Goal: Task Accomplishment & Management: Complete application form

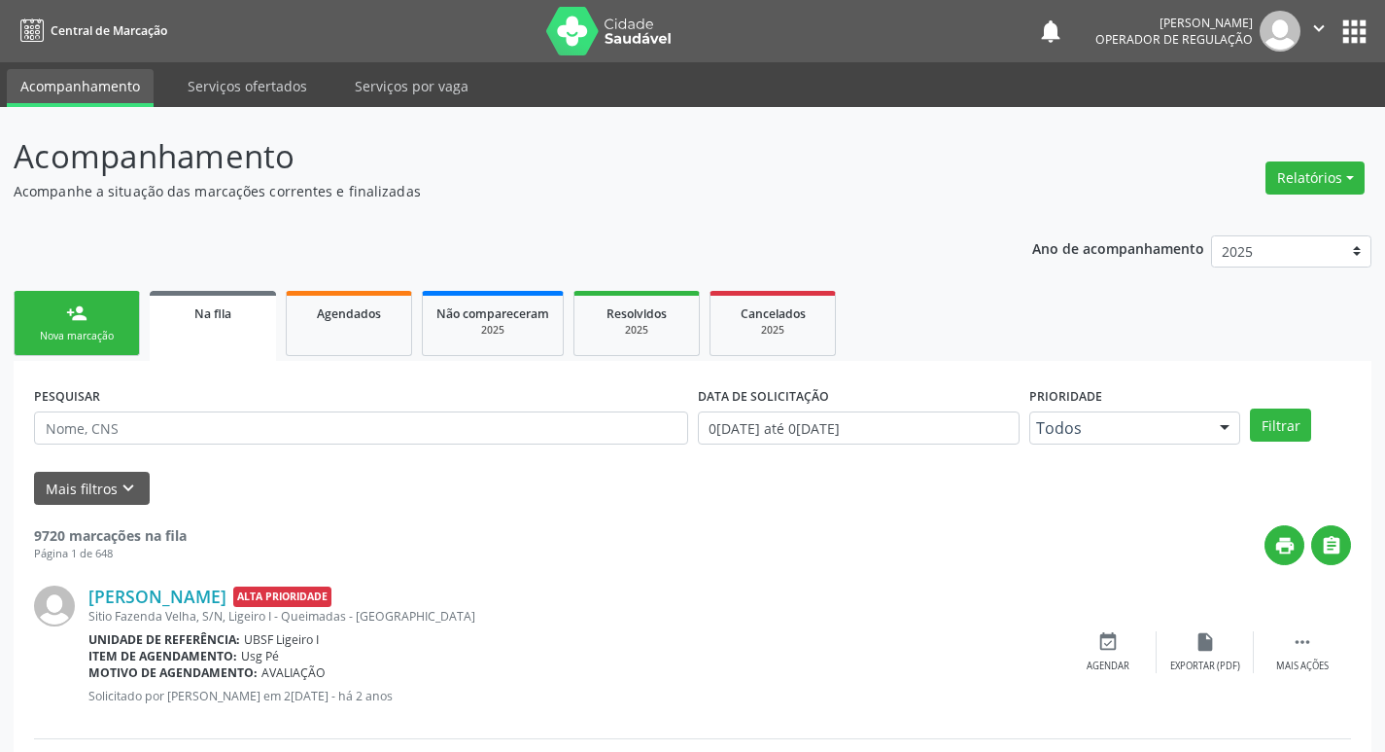
click at [66, 327] on link "person_add Nova marcação" at bounding box center [77, 323] width 126 height 65
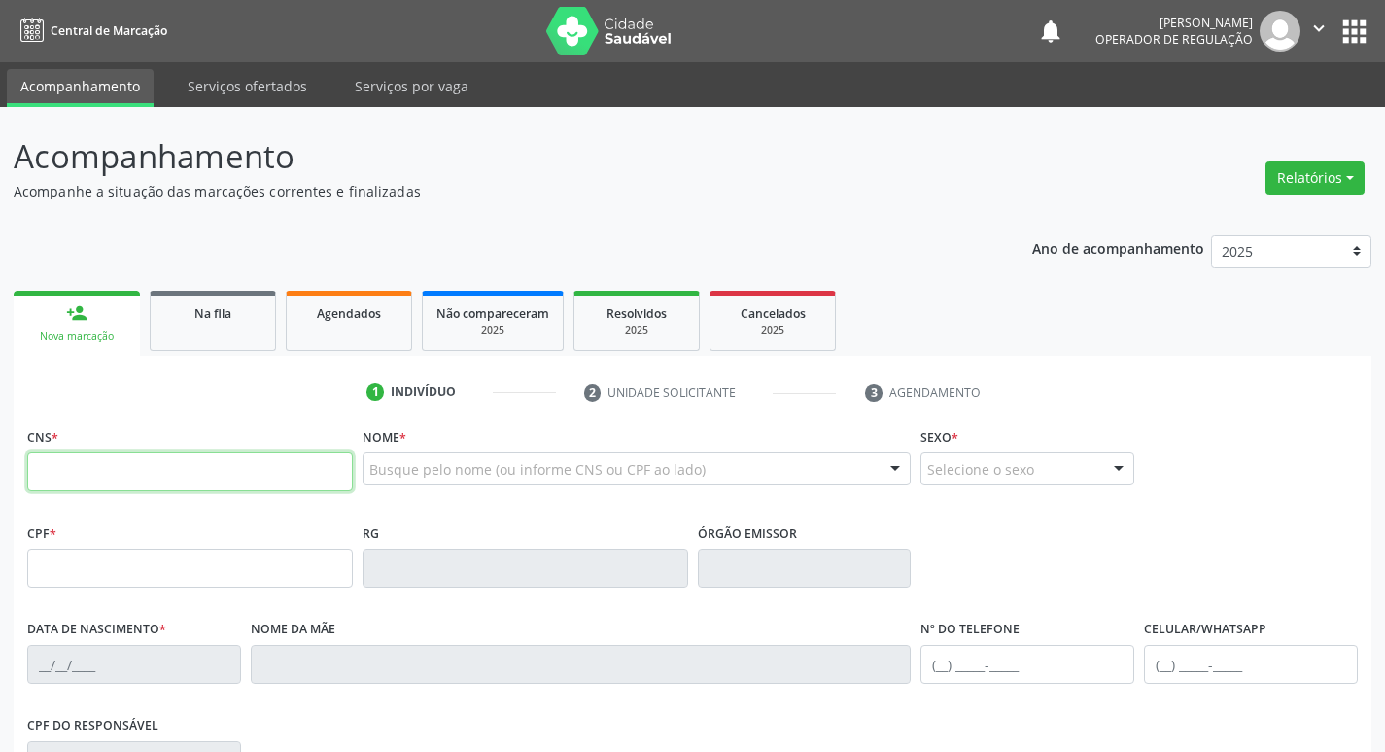
click at [69, 474] on input "text" at bounding box center [190, 471] width 326 height 39
click at [79, 483] on input "text" at bounding box center [190, 471] width 326 height 39
click at [180, 477] on input "text" at bounding box center [190, 471] width 326 height 39
type input "704 6036 0954 6222"
type input "053.240.164-62"
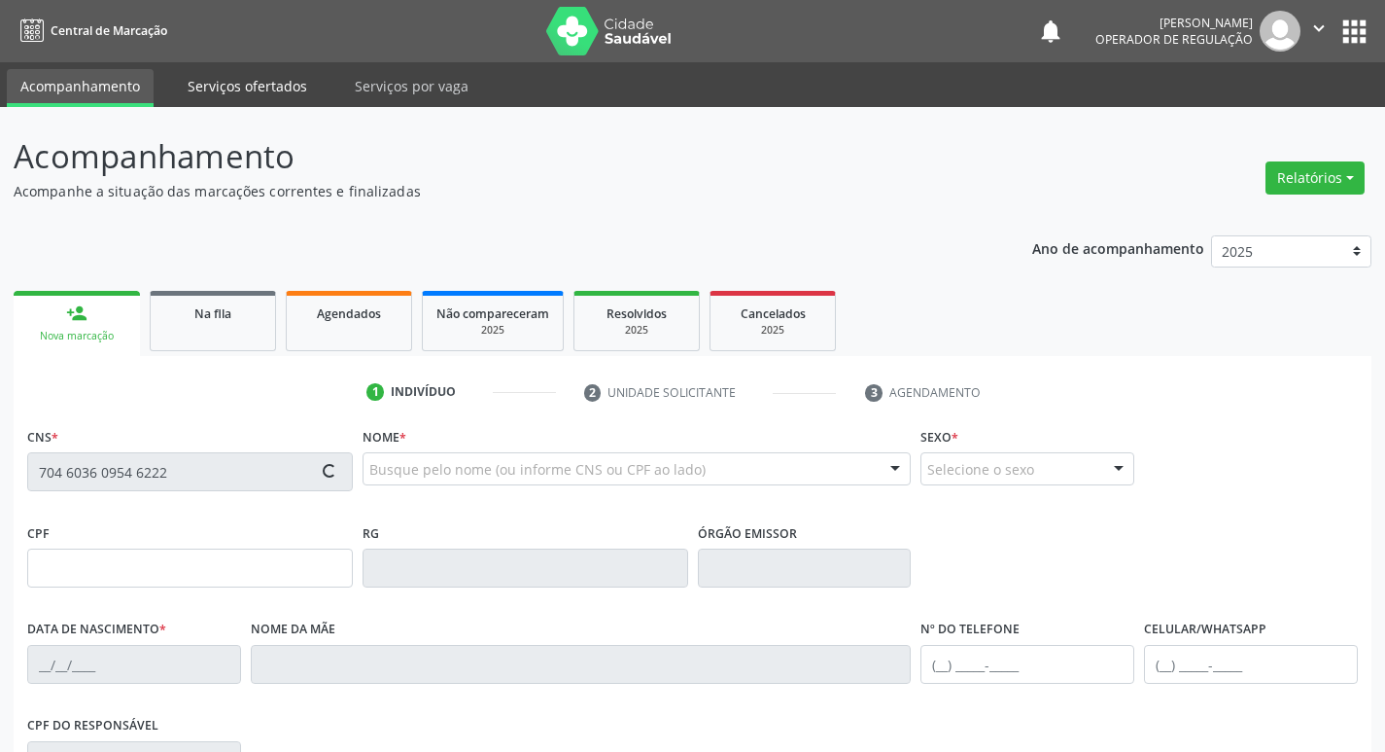
type input "2[DATE]"
type input "[PERSON_NAME]"
type input "[PHONE_NUMBER]"
type input "2948"
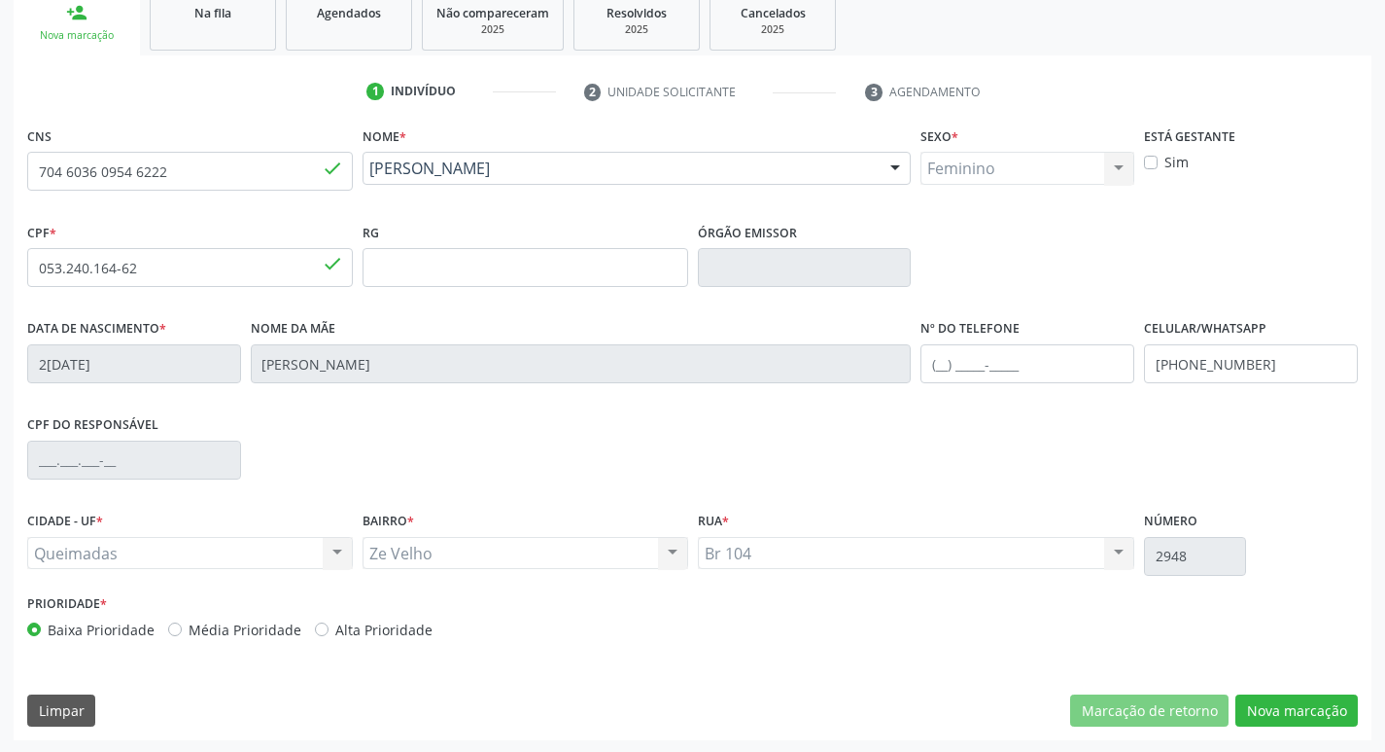
scroll to position [302, 0]
click at [1271, 717] on button "Nova marcação" at bounding box center [1297, 708] width 122 height 33
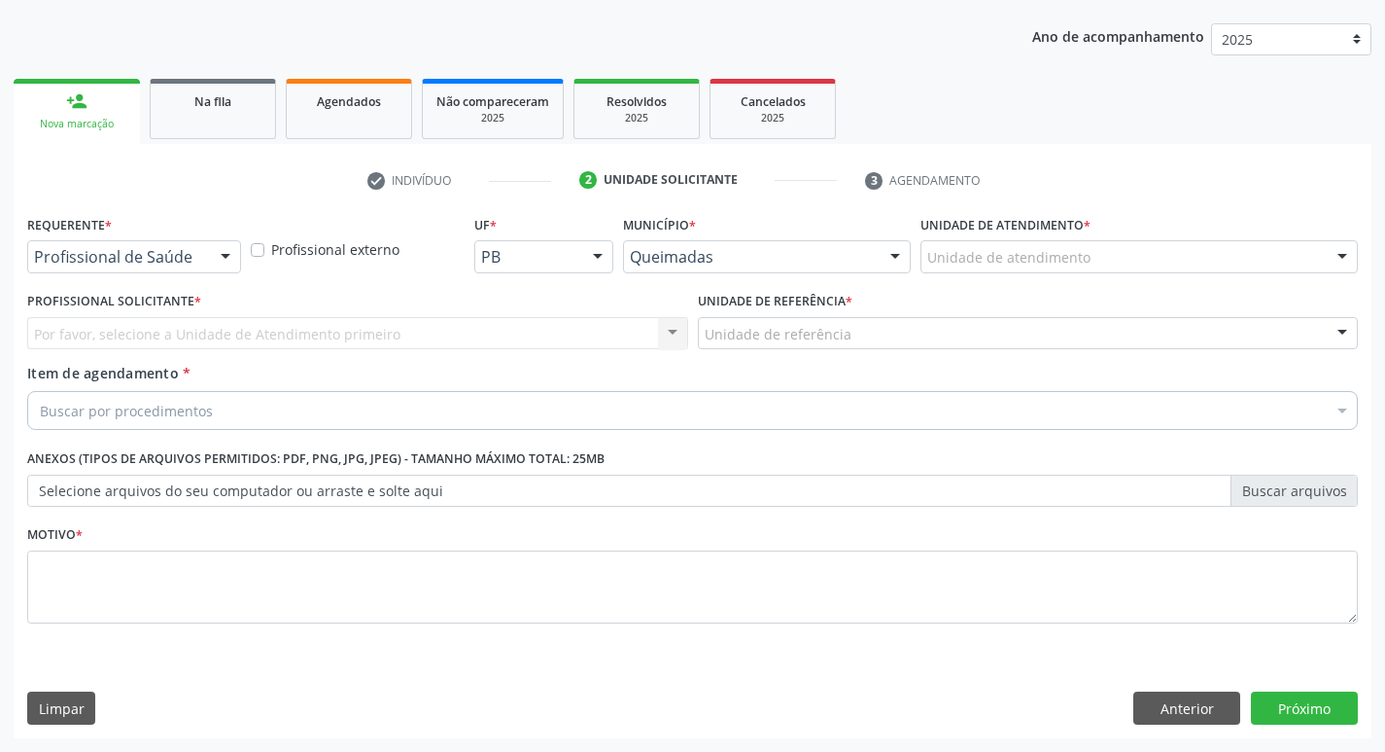
scroll to position [212, 0]
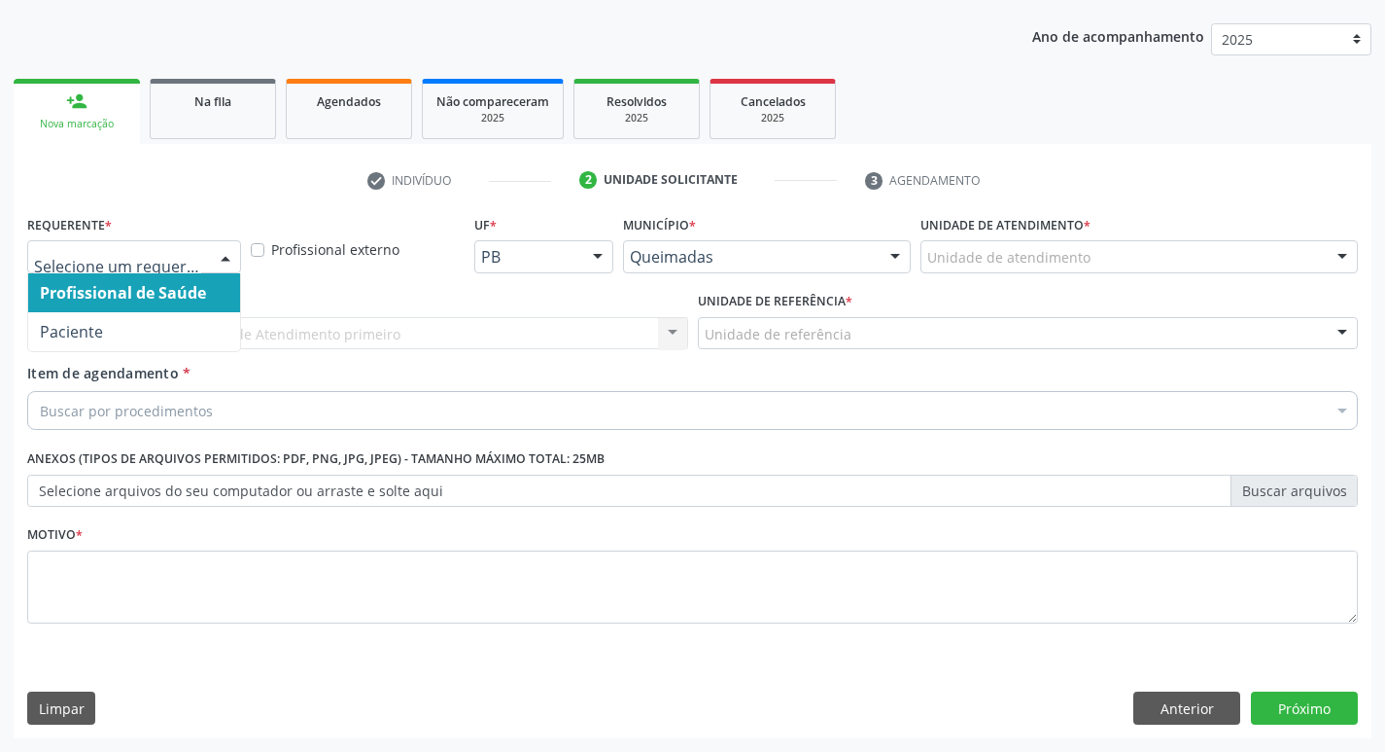
click at [224, 254] on div at bounding box center [225, 257] width 29 height 33
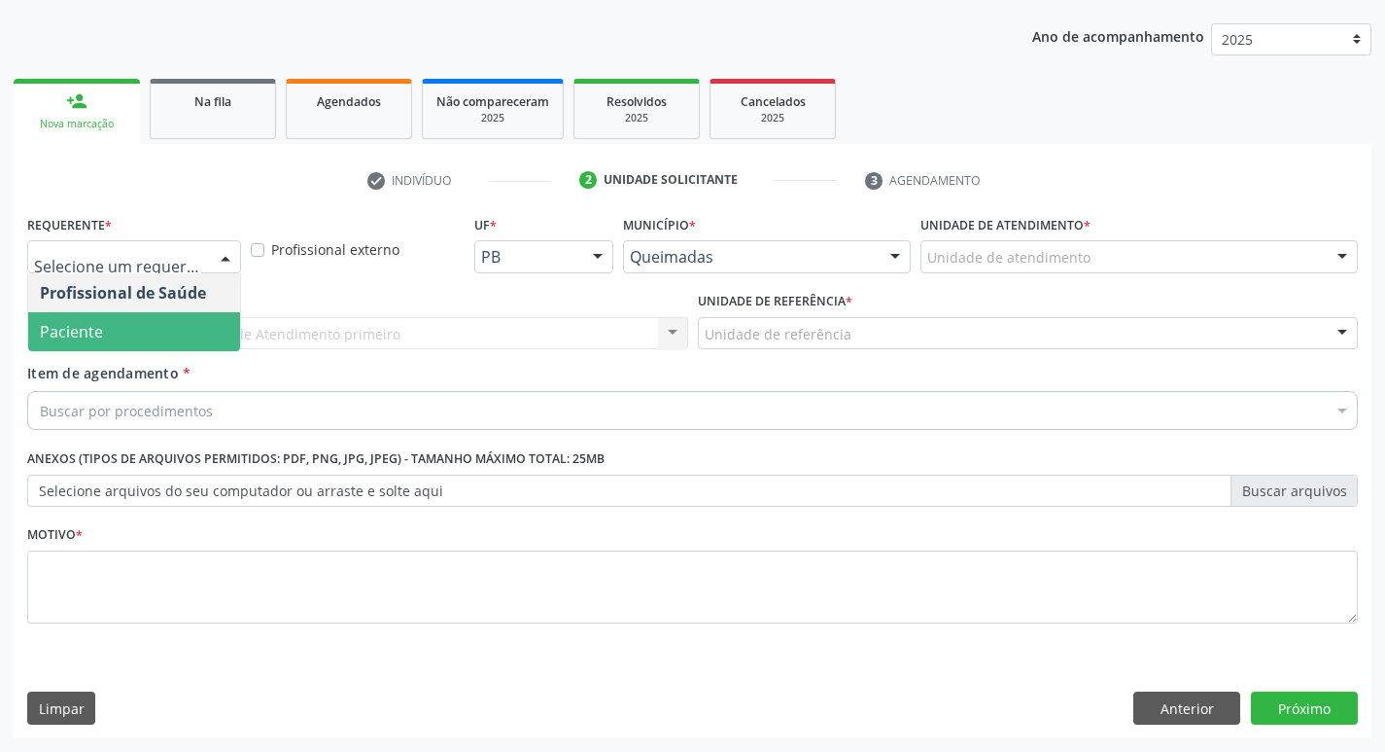
click at [184, 333] on span "Paciente" at bounding box center [134, 331] width 212 height 39
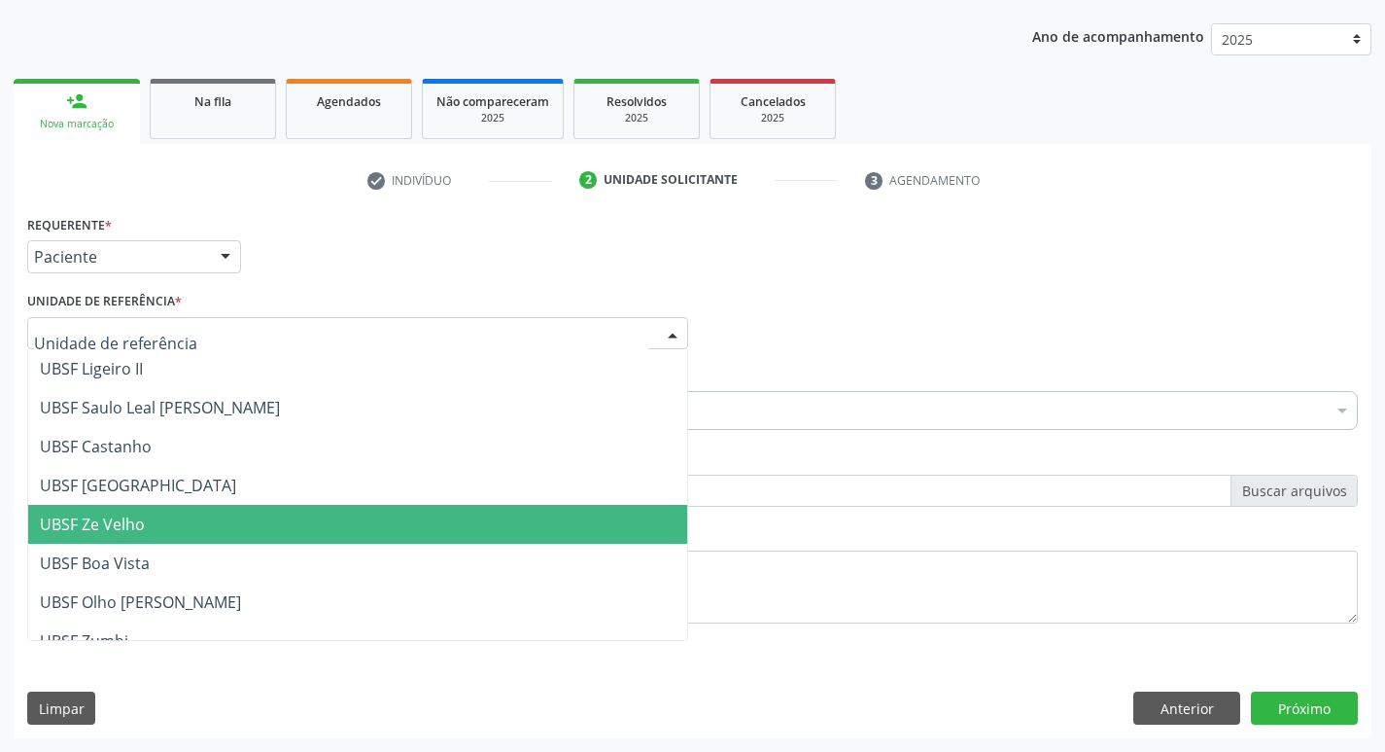
click at [143, 522] on span "UBSF Ze Velho" at bounding box center [92, 523] width 105 height 21
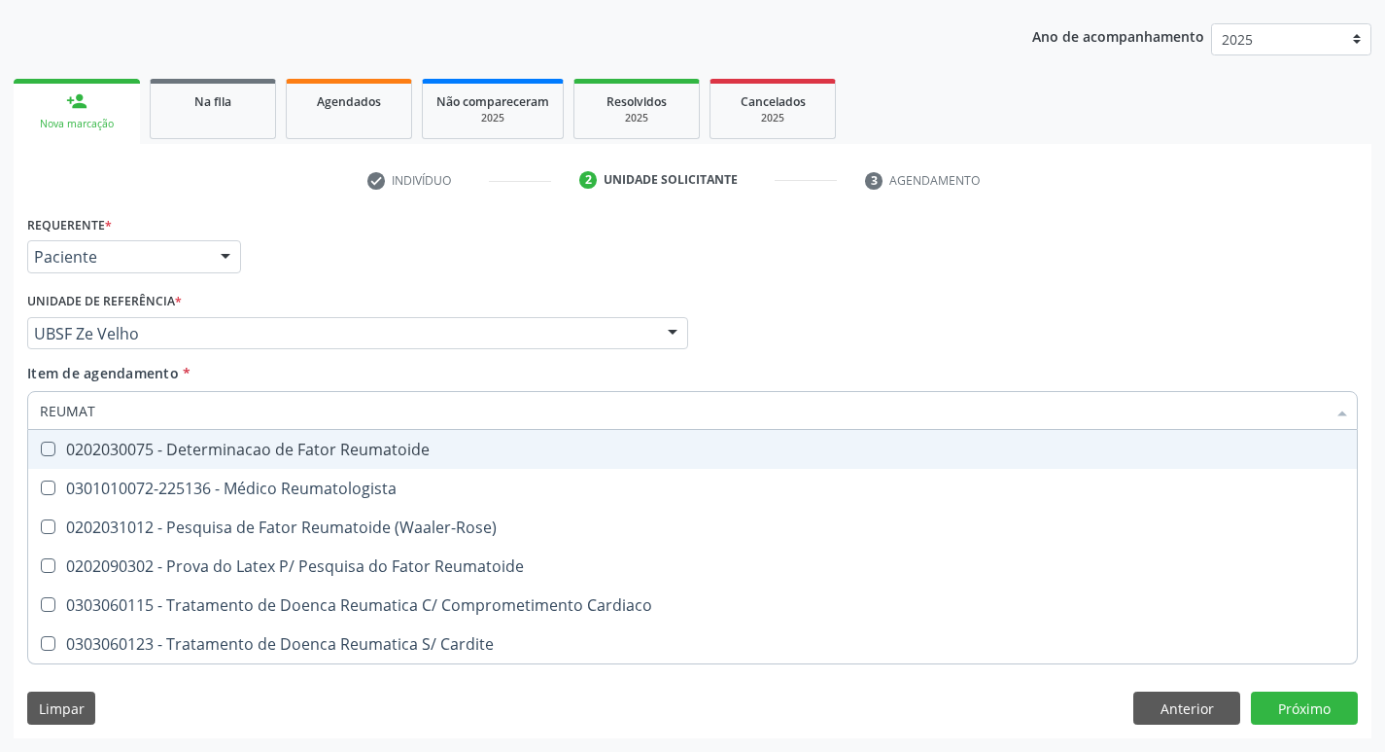
type input "REUMATO"
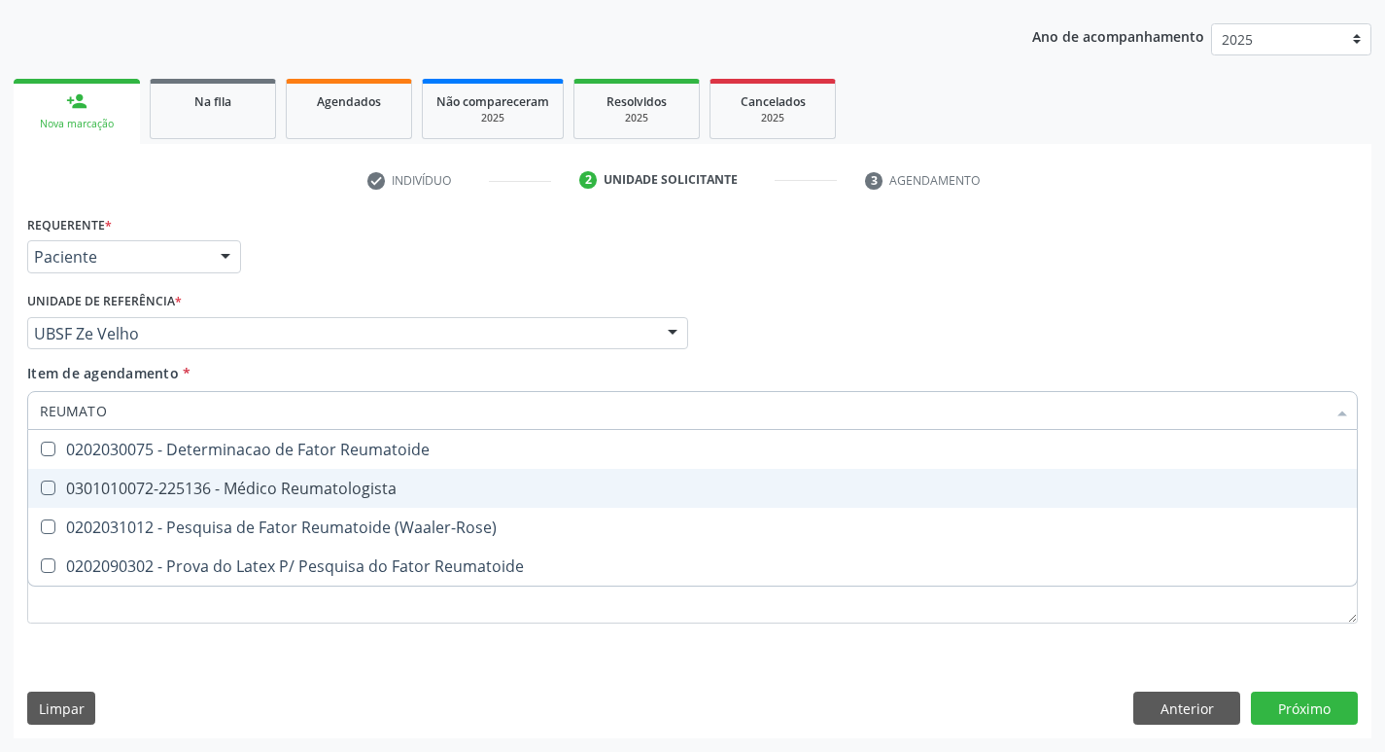
click at [56, 484] on div "0301010072-225136 - Médico Reumatologista" at bounding box center [693, 488] width 1306 height 16
checkbox Reumatologista "true"
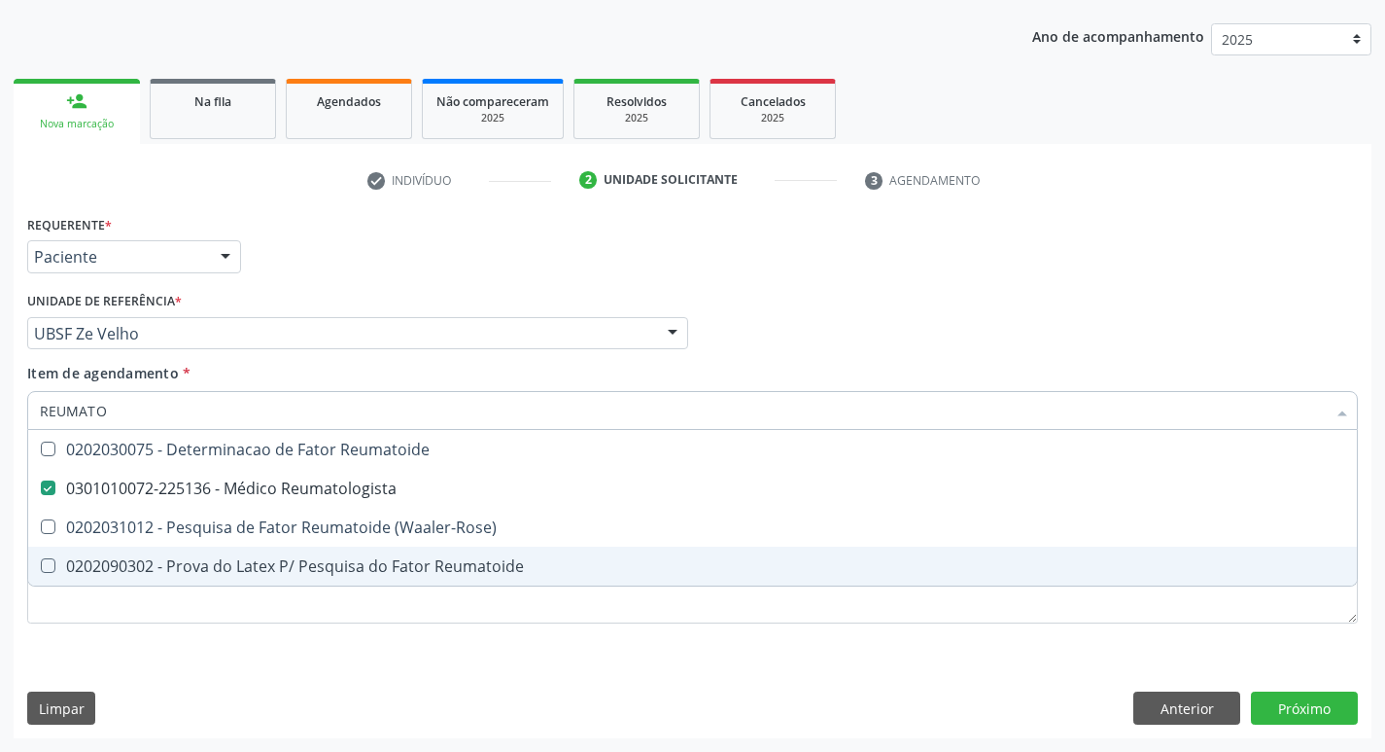
click at [619, 647] on div "Requerente * Paciente Profissional de Saúde Paciente Nenhum resultado encontrad…" at bounding box center [692, 430] width 1331 height 440
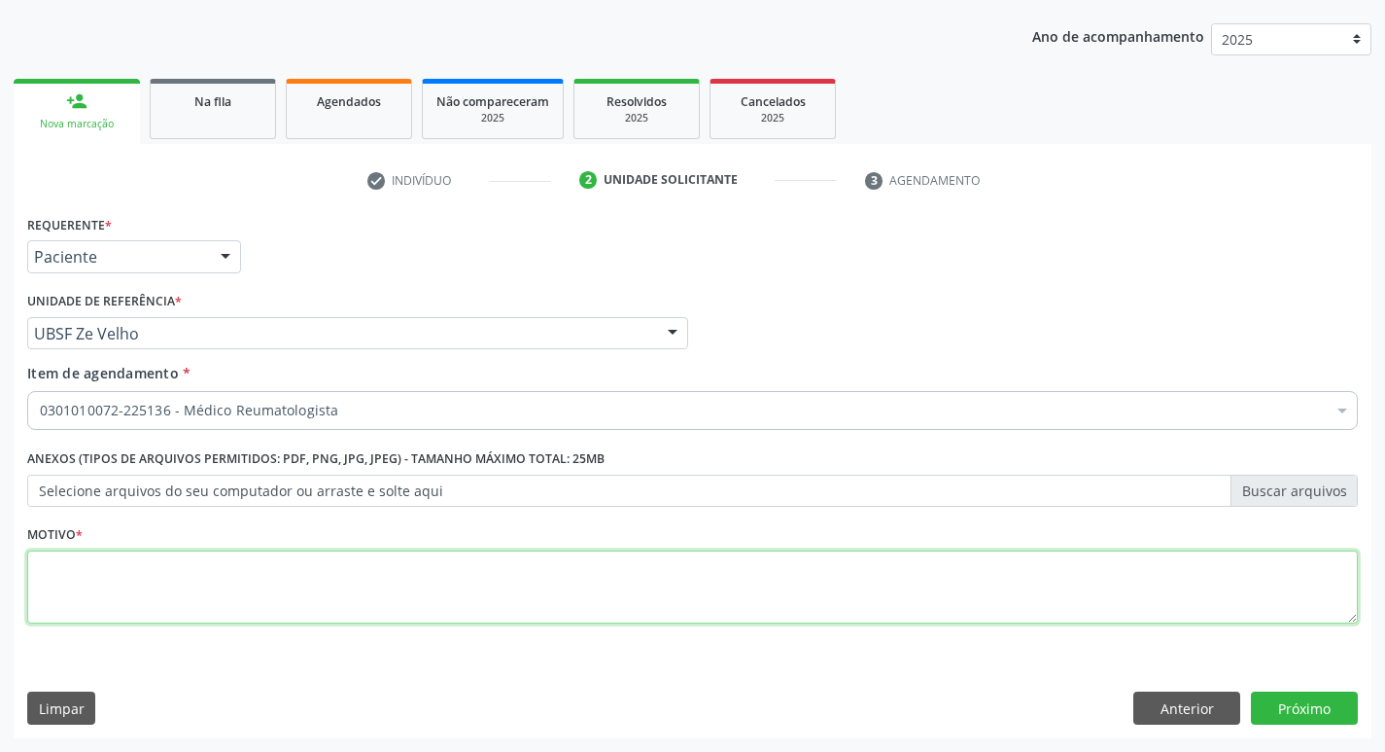
click at [56, 581] on textarea at bounding box center [692, 587] width 1331 height 74
type textarea "AVA'"
click at [78, 567] on textarea "AVA'" at bounding box center [692, 587] width 1331 height 74
type textarea "AVALIACAO"
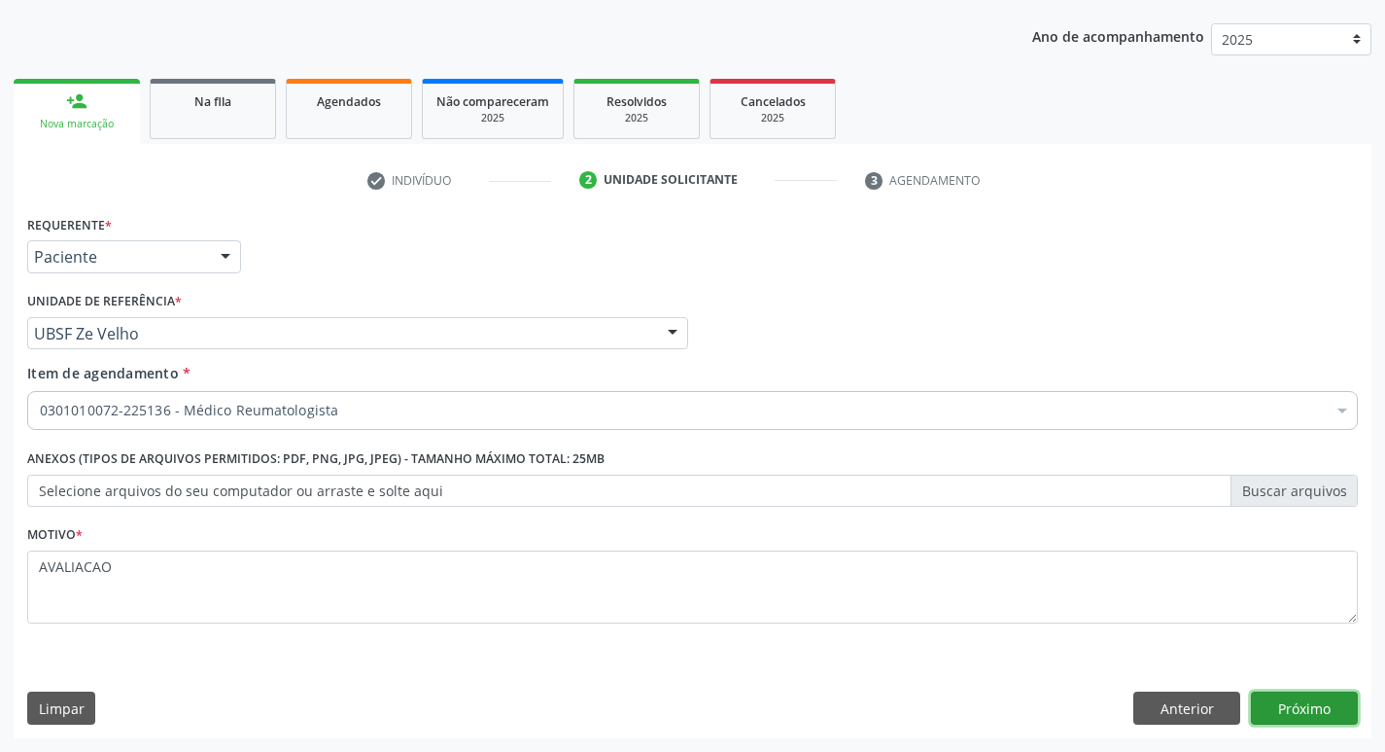
click at [1306, 713] on button "Próximo" at bounding box center [1304, 707] width 107 height 33
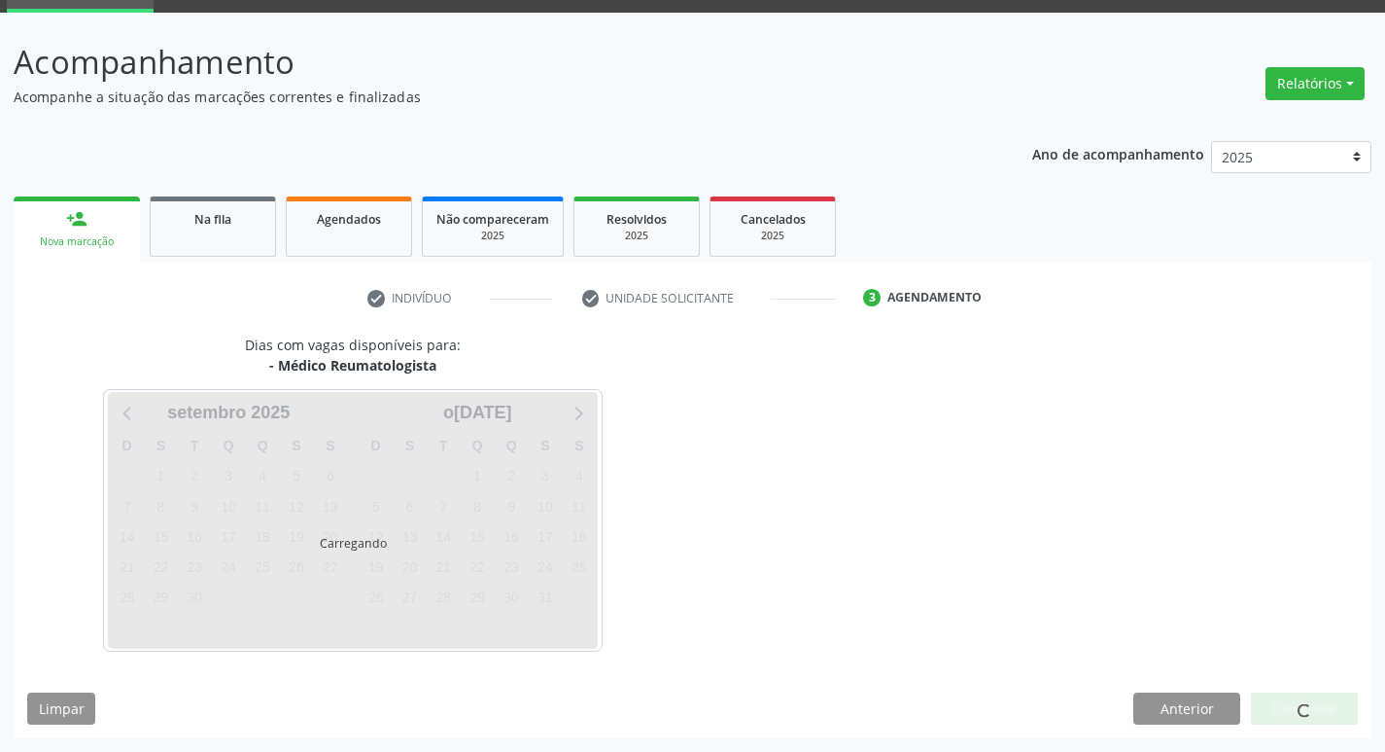
scroll to position [94, 0]
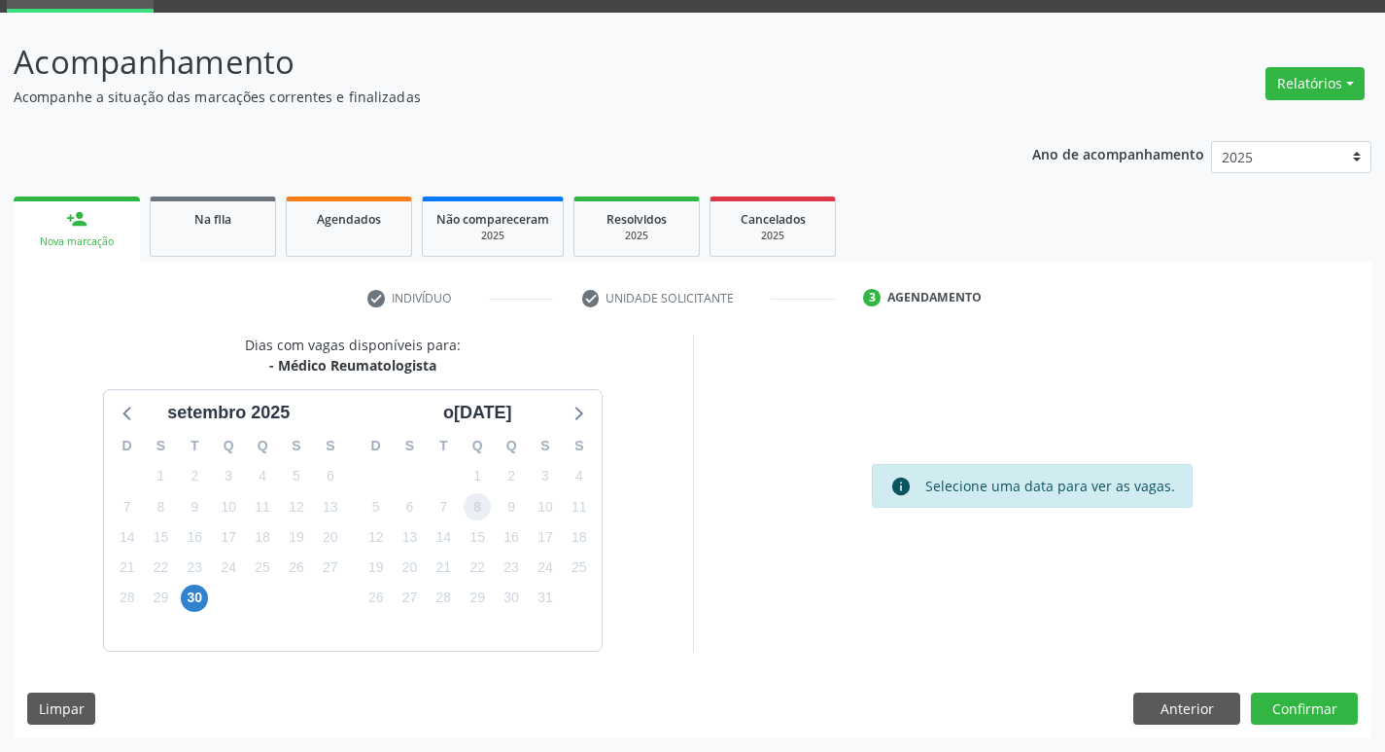
click at [484, 511] on span "8" at bounding box center [477, 506] width 27 height 27
click at [1307, 707] on button "Confirmar" at bounding box center [1304, 708] width 107 height 33
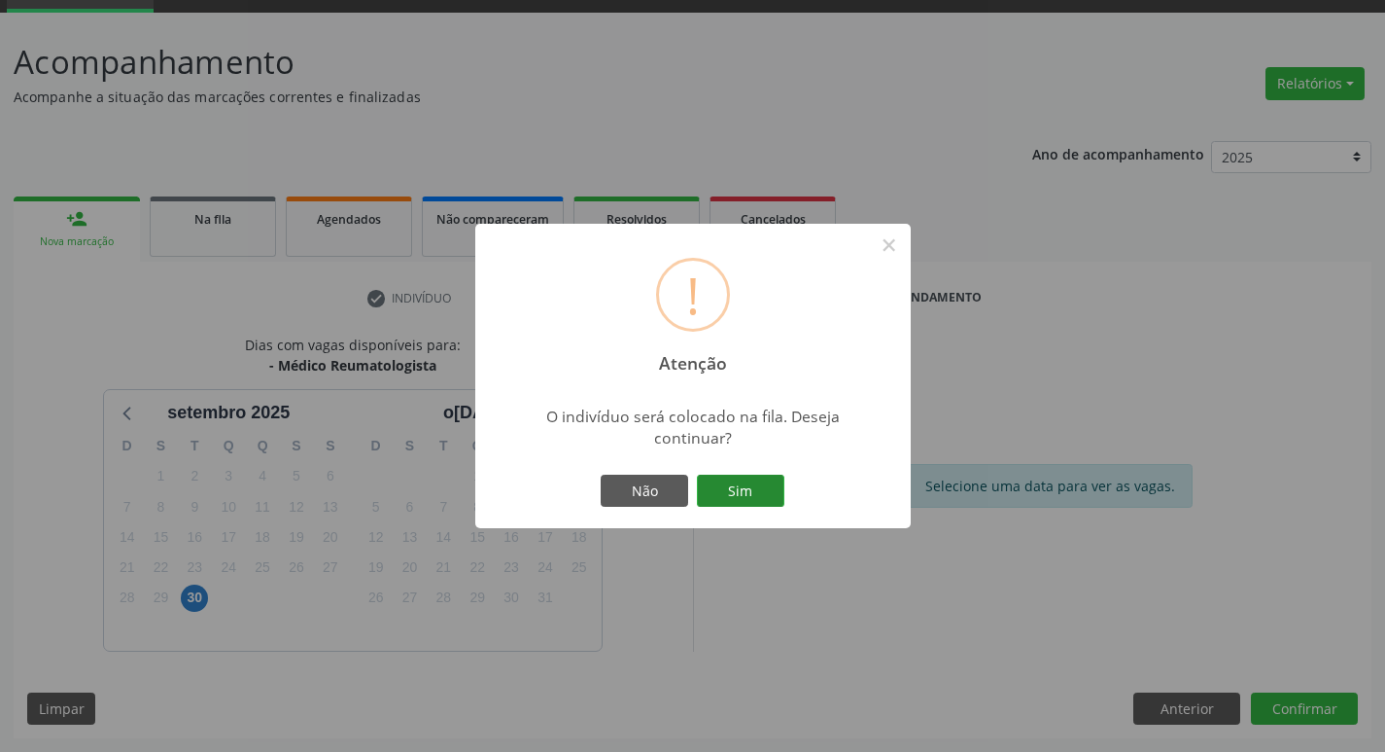
click at [736, 485] on button "Sim" at bounding box center [740, 490] width 87 height 33
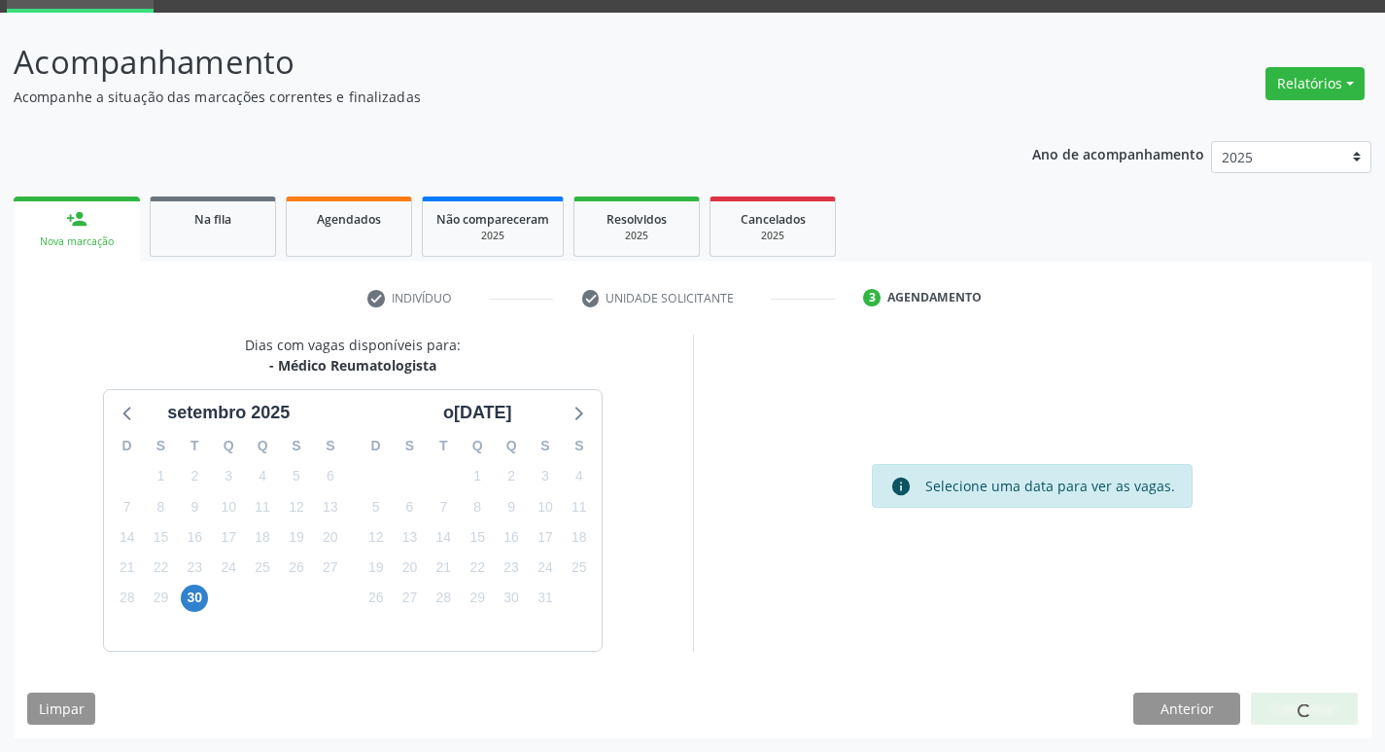
scroll to position [0, 0]
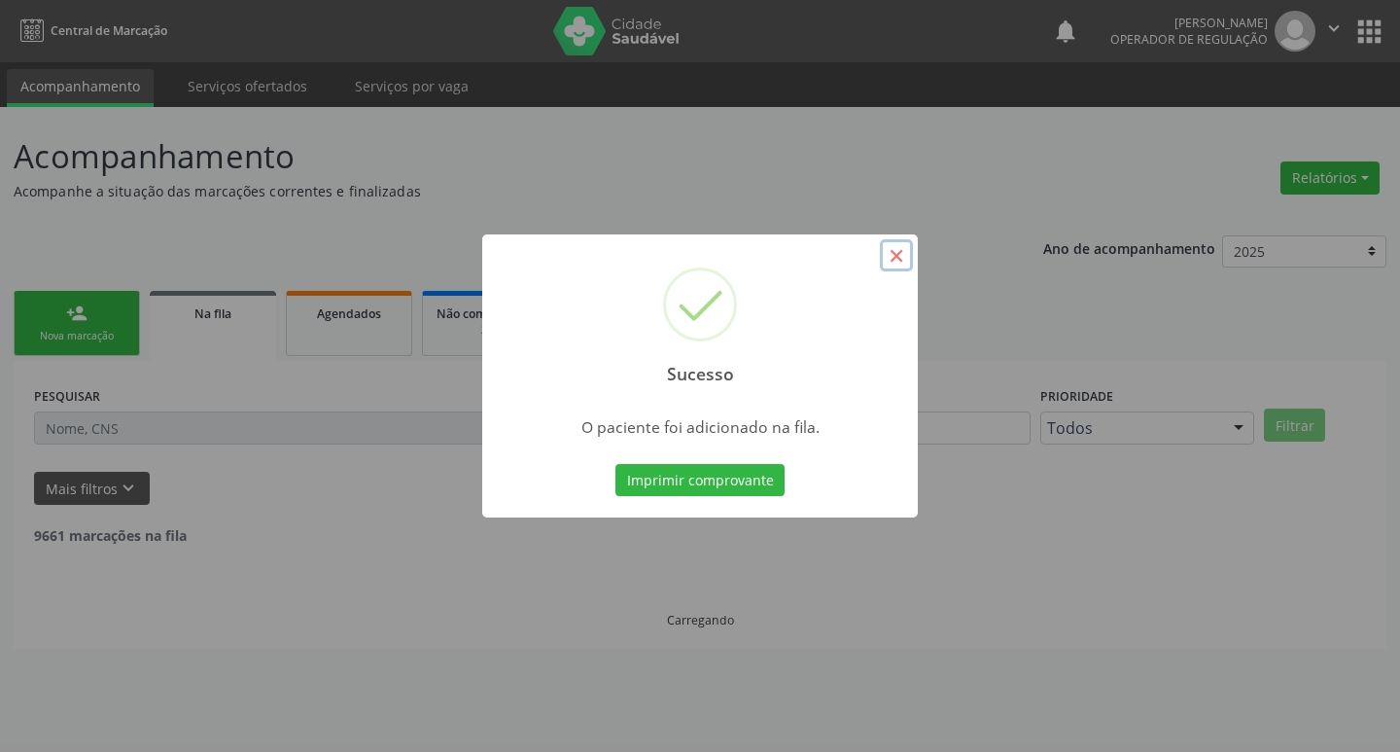
click at [895, 265] on button "×" at bounding box center [896, 255] width 33 height 33
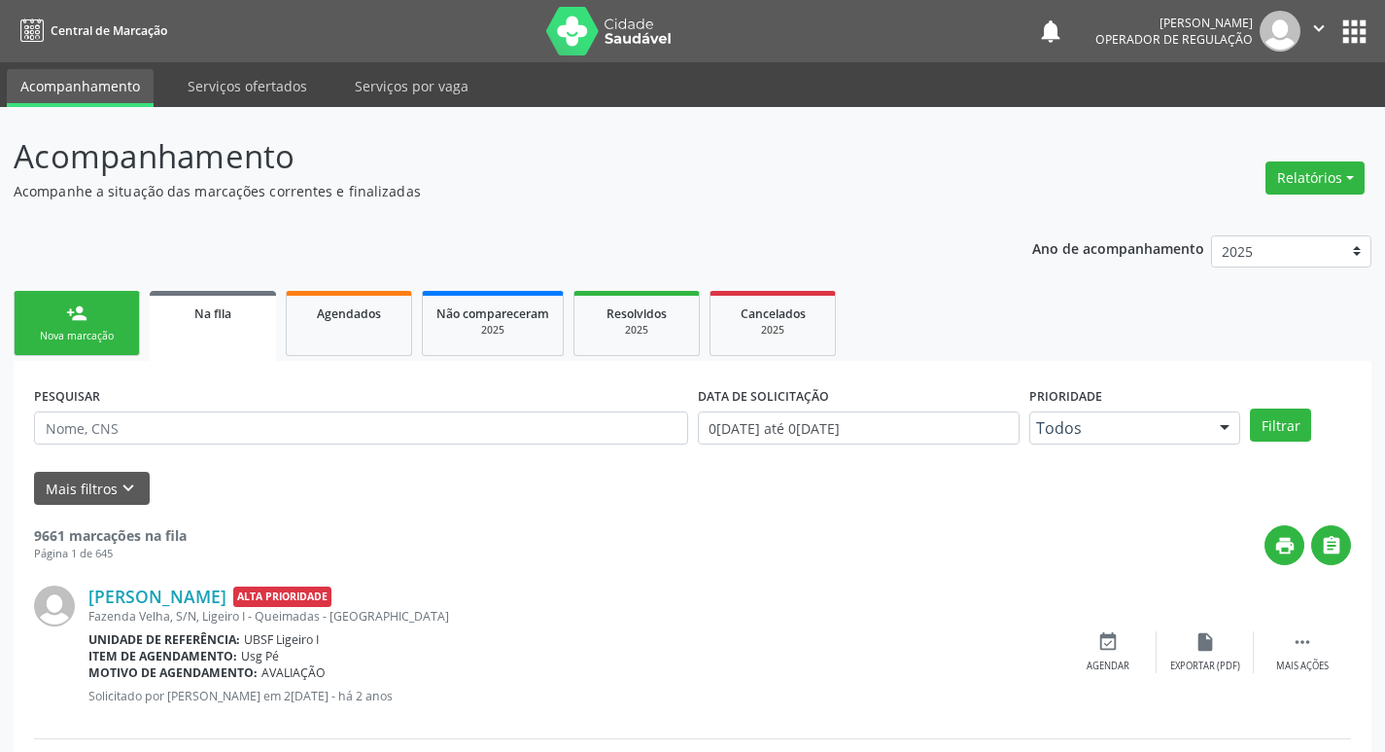
click at [103, 336] on div "Nova marcação" at bounding box center [76, 336] width 97 height 15
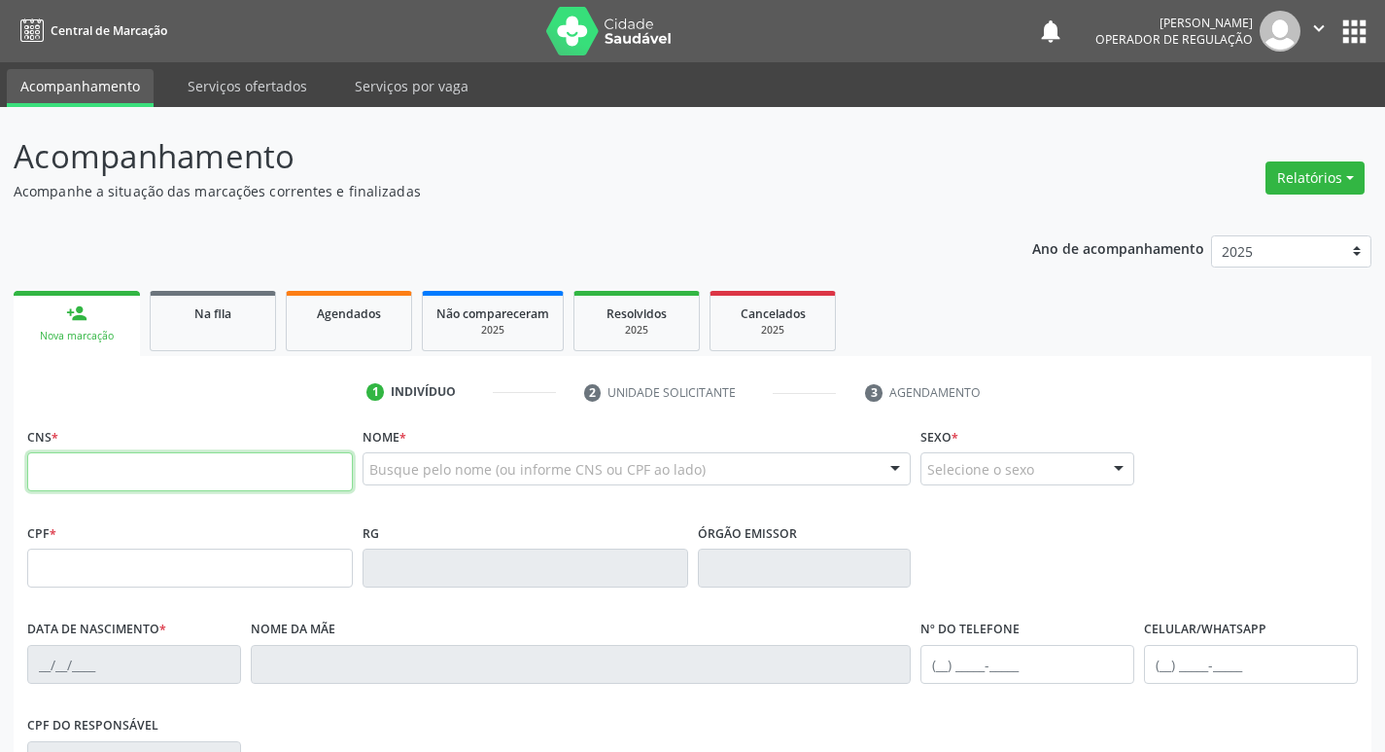
click at [66, 480] on input "text" at bounding box center [190, 471] width 326 height 39
type input "700 5091 9671 8056"
type input "035.517.314-03"
type input "1[DATE]"
type input "[PERSON_NAME] do Carmo"
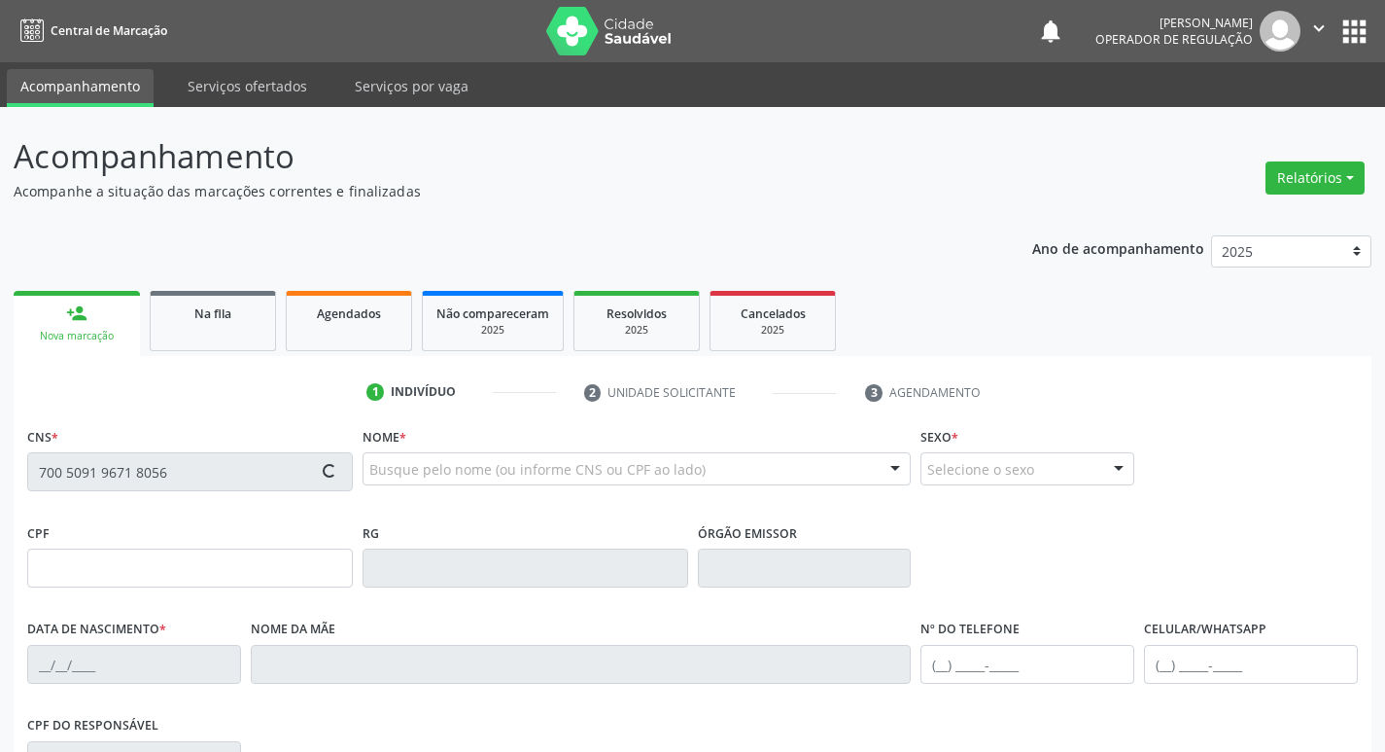
type input "[PHONE_NUMBER]"
type input "030.314.574-98"
type input "121"
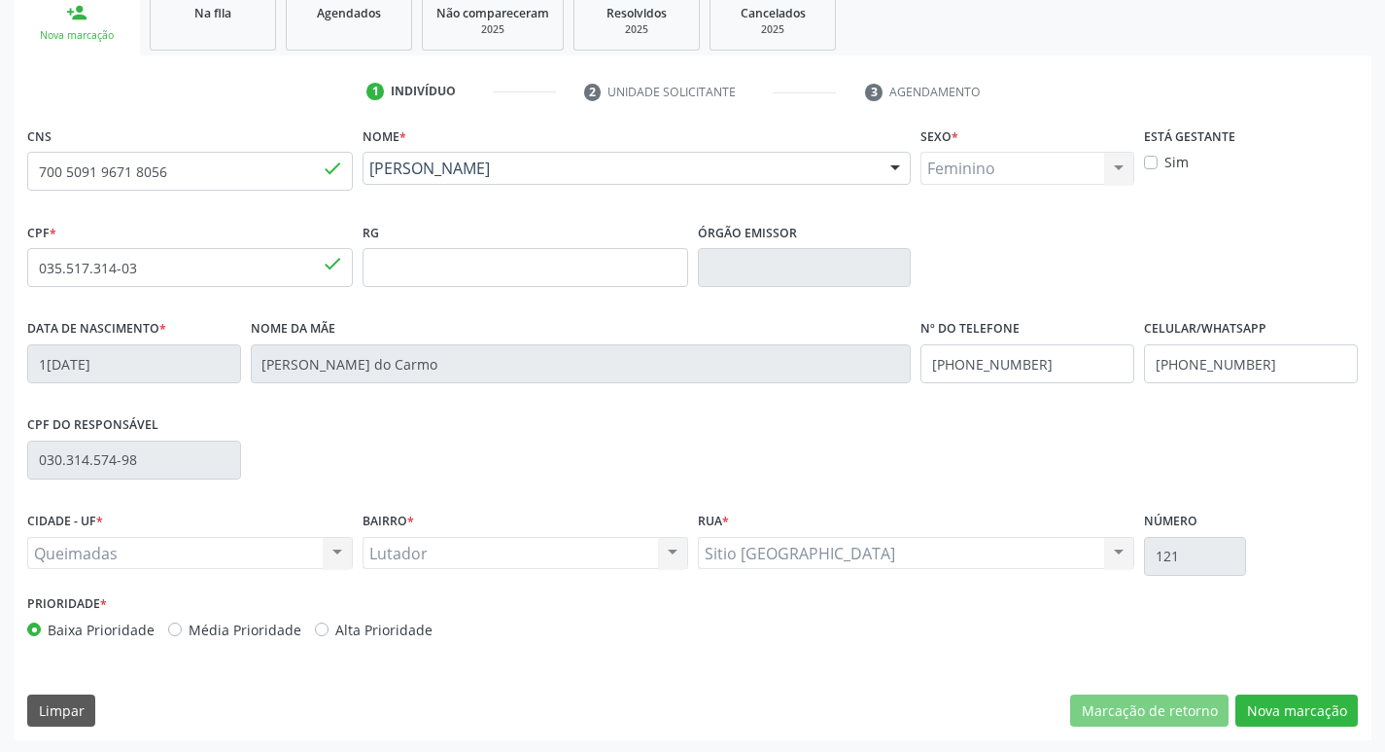
scroll to position [302, 0]
click at [1308, 698] on button "Nova marcação" at bounding box center [1297, 708] width 122 height 33
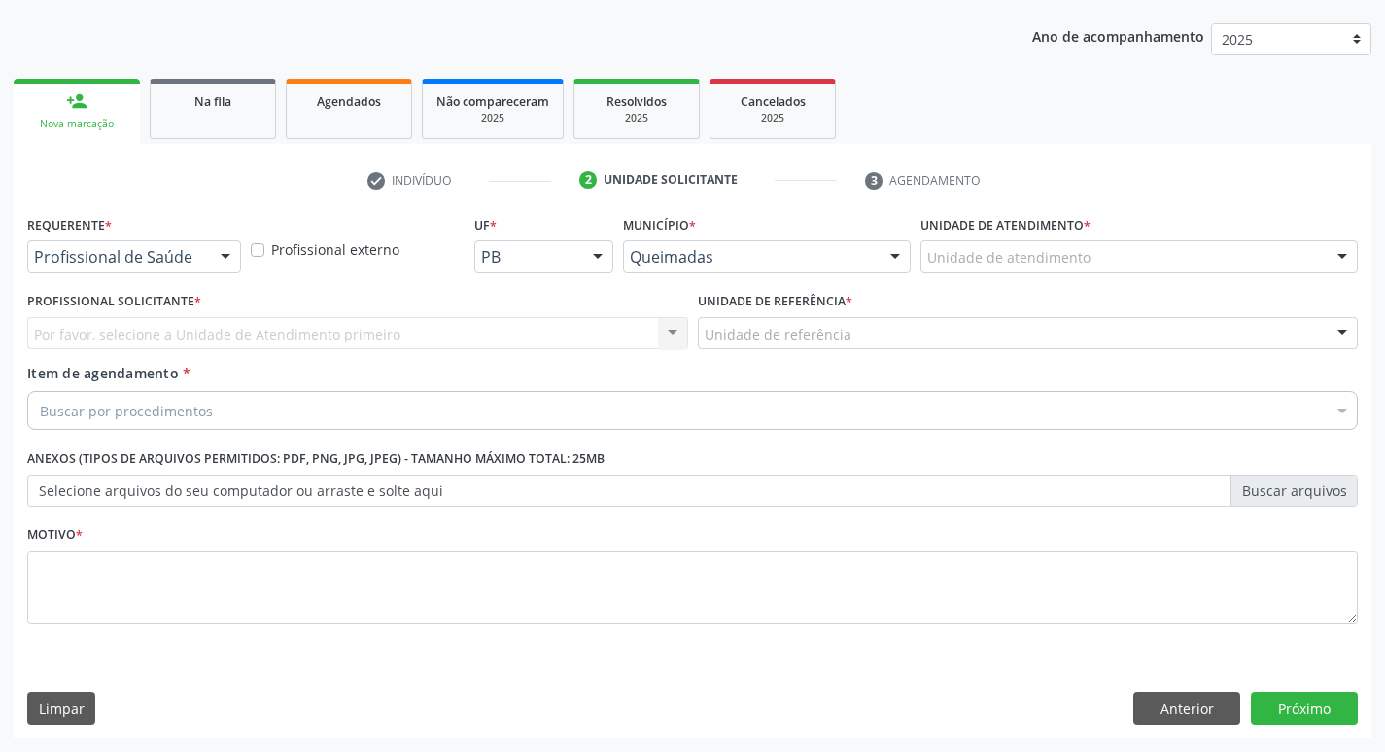
scroll to position [212, 0]
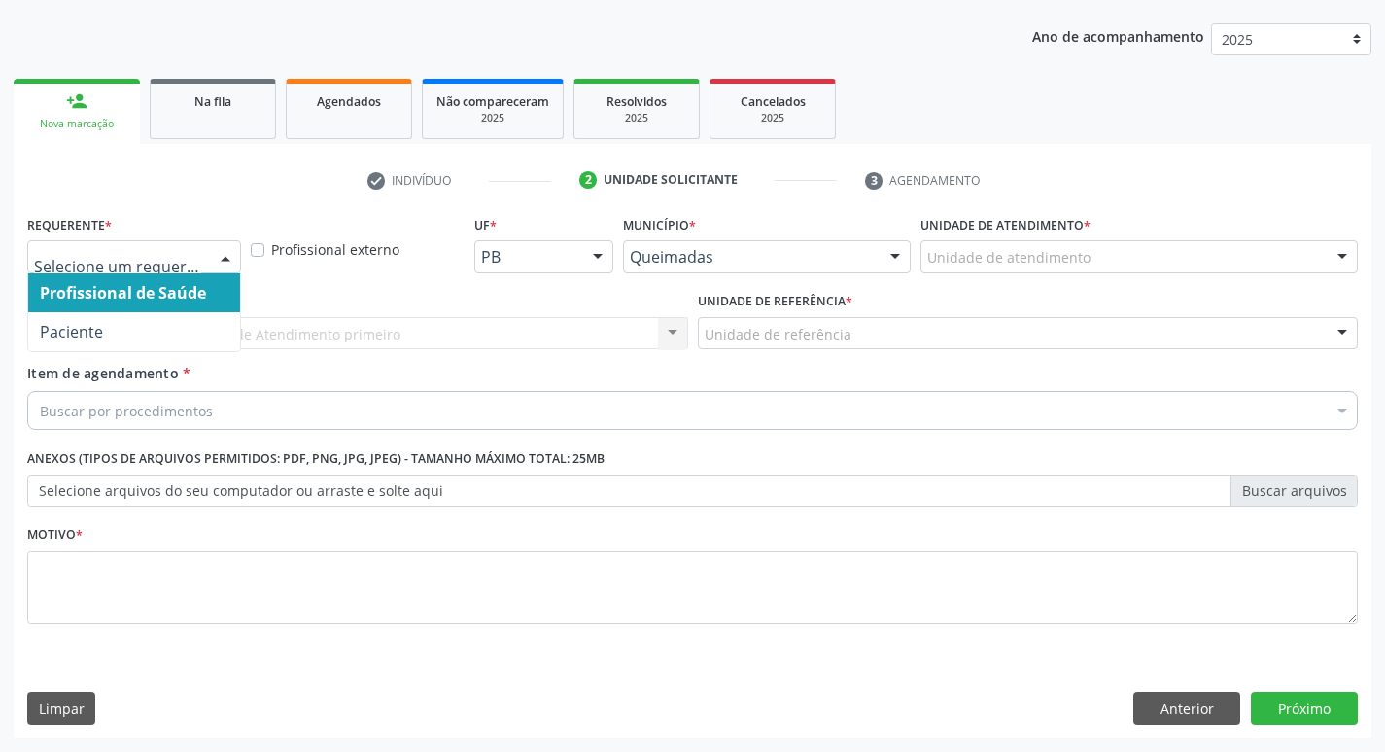
click at [230, 259] on div at bounding box center [225, 257] width 29 height 33
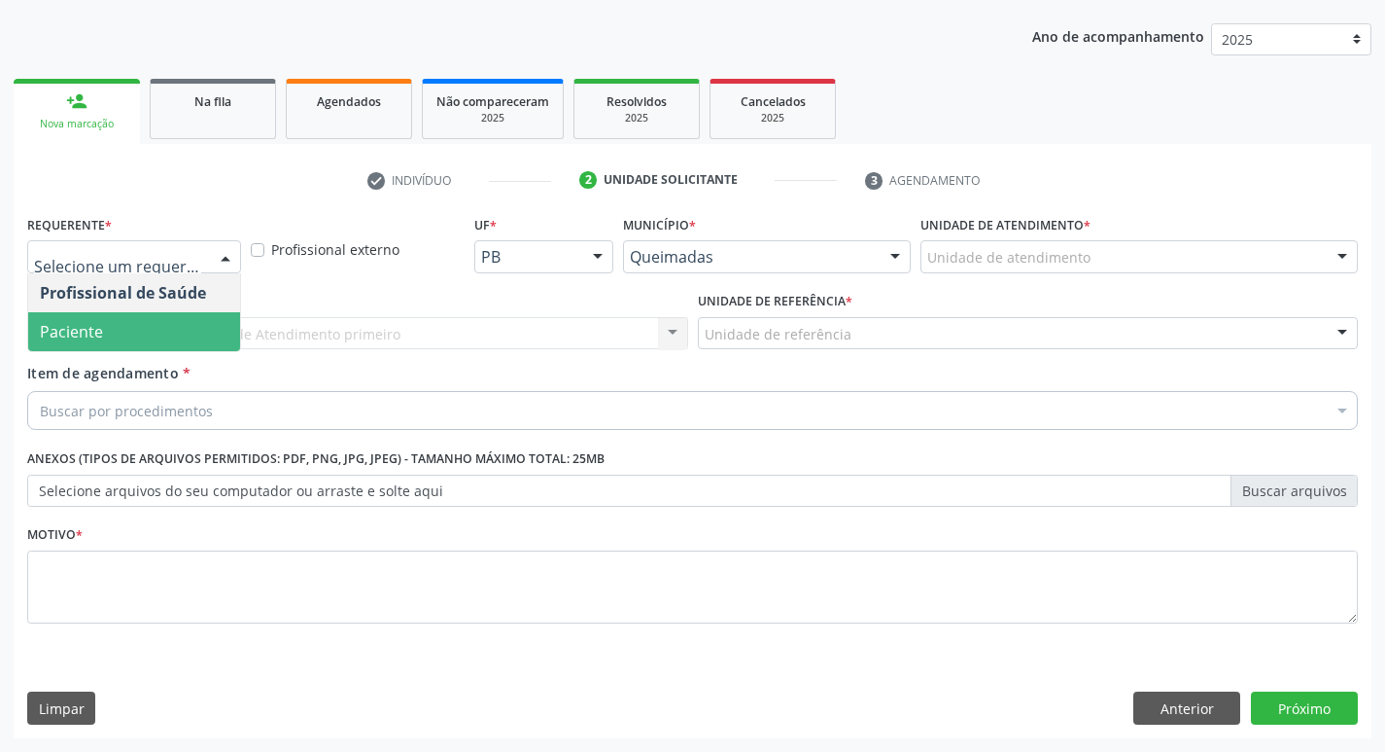
click at [118, 341] on span "Paciente" at bounding box center [134, 331] width 212 height 39
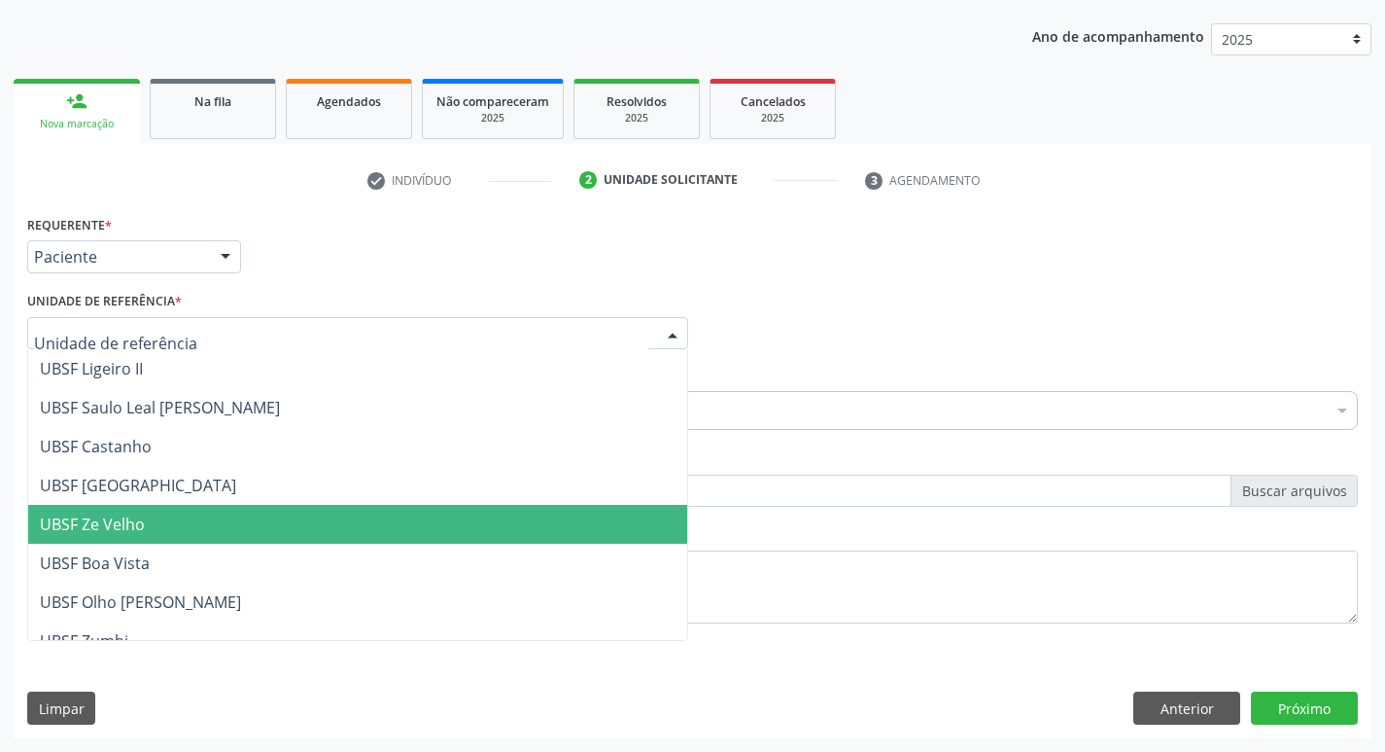
click at [98, 522] on span "UBSF Ze Velho" at bounding box center [92, 523] width 105 height 21
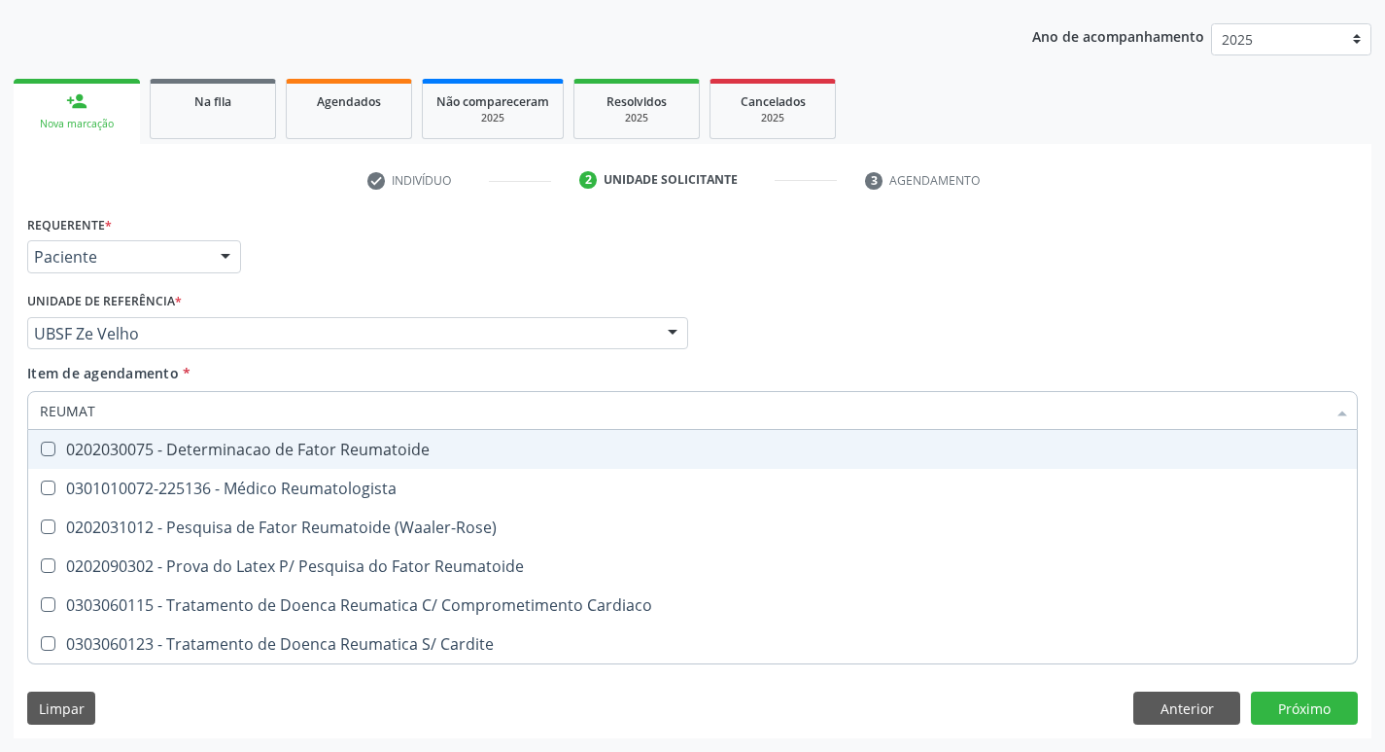
type input "REUMATO"
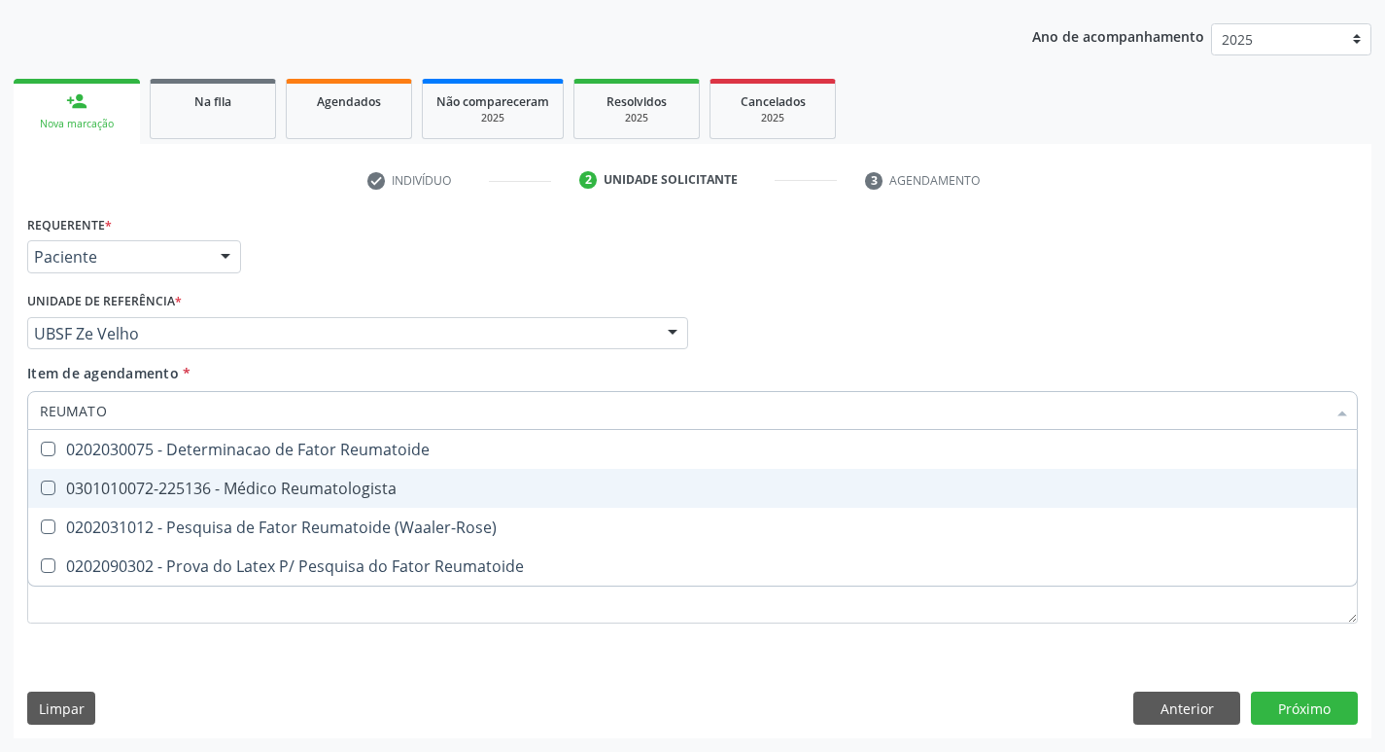
click at [42, 483] on Reumatologista at bounding box center [48, 487] width 15 height 15
click at [41, 483] on Reumatologista "checkbox" at bounding box center [34, 487] width 13 height 13
checkbox Reumatologista "true"
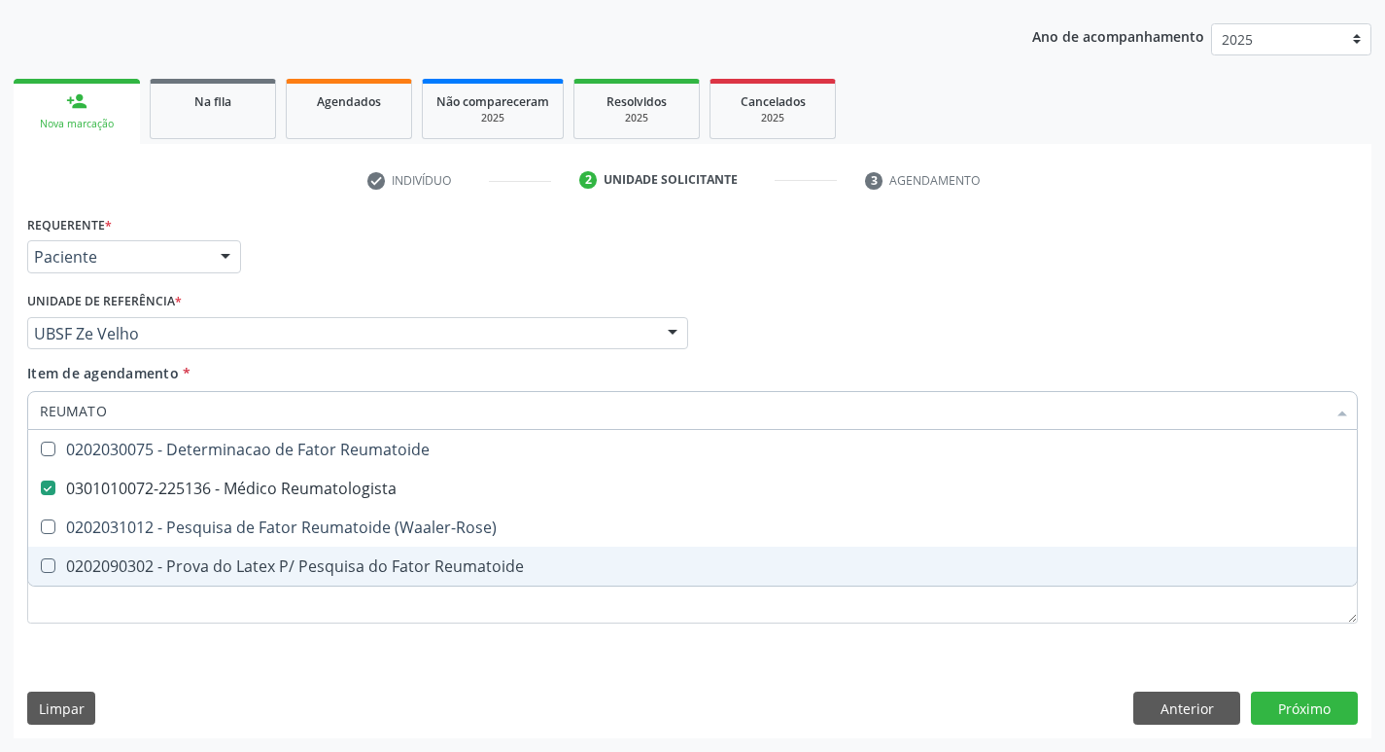
click at [656, 649] on div "Requerente * Paciente Profissional de Saúde Paciente Nenhum resultado encontrad…" at bounding box center [692, 430] width 1331 height 440
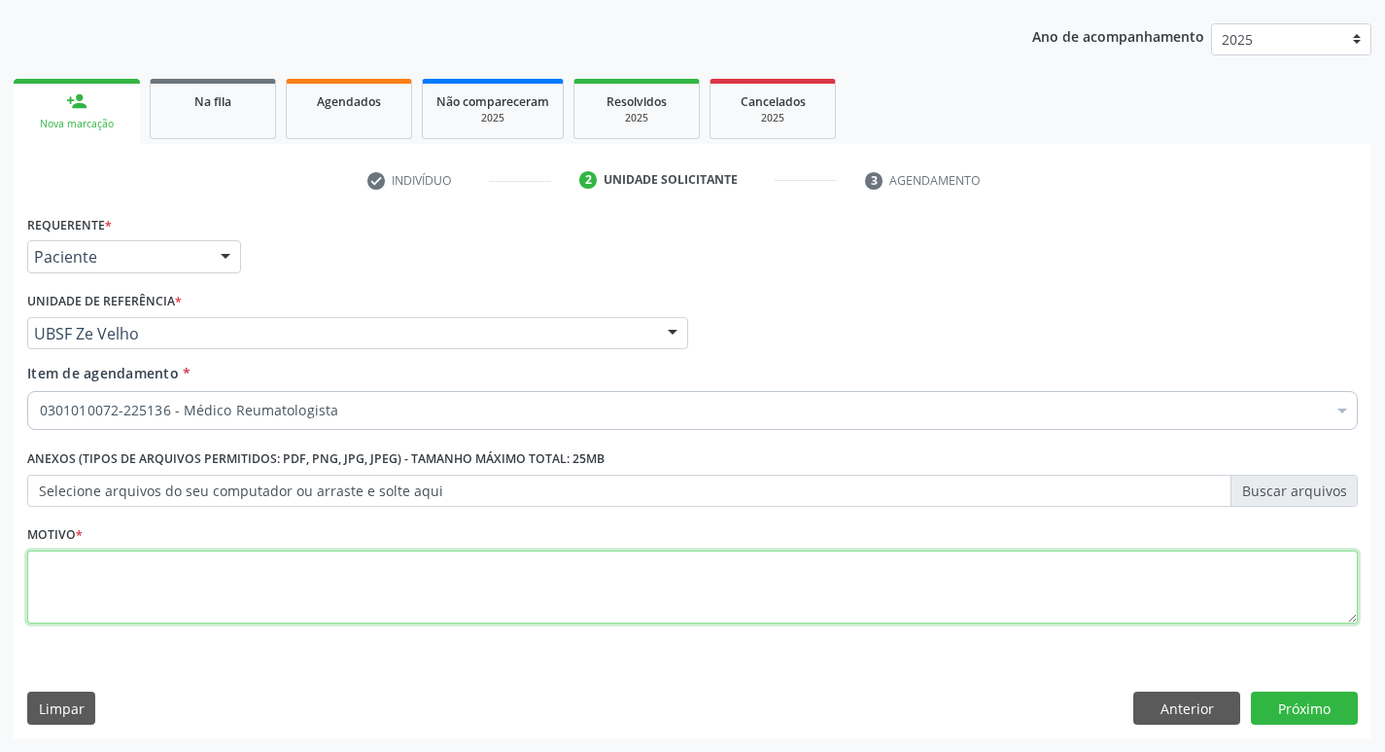
click at [87, 576] on textarea at bounding box center [692, 587] width 1331 height 74
type textarea "AVALIACAO"
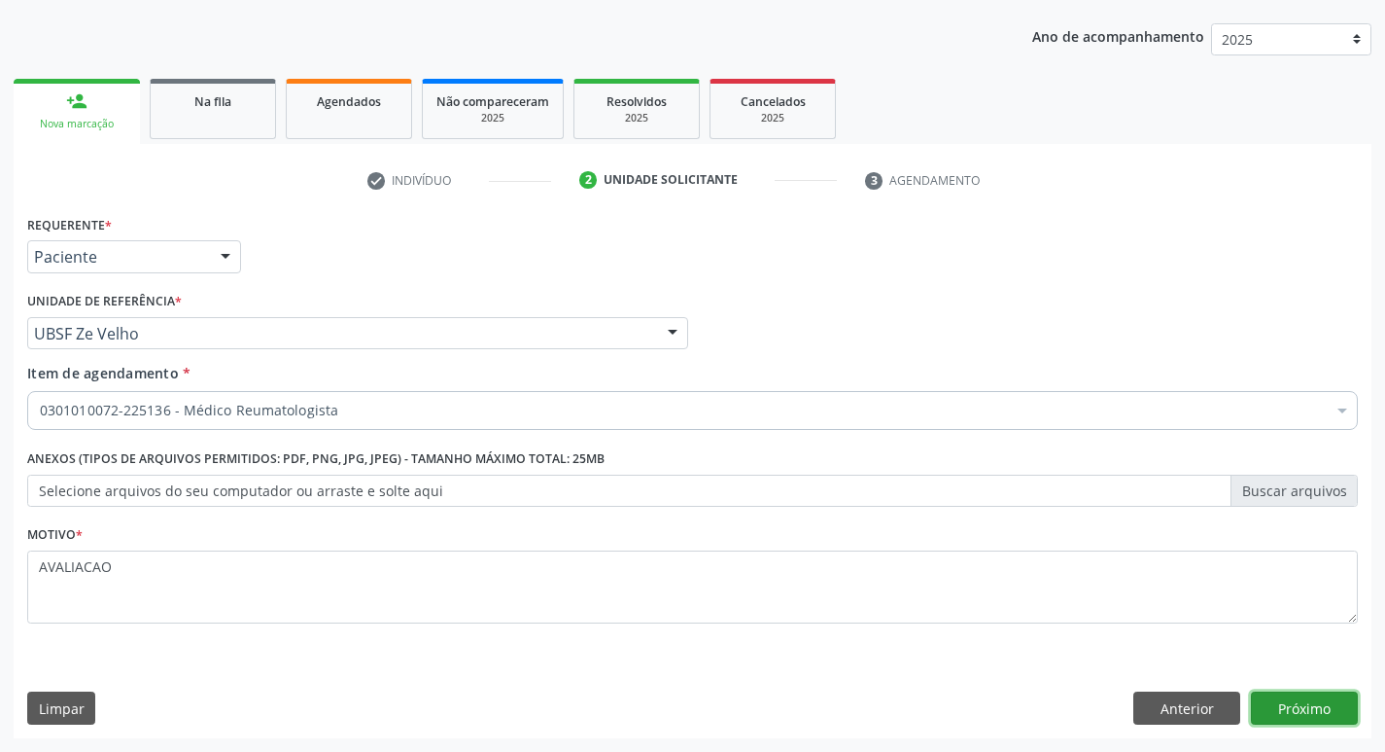
click at [1320, 702] on button "Próximo" at bounding box center [1304, 707] width 107 height 33
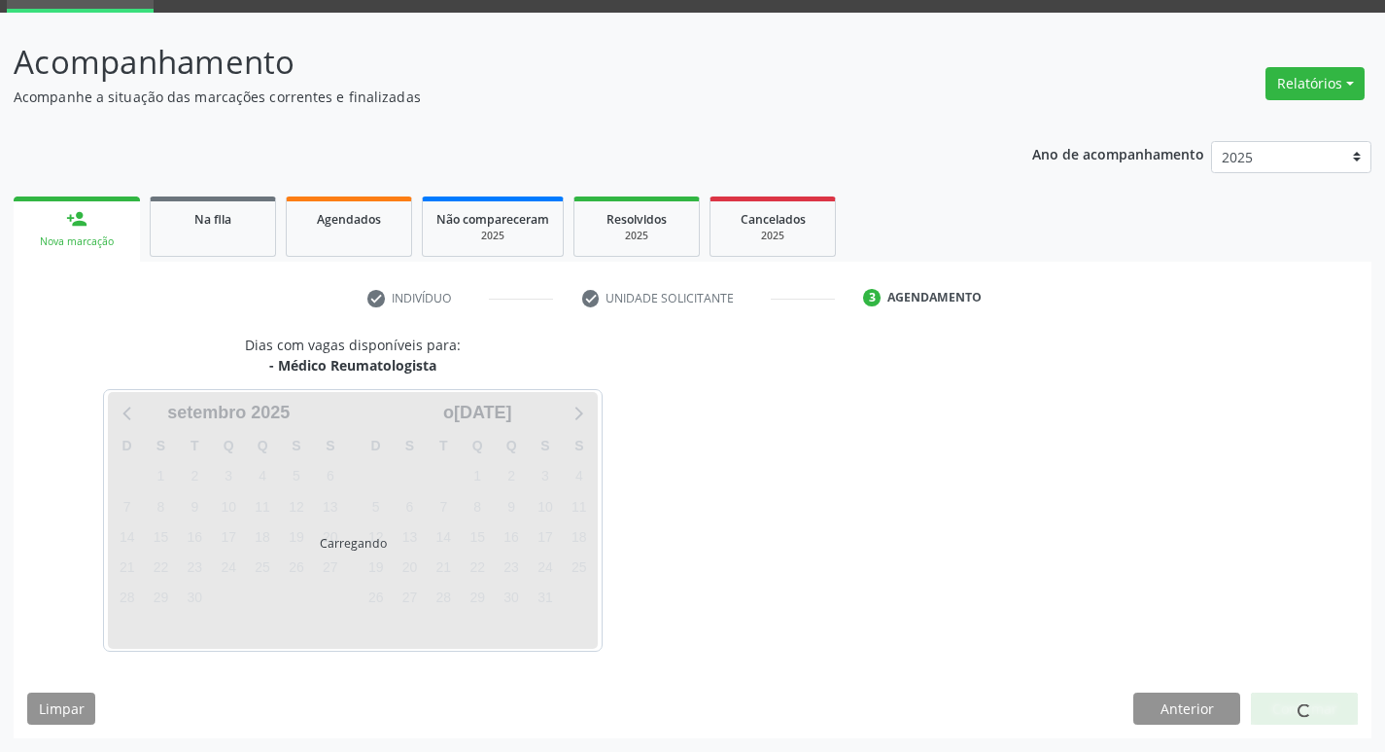
scroll to position [94, 0]
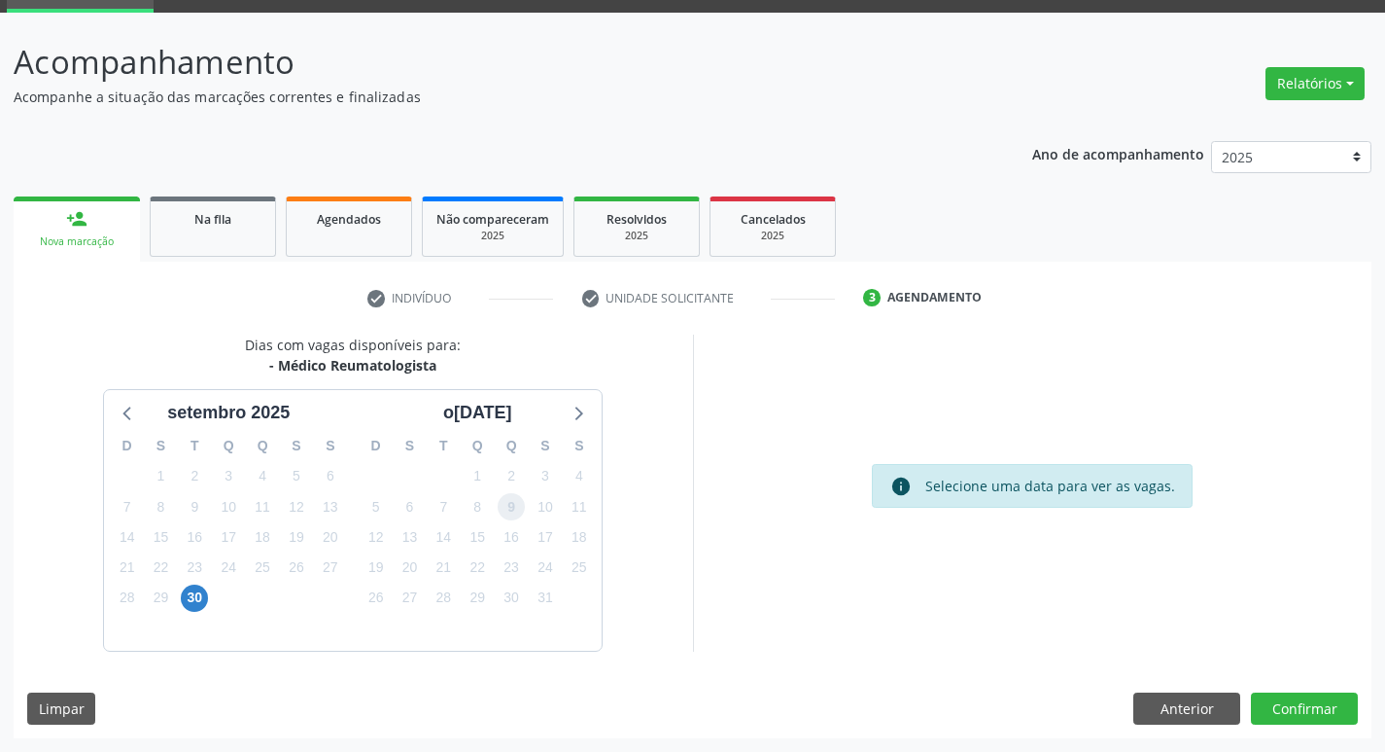
click at [499, 500] on span "9" at bounding box center [511, 506] width 27 height 27
click at [1299, 708] on button "Confirmar" at bounding box center [1304, 708] width 107 height 33
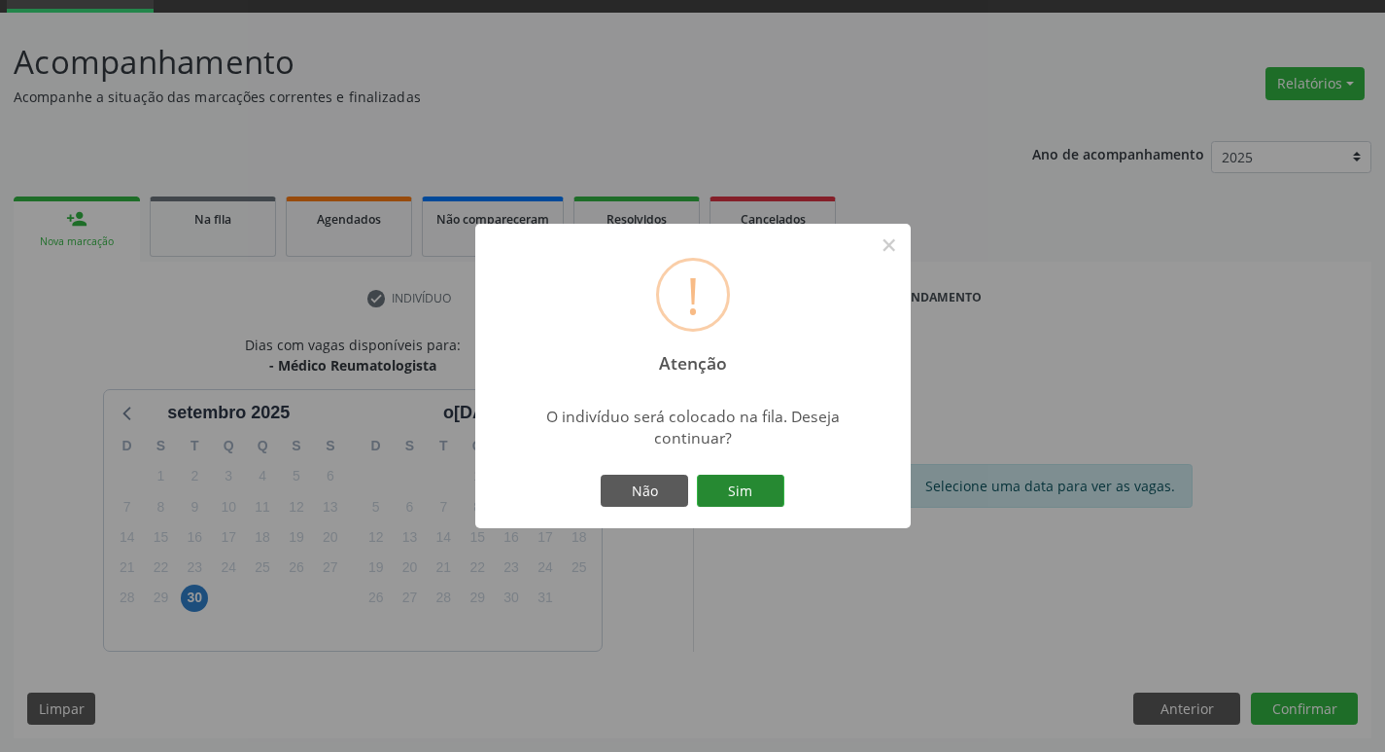
click at [761, 502] on button "Sim" at bounding box center [740, 490] width 87 height 33
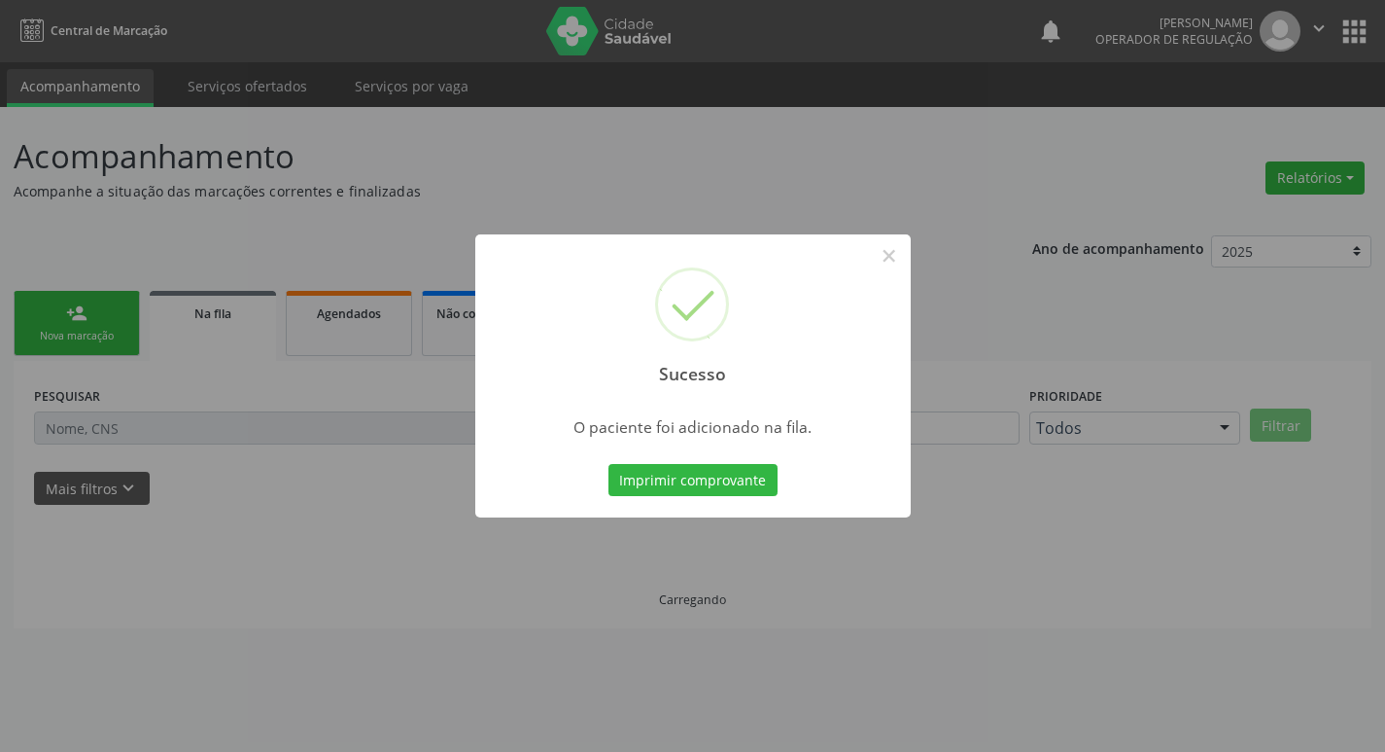
scroll to position [0, 0]
click at [892, 262] on button "×" at bounding box center [896, 255] width 33 height 33
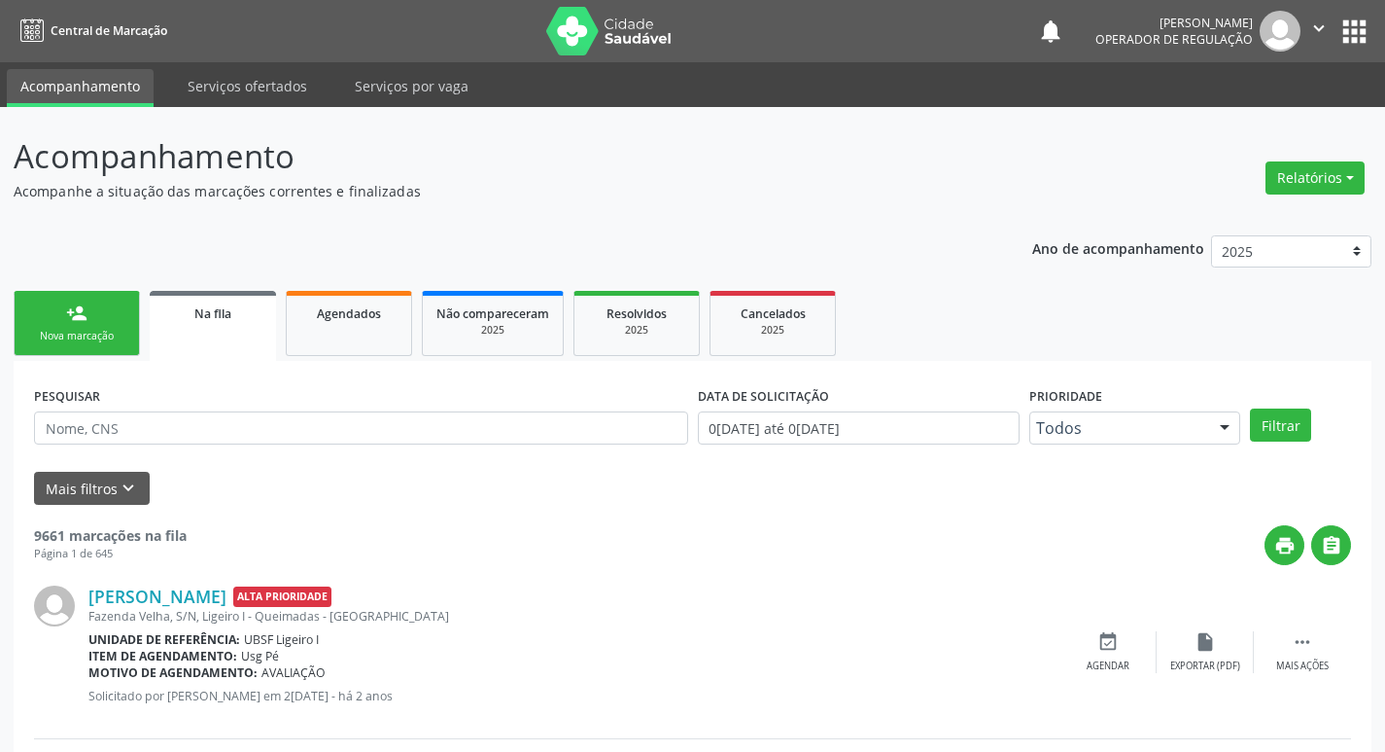
click at [75, 323] on div "person_add" at bounding box center [76, 312] width 21 height 21
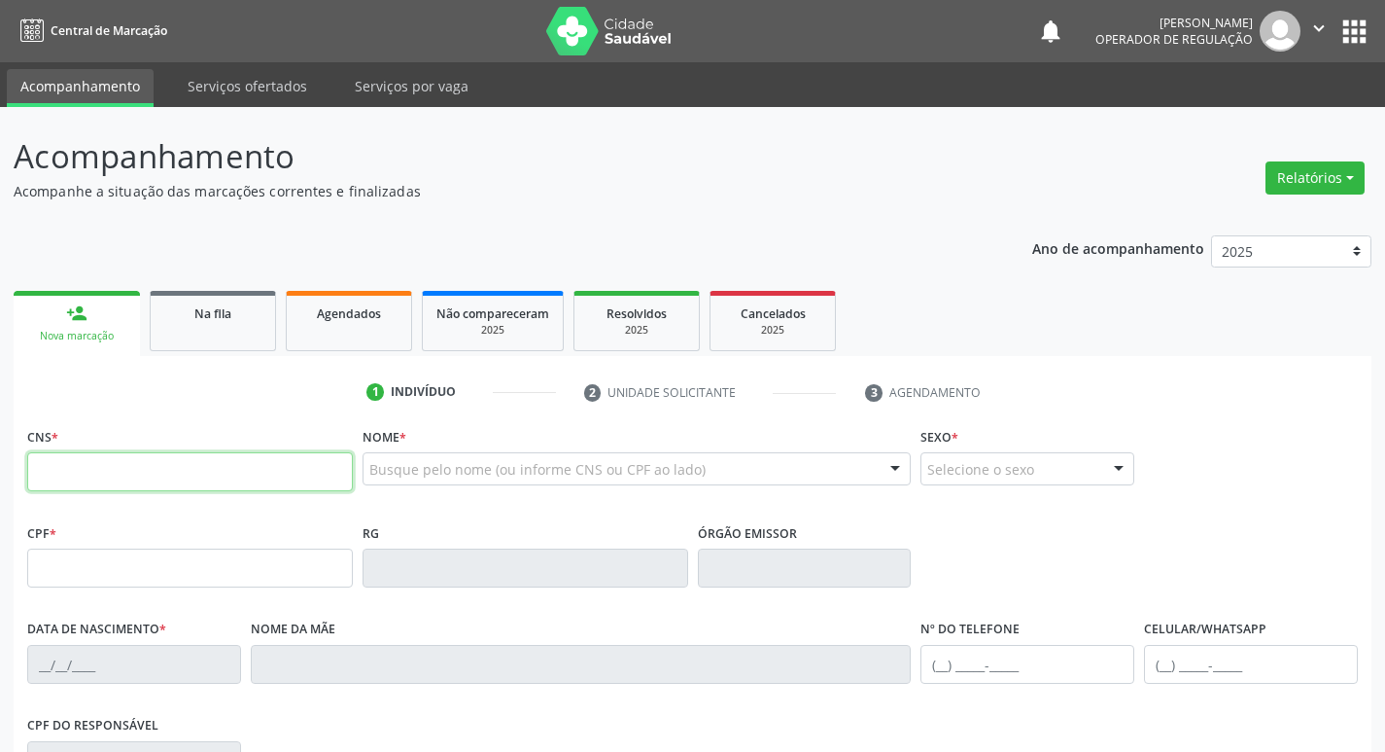
click at [138, 479] on input "text" at bounding box center [190, 471] width 326 height 39
click at [156, 479] on input "text" at bounding box center [190, 471] width 326 height 39
type input "702 5093 8629 9530"
type input "104.155.634-96"
type input "1[DATE]"
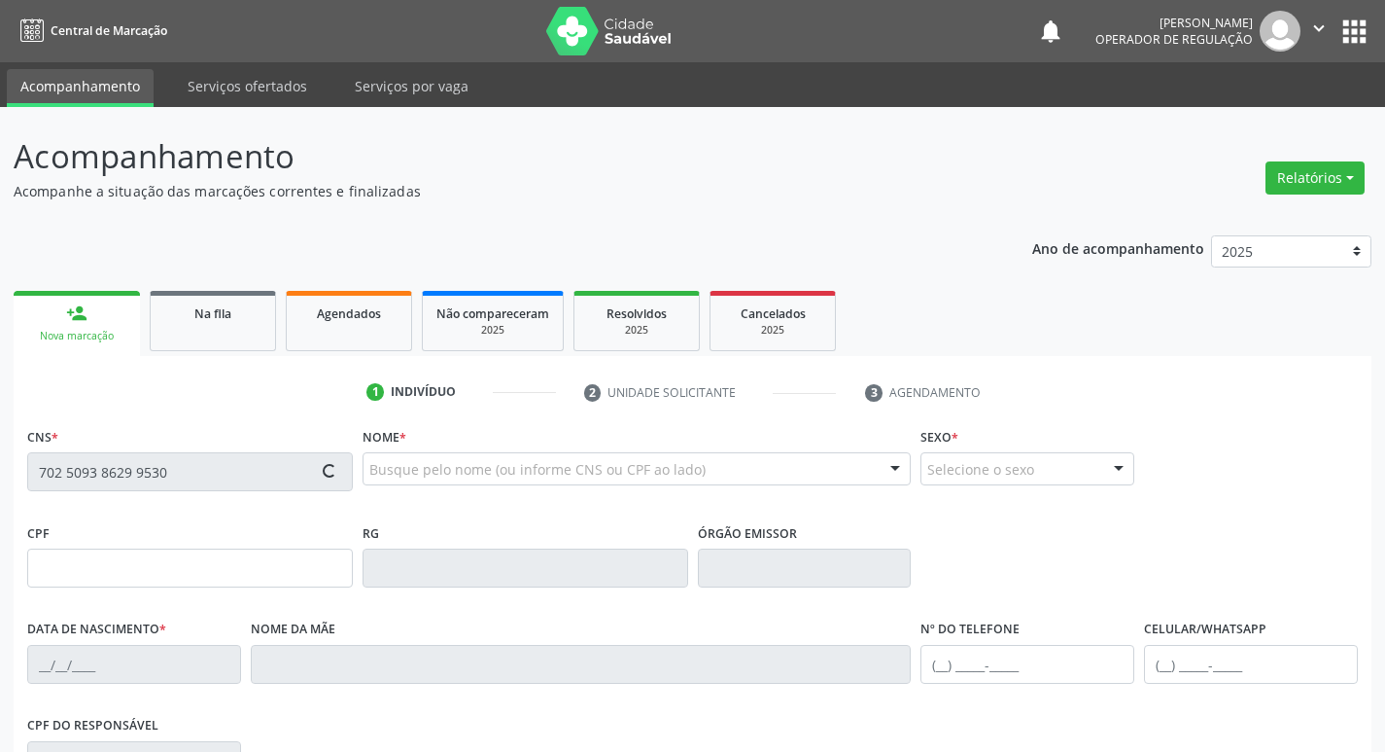
type input "[PERSON_NAME]"
type input "[PHONE_NUMBER]"
type input "30"
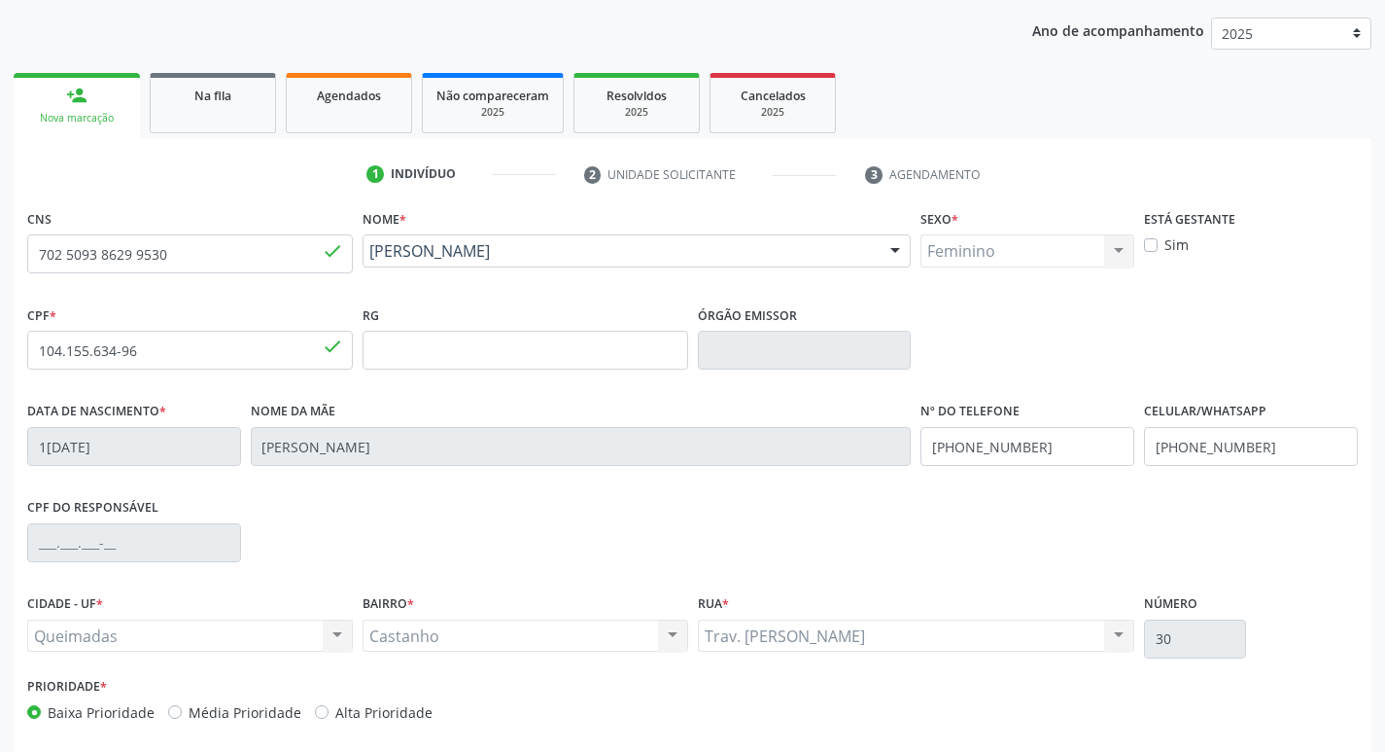
scroll to position [292, 0]
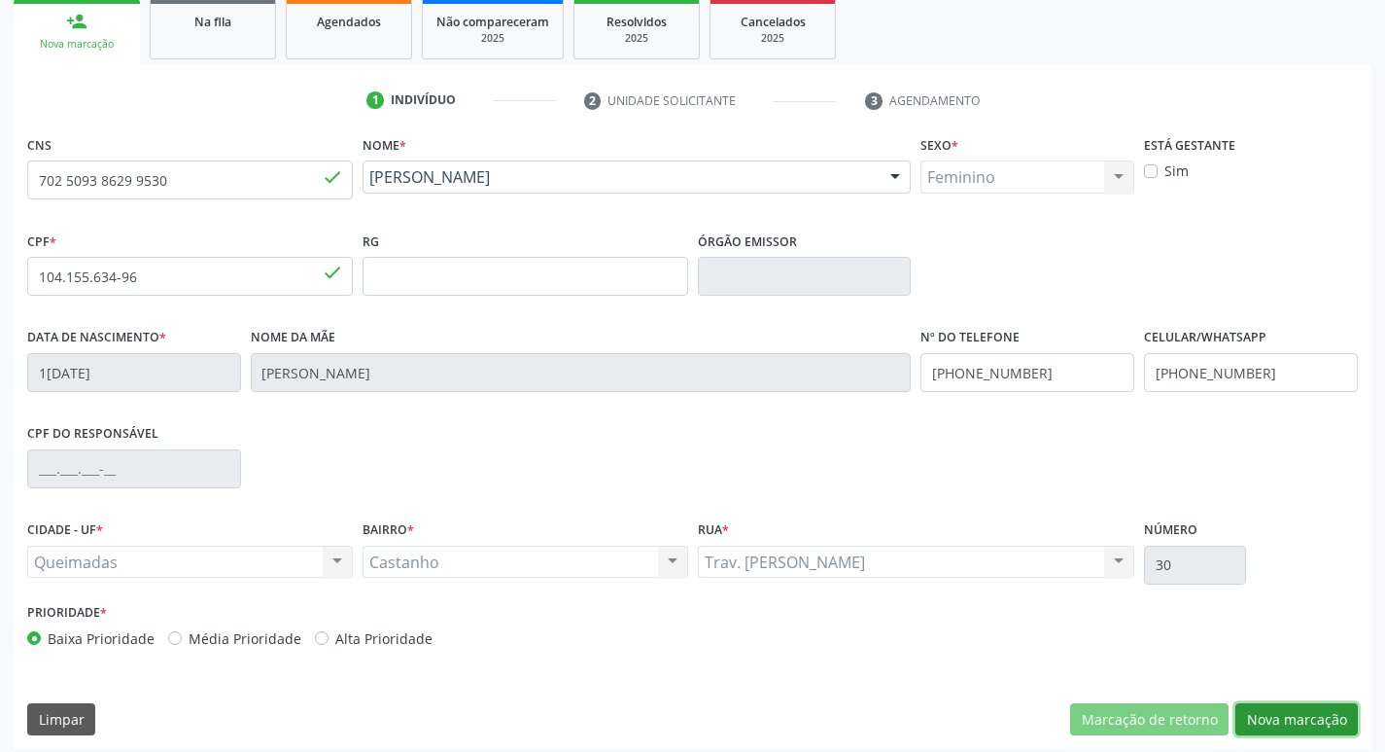
click at [1270, 718] on button "Nova marcação" at bounding box center [1297, 719] width 122 height 33
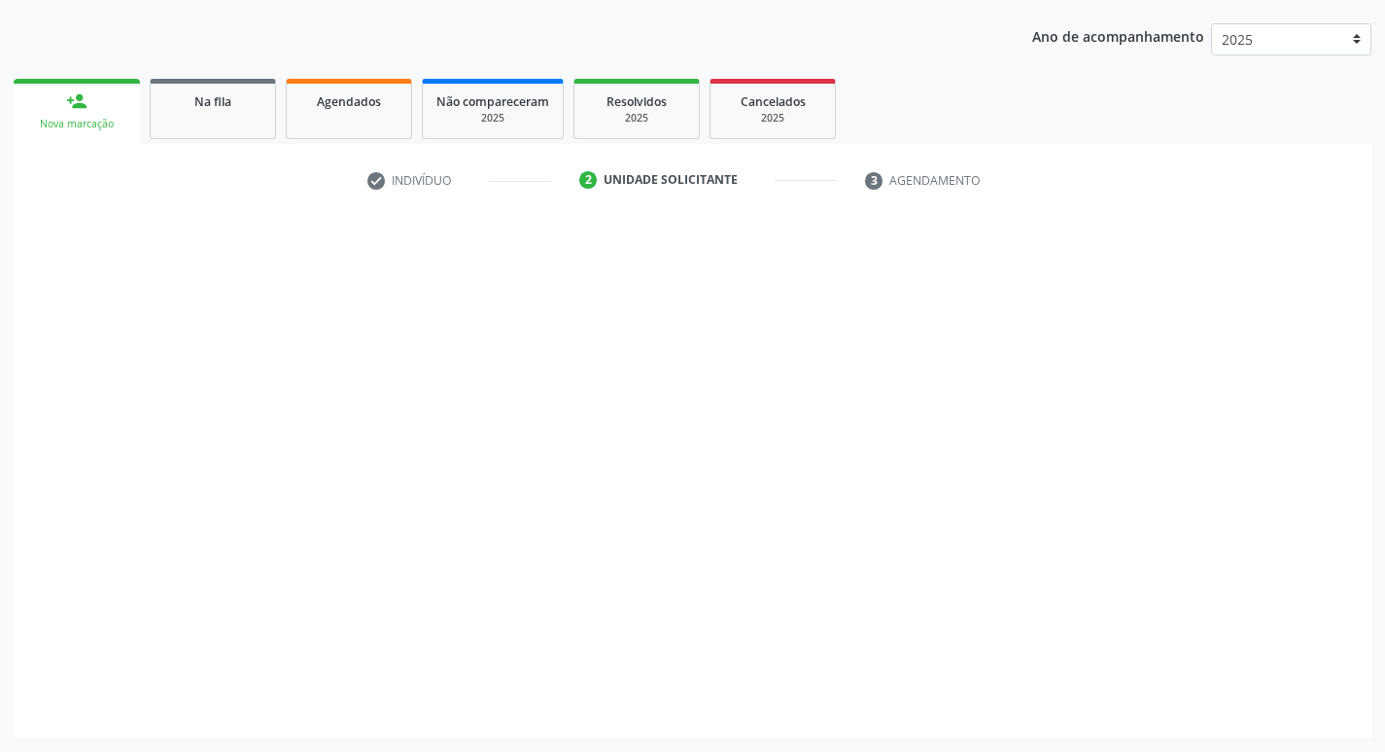
scroll to position [212, 0]
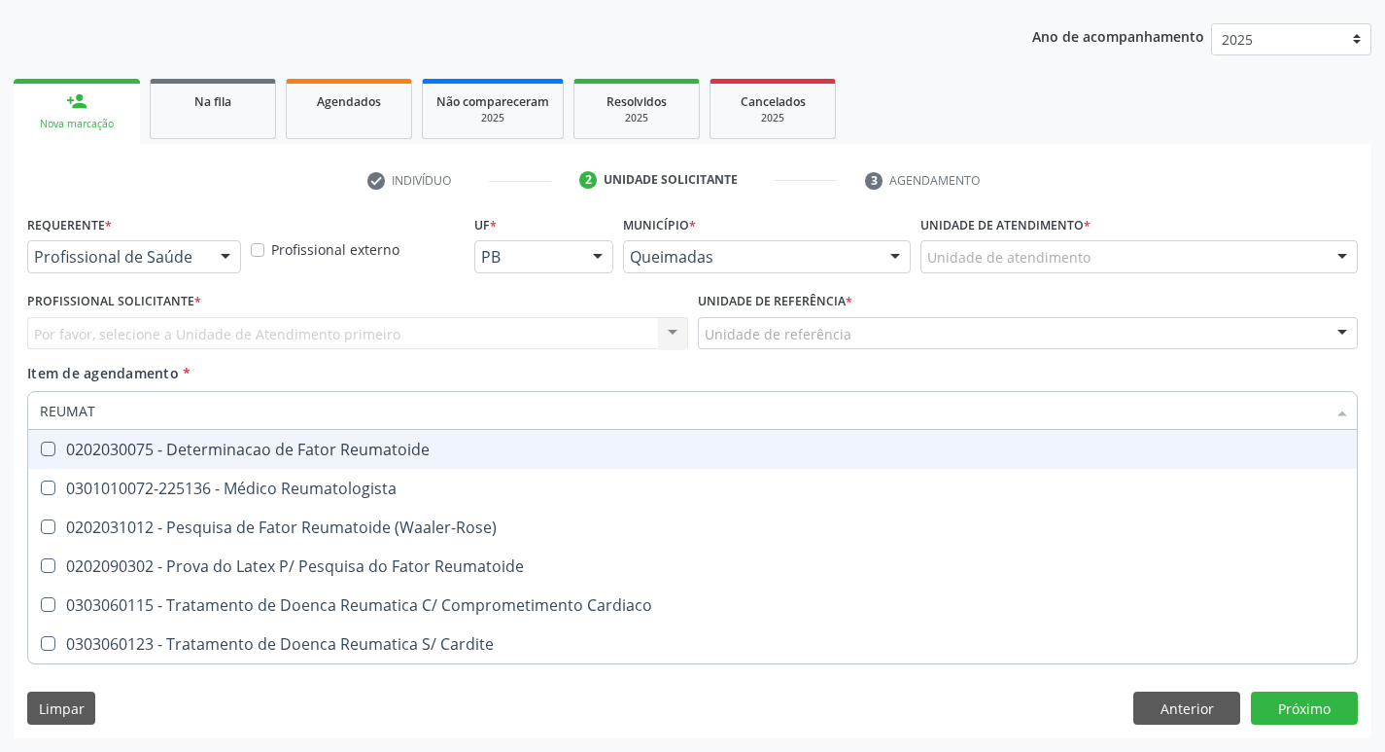
type input "REUMATO"
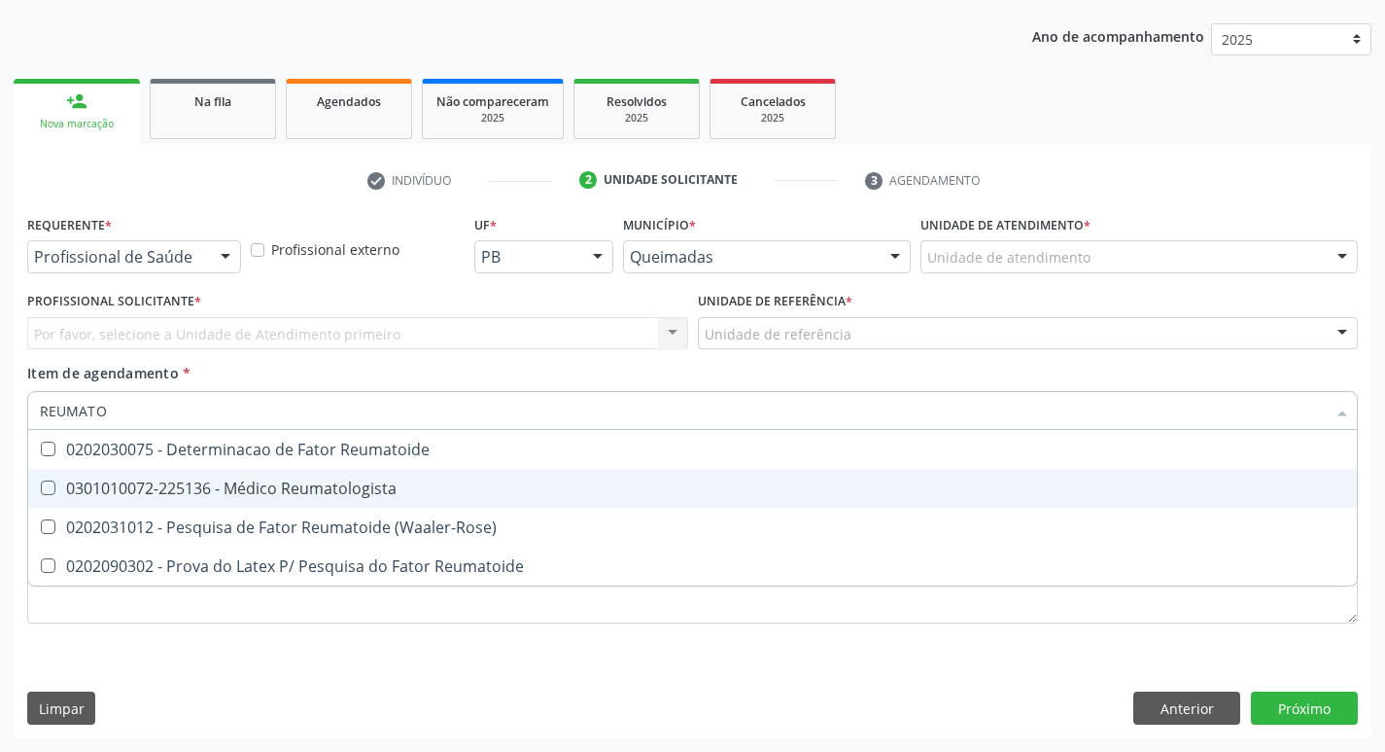
click at [49, 484] on Reumatologista at bounding box center [48, 487] width 15 height 15
click at [41, 484] on Reumatologista "checkbox" at bounding box center [34, 487] width 13 height 13
checkbox Reumatologista "true"
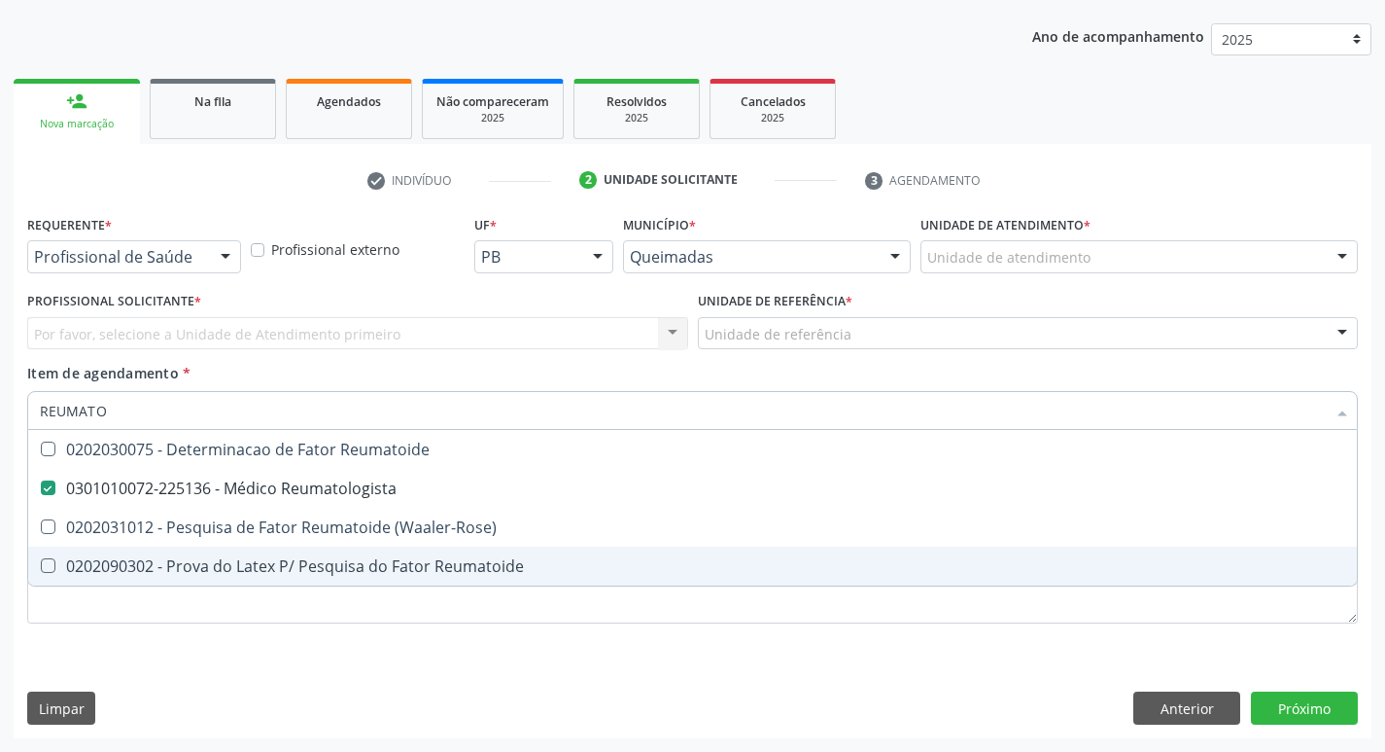
click at [369, 645] on div "Requerente * Profissional de Saúde Profissional de Saúde Paciente Nenhum result…" at bounding box center [692, 430] width 1331 height 440
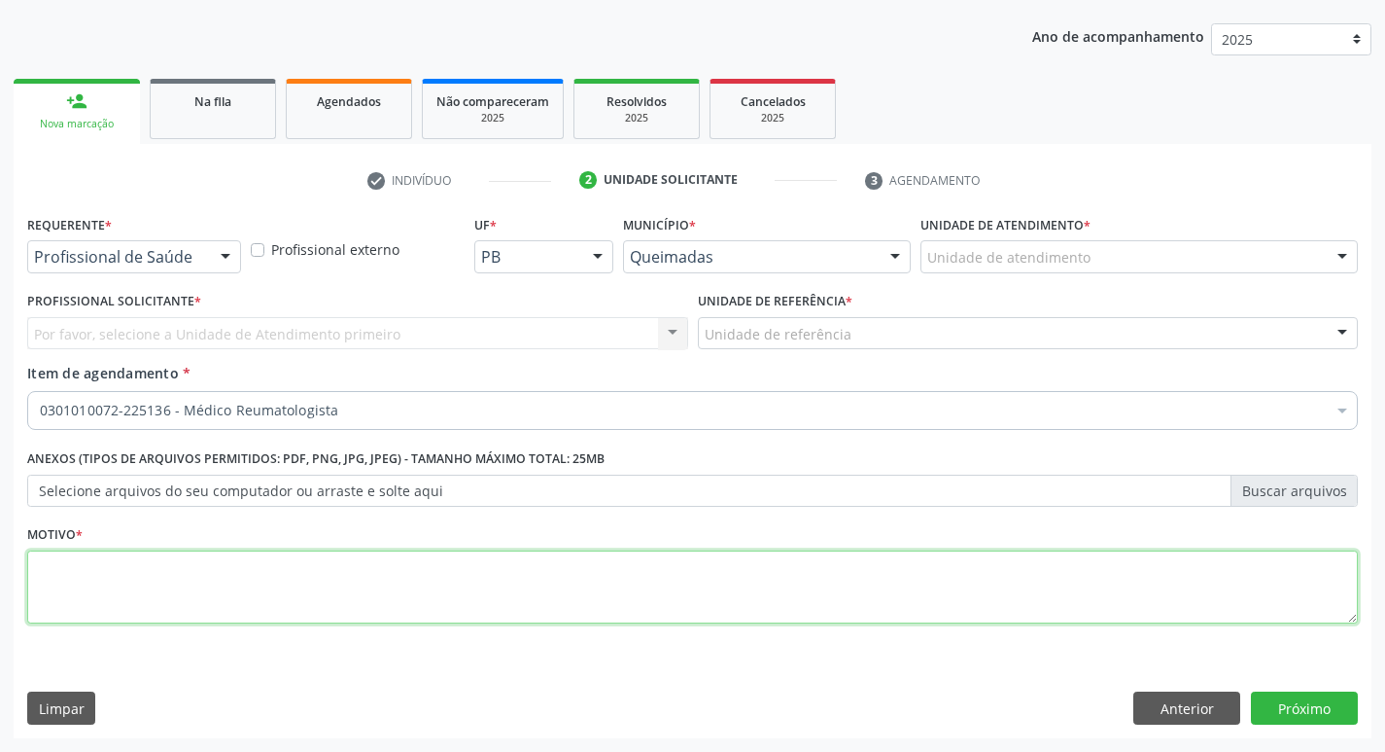
click at [58, 569] on textarea at bounding box center [692, 587] width 1331 height 74
type textarea "AVALIACAO"
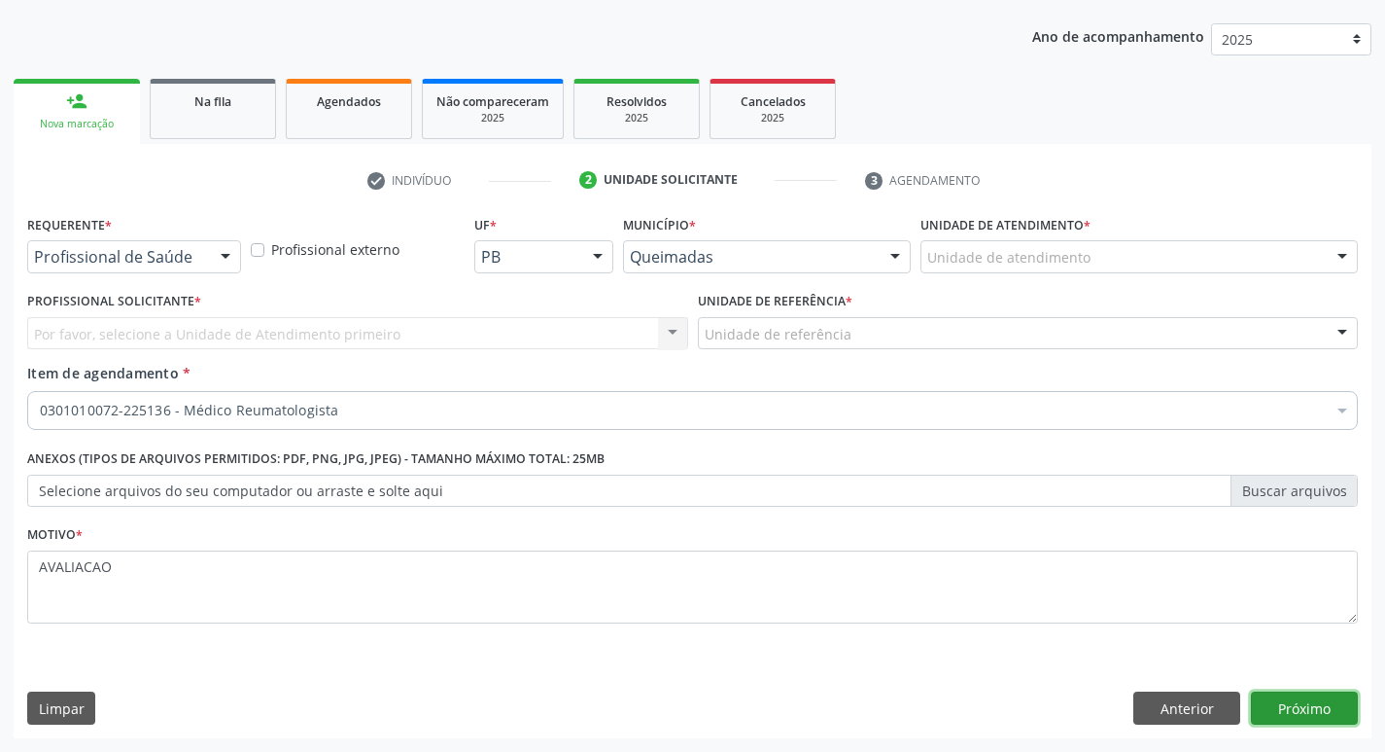
click at [1317, 706] on button "Próximo" at bounding box center [1304, 707] width 107 height 33
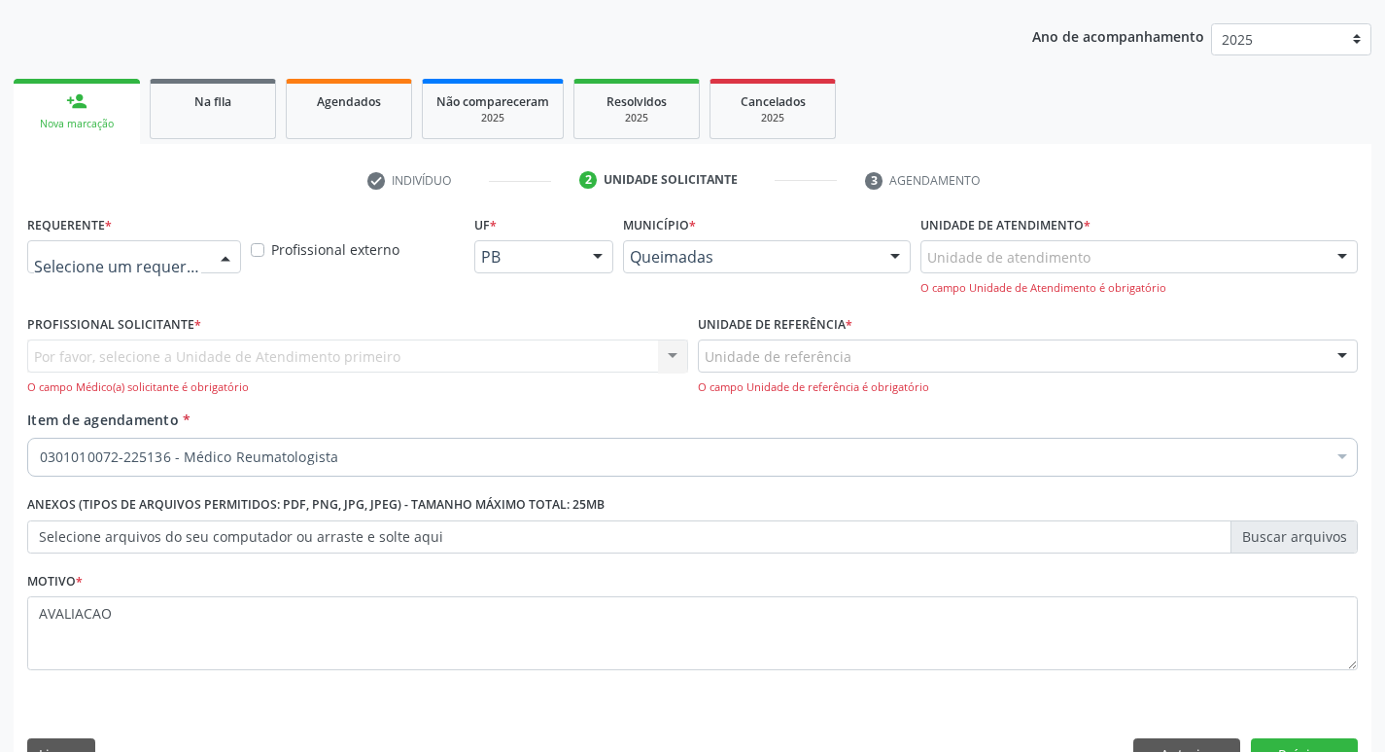
click at [218, 255] on div at bounding box center [225, 257] width 29 height 33
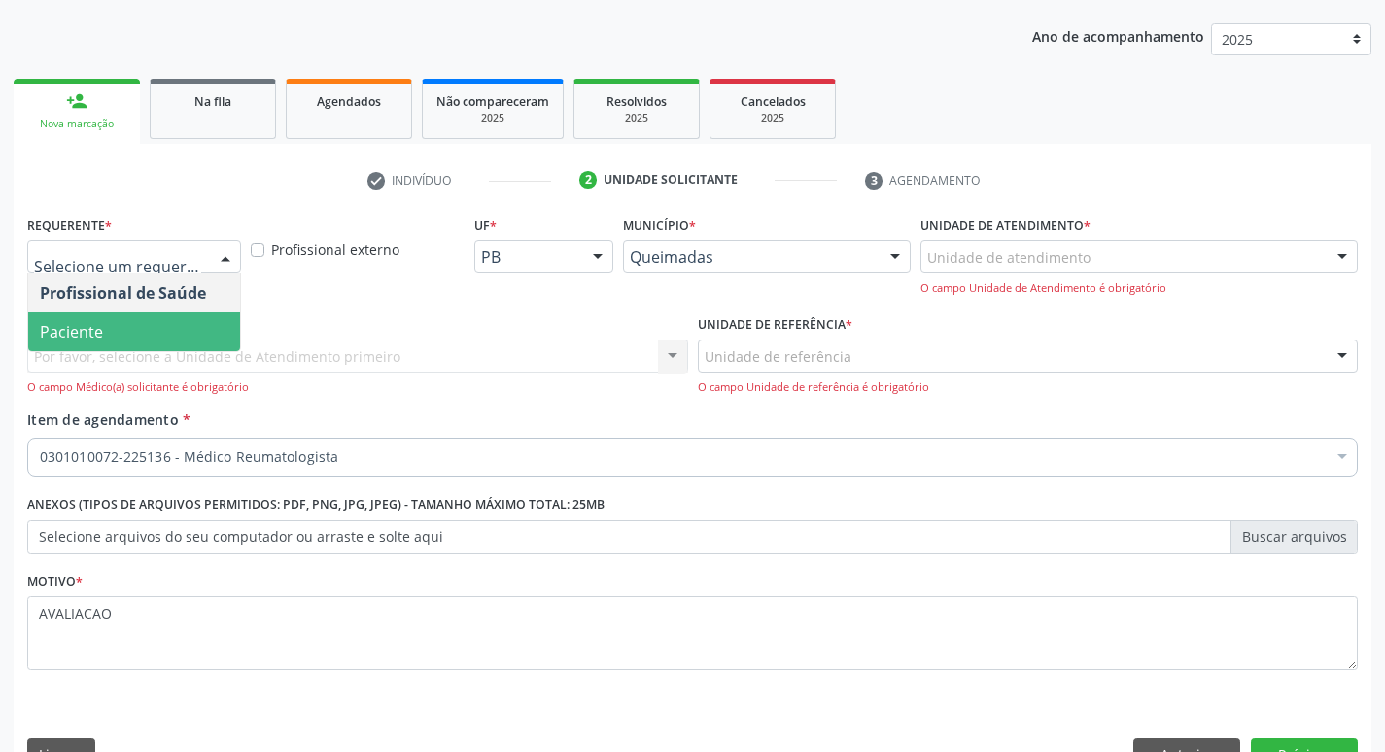
click at [163, 331] on span "Paciente" at bounding box center [134, 331] width 212 height 39
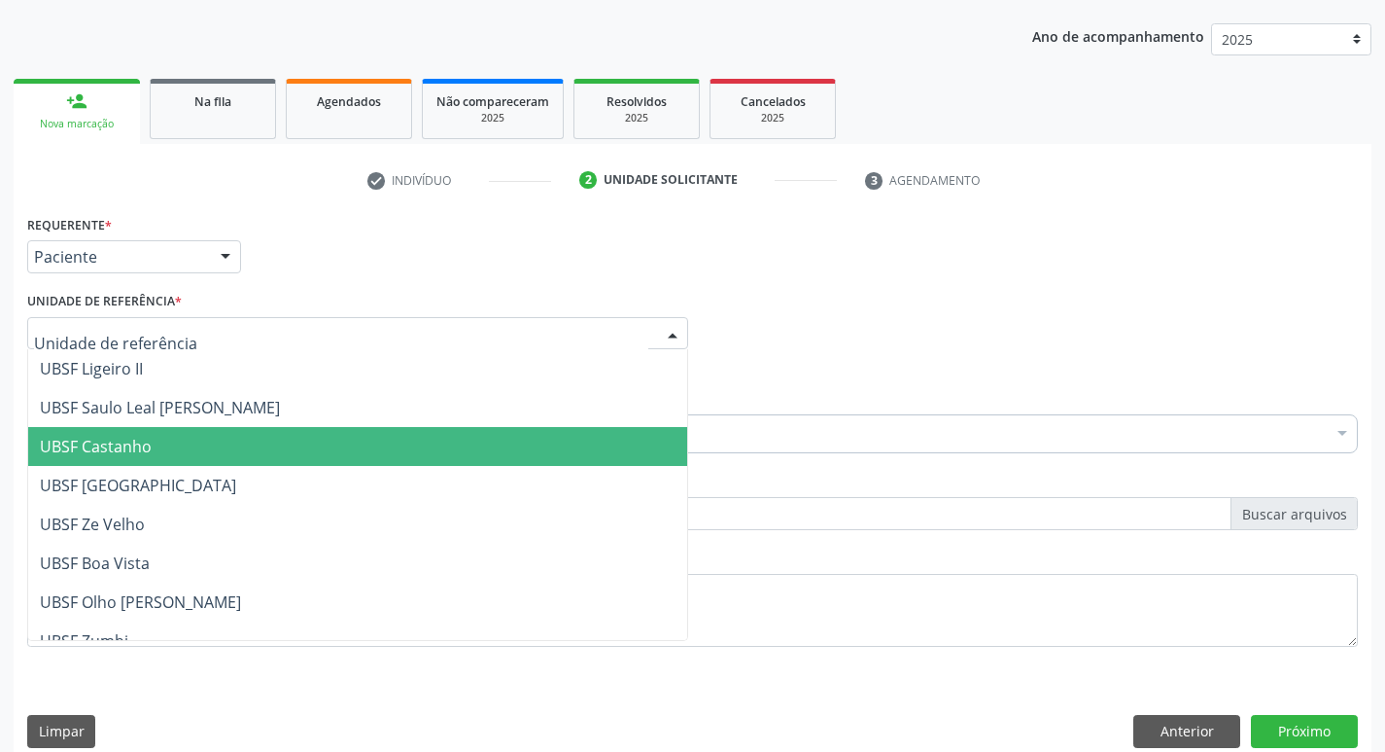
click at [138, 453] on span "UBSF Castanho" at bounding box center [96, 446] width 112 height 21
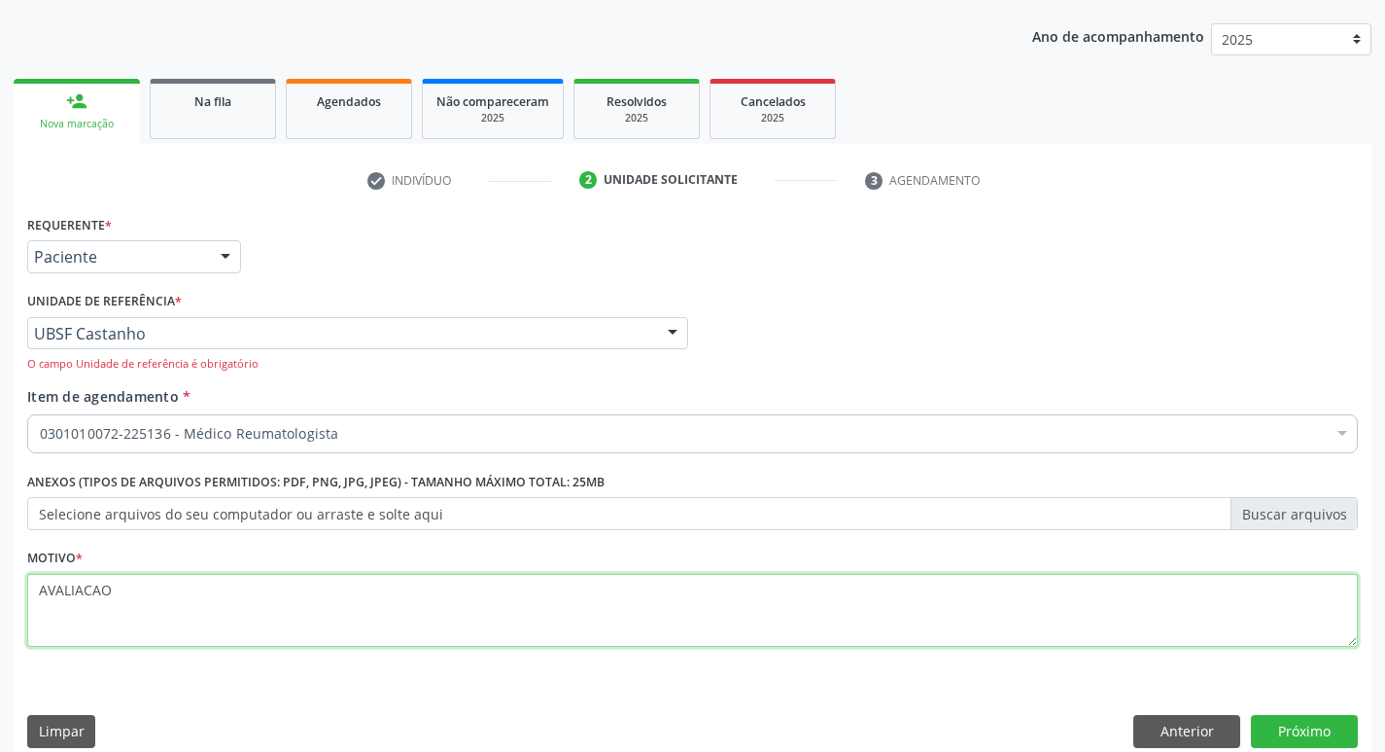
click at [80, 629] on textarea "AVALIACAO" at bounding box center [692, 611] width 1331 height 74
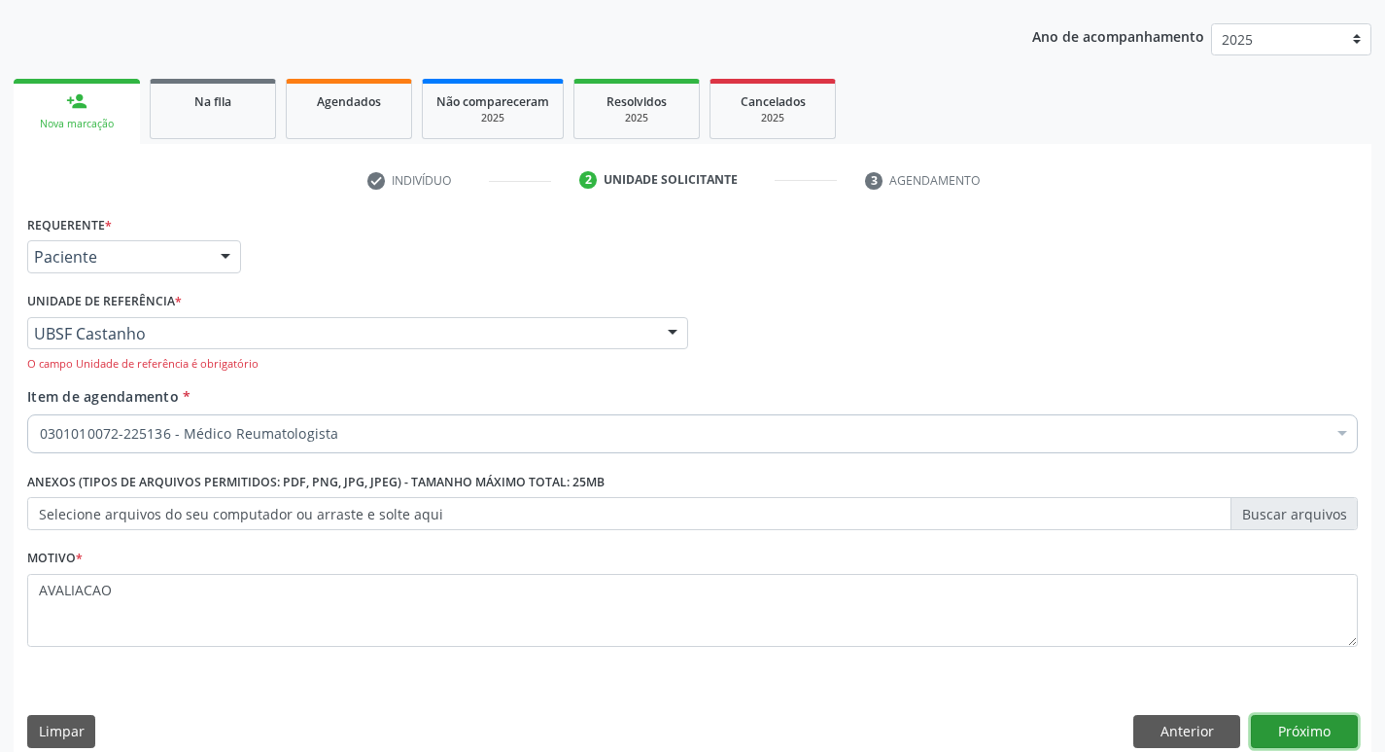
click at [1325, 725] on button "Próximo" at bounding box center [1304, 731] width 107 height 33
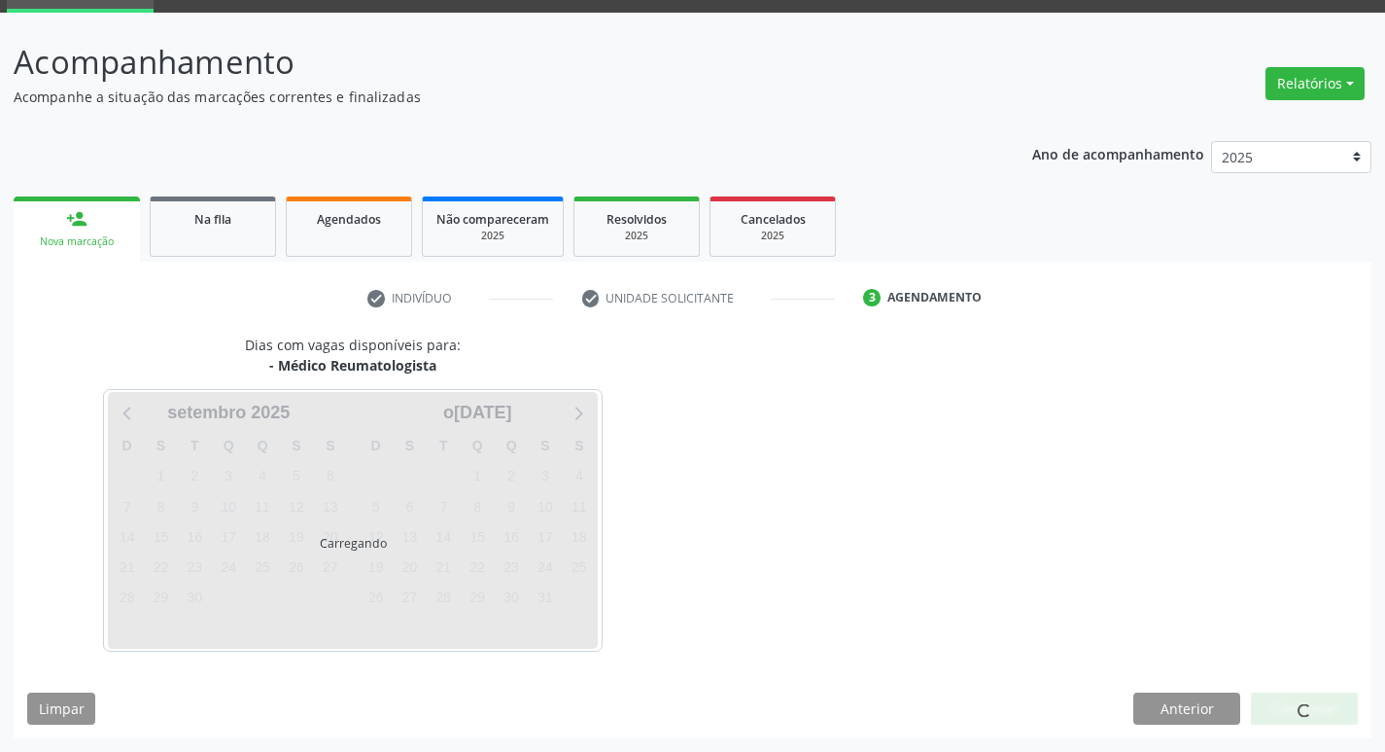
scroll to position [94, 0]
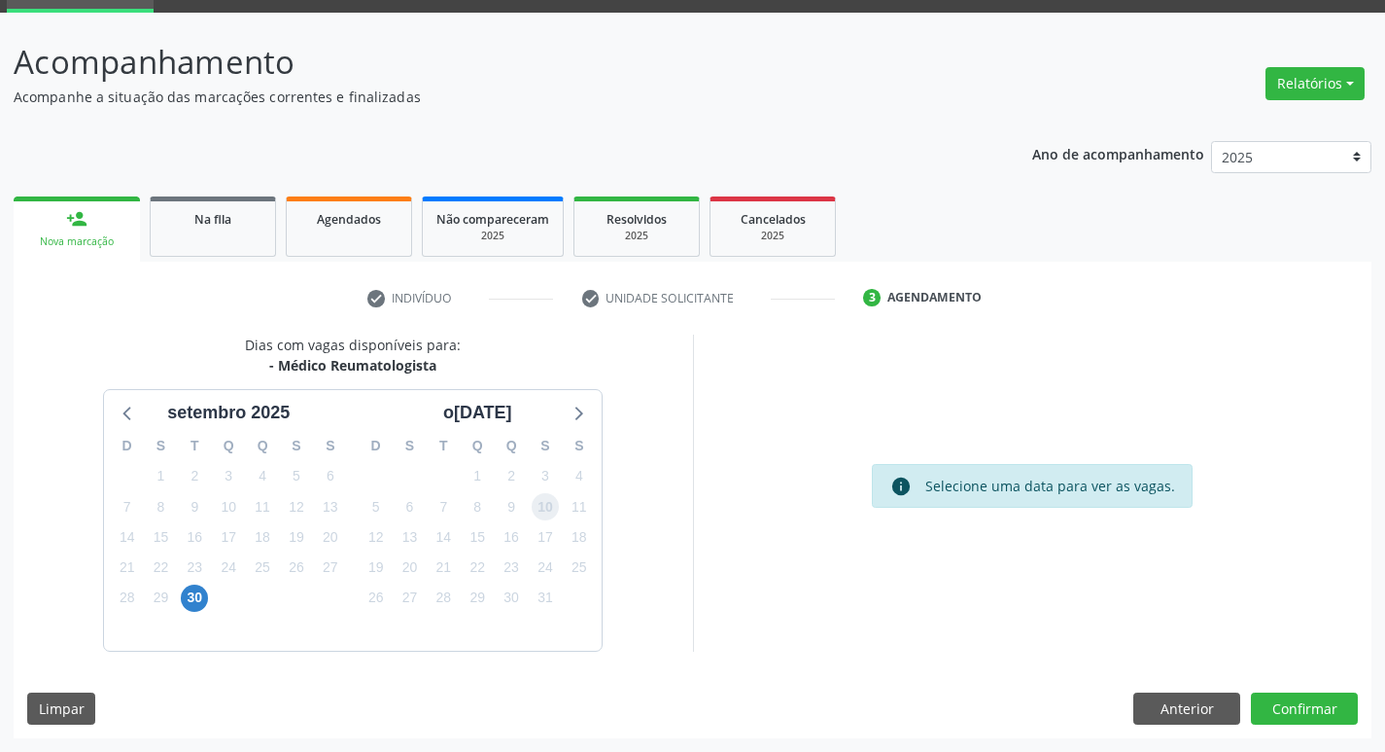
click at [553, 508] on span "10" at bounding box center [545, 506] width 27 height 27
click at [1320, 709] on button "Confirmar" at bounding box center [1304, 708] width 107 height 33
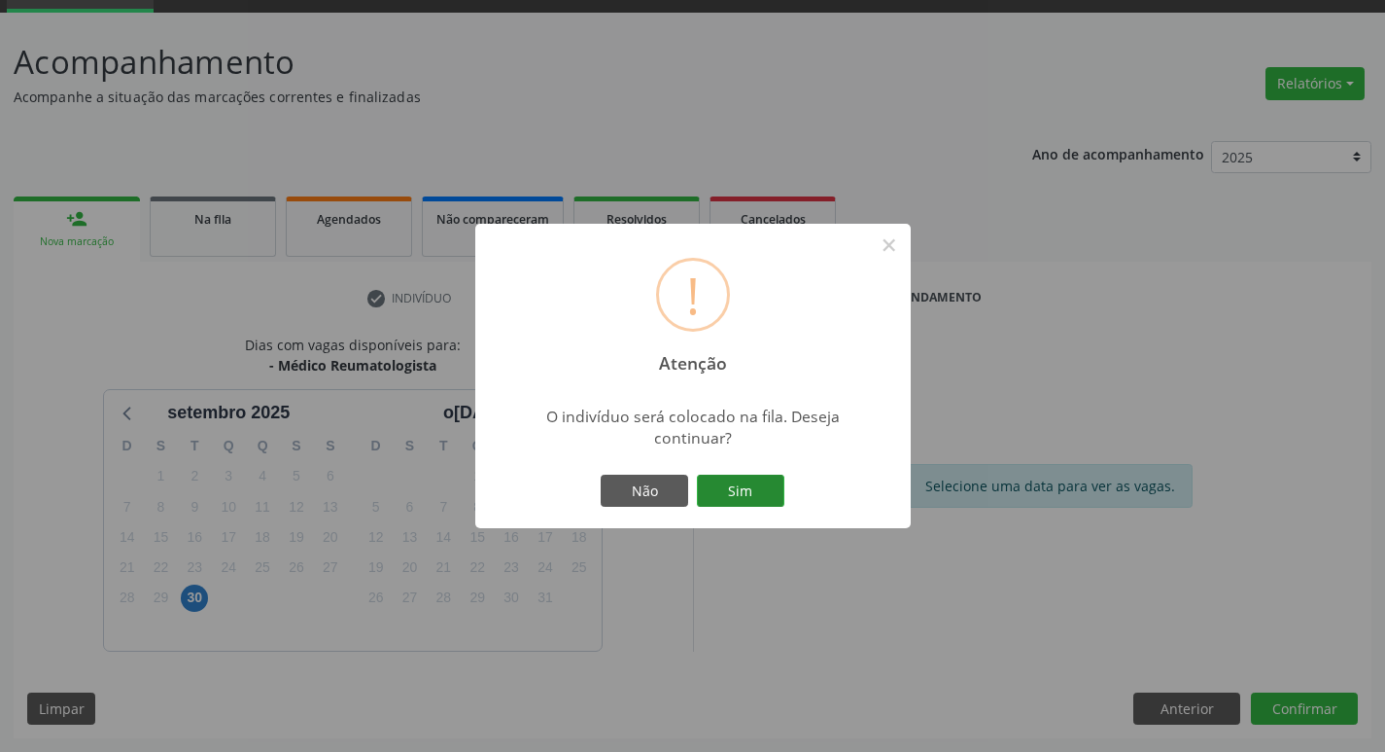
click at [729, 481] on button "Sim" at bounding box center [740, 490] width 87 height 33
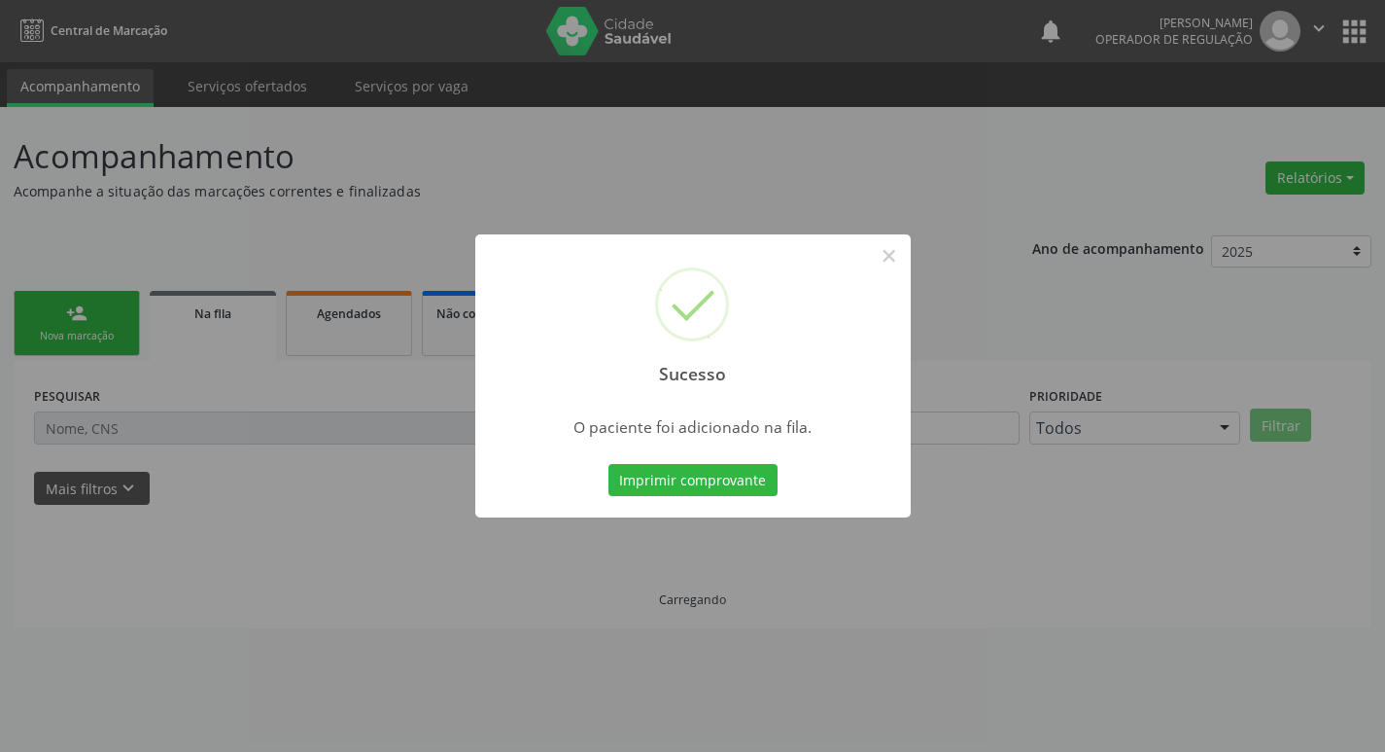
scroll to position [0, 0]
click at [891, 251] on button "×" at bounding box center [896, 255] width 33 height 33
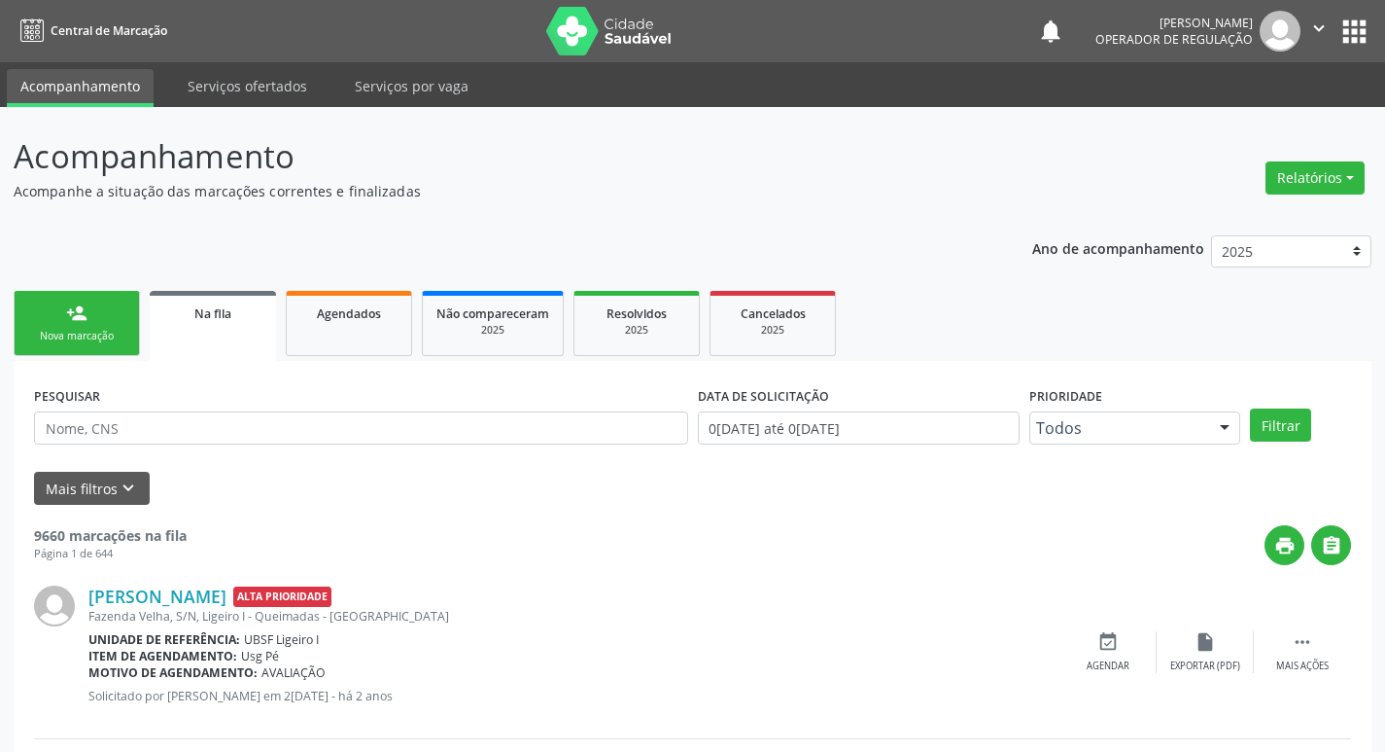
click at [72, 340] on div "Nova marcação" at bounding box center [76, 336] width 97 height 15
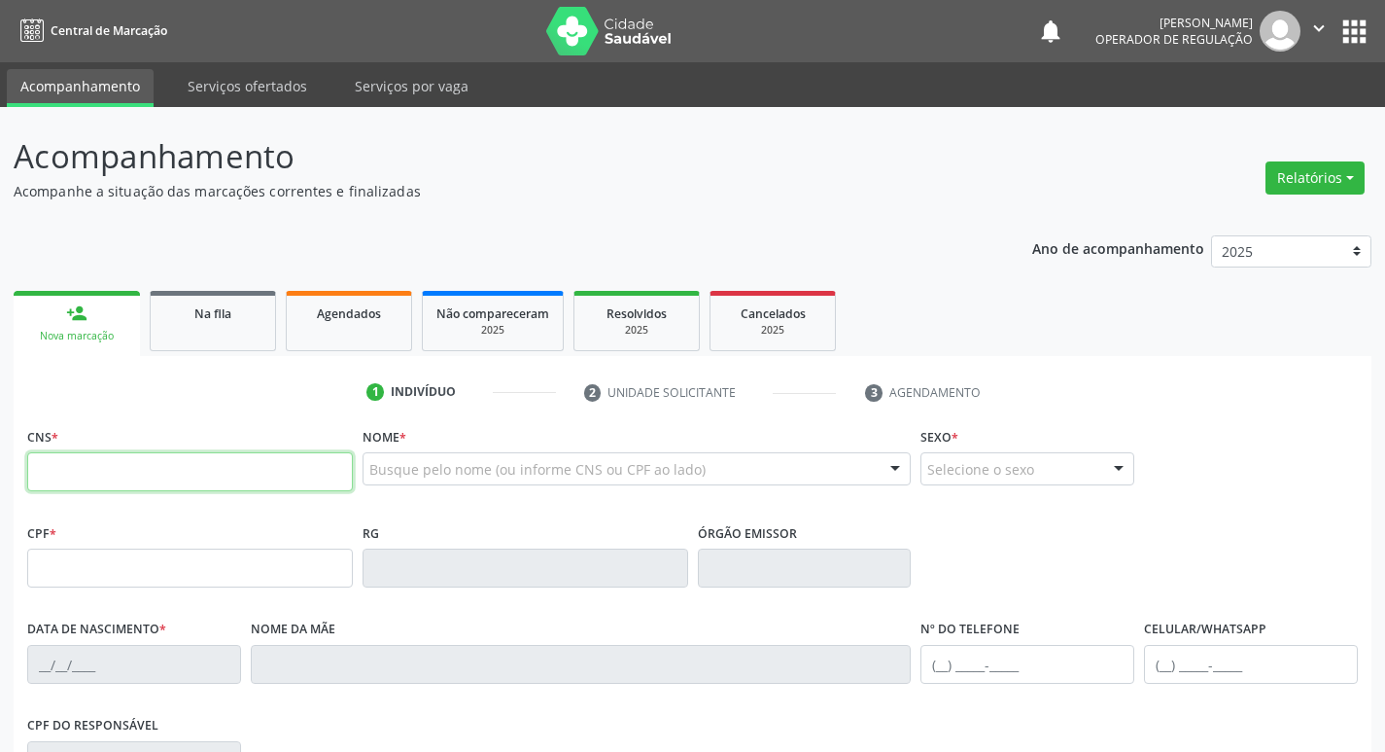
click at [96, 476] on input "text" at bounding box center [190, 471] width 326 height 39
type input "700 0072 9615 5609"
type input "070.723.274-01"
type input "1[DATE]"
type input "[PERSON_NAME]"
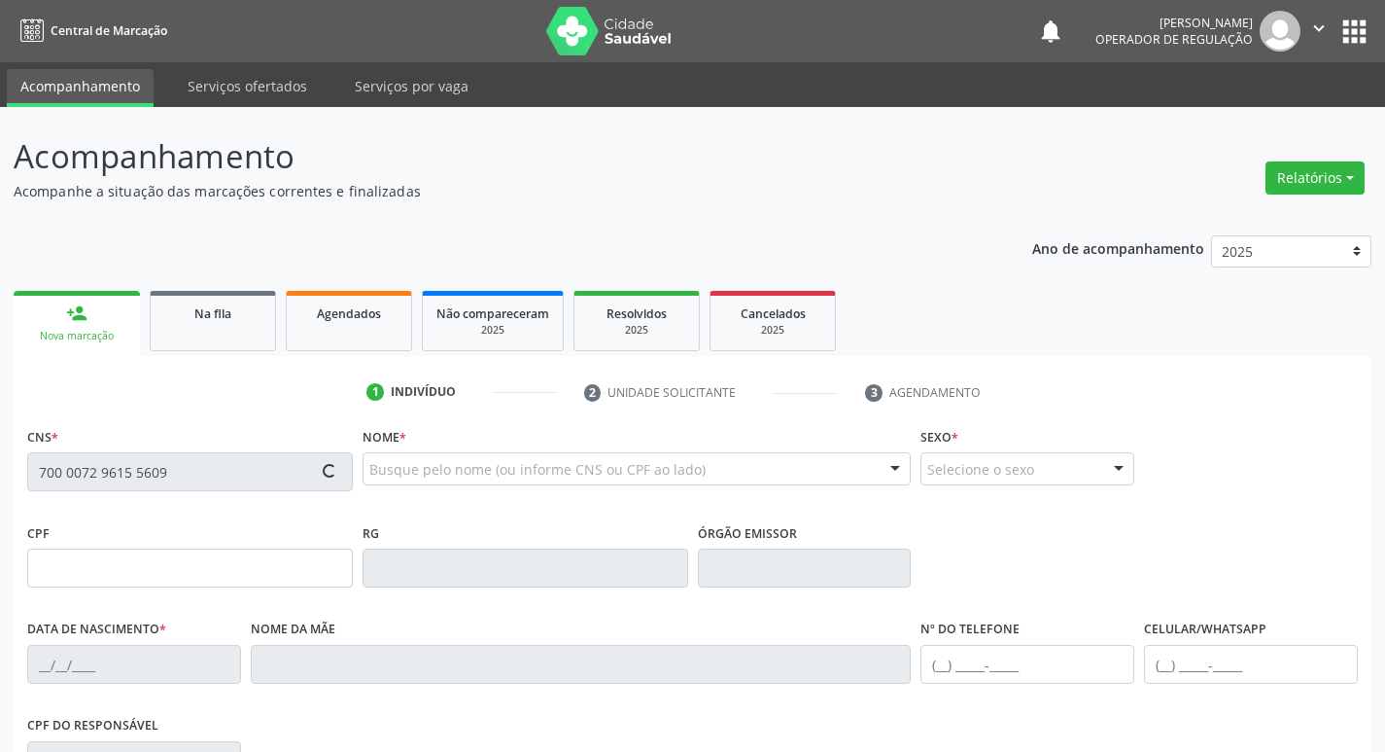
type input "[PHONE_NUMBER]"
type input "021.027.354-27"
type input "S/N"
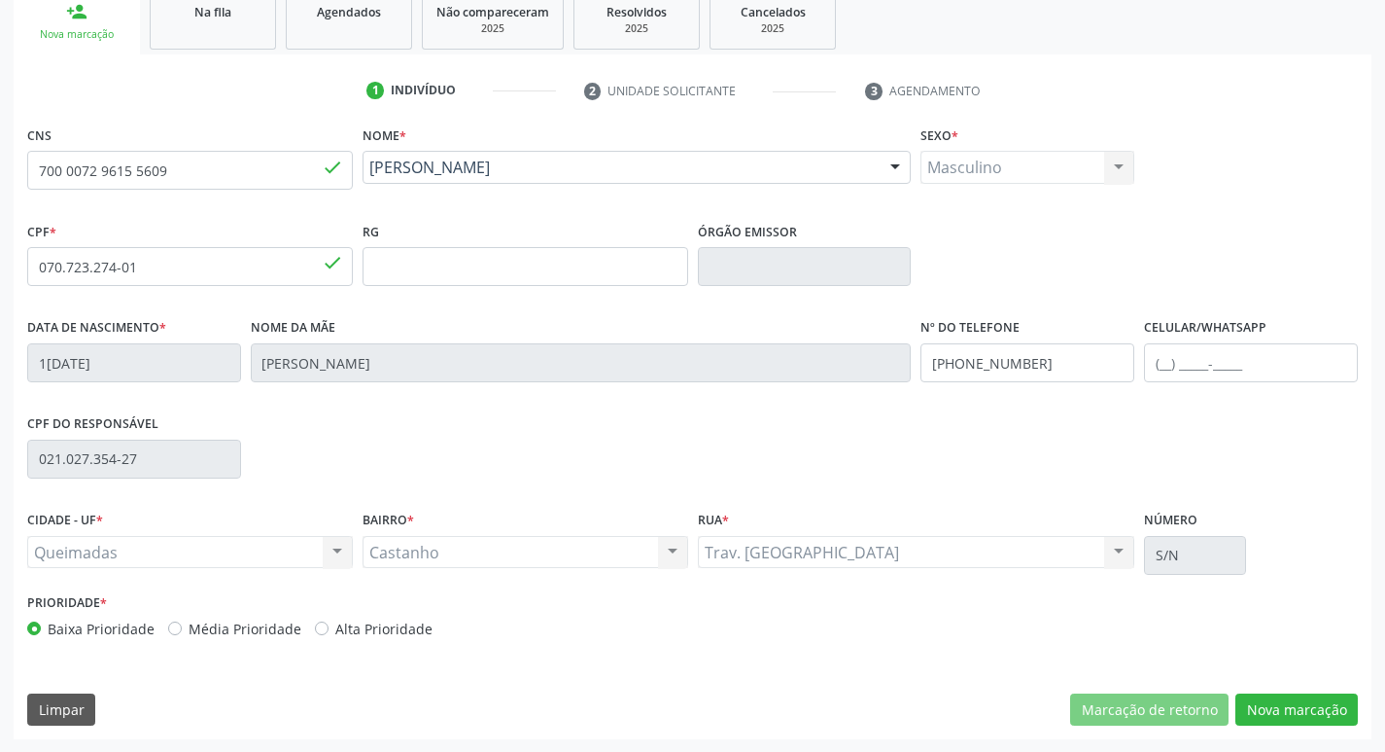
scroll to position [302, 0]
click at [1321, 710] on button "Nova marcação" at bounding box center [1297, 708] width 122 height 33
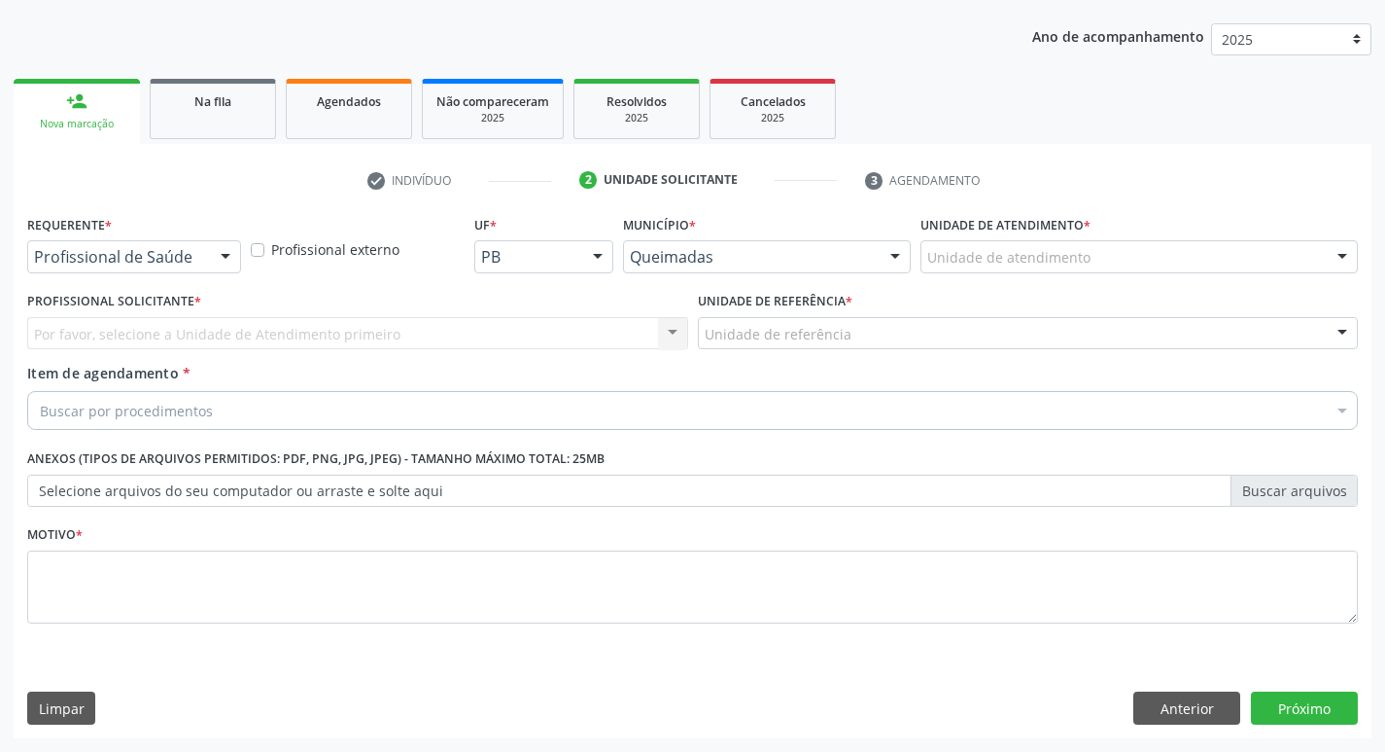
scroll to position [212, 0]
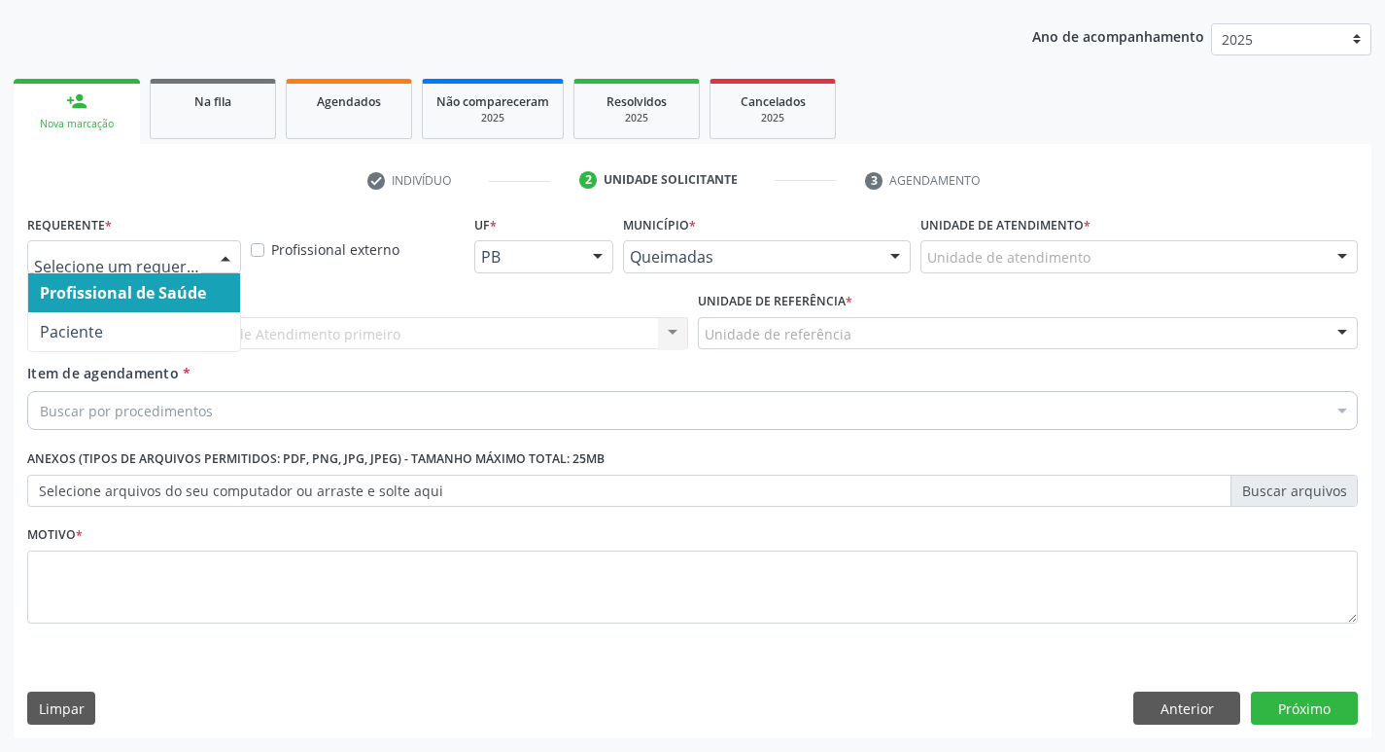
click at [225, 246] on div at bounding box center [225, 257] width 29 height 33
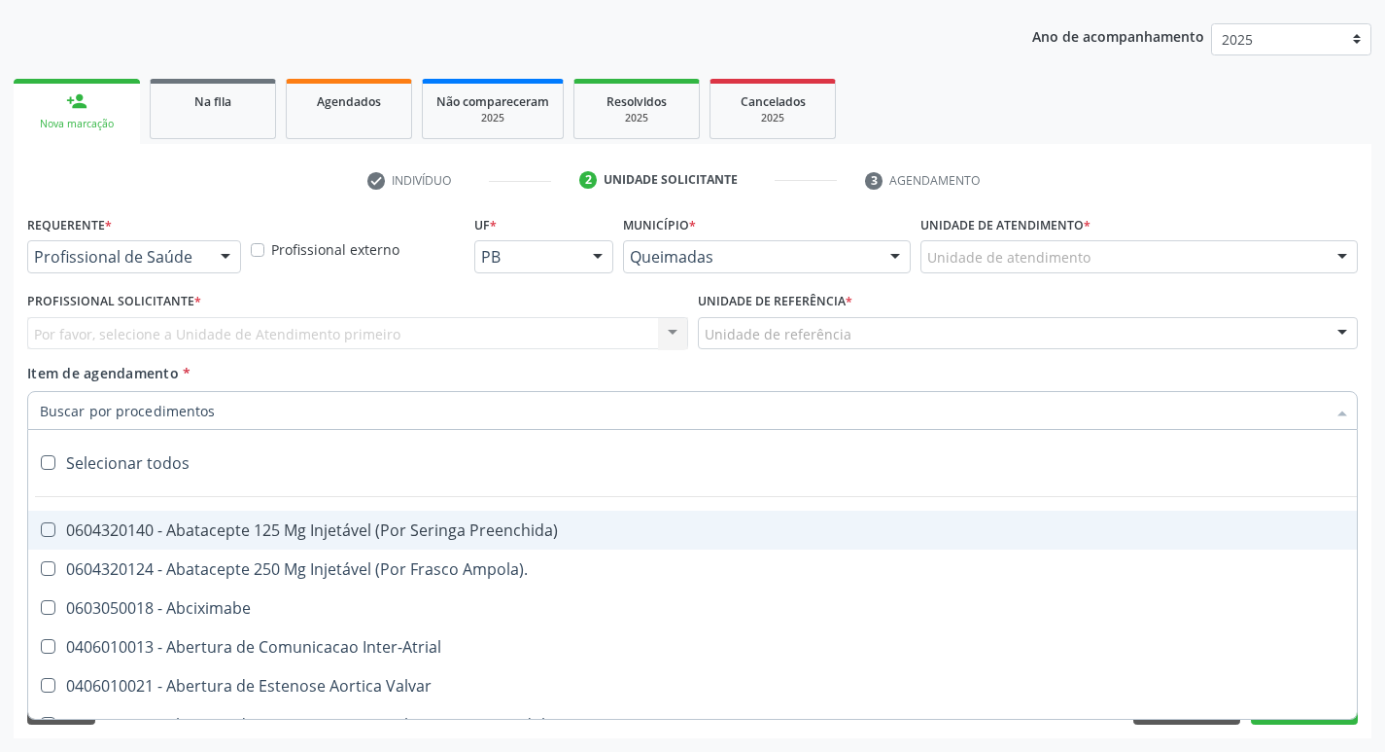
click at [113, 328] on div "Por favor, selecione a Unidade de Atendimento primeiro Nenhum resultado encontr…" at bounding box center [357, 333] width 661 height 33
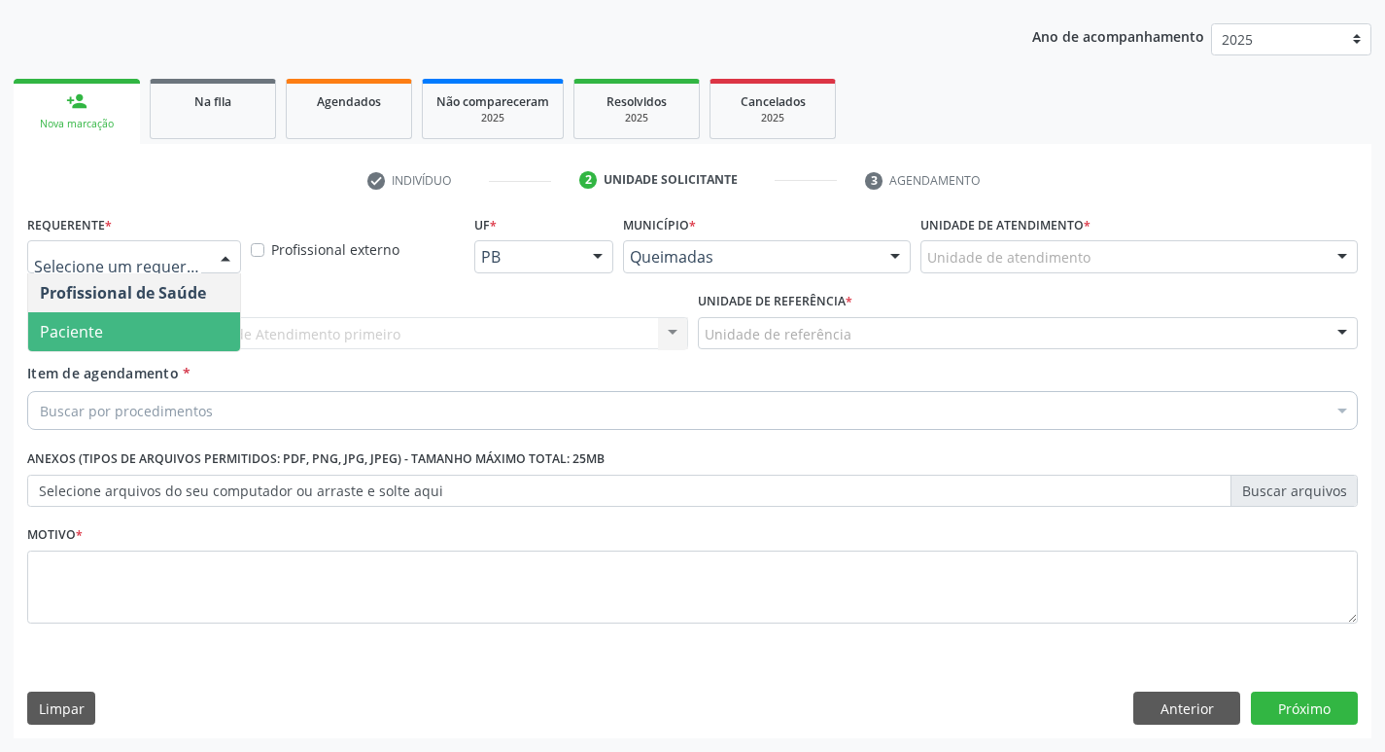
click at [227, 257] on div at bounding box center [225, 257] width 29 height 33
click at [202, 320] on span "Paciente" at bounding box center [134, 331] width 212 height 39
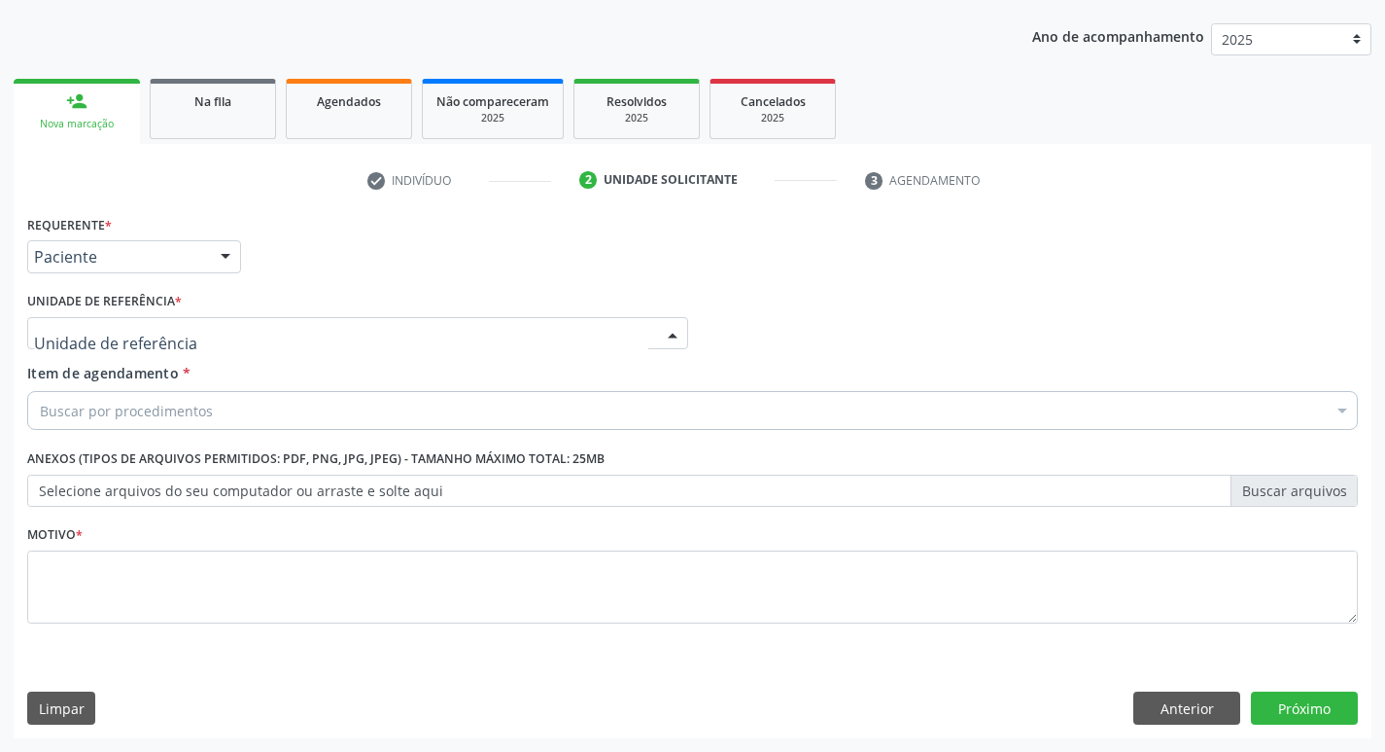
click at [177, 324] on div at bounding box center [357, 333] width 661 height 33
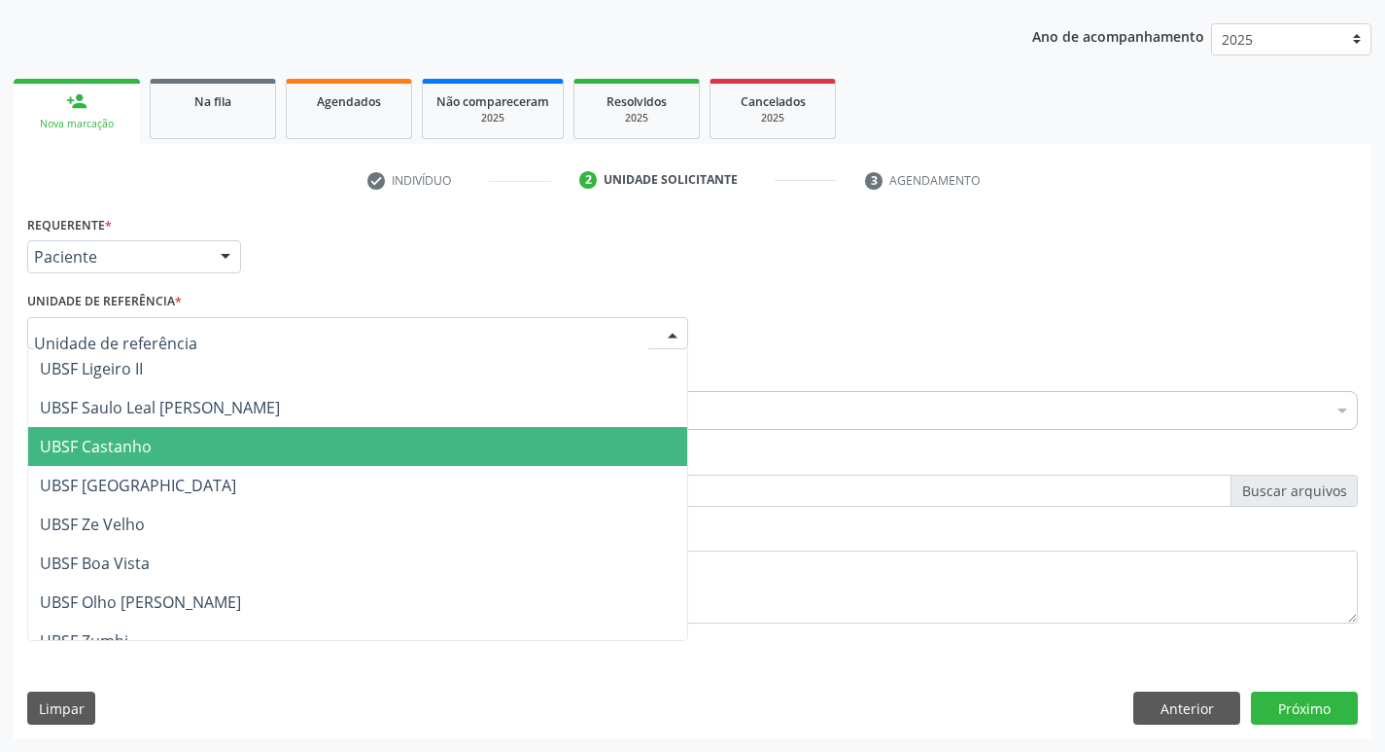
click at [157, 433] on span "UBSF Castanho" at bounding box center [357, 446] width 659 height 39
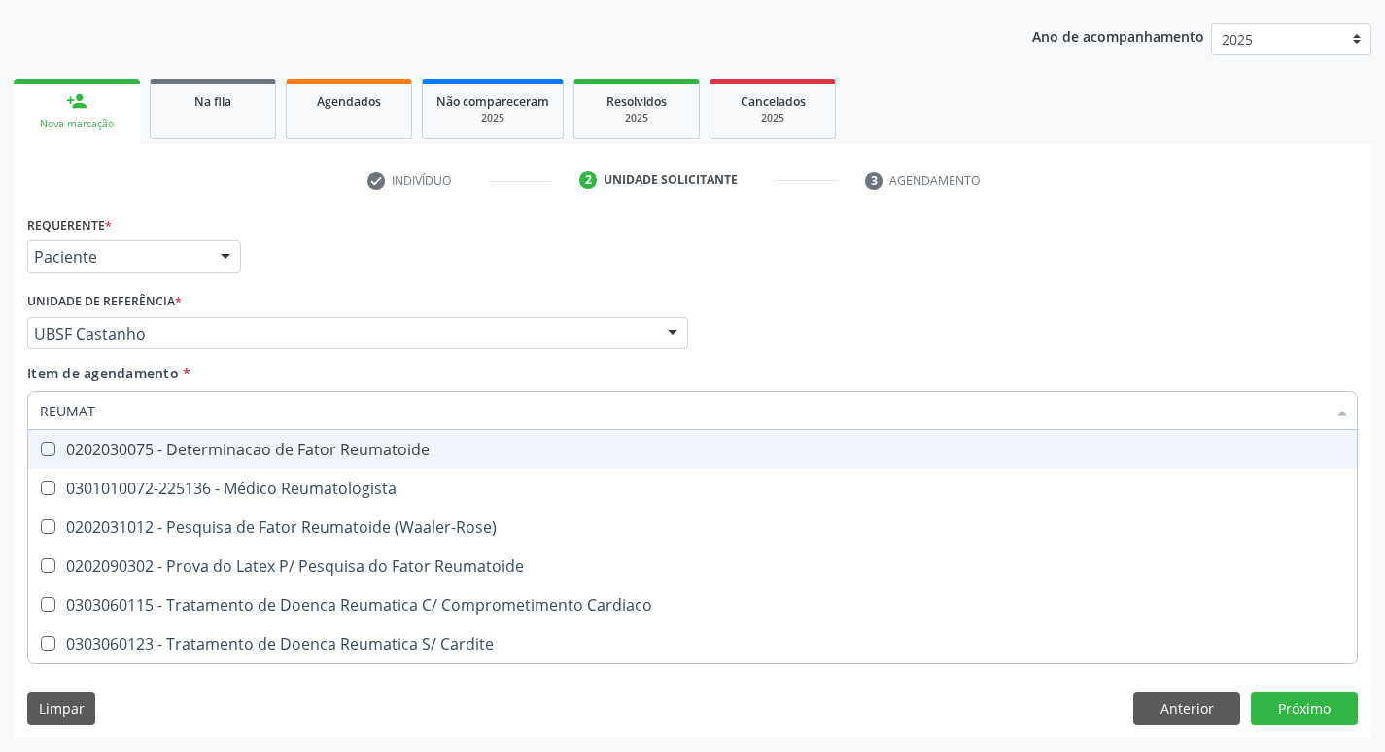
type input "REUMATO"
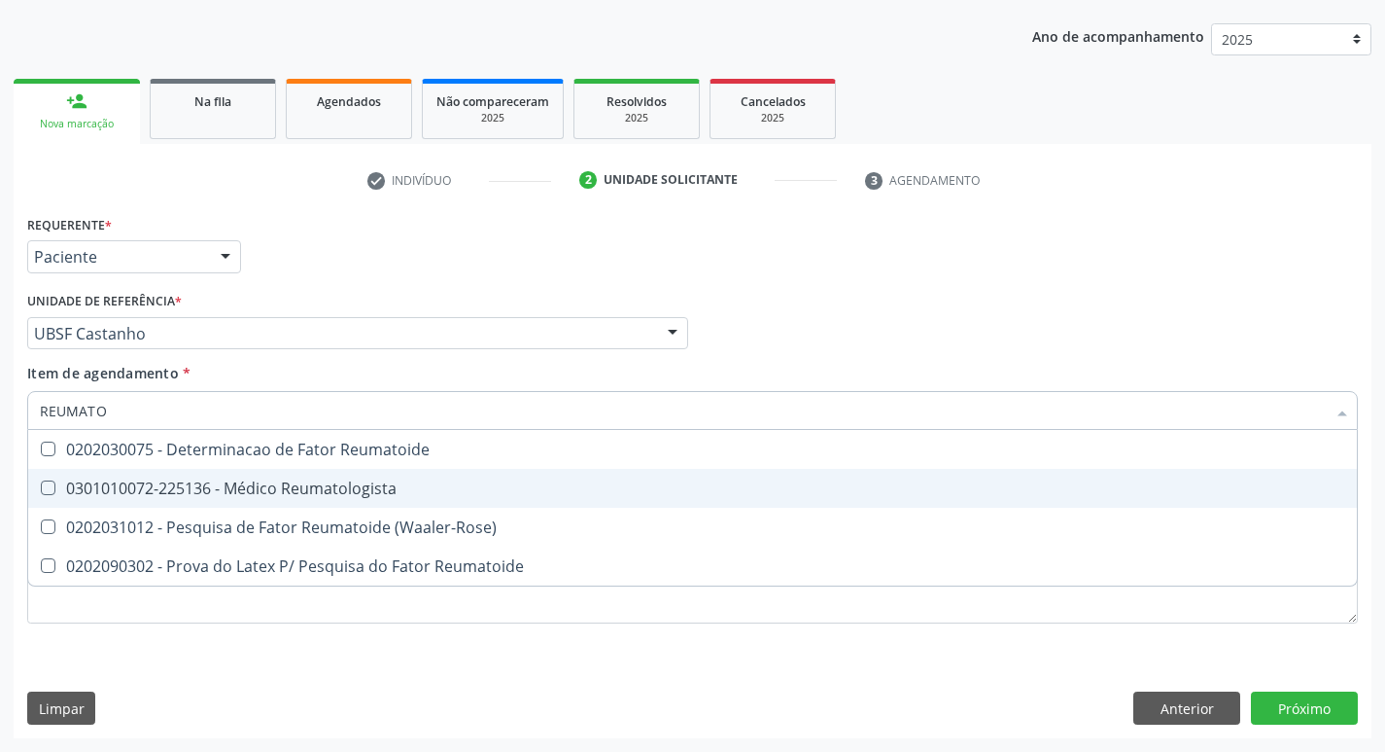
click at [43, 496] on div "0301010072-225136 - Médico Reumatologista" at bounding box center [693, 488] width 1306 height 16
checkbox Reumatologista "true"
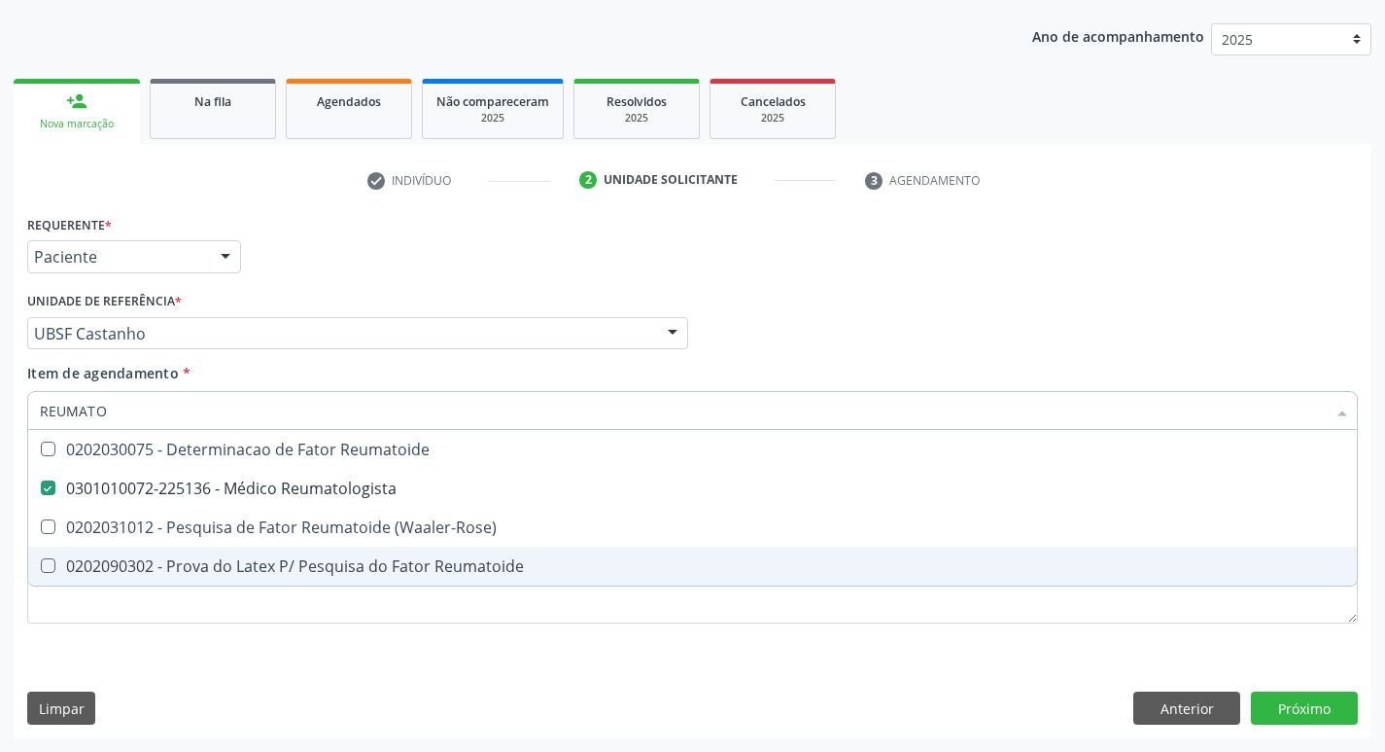
click at [828, 670] on div "Requerente * Paciente Profissional de Saúde Paciente Nenhum resultado encontrad…" at bounding box center [693, 474] width 1358 height 528
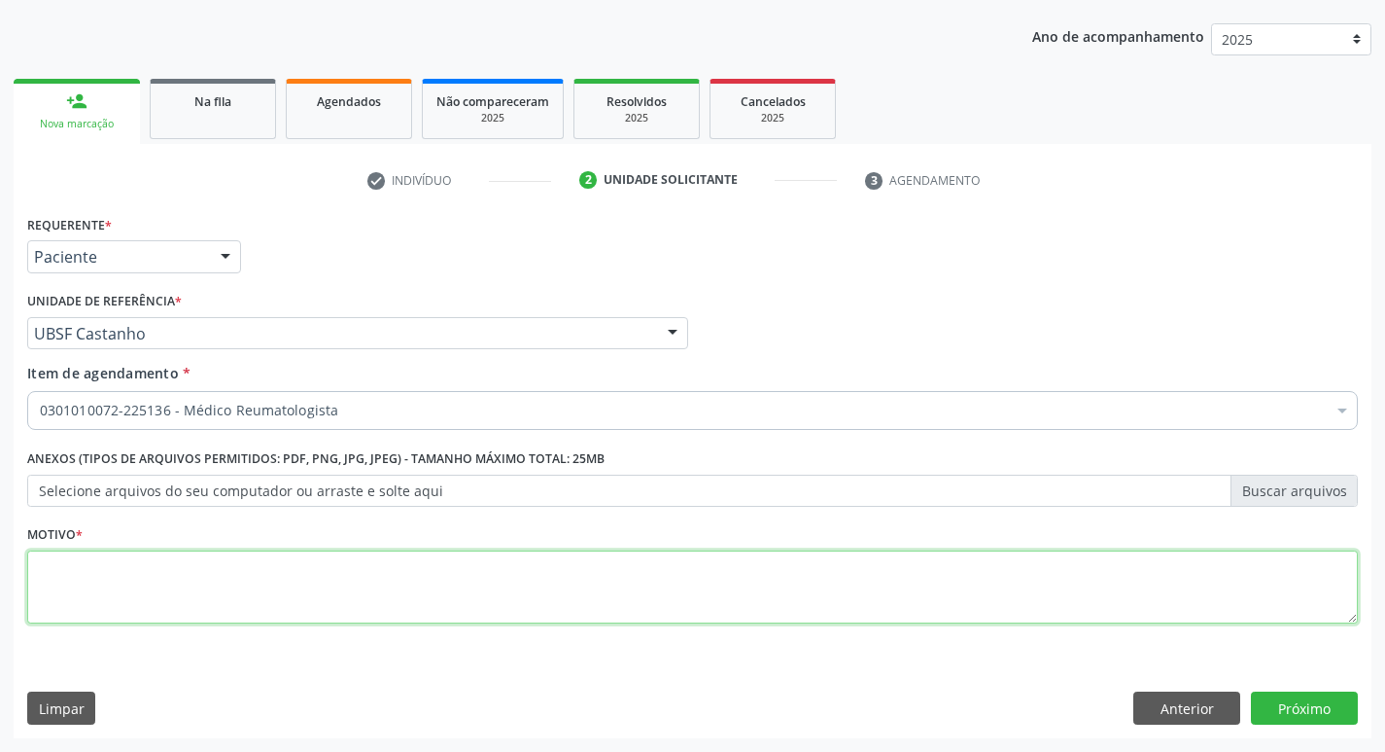
click at [103, 566] on textarea at bounding box center [692, 587] width 1331 height 74
type textarea "AVALIACAO"
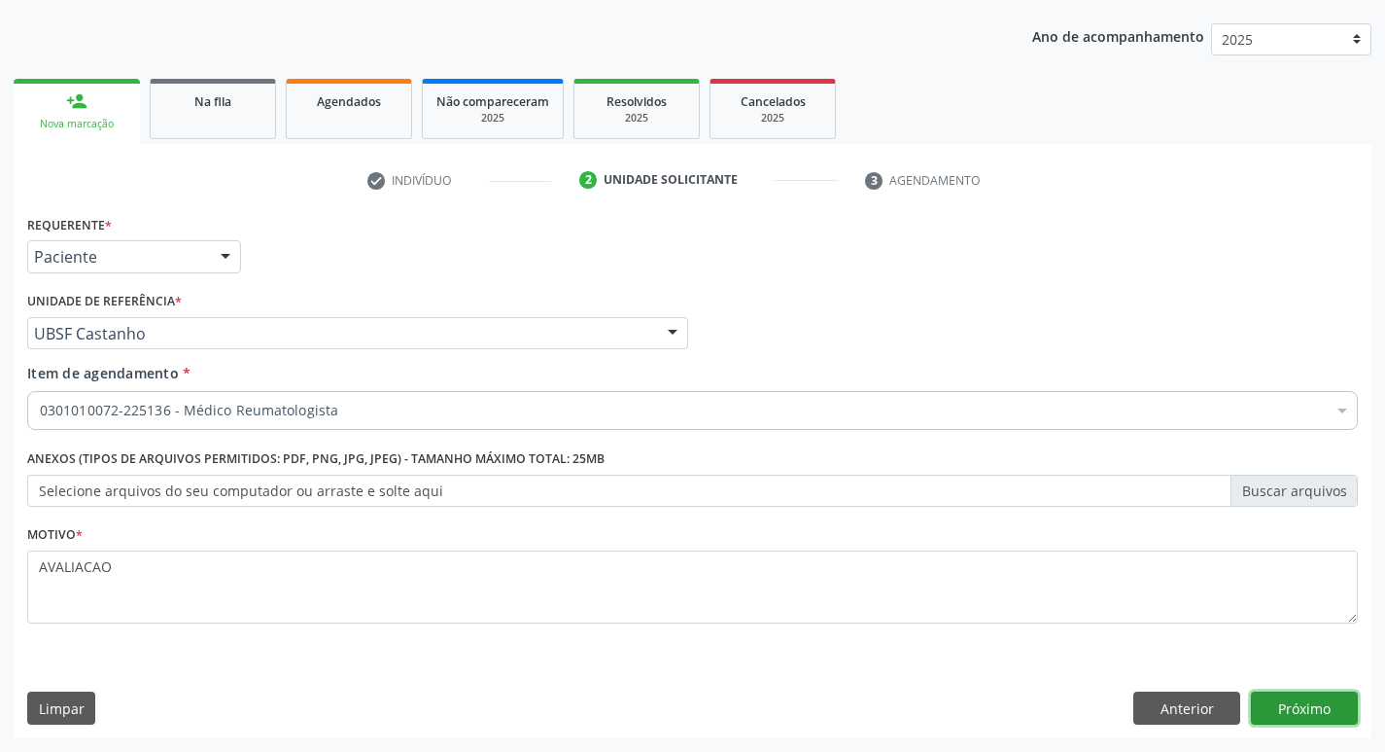
click at [1320, 714] on button "Próximo" at bounding box center [1304, 707] width 107 height 33
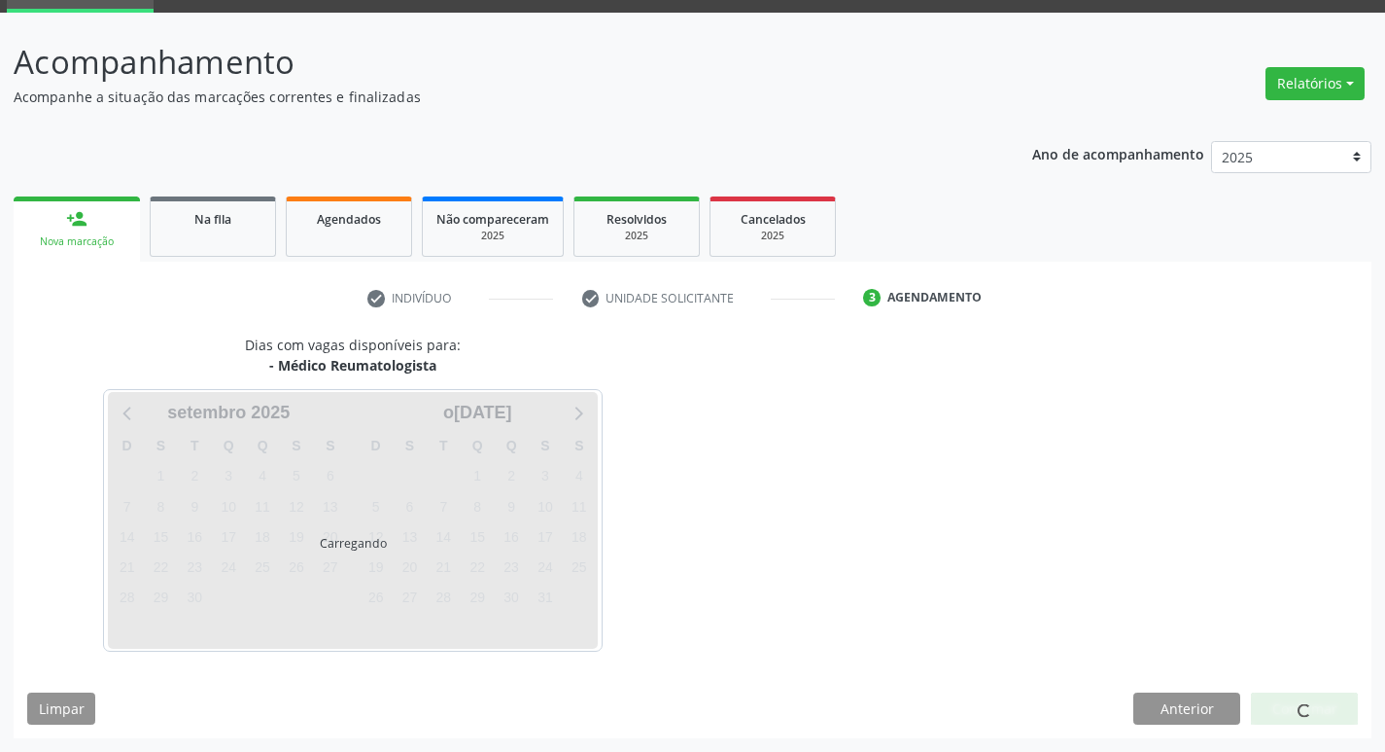
scroll to position [94, 0]
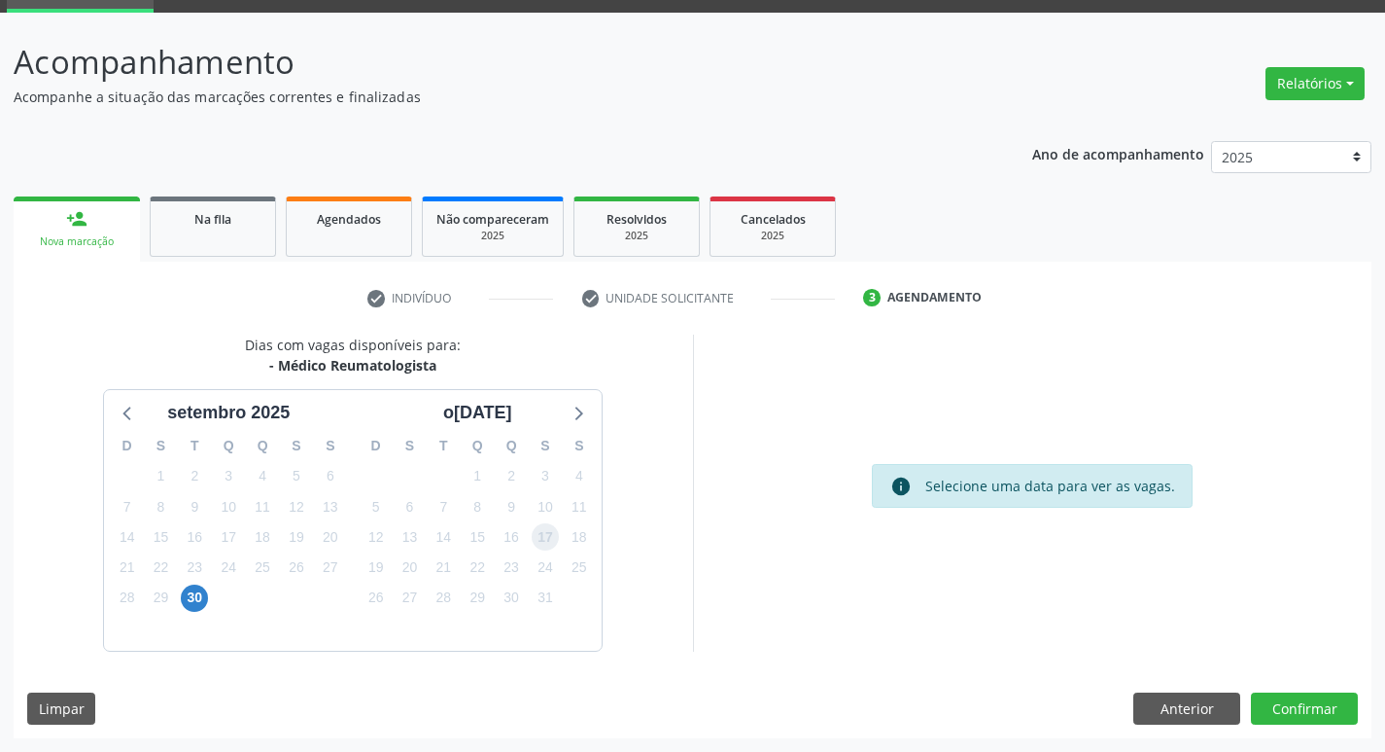
click at [550, 541] on span "17" at bounding box center [545, 536] width 27 height 27
click at [1324, 716] on button "Confirmar" at bounding box center [1304, 708] width 107 height 33
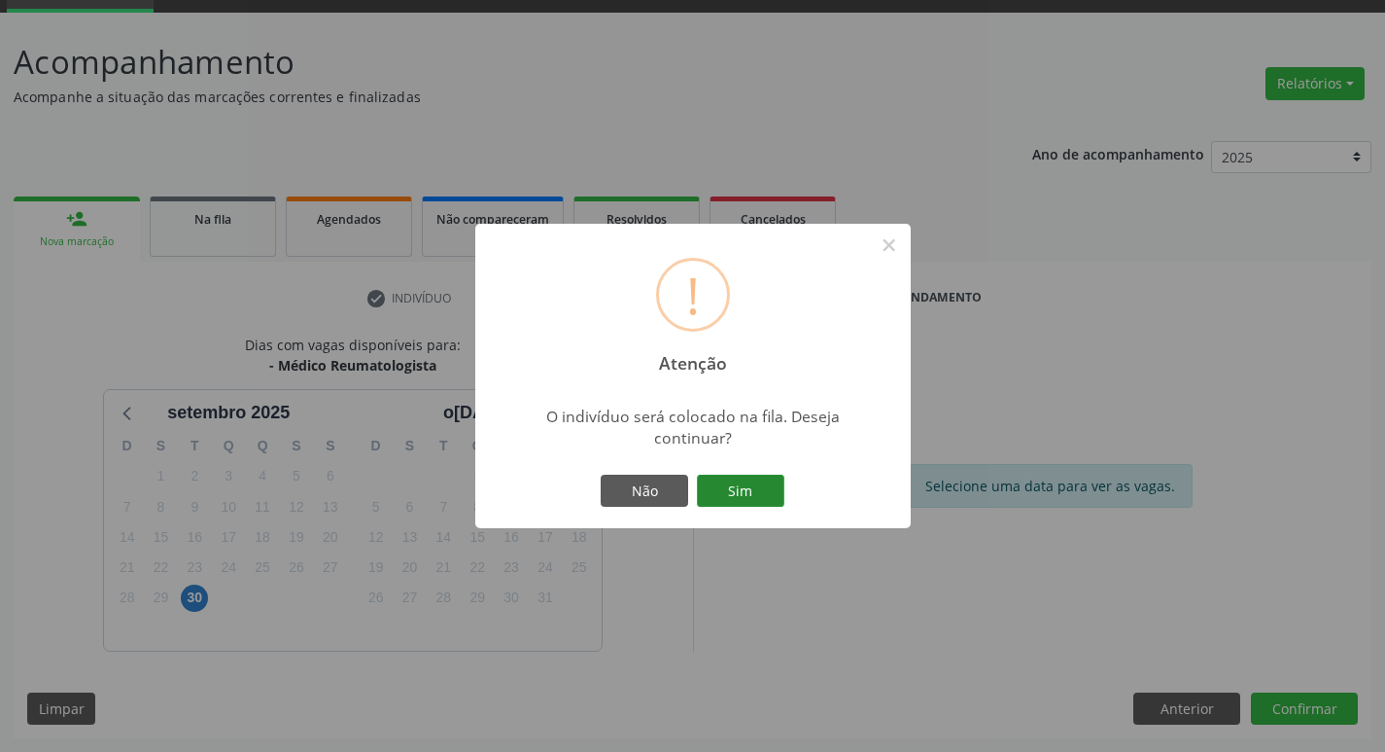
click at [747, 488] on button "Sim" at bounding box center [740, 490] width 87 height 33
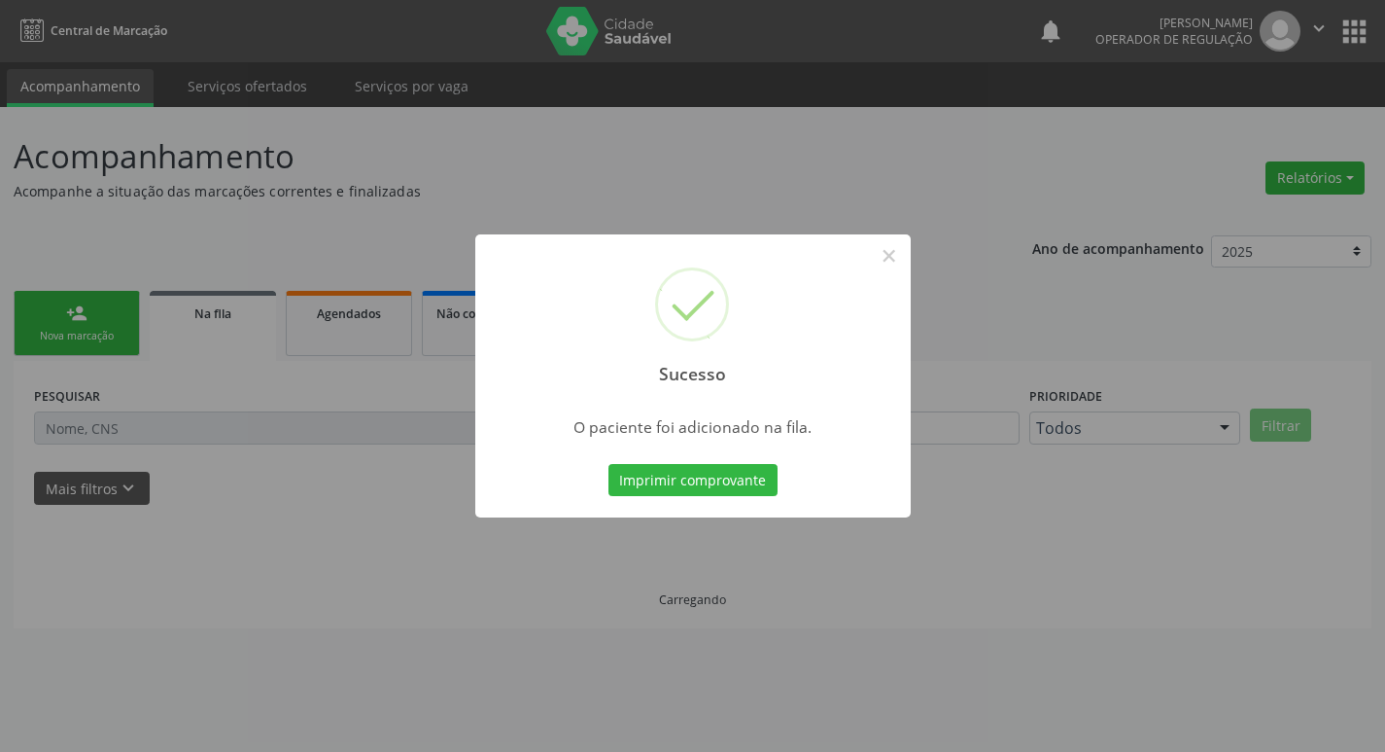
scroll to position [0, 0]
click at [890, 265] on button "×" at bounding box center [889, 255] width 33 height 33
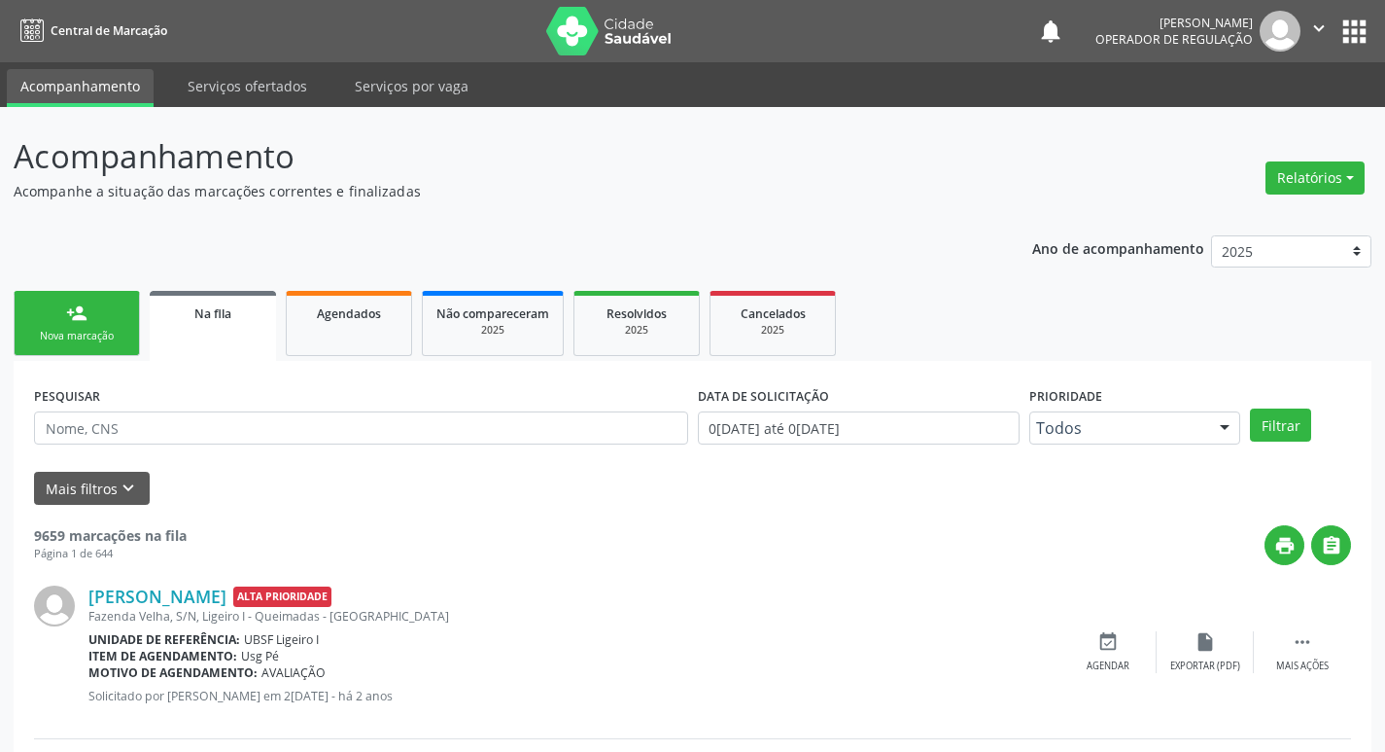
click at [122, 324] on link "person_add Nova marcação" at bounding box center [77, 323] width 126 height 65
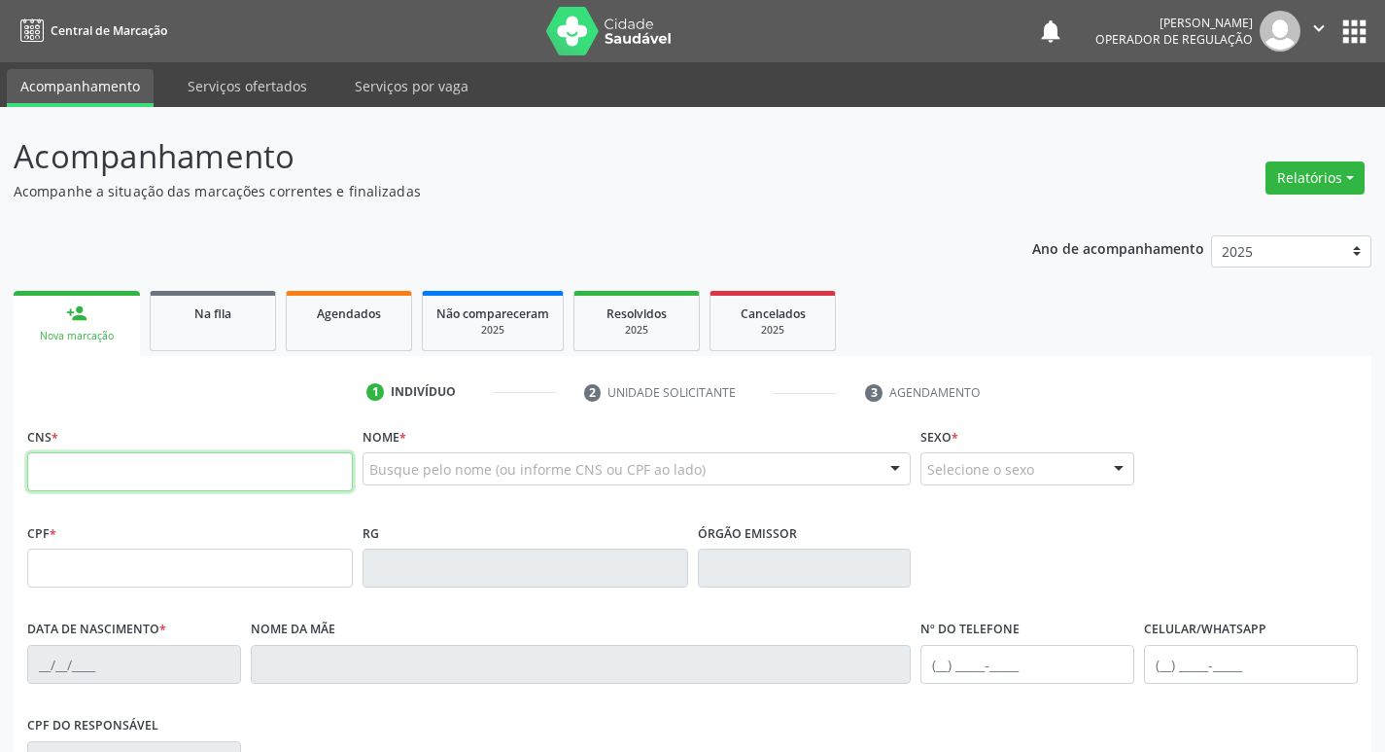
click at [45, 461] on input "text" at bounding box center [190, 471] width 326 height 39
type input "700 0001 9888 5703"
type input "054.161.504-16"
type input "0[DATE]"
type input "[PERSON_NAME]"
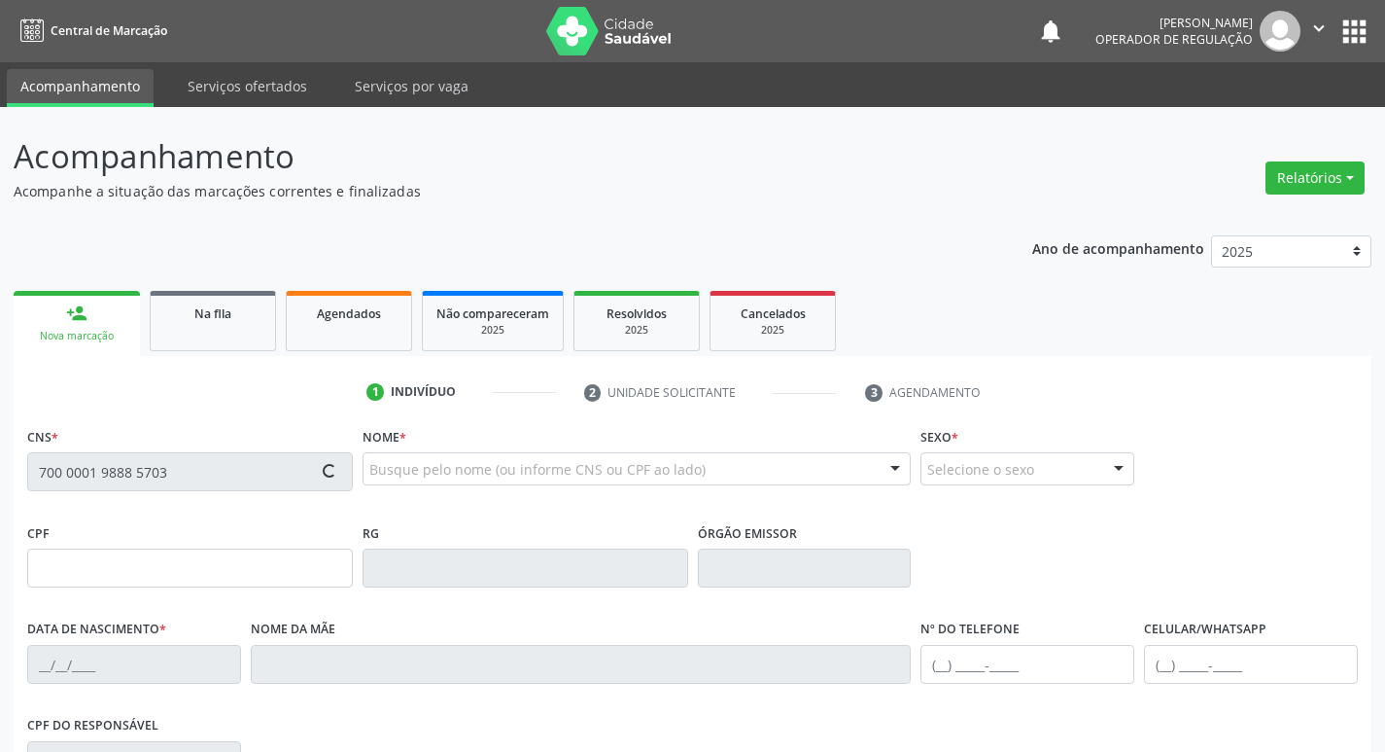
type input "[PHONE_NUMBER]"
type input "37"
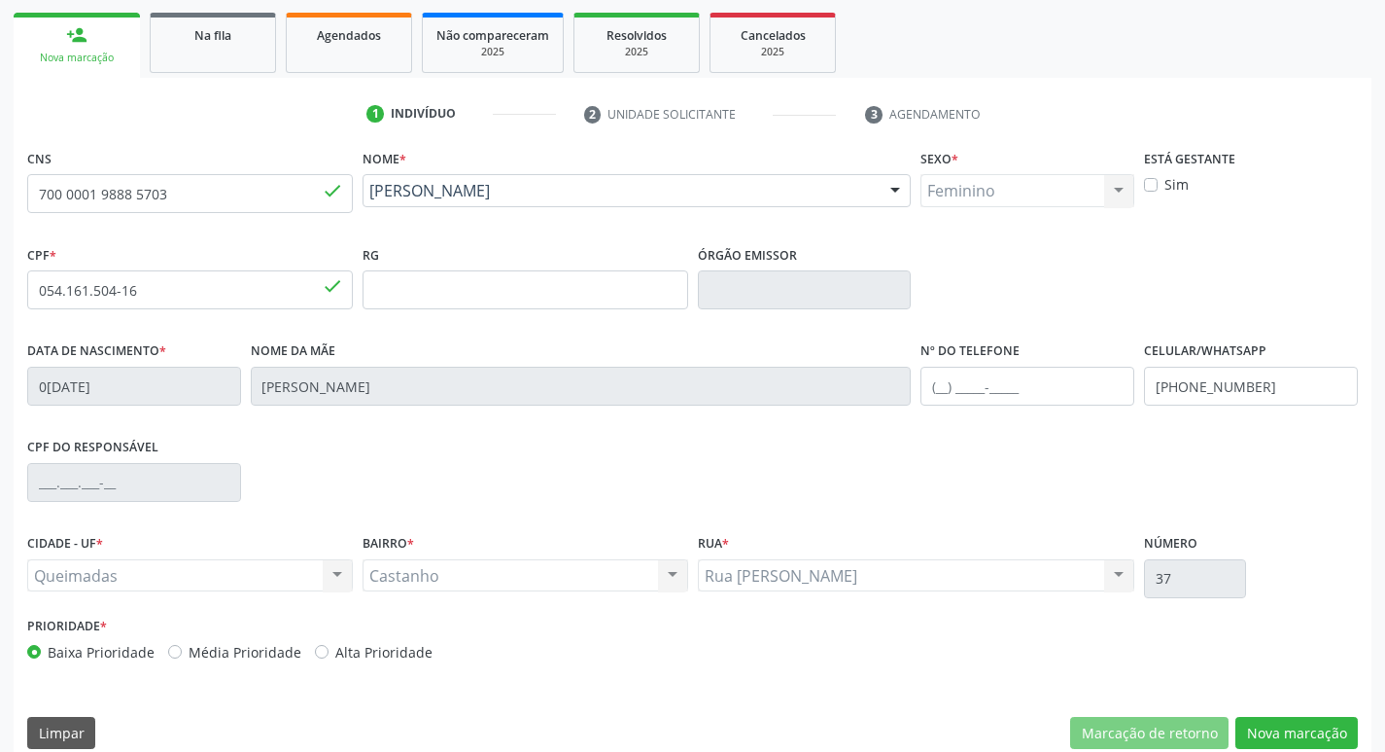
scroll to position [302, 0]
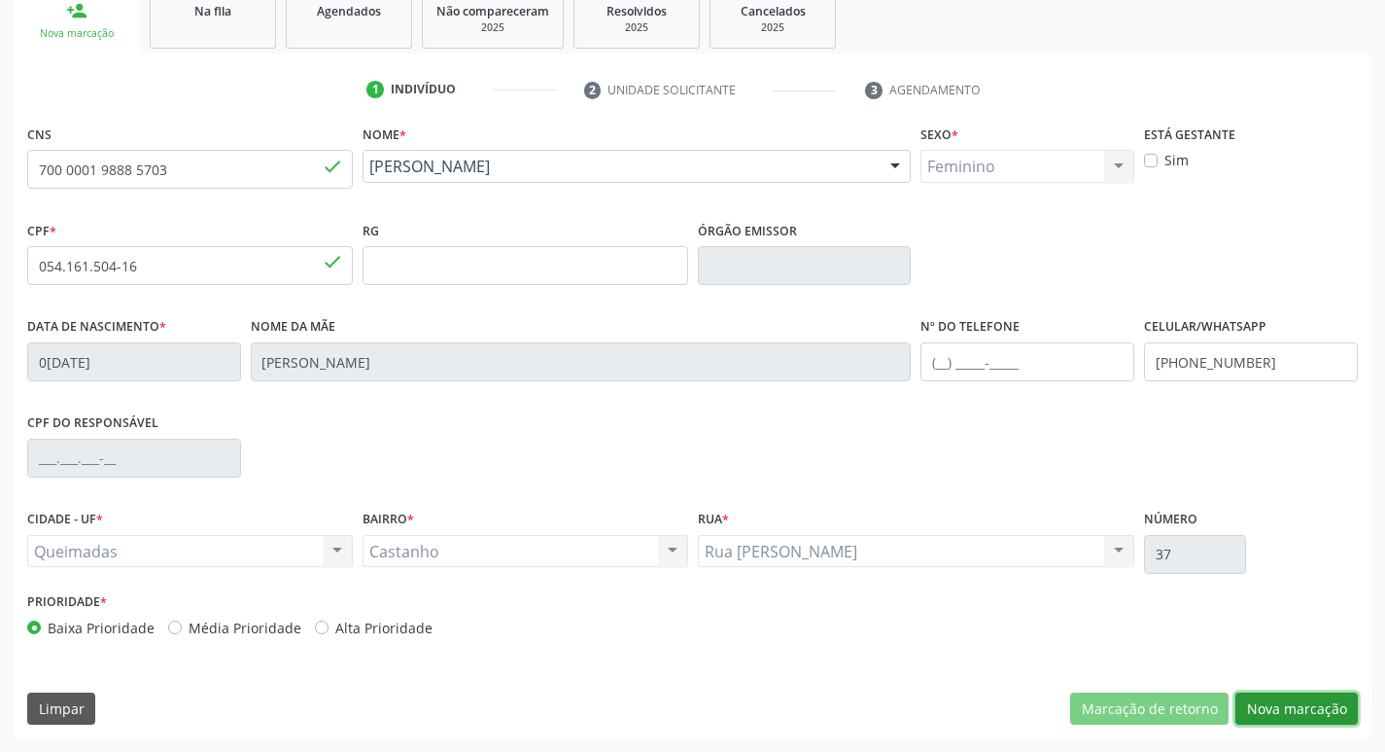
click at [1305, 716] on button "Nova marcação" at bounding box center [1297, 708] width 122 height 33
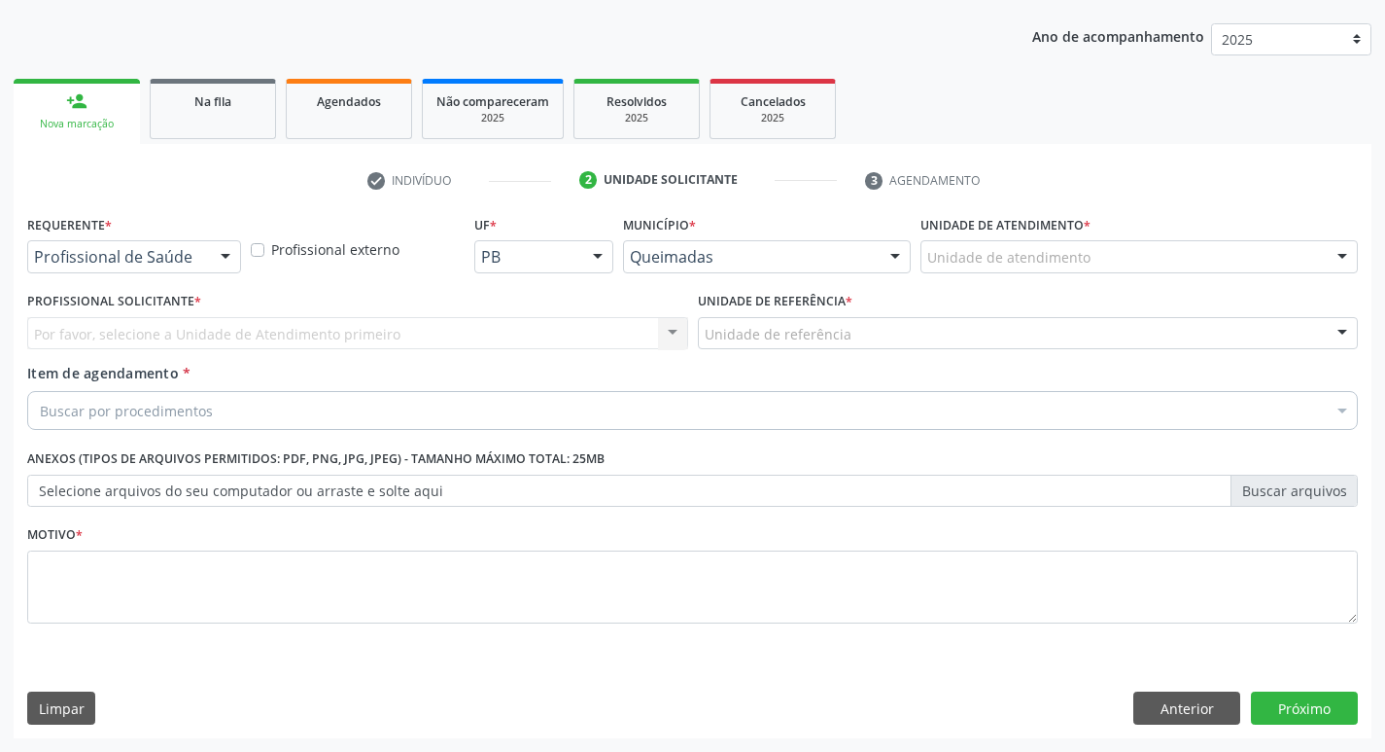
click at [220, 256] on div at bounding box center [225, 257] width 29 height 33
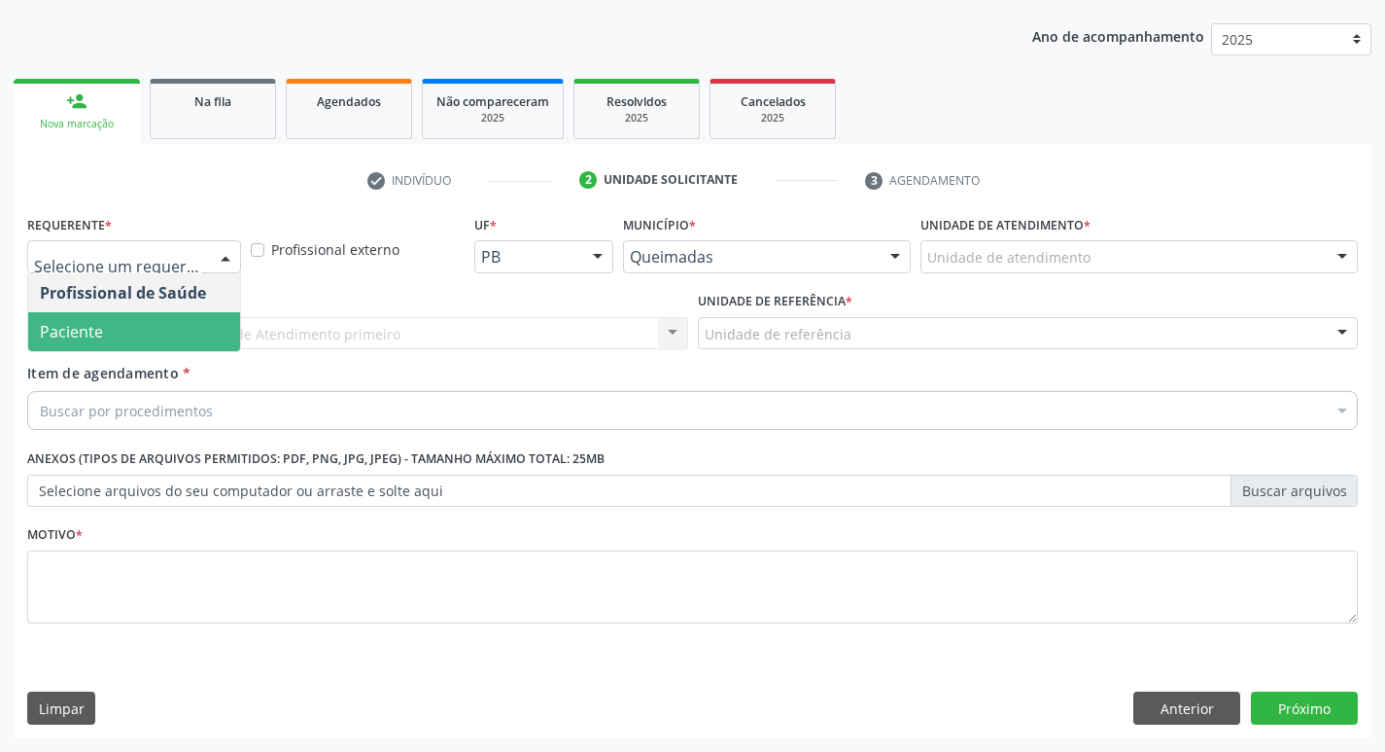
click at [167, 328] on span "Paciente" at bounding box center [134, 331] width 212 height 39
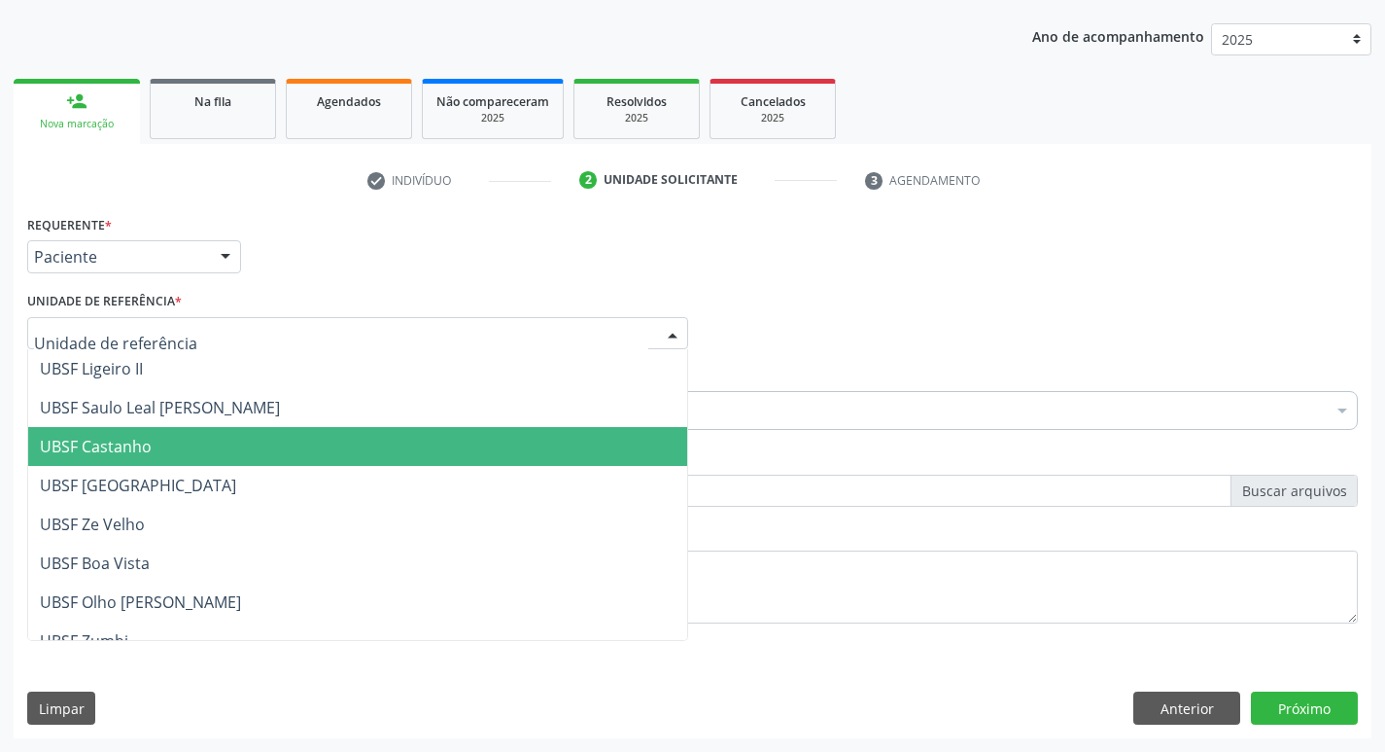
click at [115, 445] on span "UBSF Castanho" at bounding box center [96, 446] width 112 height 21
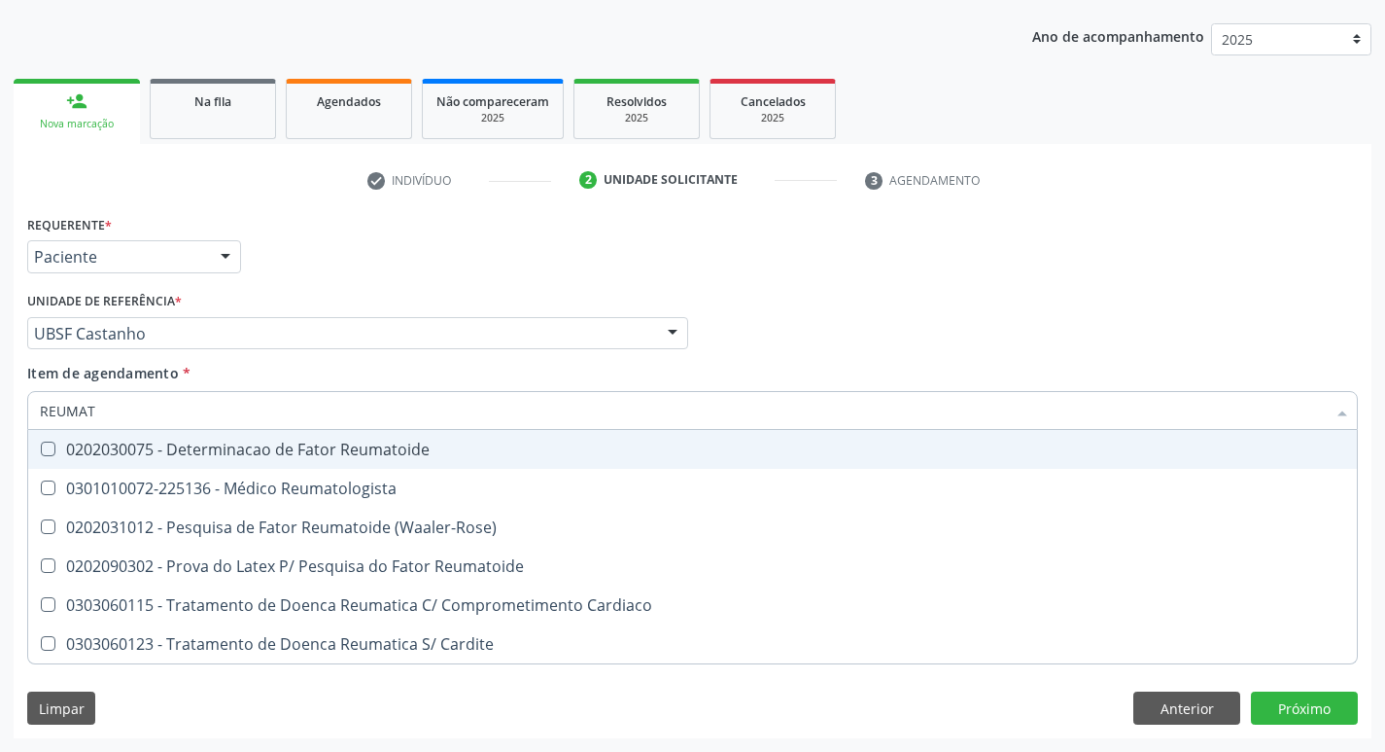
type input "REUMATO"
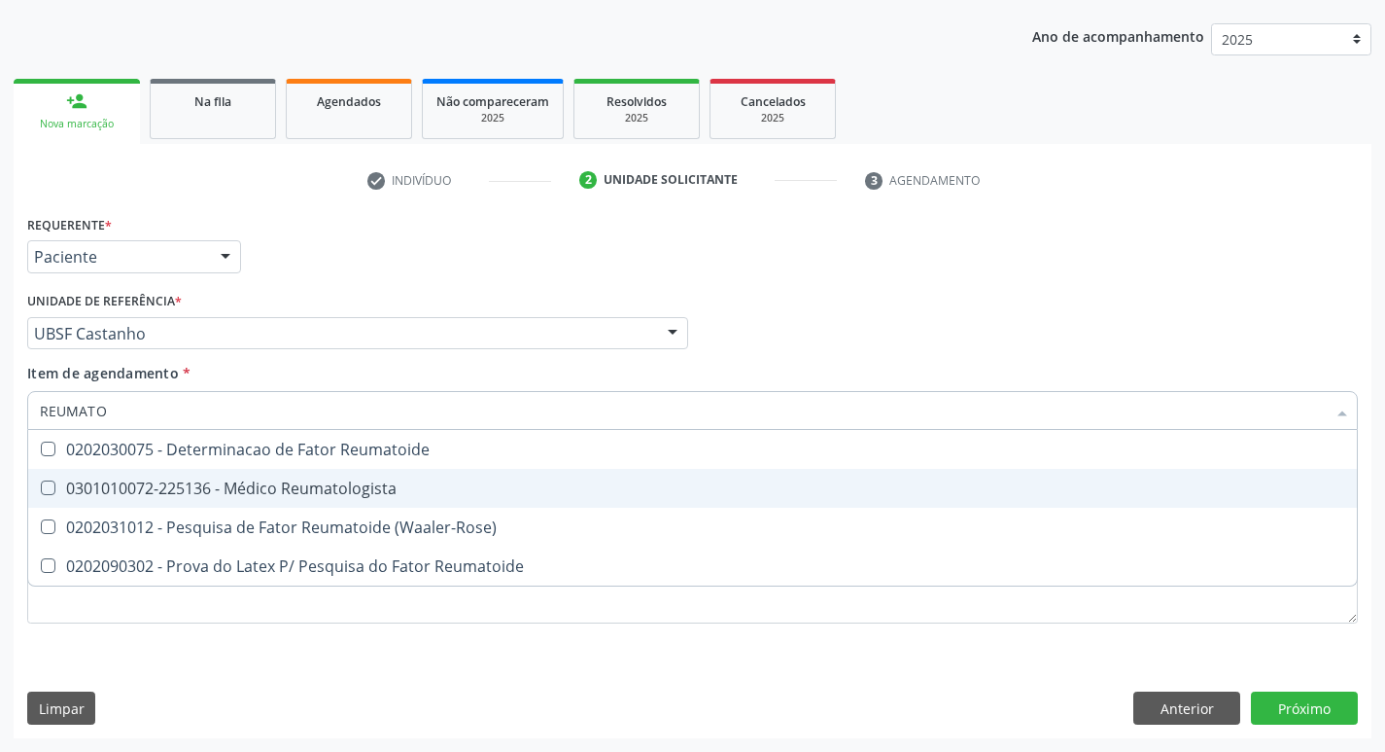
click at [46, 489] on Reumatologista at bounding box center [48, 487] width 15 height 15
click at [41, 489] on Reumatologista "checkbox" at bounding box center [34, 487] width 13 height 13
checkbox Reumatologista "true"
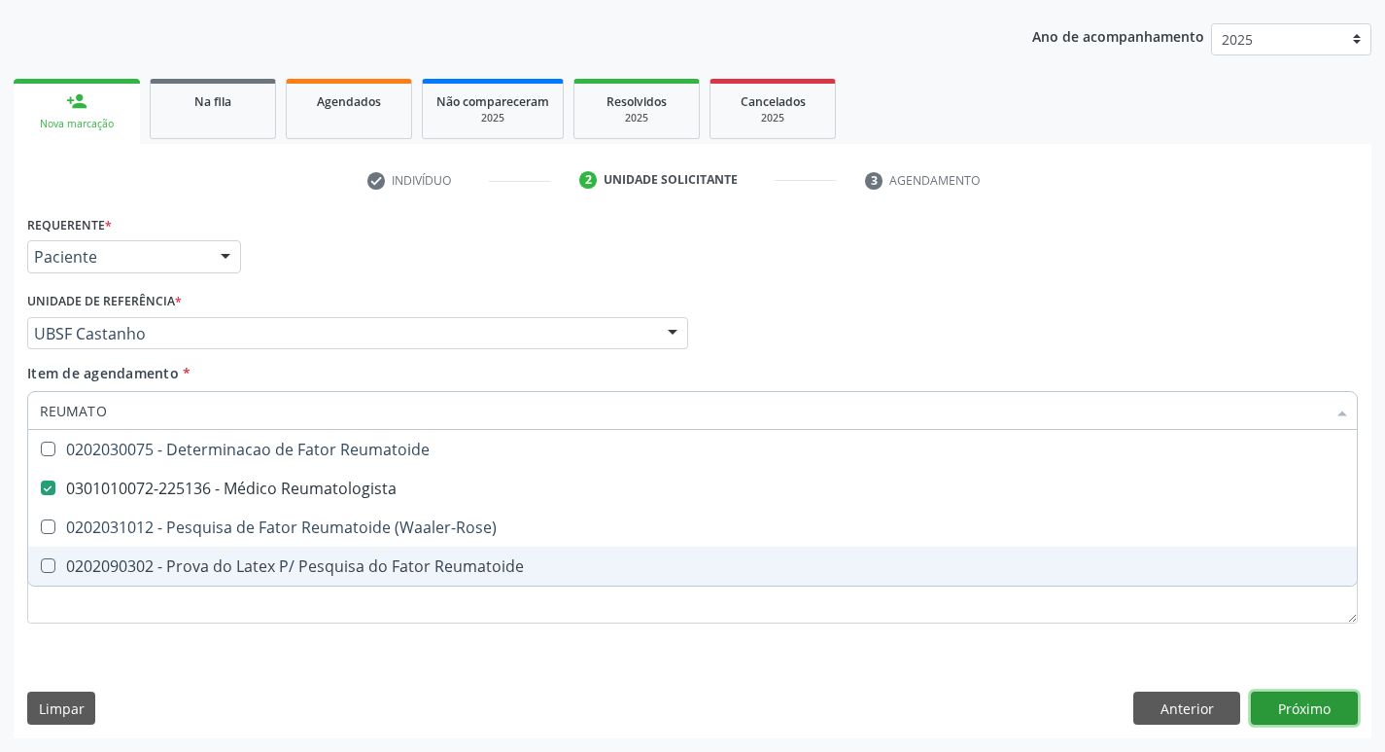
click at [1293, 700] on div "Requerente * Paciente Profissional de Saúde Paciente Nenhum resultado encontrad…" at bounding box center [693, 474] width 1358 height 528
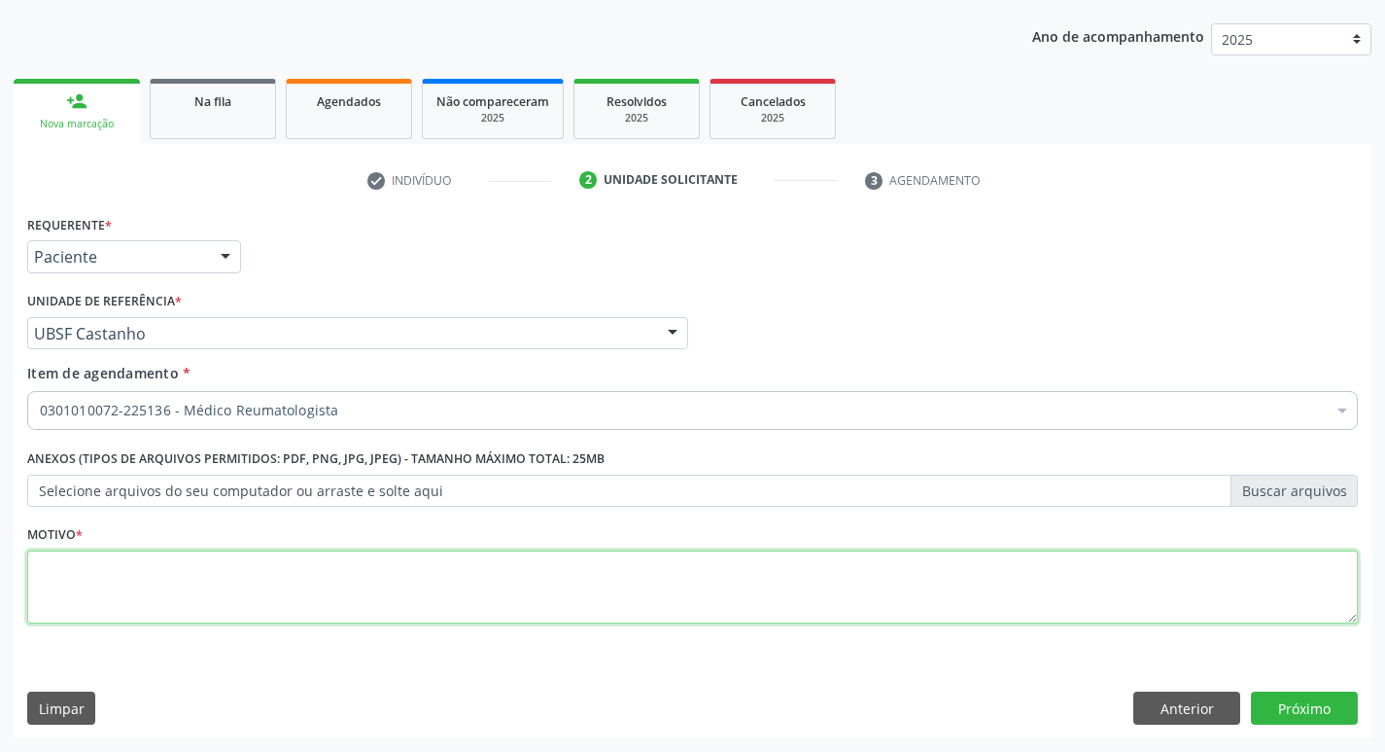
click at [72, 604] on textarea at bounding box center [692, 587] width 1331 height 74
type textarea "AVALIACAO"
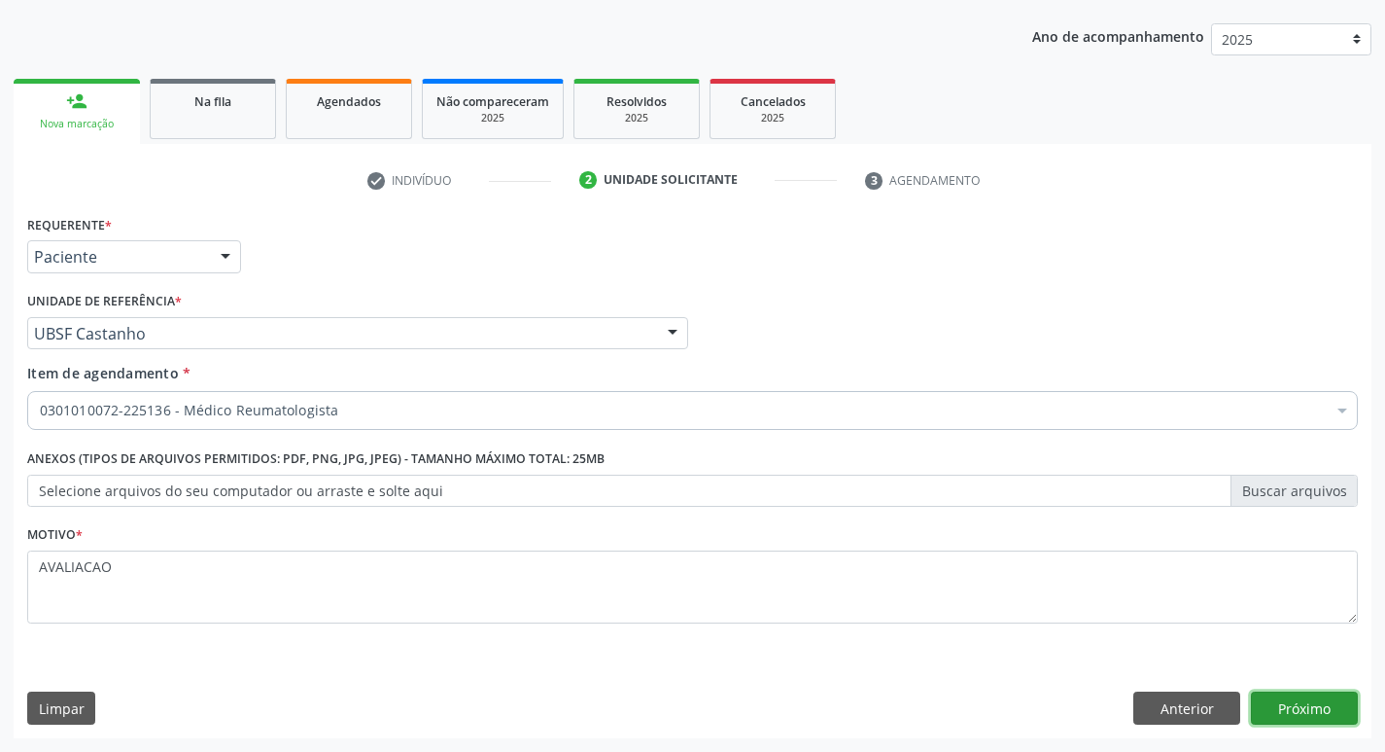
click at [1317, 717] on button "Próximo" at bounding box center [1304, 707] width 107 height 33
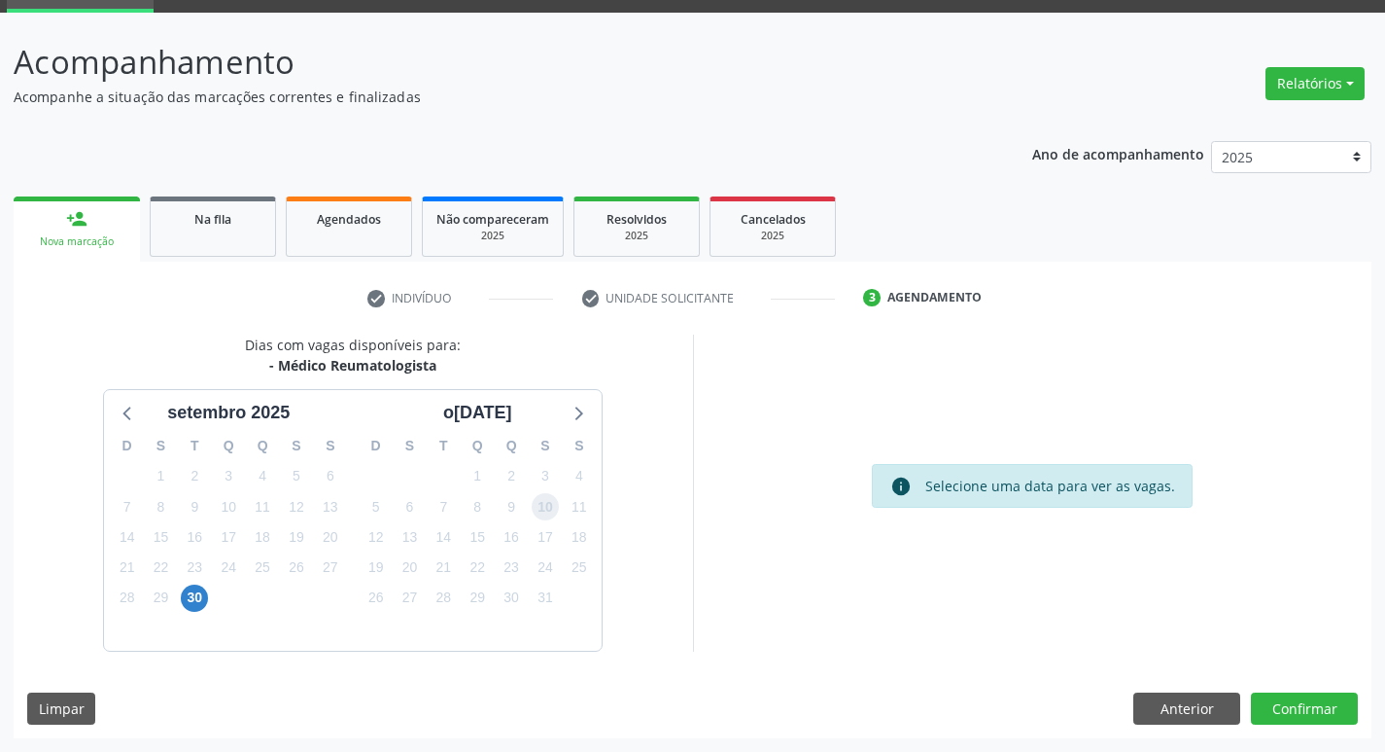
click at [544, 506] on span "10" at bounding box center [545, 506] width 27 height 27
click at [1335, 713] on button "Confirmar" at bounding box center [1304, 708] width 107 height 33
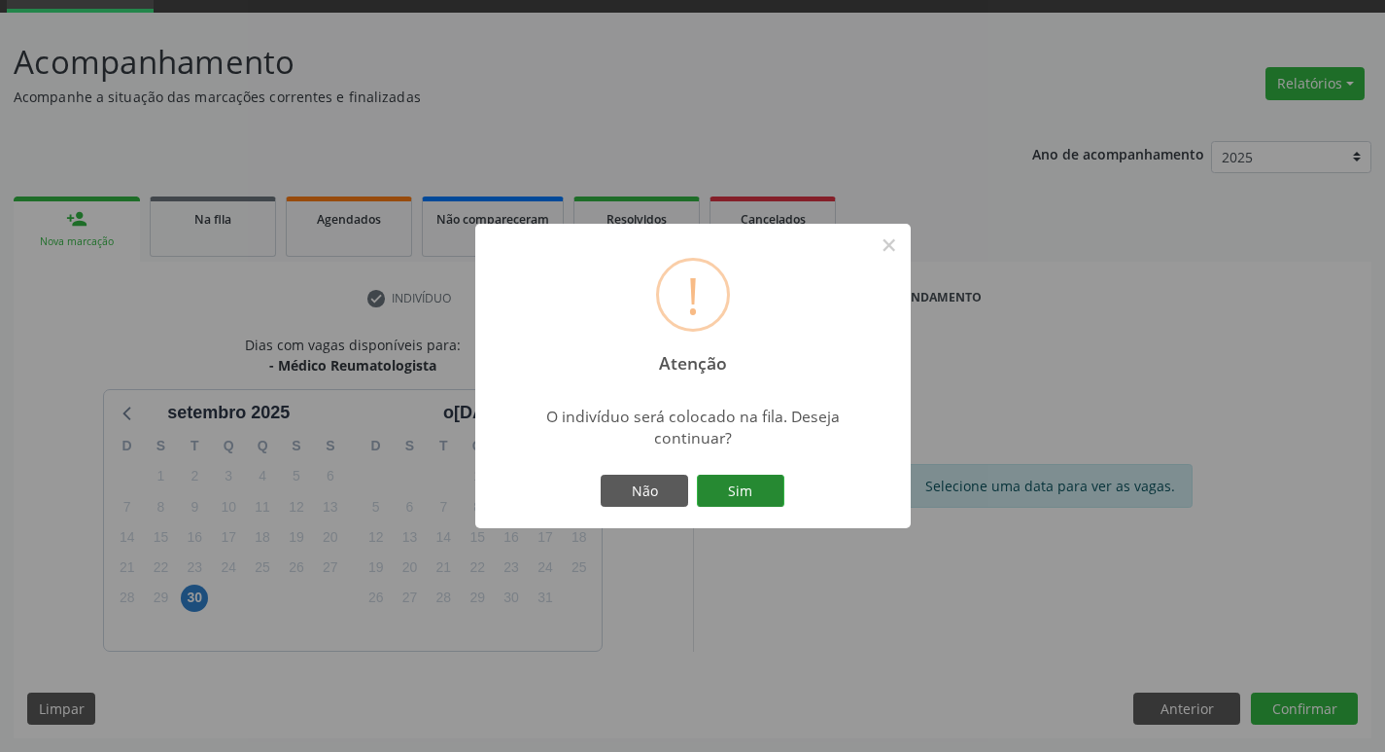
click at [752, 491] on button "Sim" at bounding box center [740, 490] width 87 height 33
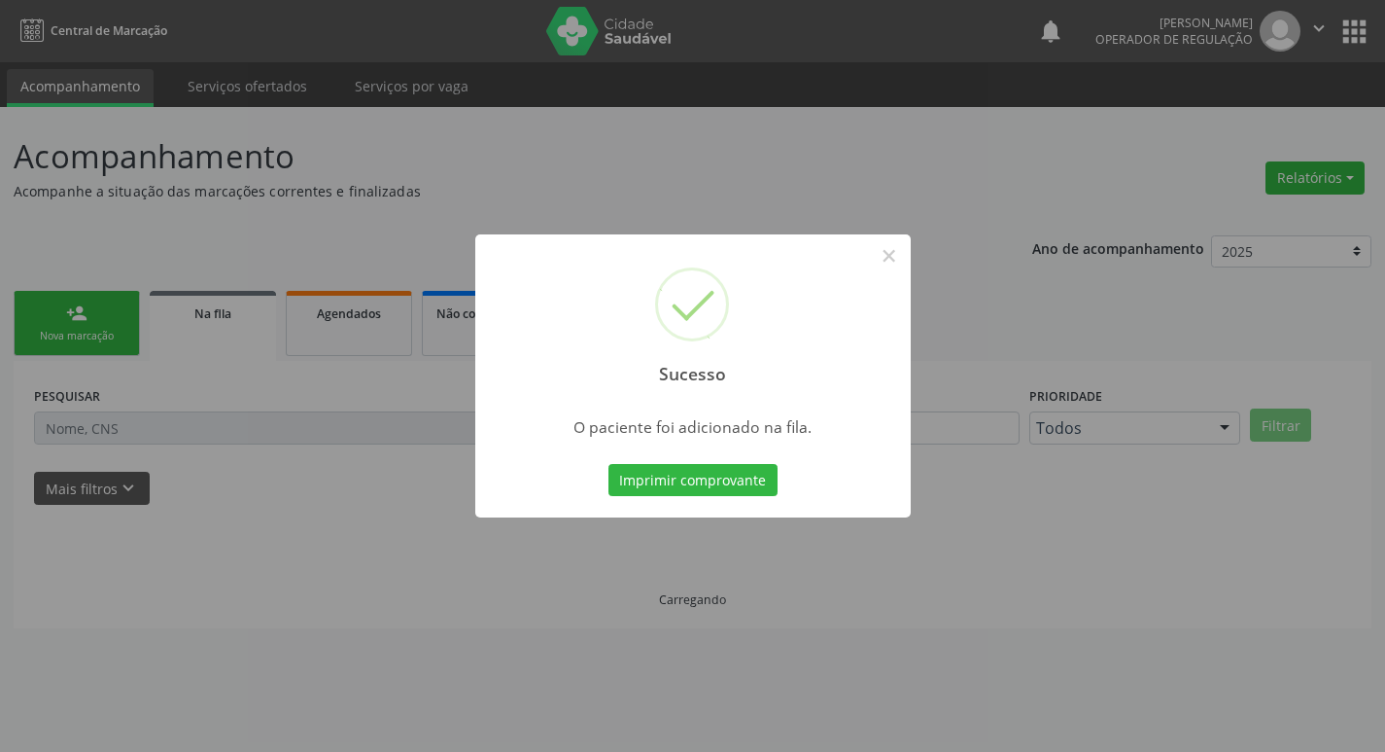
scroll to position [0, 0]
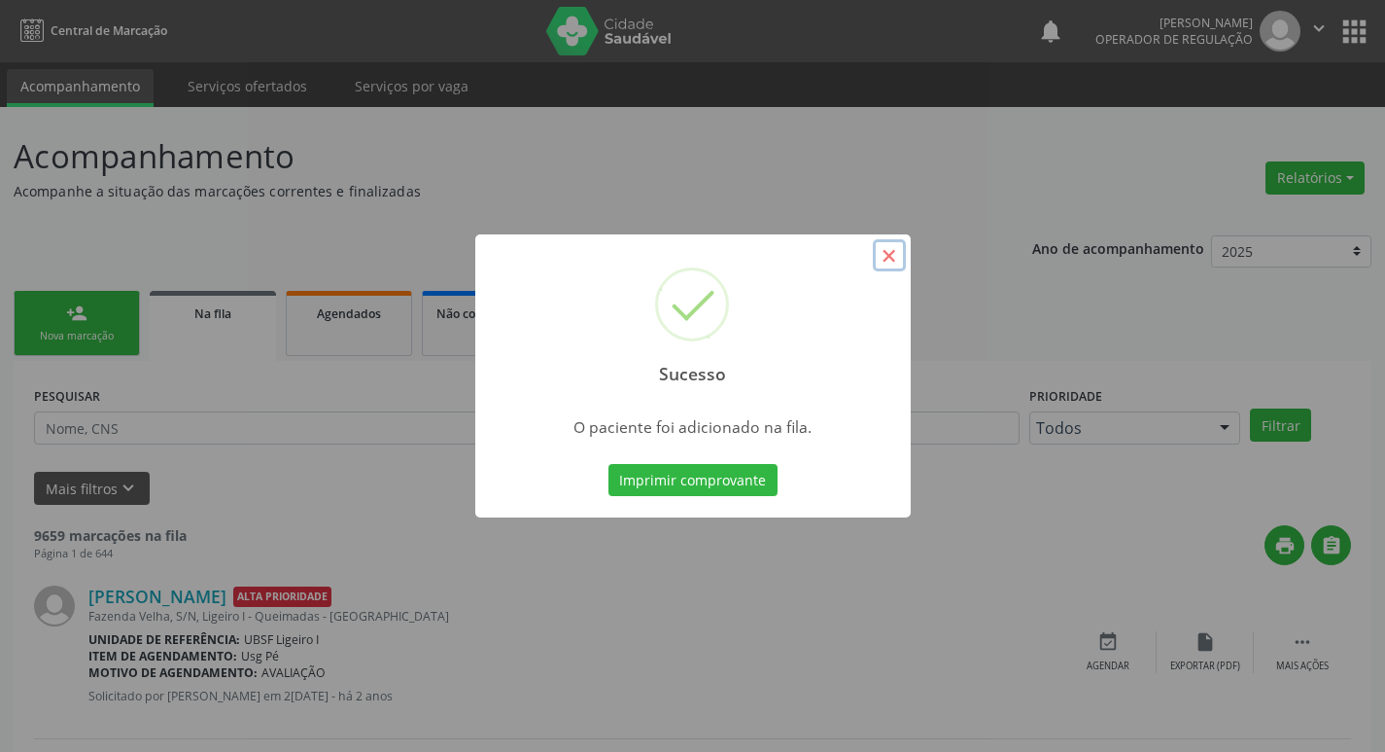
click at [900, 271] on button "×" at bounding box center [889, 255] width 33 height 33
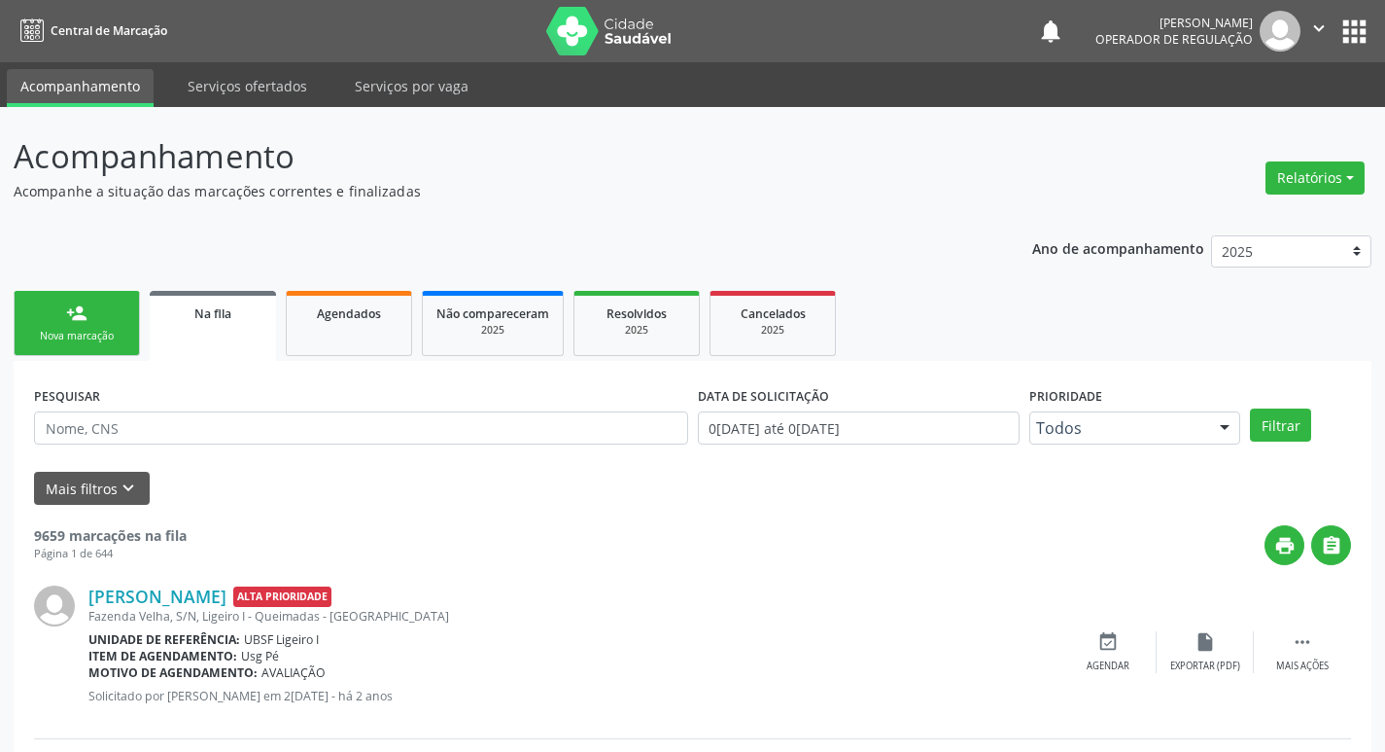
click at [79, 325] on link "person_add Nova marcação" at bounding box center [77, 323] width 126 height 65
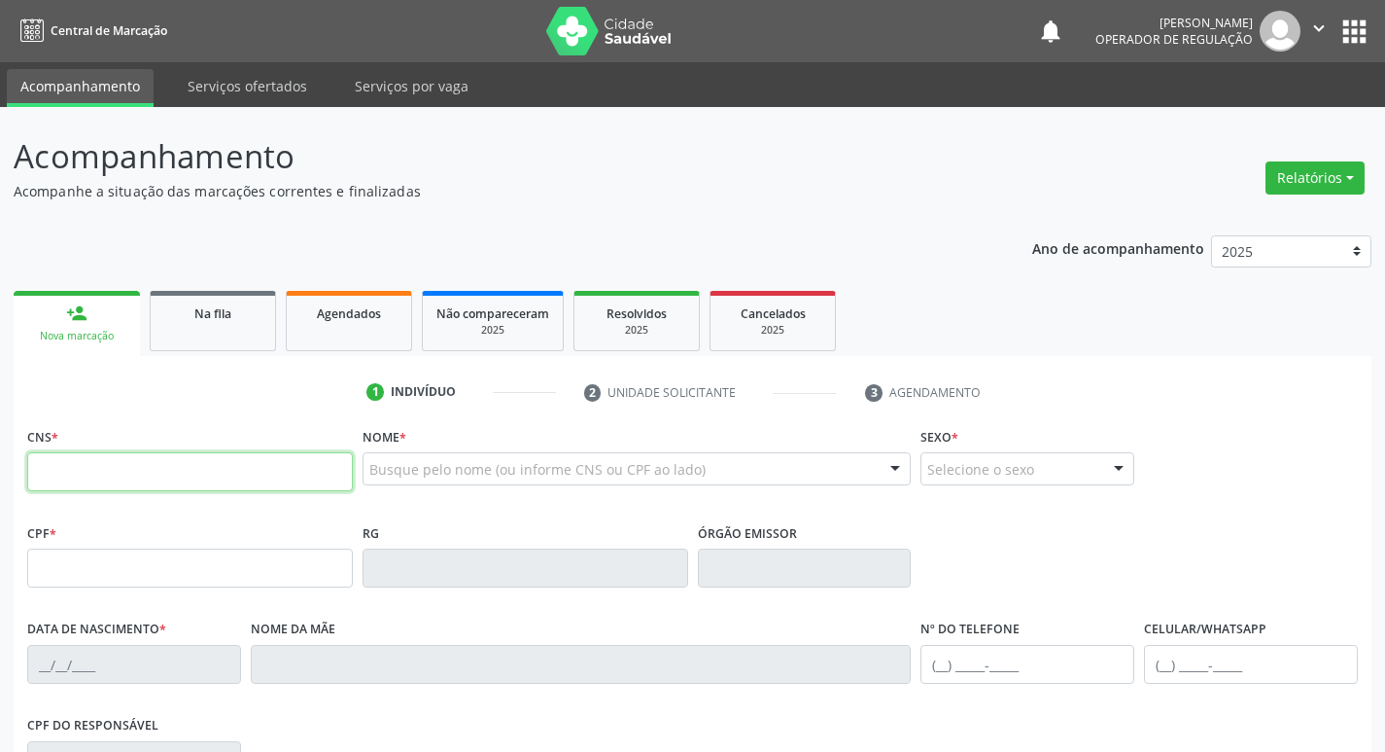
click at [61, 477] on input "text" at bounding box center [190, 471] width 326 height 39
type input "702 8001 4257 7565"
type input "046.627.344-44"
type input "0[DATE]"
type input "[PERSON_NAME]"
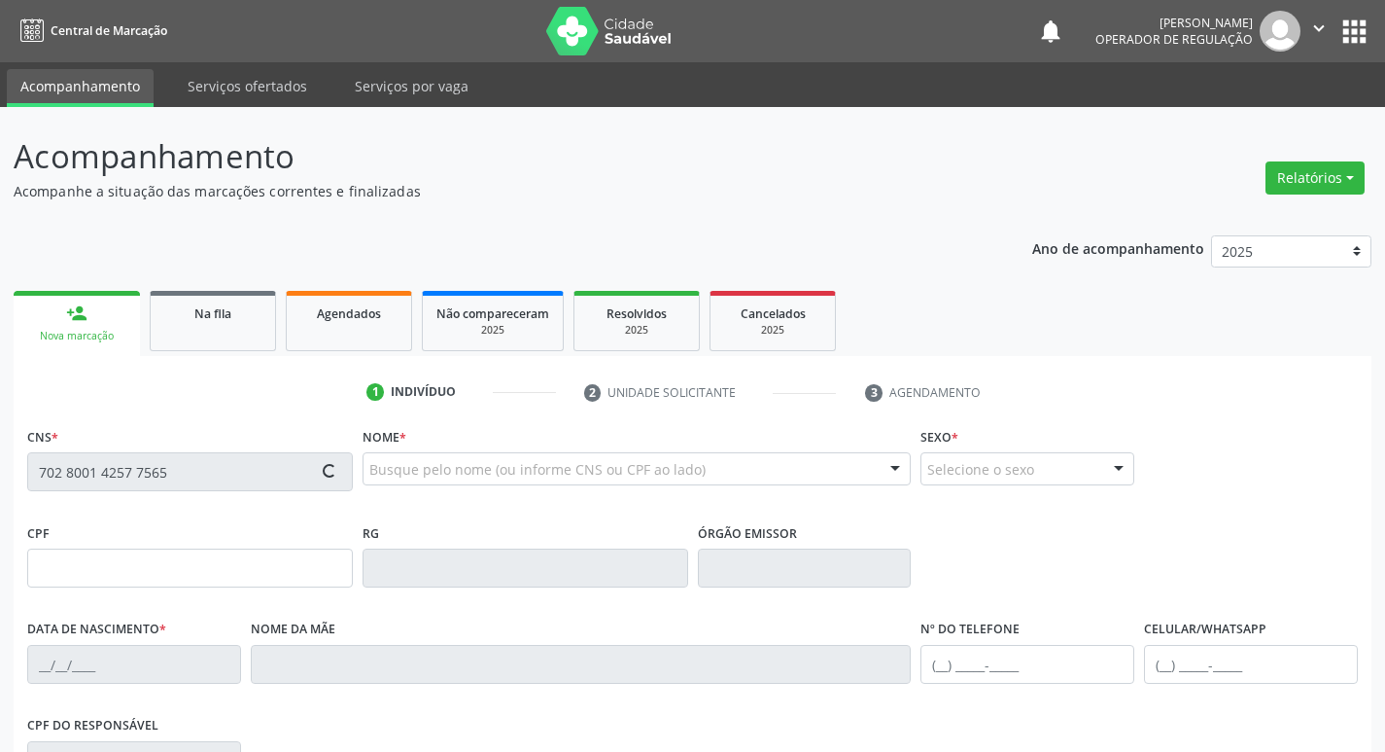
type input "[PHONE_NUMBER]"
type input "275"
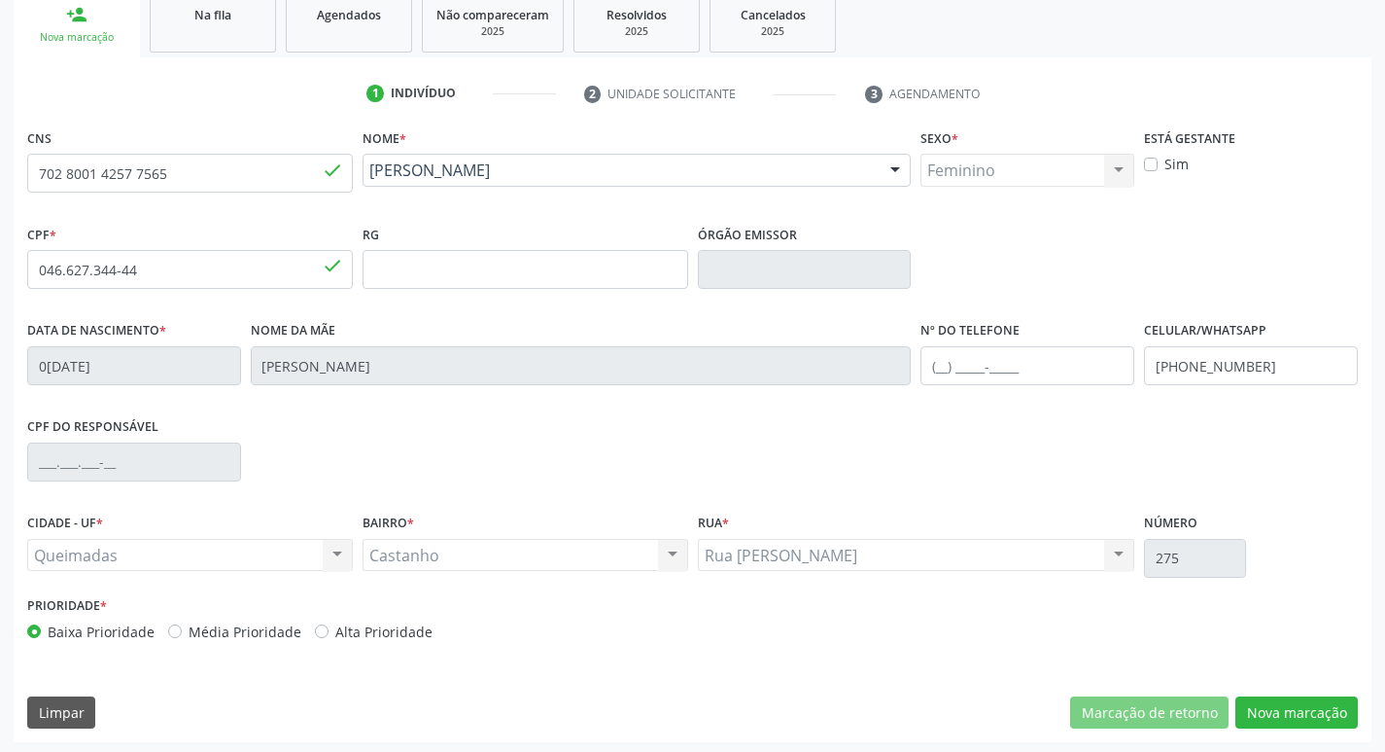
scroll to position [302, 0]
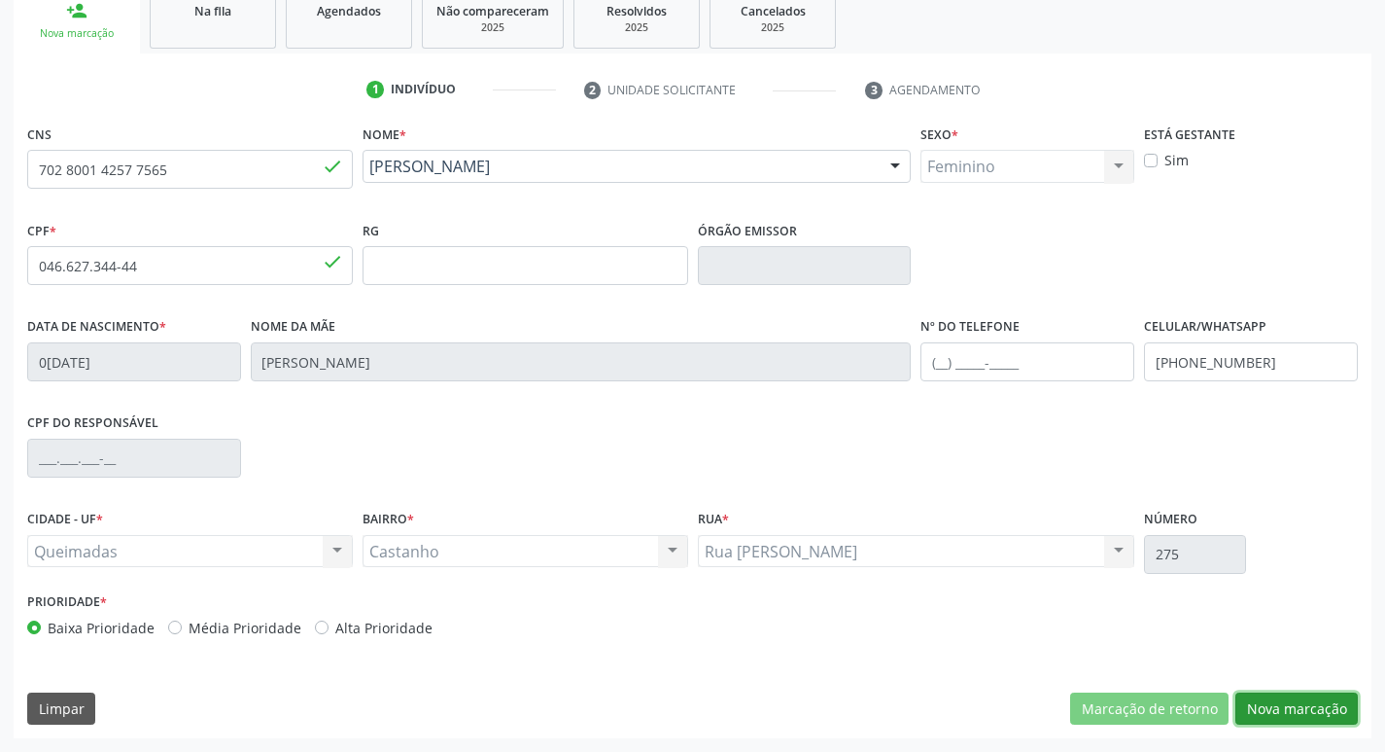
click at [1270, 716] on button "Nova marcação" at bounding box center [1297, 708] width 122 height 33
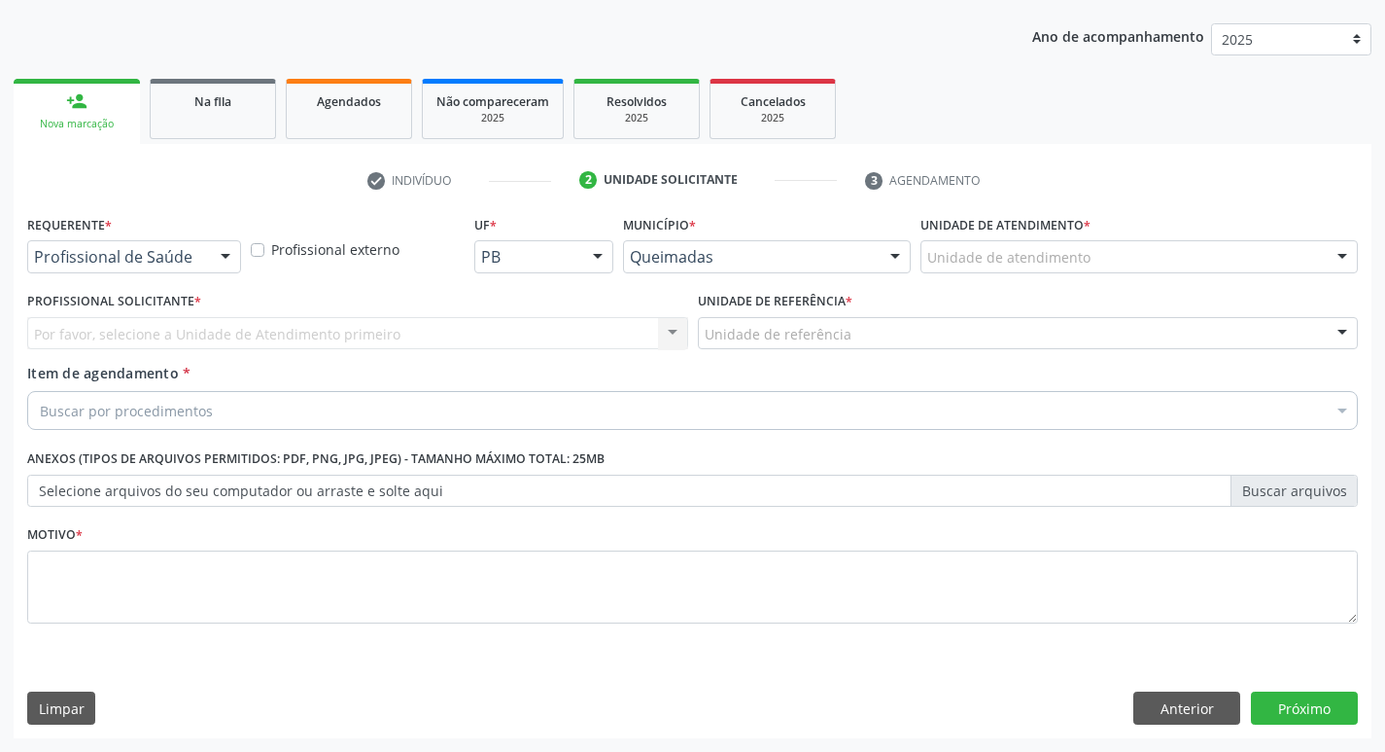
scroll to position [212, 0]
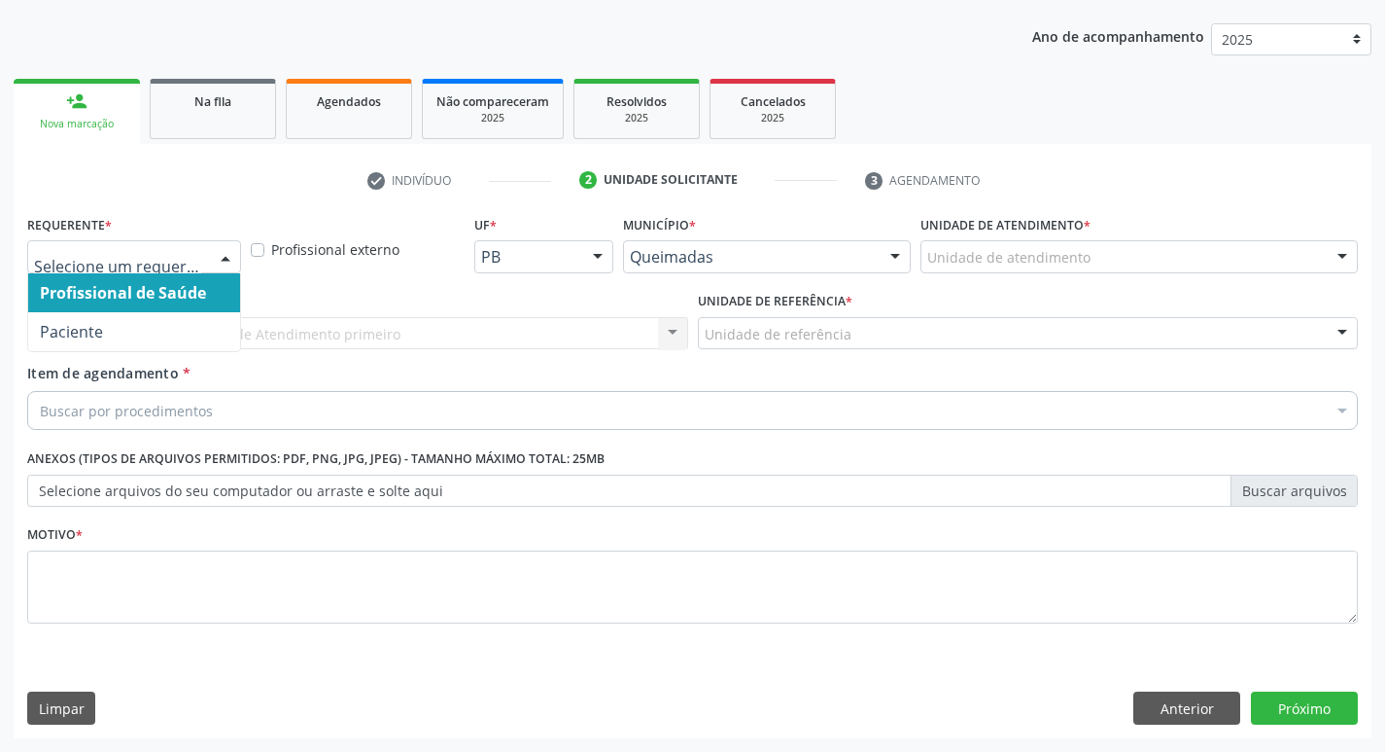
click at [222, 250] on div at bounding box center [225, 257] width 29 height 33
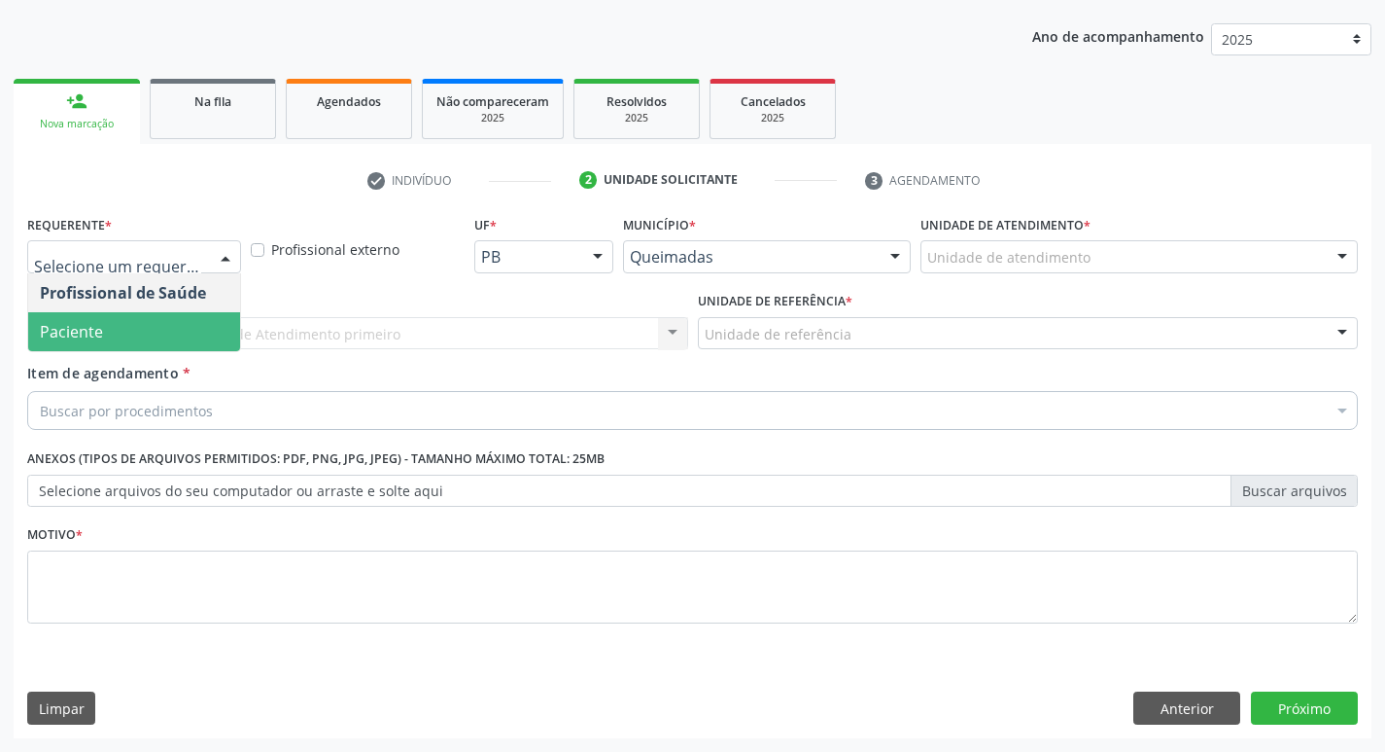
click at [183, 336] on span "Paciente" at bounding box center [134, 331] width 212 height 39
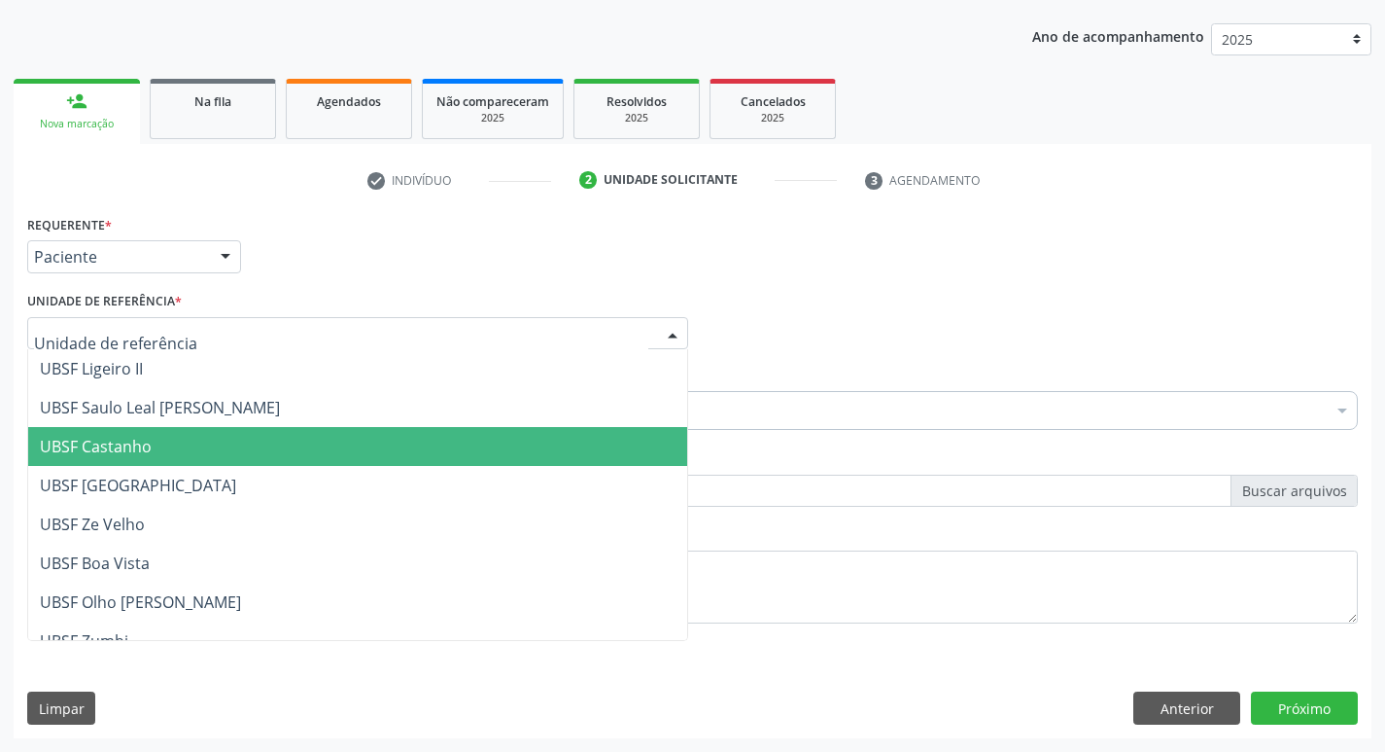
click at [143, 432] on span "UBSF Castanho" at bounding box center [357, 446] width 659 height 39
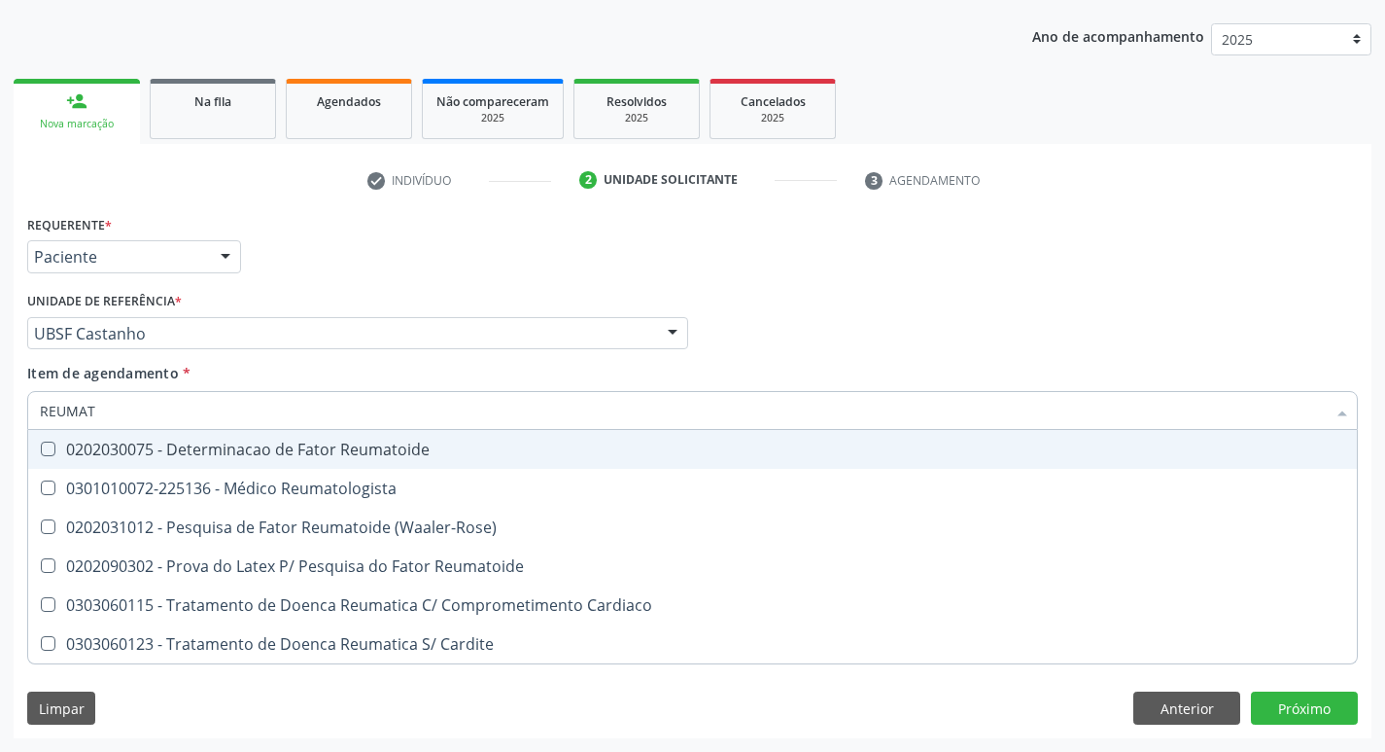
type input "REUMATO"
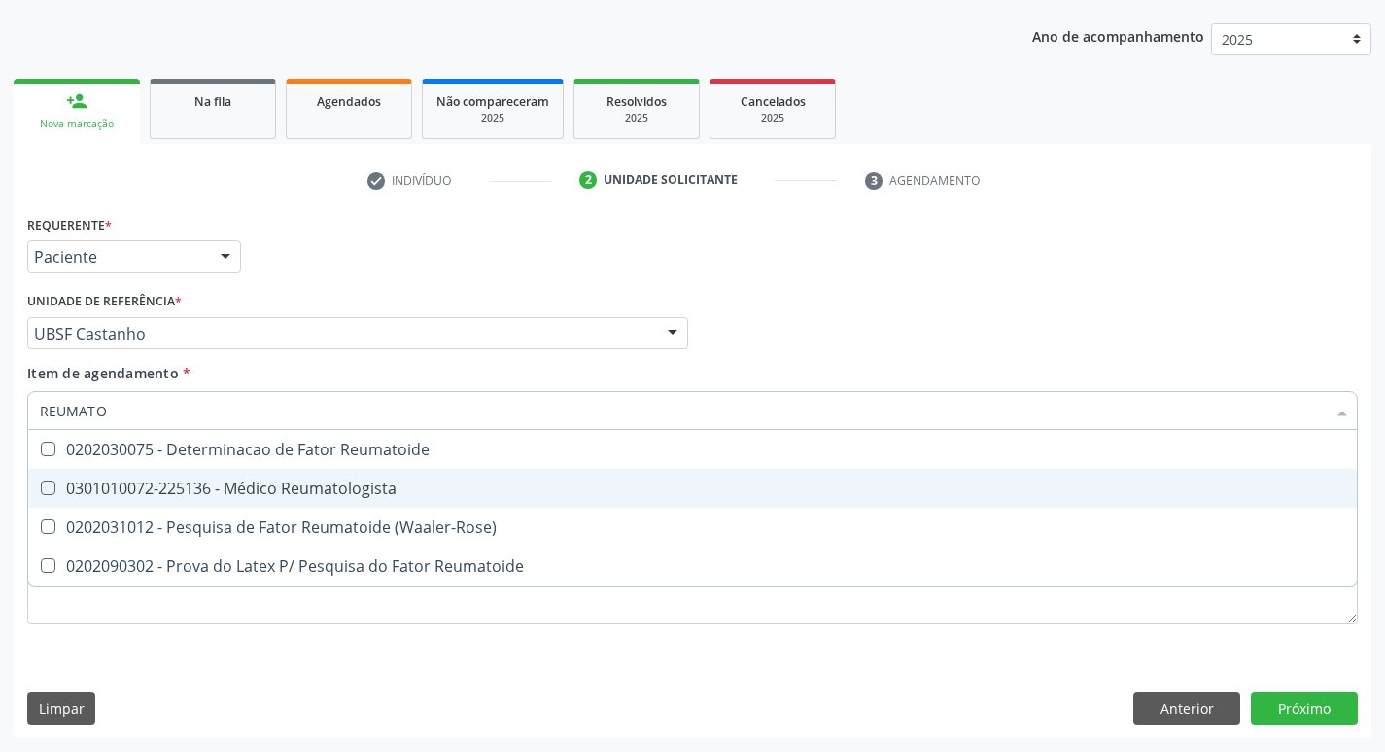
click at [47, 492] on Reumatologista at bounding box center [48, 487] width 15 height 15
click at [41, 492] on Reumatologista "checkbox" at bounding box center [34, 487] width 13 height 13
checkbox Reumatologista "true"
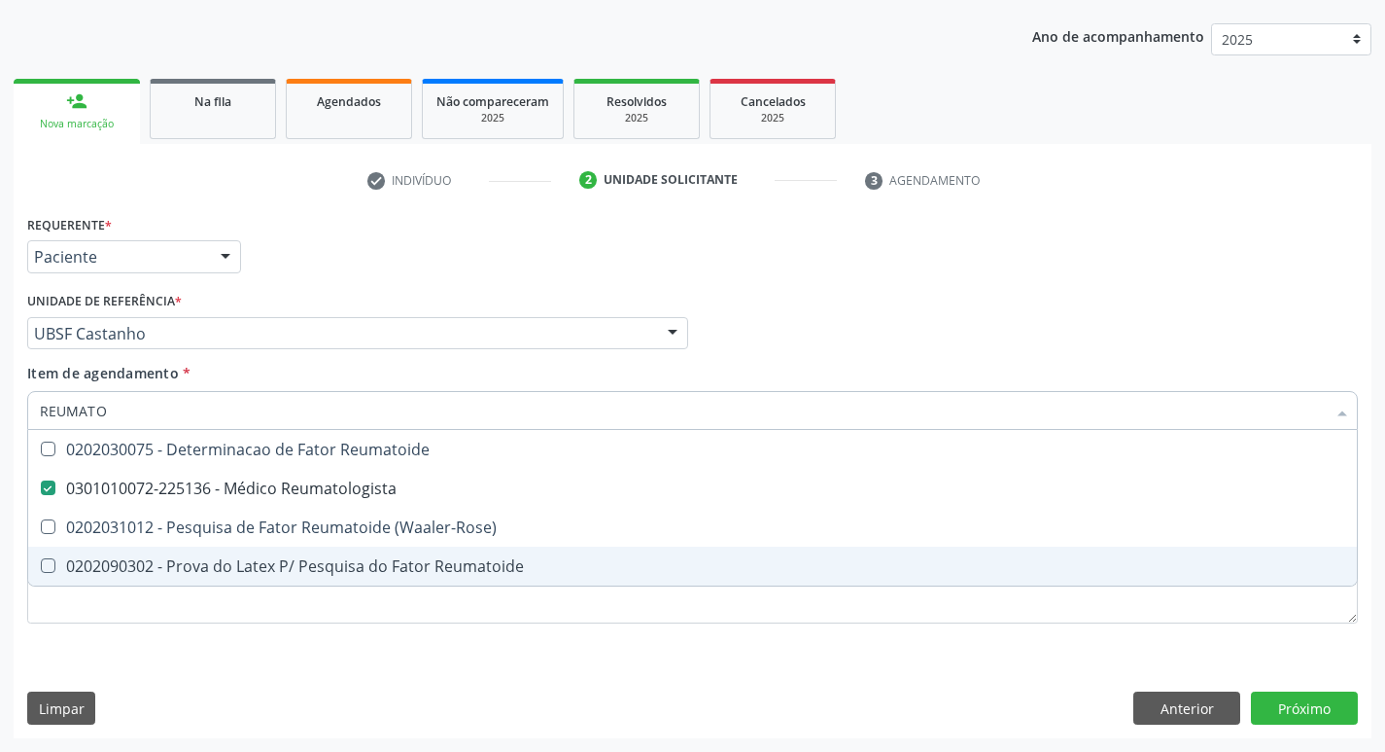
click at [798, 697] on div "Requerente * Paciente Profissional de Saúde Paciente Nenhum resultado encontrad…" at bounding box center [693, 474] width 1358 height 528
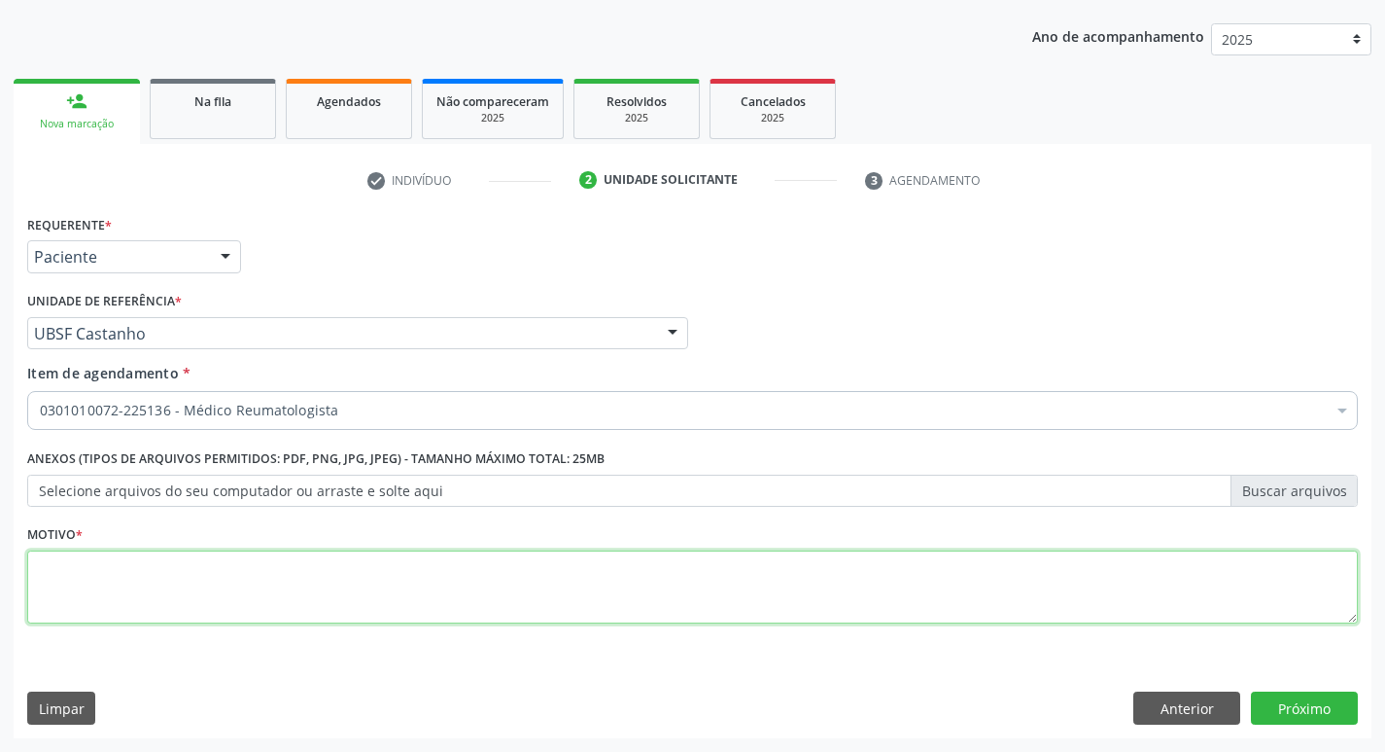
click at [92, 583] on textarea at bounding box center [692, 587] width 1331 height 74
type textarea "AVALIACAO"
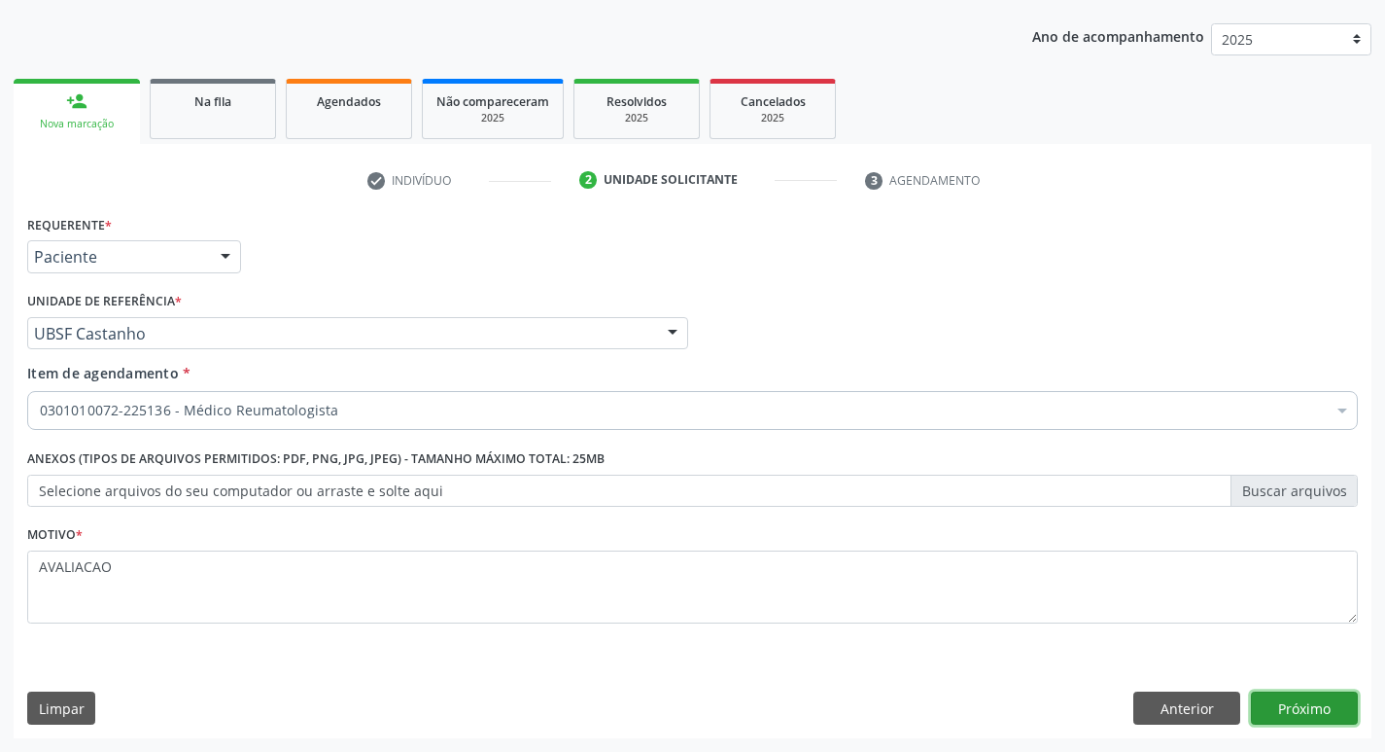
click at [1318, 717] on button "Próximo" at bounding box center [1304, 707] width 107 height 33
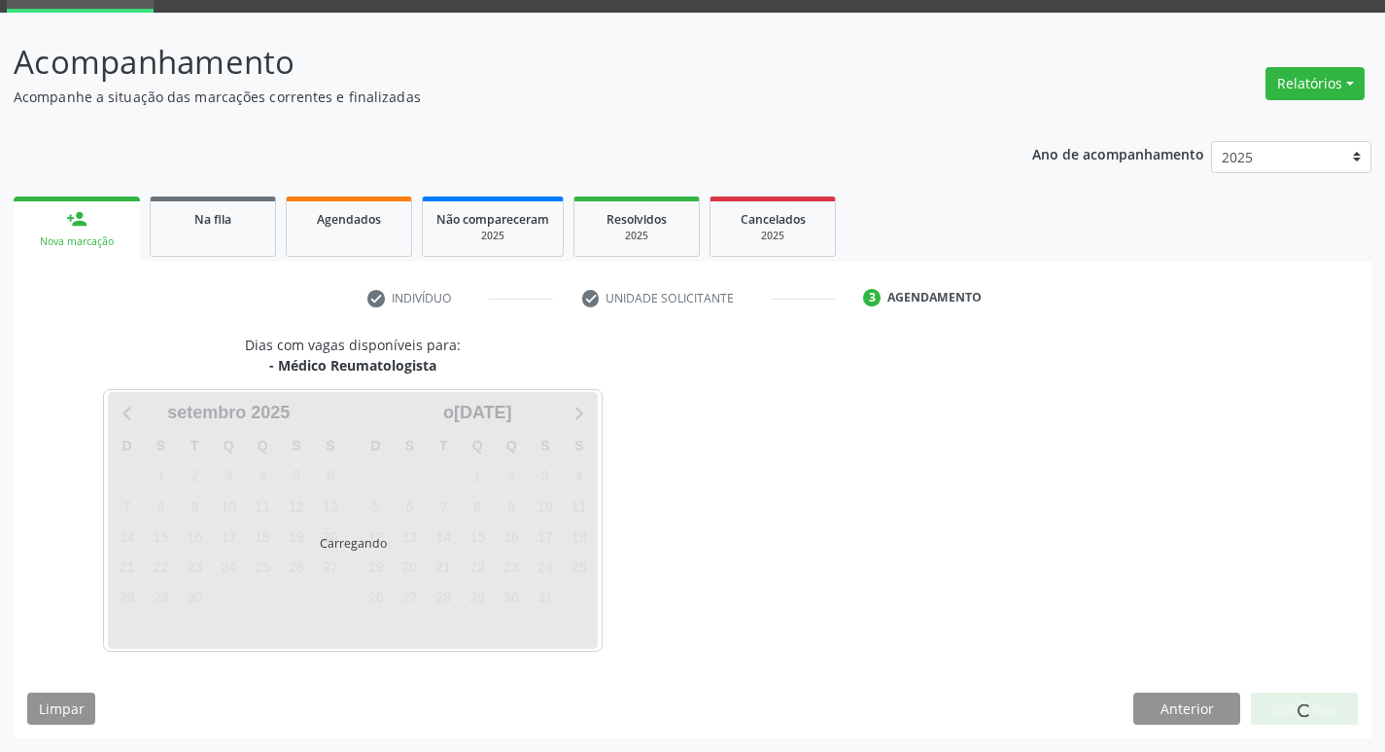
scroll to position [94, 0]
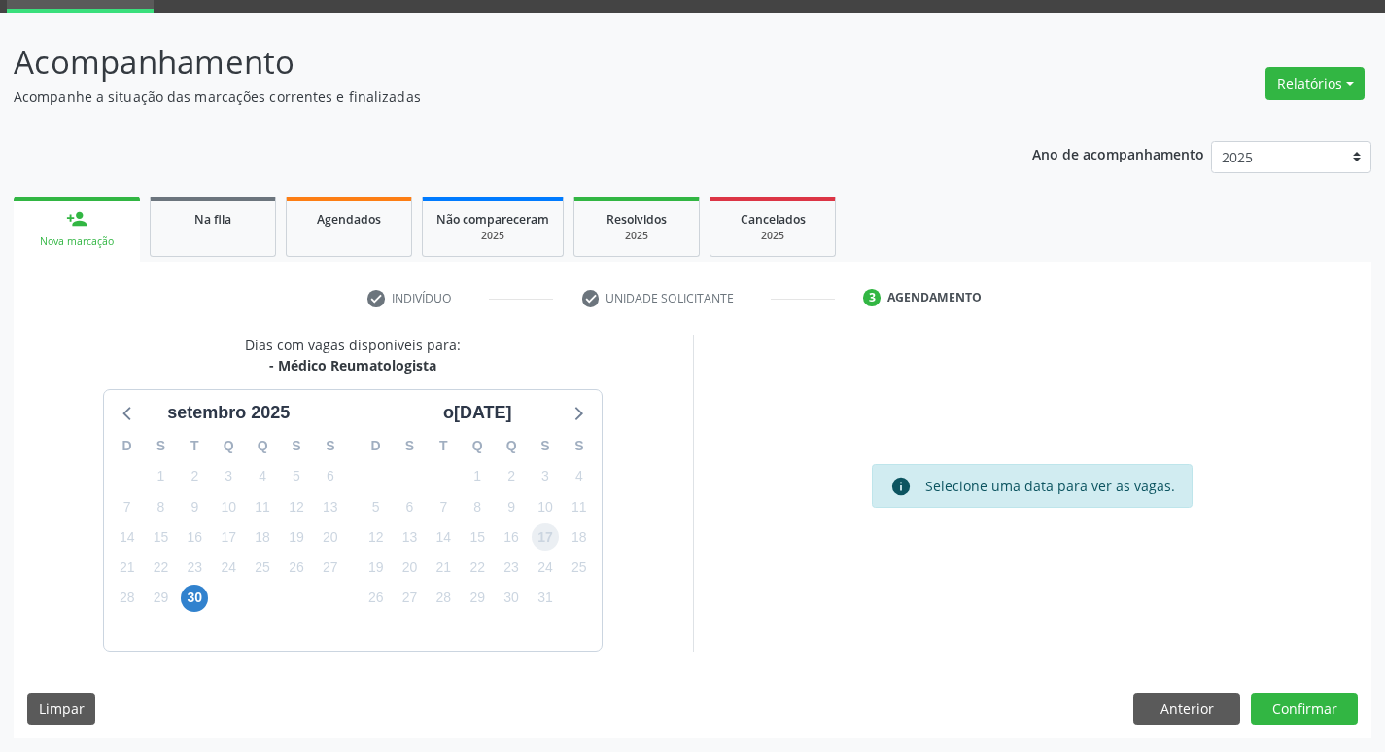
click at [546, 527] on span "17" at bounding box center [545, 536] width 27 height 27
click at [1288, 707] on button "Confirmar" at bounding box center [1304, 708] width 107 height 33
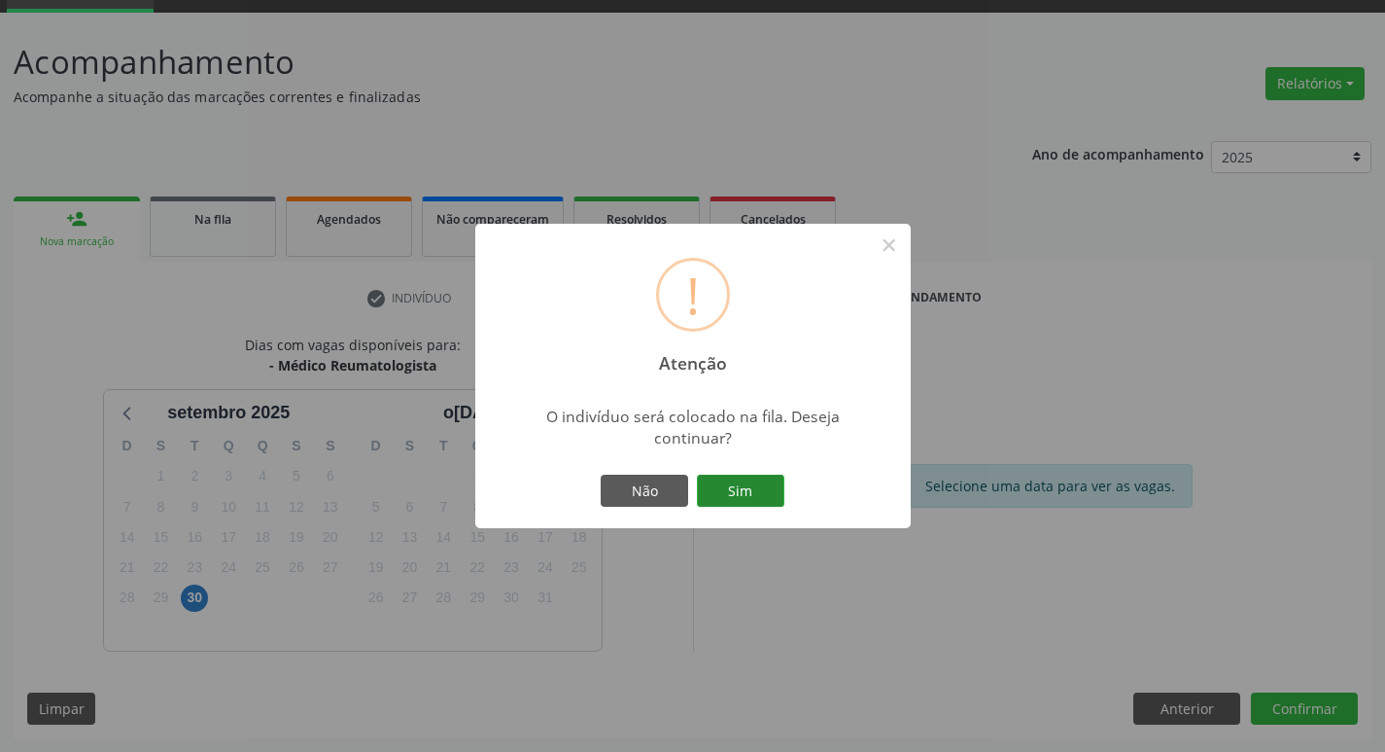
click at [756, 498] on button "Sim" at bounding box center [740, 490] width 87 height 33
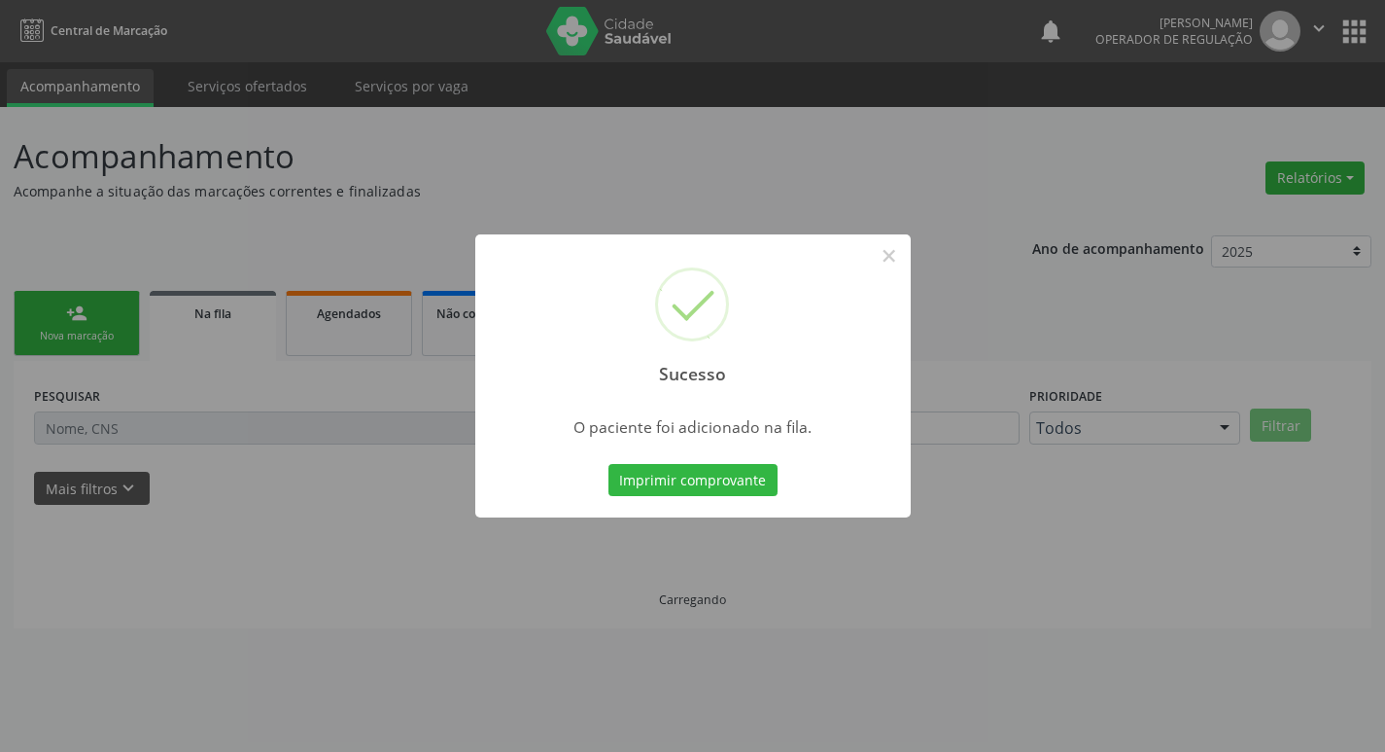
scroll to position [0, 0]
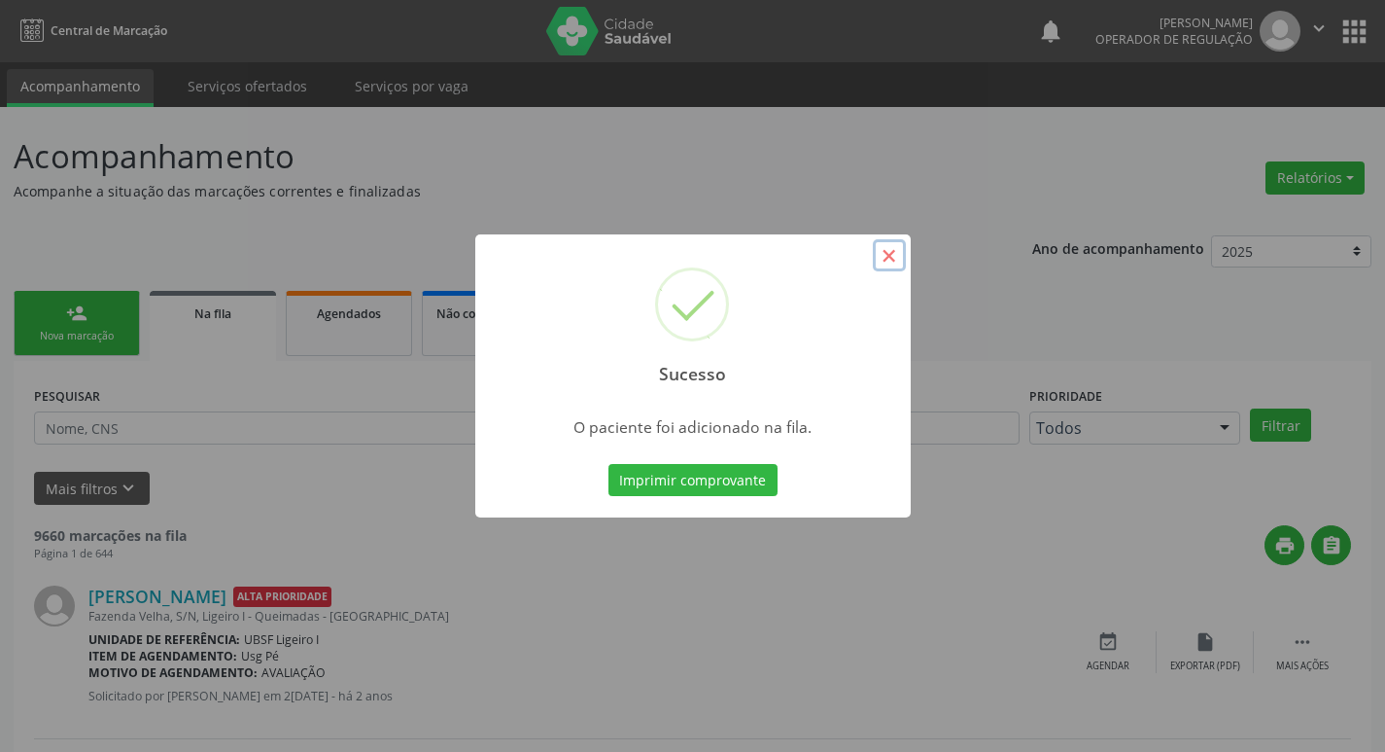
click at [897, 254] on button "×" at bounding box center [889, 255] width 33 height 33
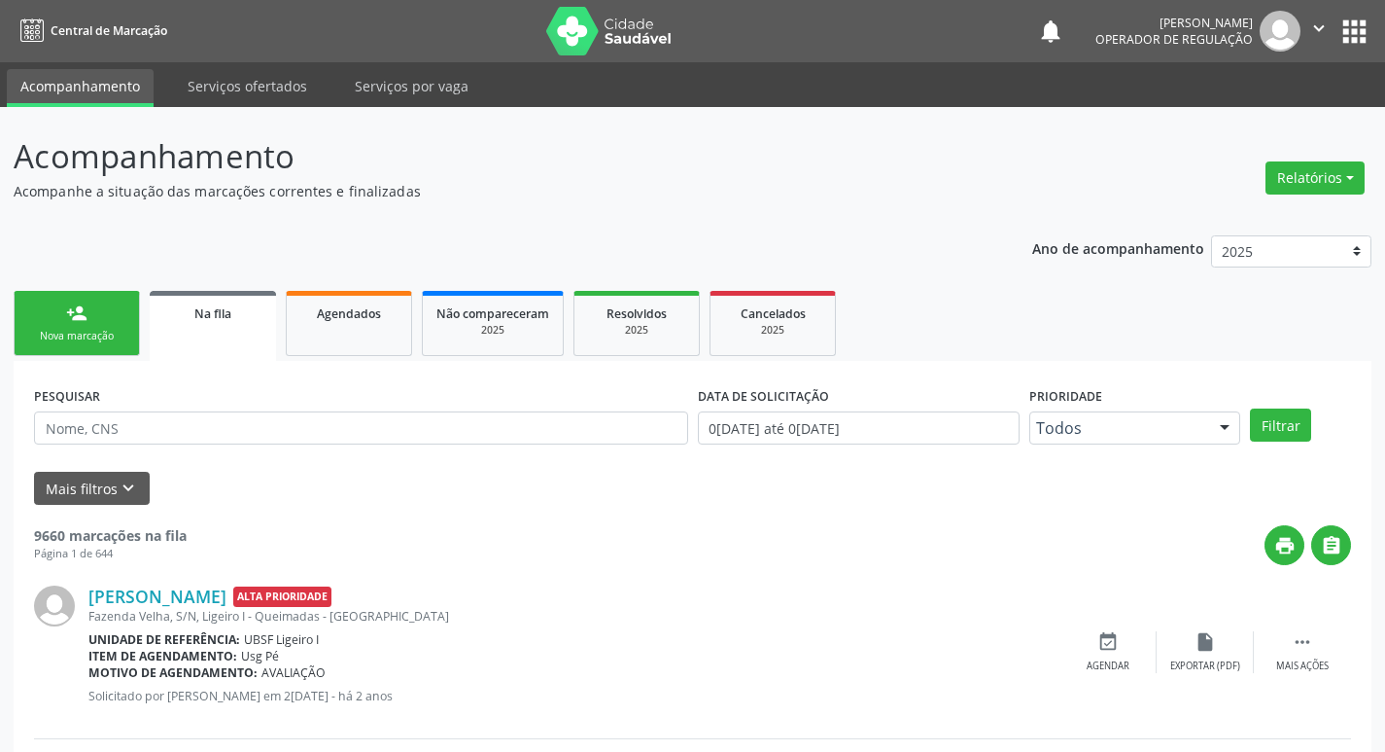
click at [113, 334] on div "Nova marcação" at bounding box center [76, 336] width 97 height 15
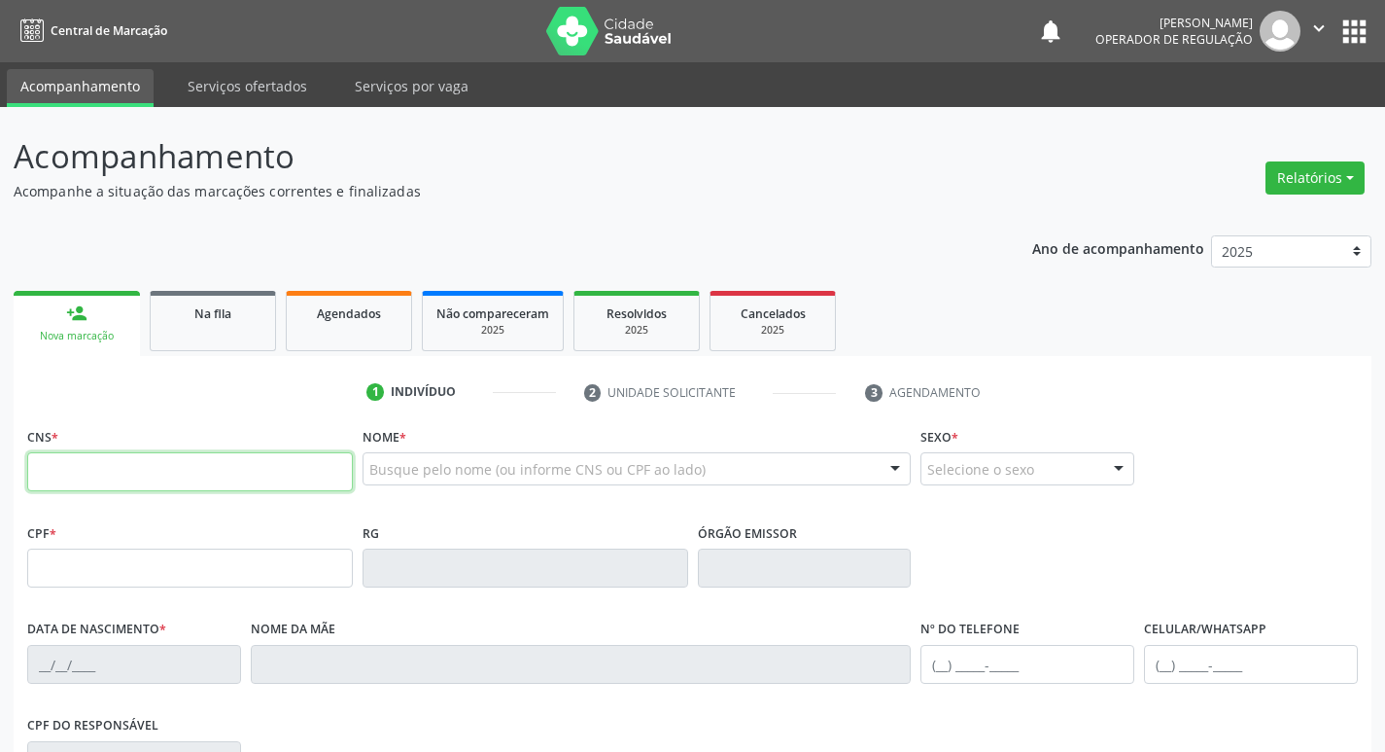
click at [60, 466] on input "text" at bounding box center [190, 471] width 326 height 39
type input "708 4062 7464 1862"
type input "752.196.894-87"
type input "23/09/1970"
type input "Severina Alves Barbosa"
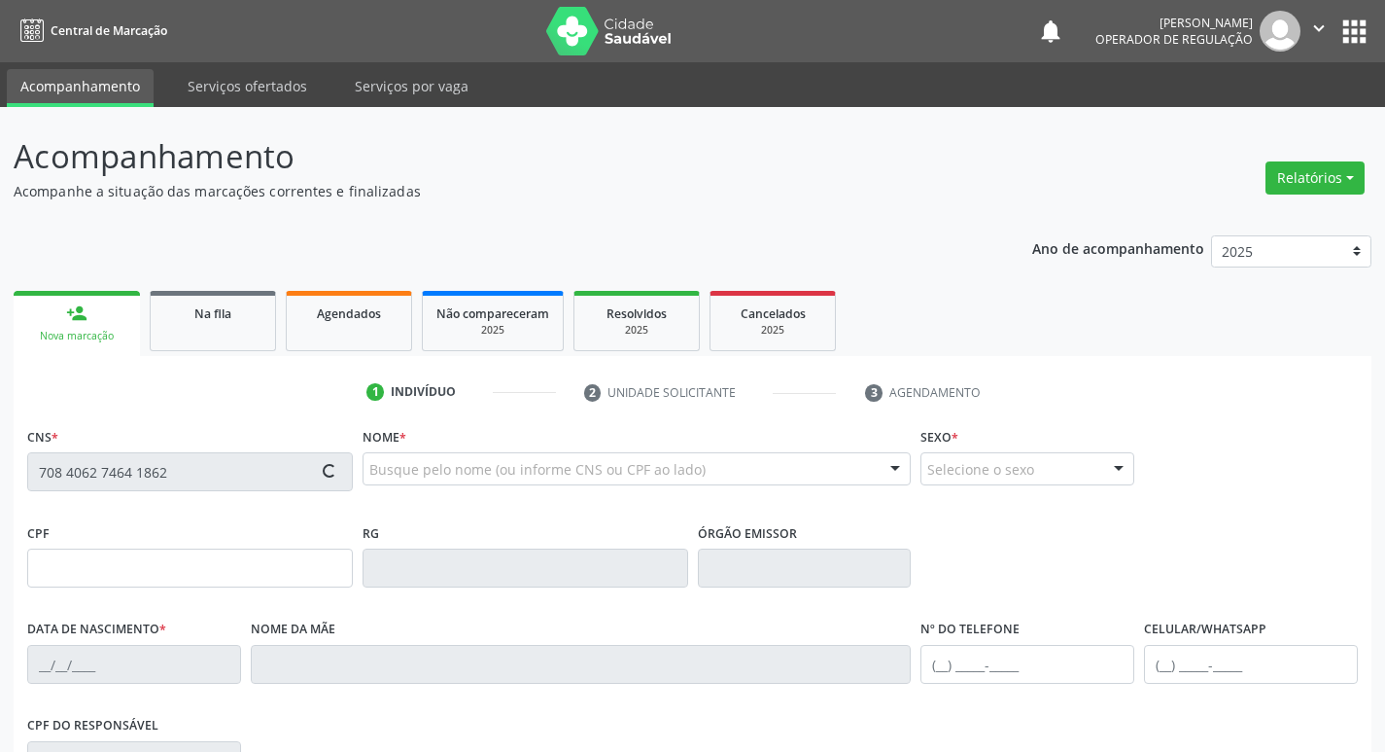
type input "(83) 99316-9873"
type input "1"
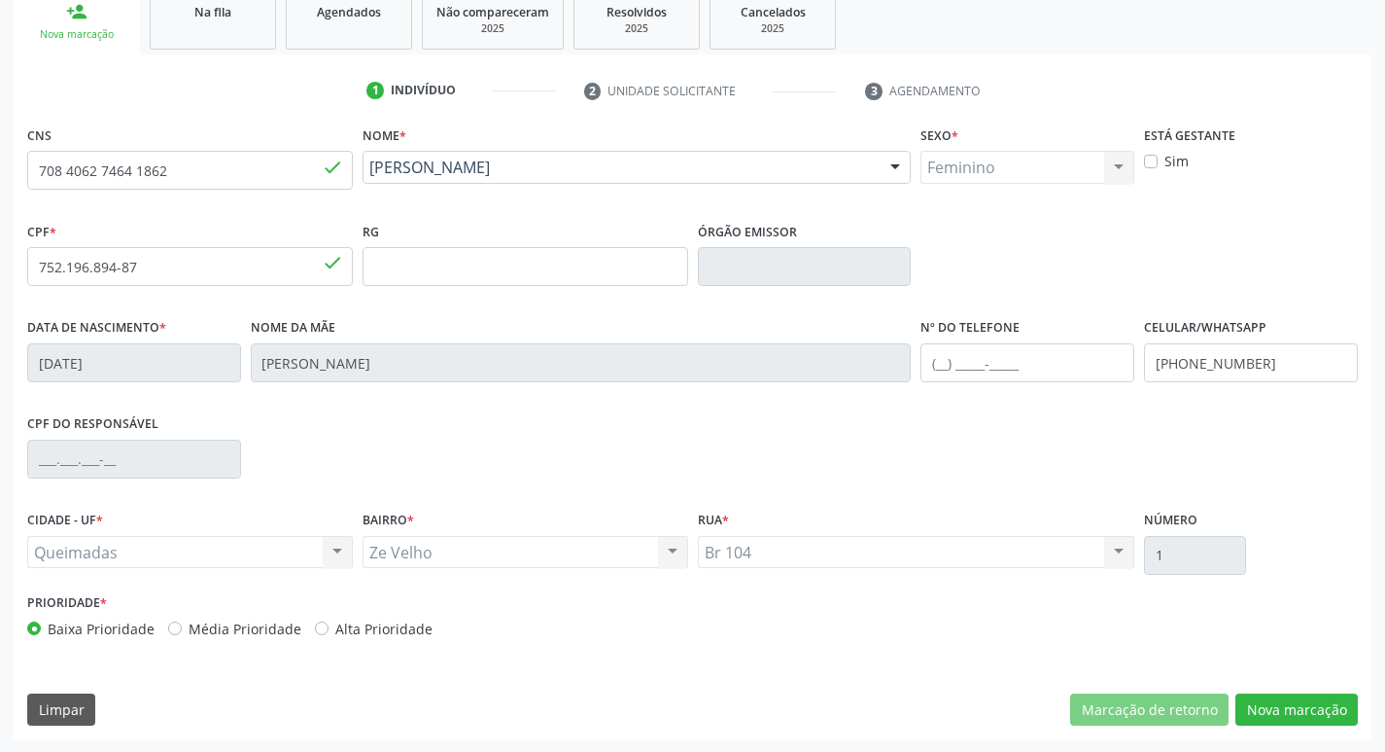
scroll to position [302, 0]
click at [1302, 715] on button "Nova marcação" at bounding box center [1297, 708] width 122 height 33
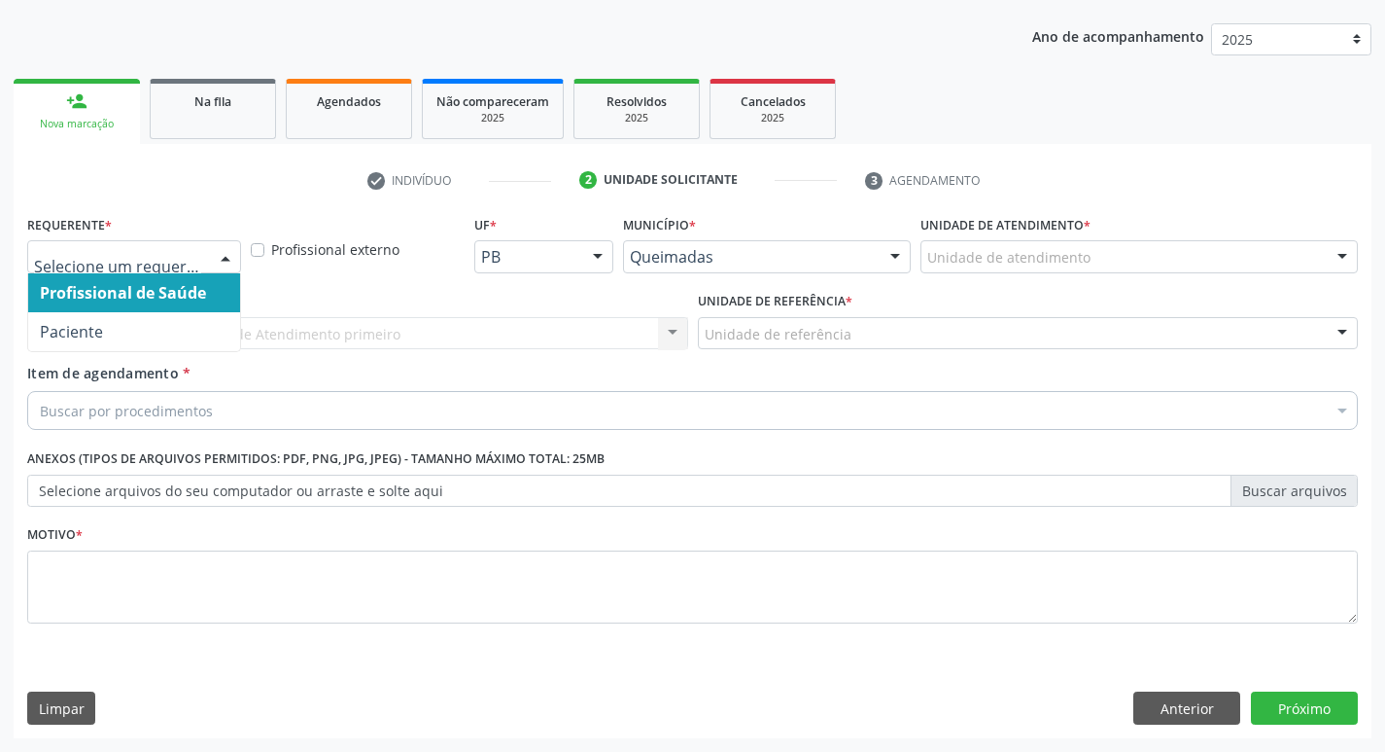
click at [229, 262] on div at bounding box center [225, 257] width 29 height 33
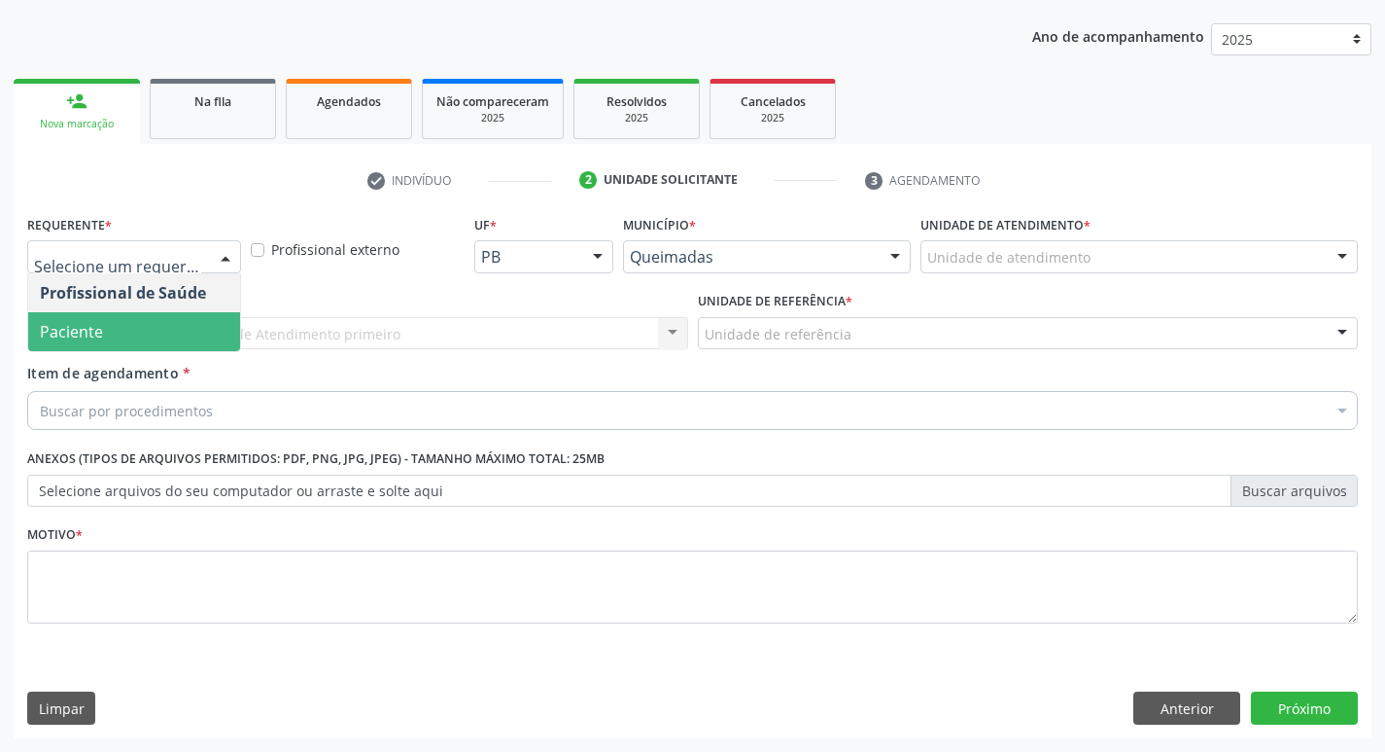
click at [200, 323] on span "Paciente" at bounding box center [134, 331] width 212 height 39
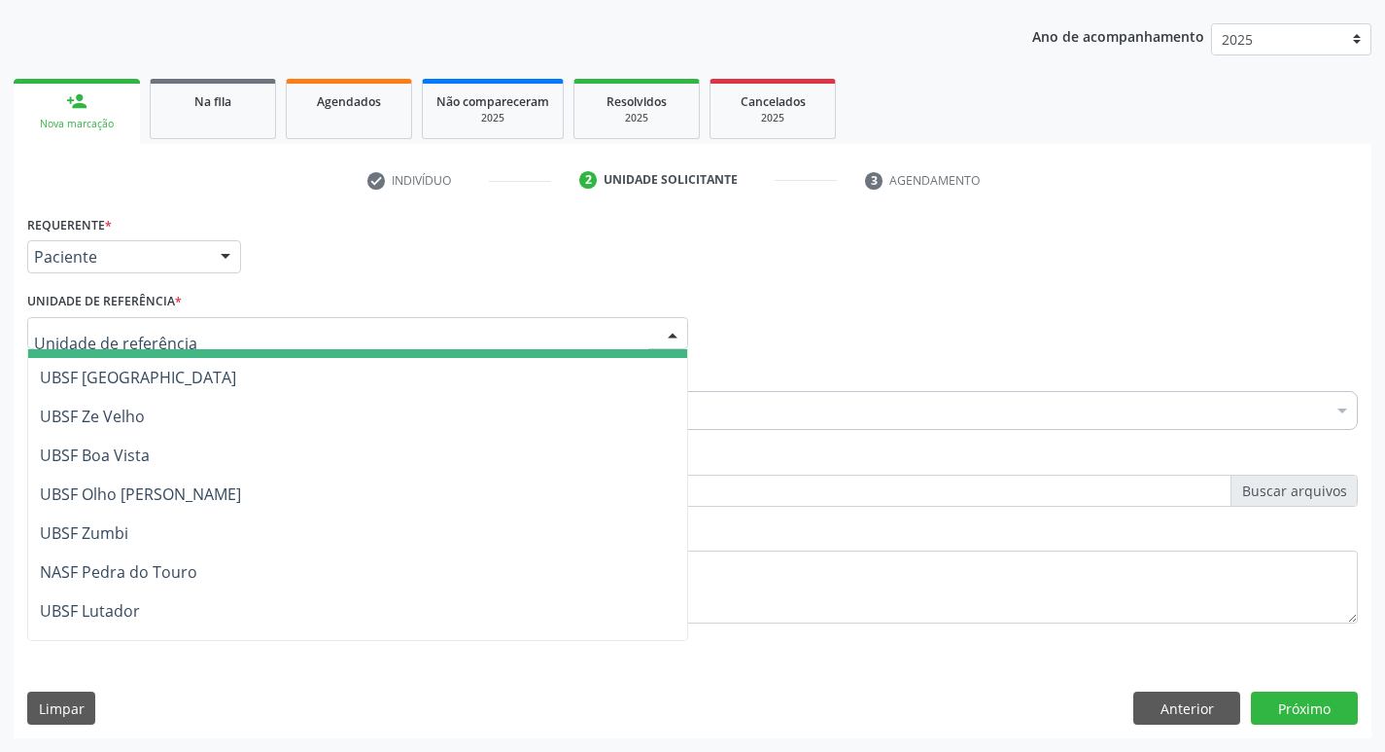
scroll to position [97, 0]
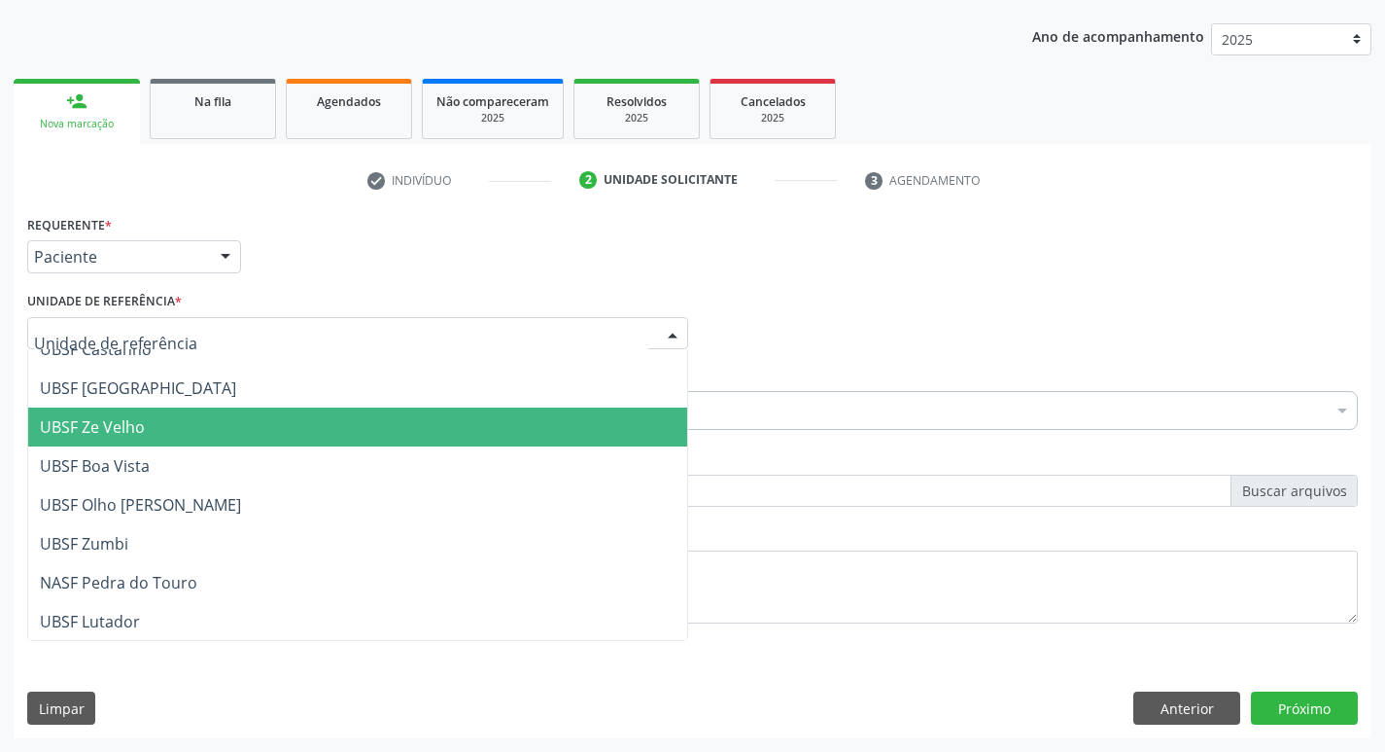
click at [231, 438] on span "UBSF Ze Velho" at bounding box center [357, 426] width 659 height 39
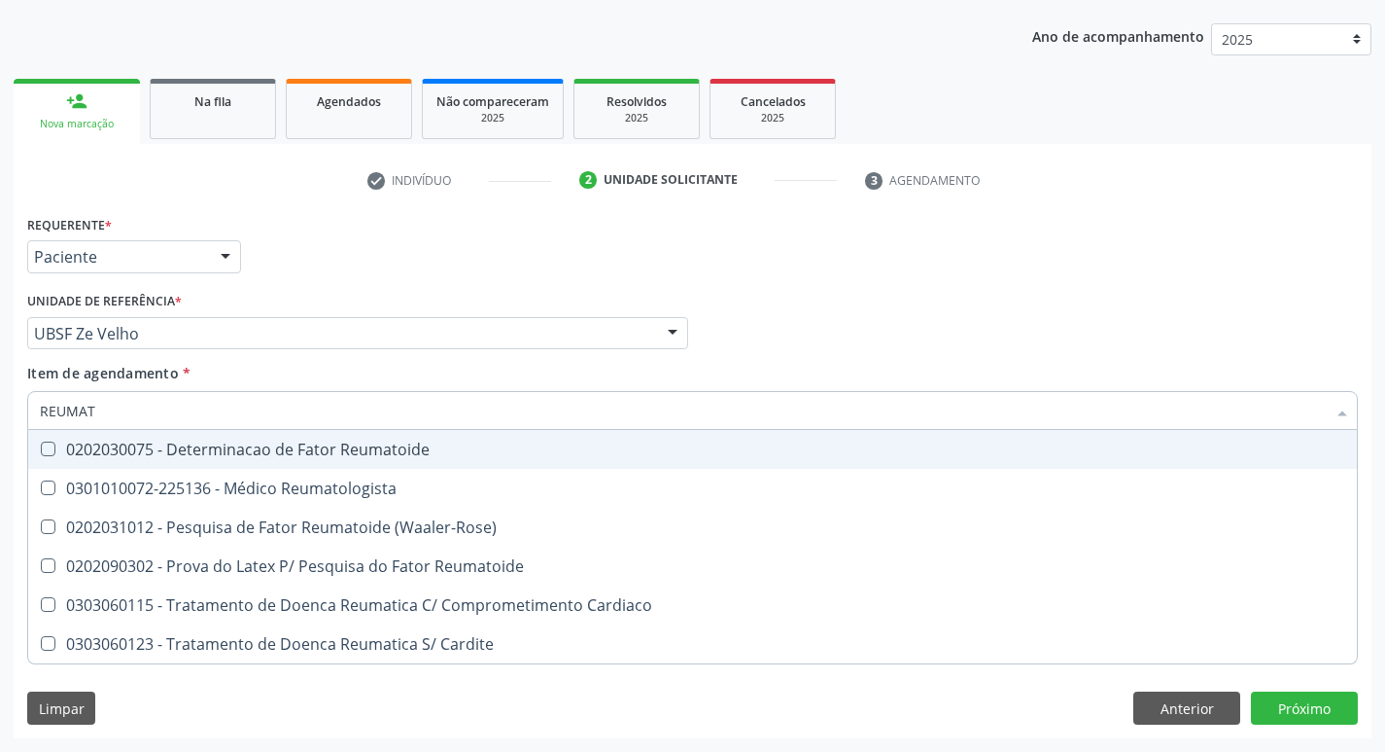
type input "REUMATO"
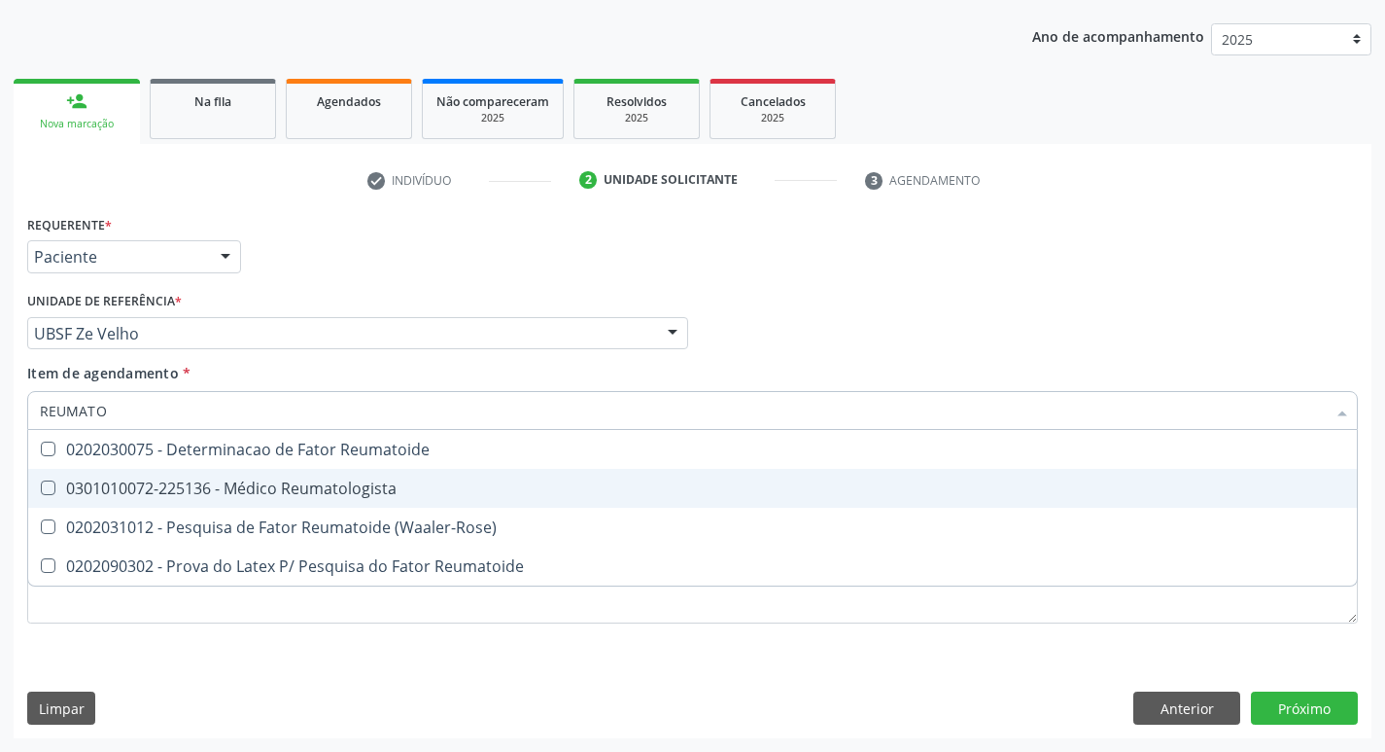
click at [46, 484] on Reumatologista at bounding box center [48, 487] width 15 height 15
click at [41, 484] on Reumatologista "checkbox" at bounding box center [34, 487] width 13 height 13
checkbox Reumatologista "true"
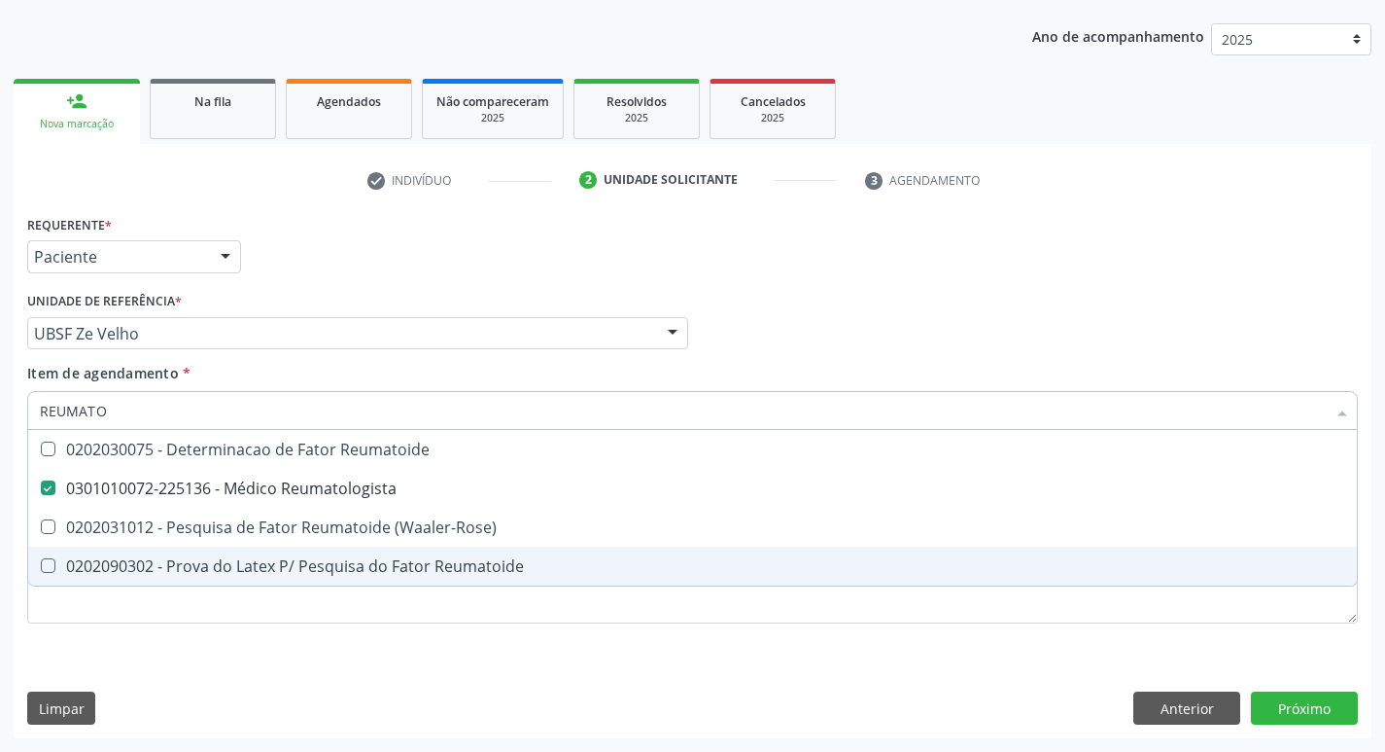
click at [465, 639] on div "Requerente * Paciente Profissional de Saúde Paciente Nenhum resultado encontrad…" at bounding box center [692, 430] width 1331 height 440
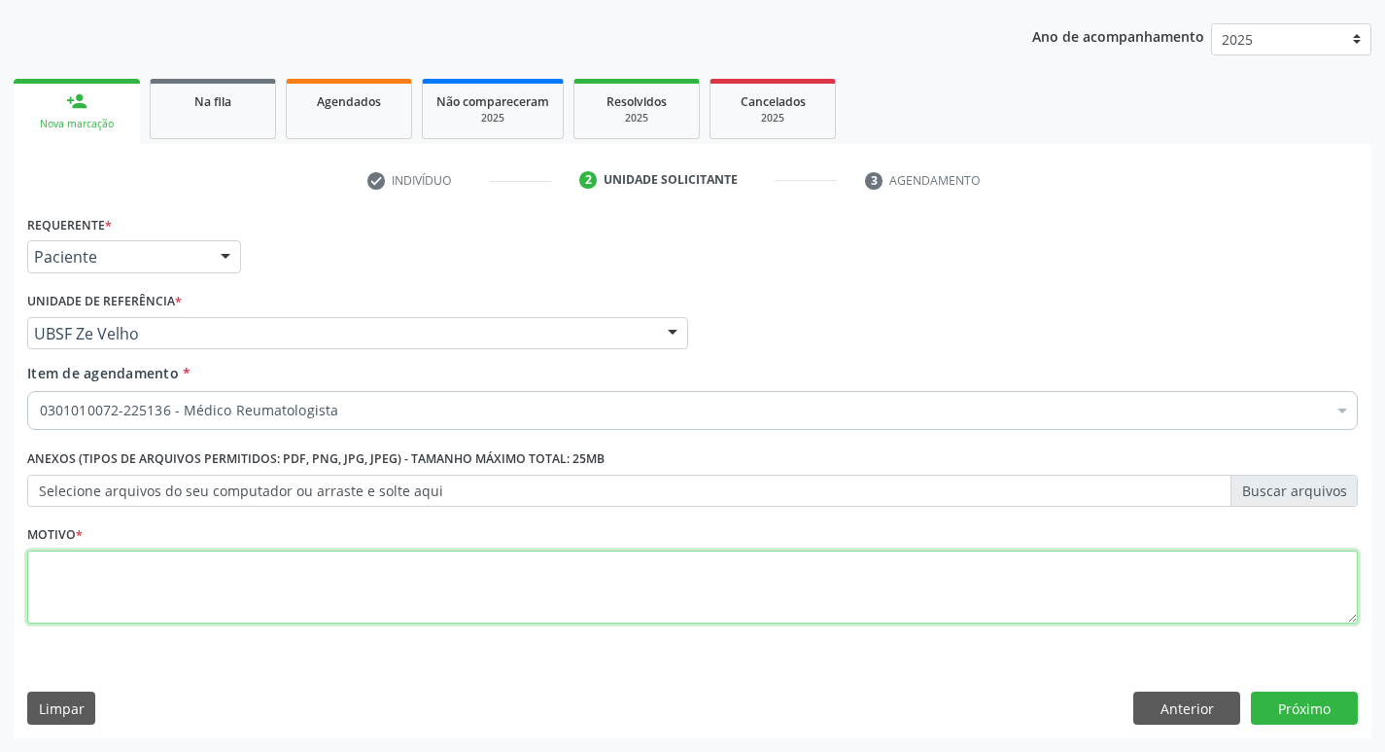
click at [162, 578] on textarea at bounding box center [692, 587] width 1331 height 74
type textarea "AVALIACAO"
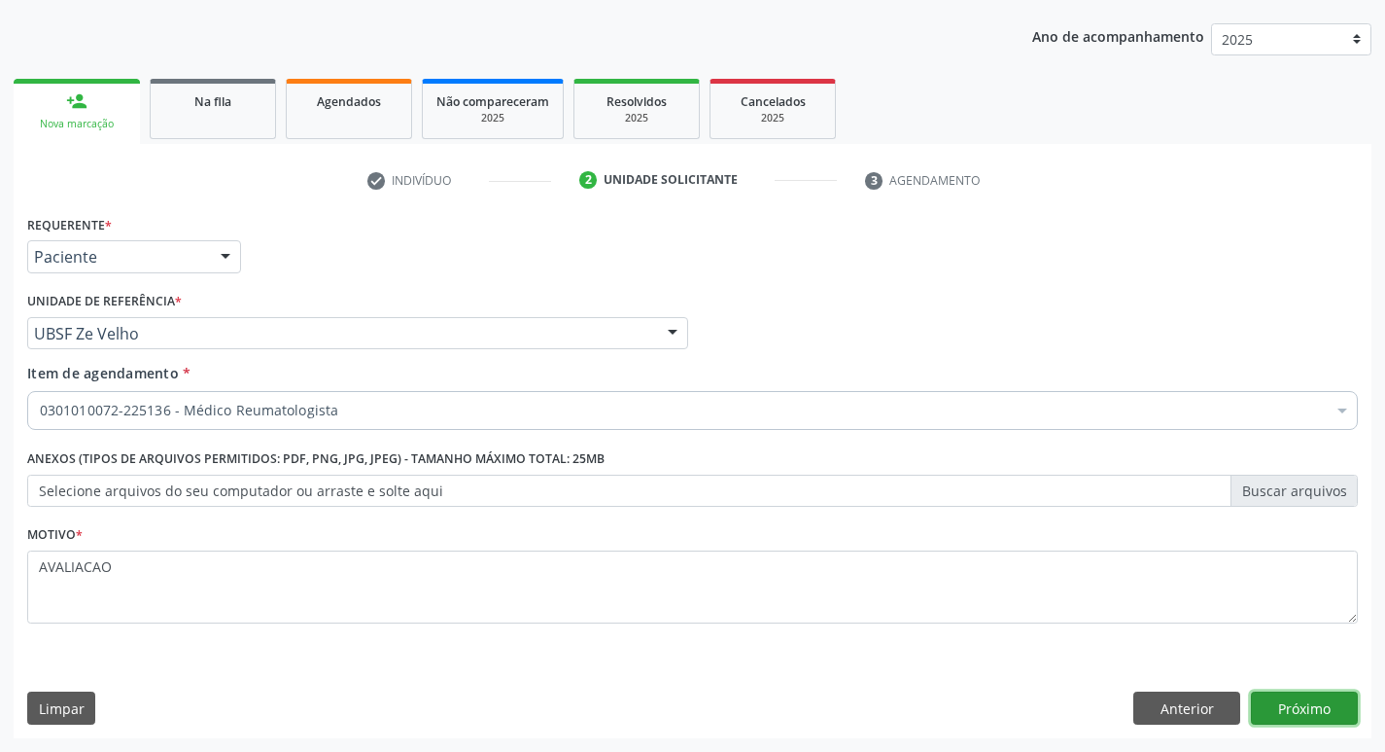
click at [1287, 711] on button "Próximo" at bounding box center [1304, 707] width 107 height 33
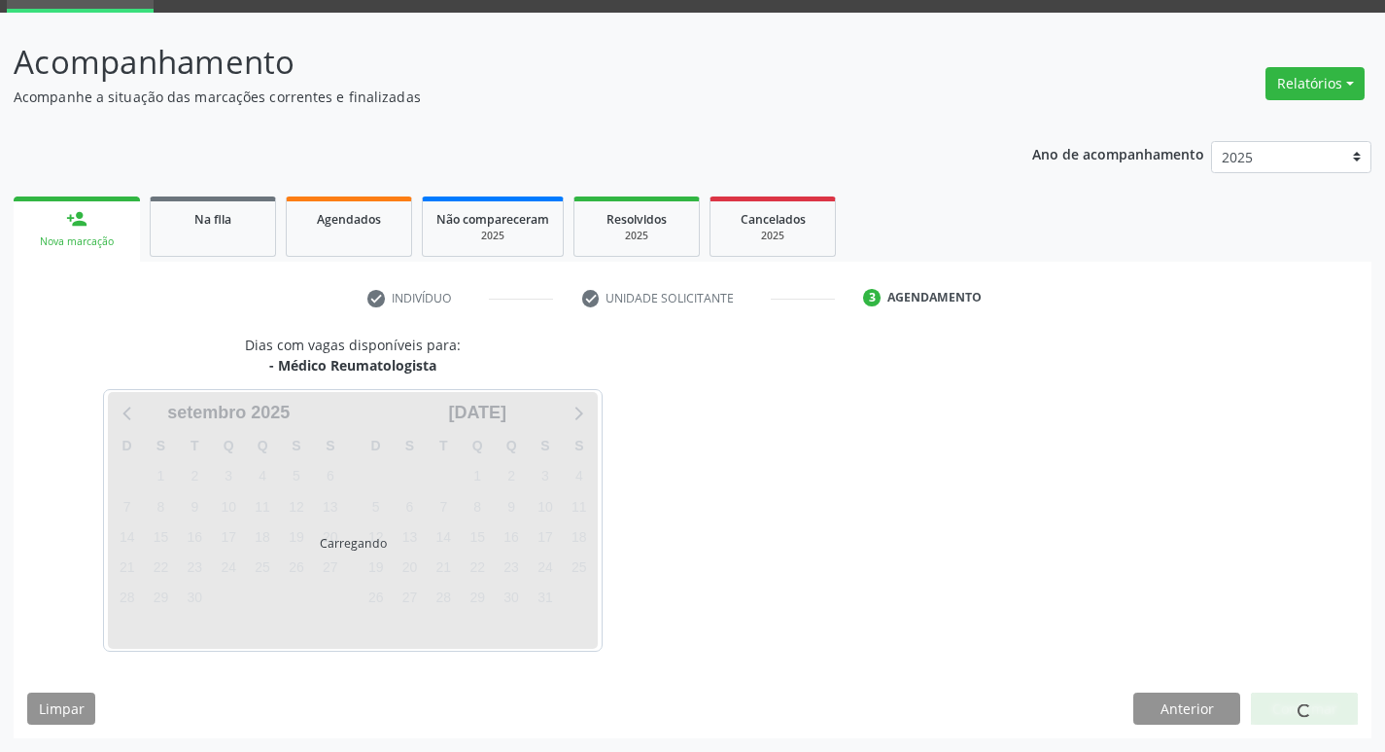
scroll to position [94, 0]
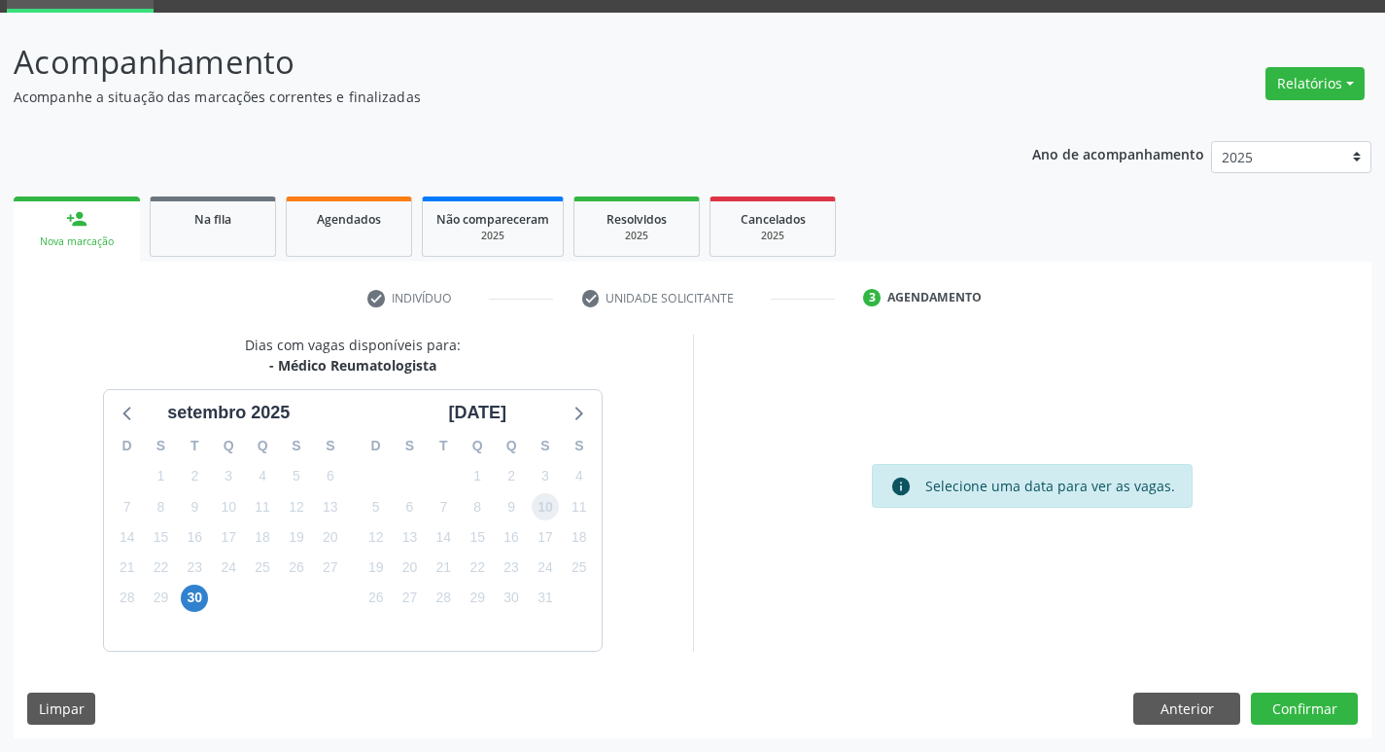
click at [548, 514] on span "10" at bounding box center [545, 506] width 27 height 27
click at [1298, 711] on button "Confirmar" at bounding box center [1304, 708] width 107 height 33
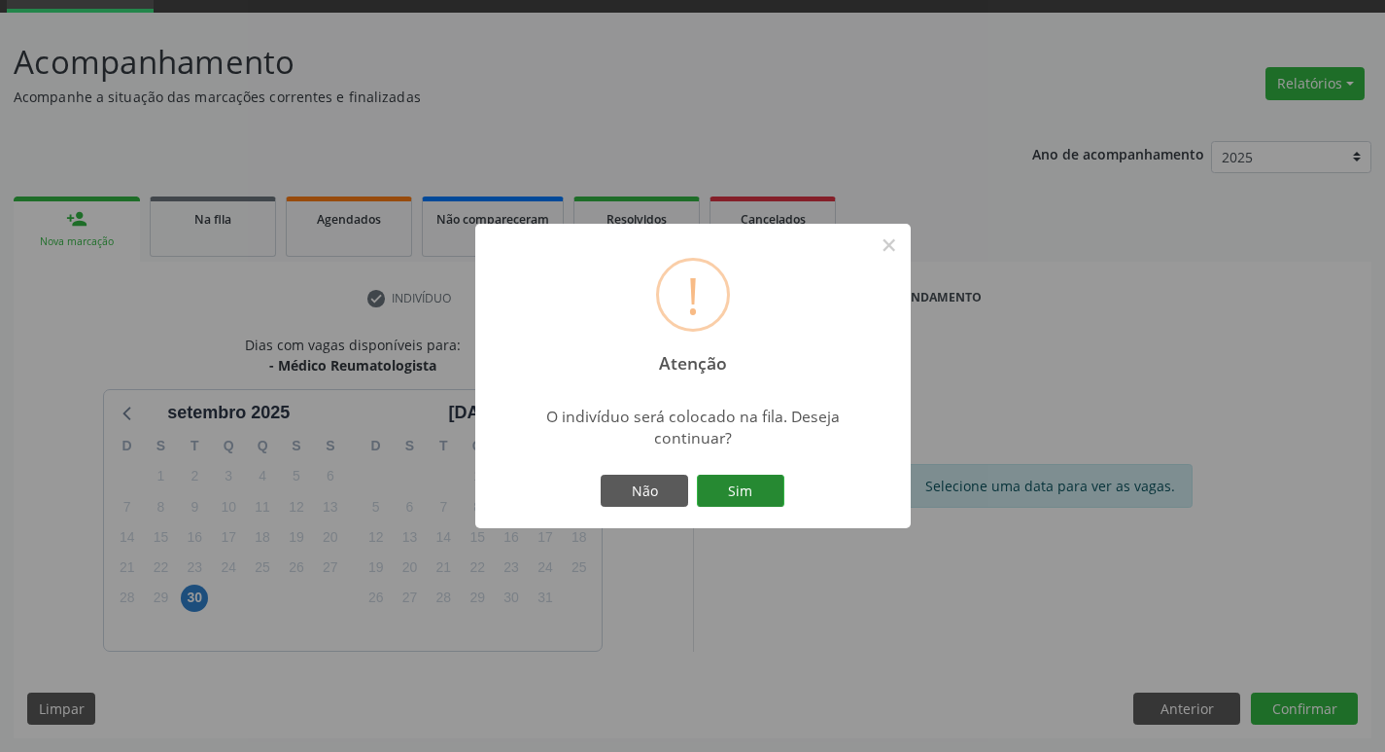
click at [732, 486] on button "Sim" at bounding box center [740, 490] width 87 height 33
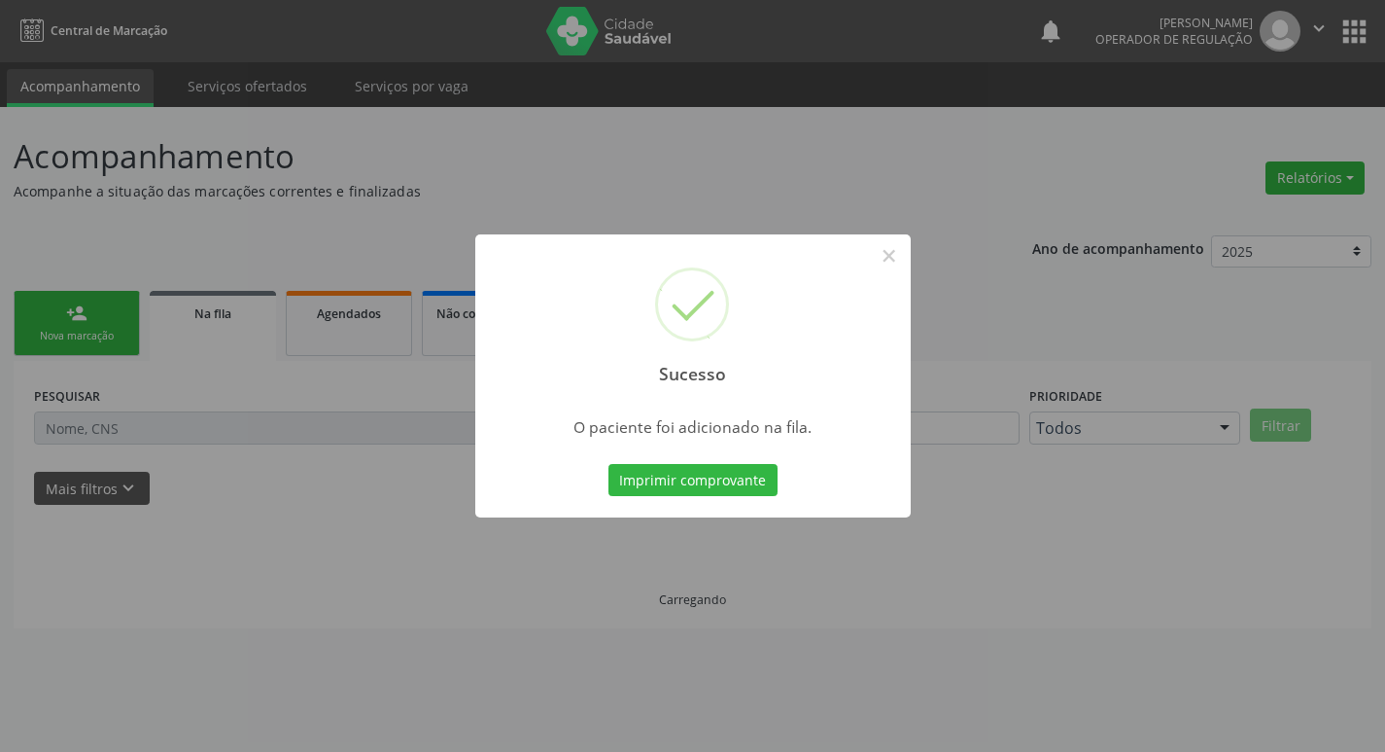
scroll to position [0, 0]
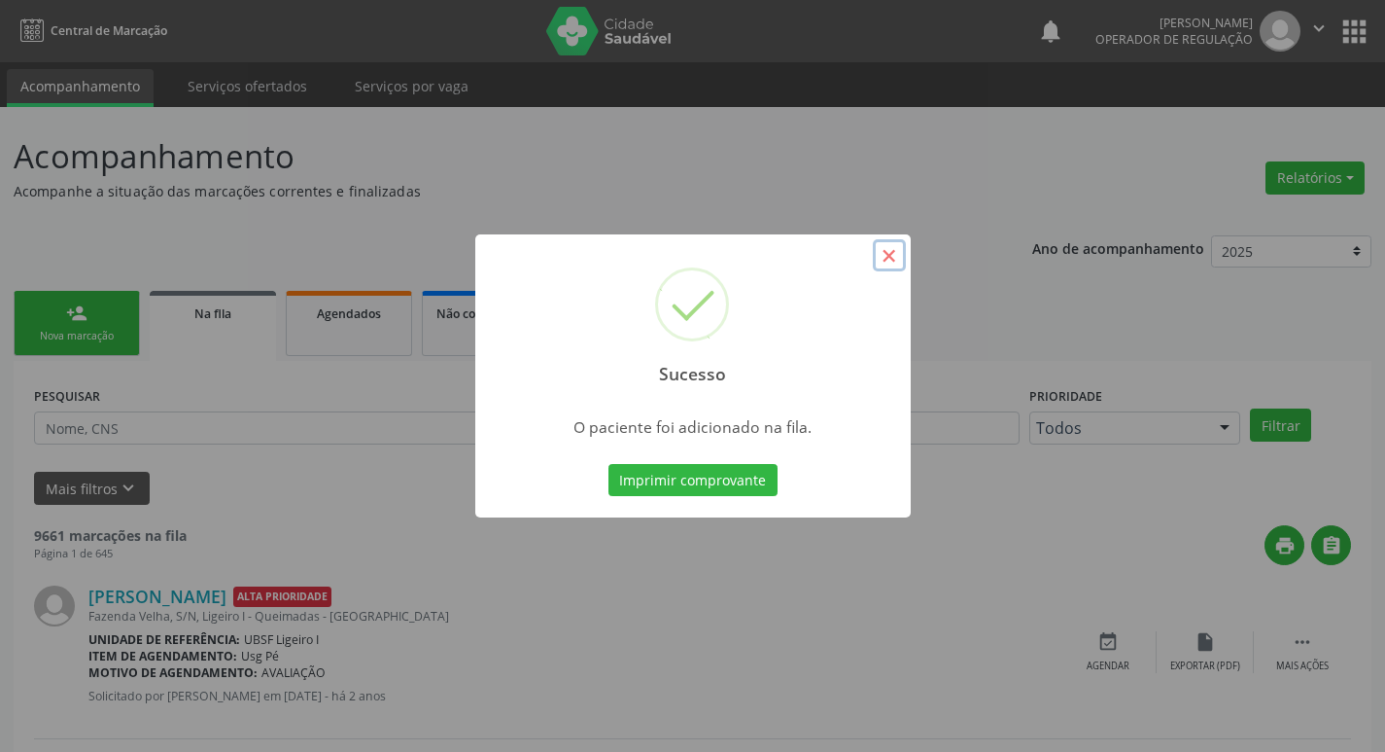
click at [888, 261] on button "×" at bounding box center [889, 255] width 33 height 33
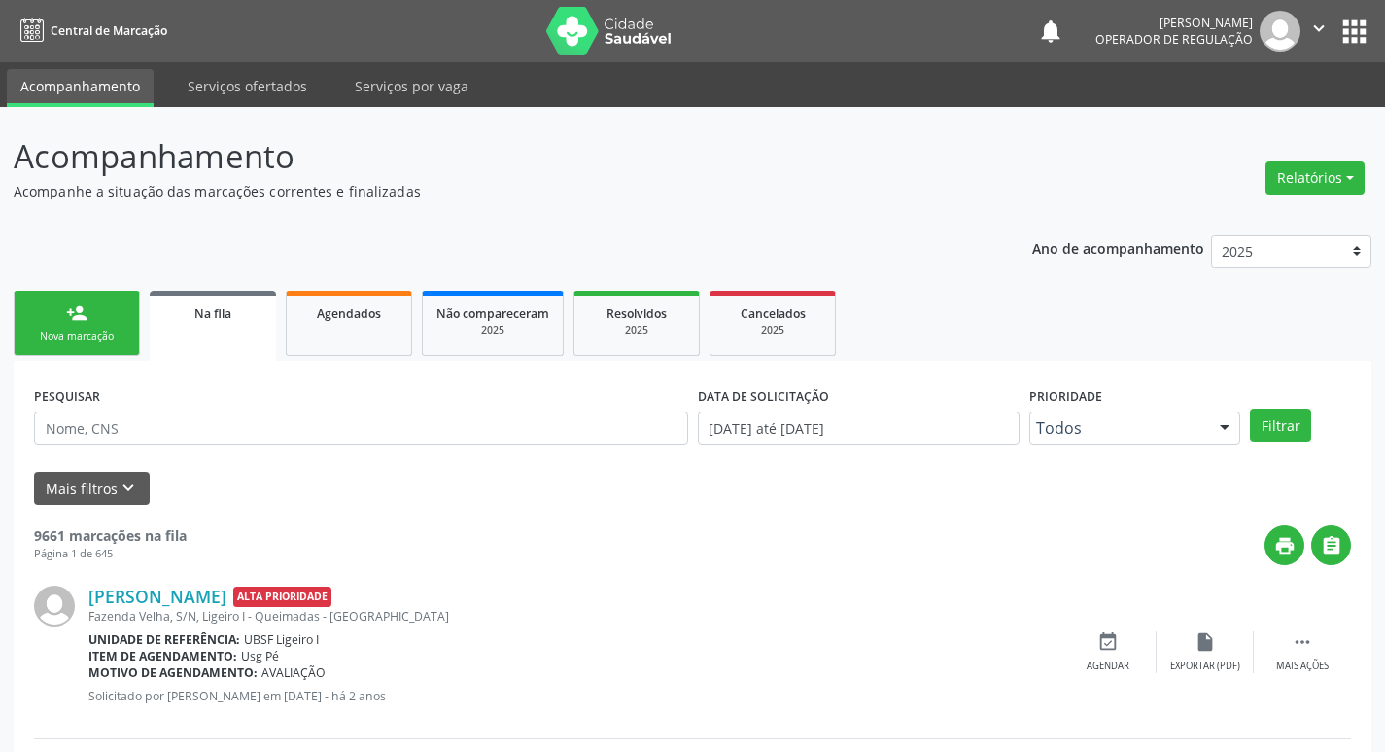
click at [61, 323] on link "person_add Nova marcação" at bounding box center [77, 323] width 126 height 65
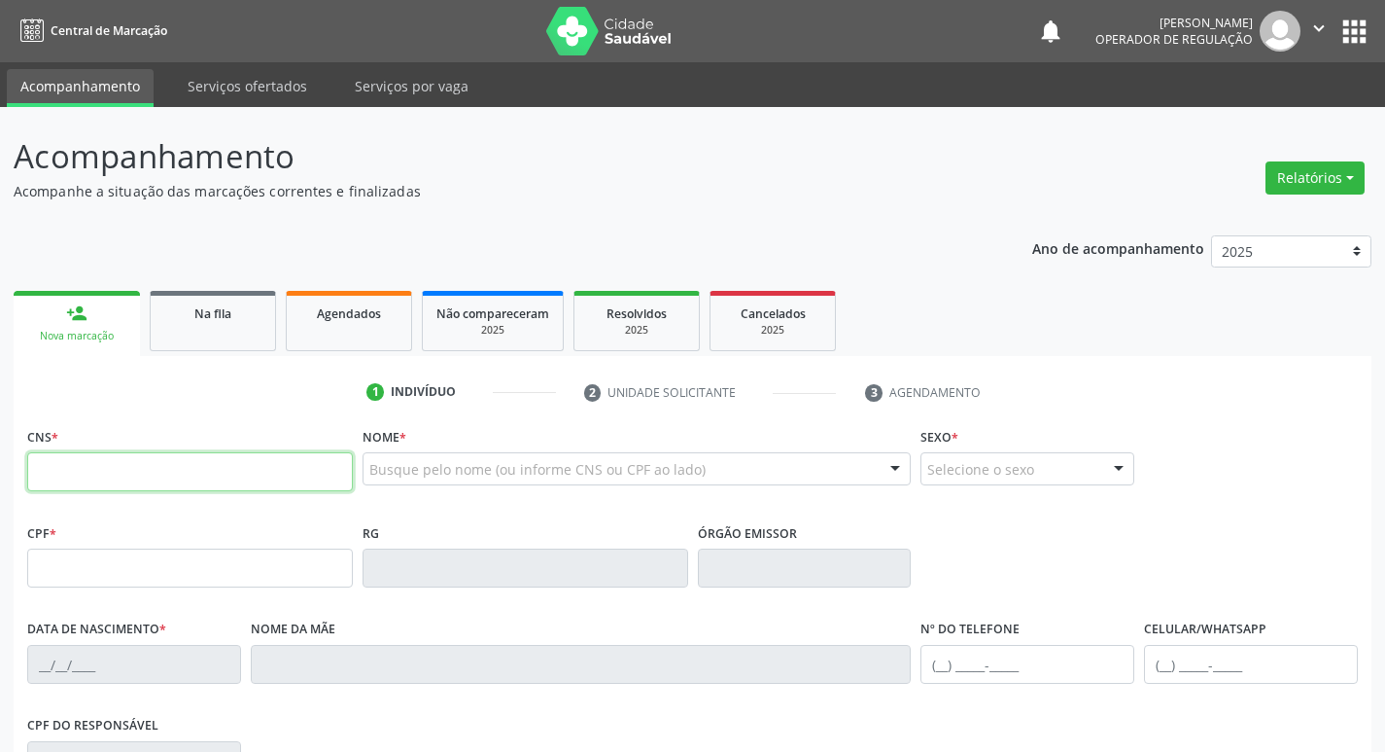
click at [108, 482] on input "text" at bounding box center [190, 471] width 326 height 39
type input "700 0056 1612 2305"
type input "028.861.224-83"
type input "12/01/1939"
type input "Maria Josefa da Conceicao"
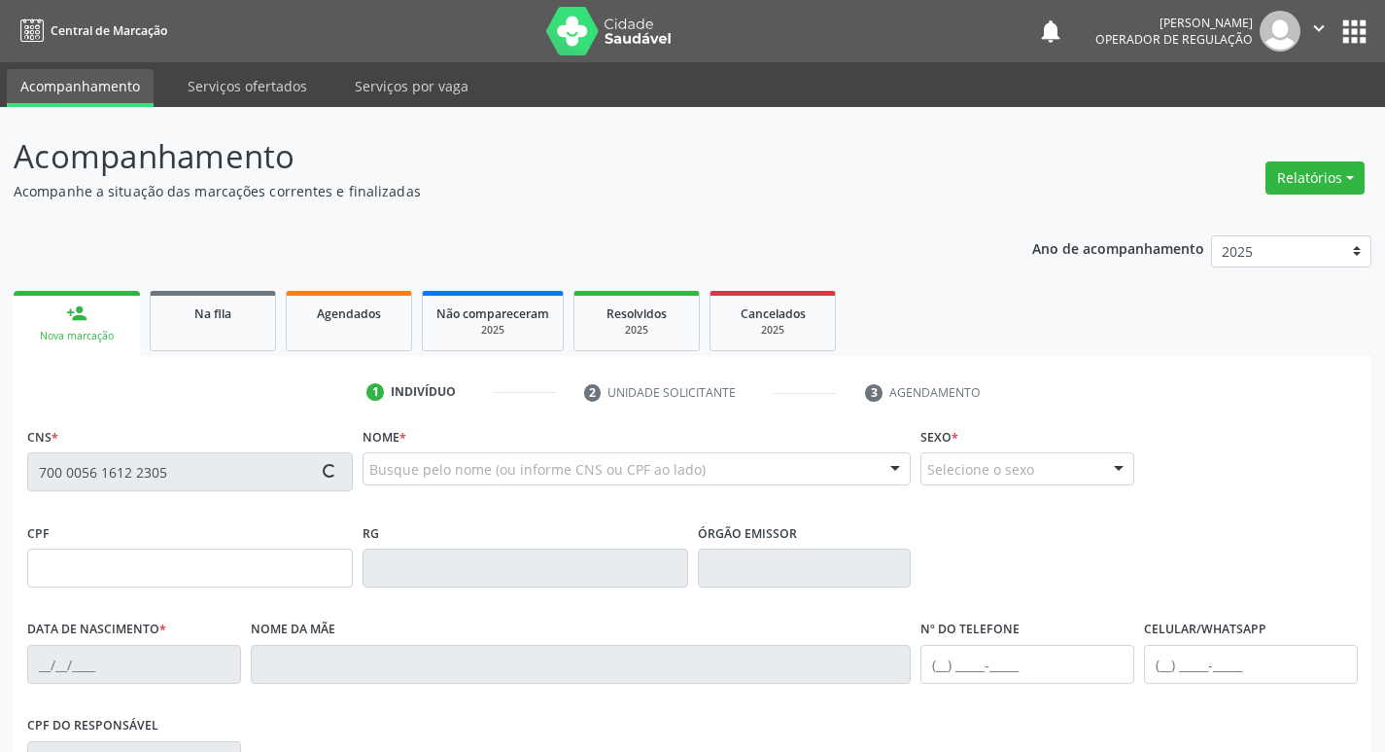
type input "(83) 99166-5187"
type input "028.672.444-80"
type input "284"
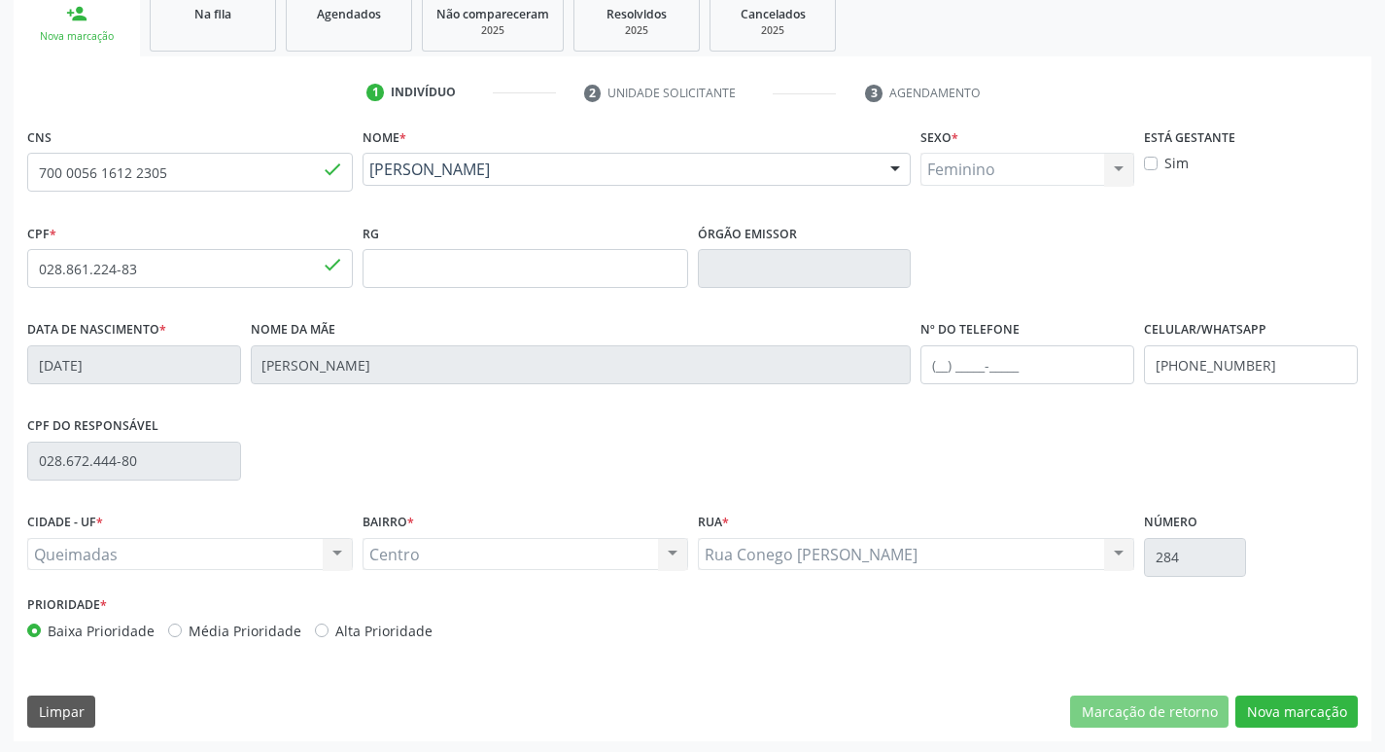
scroll to position [302, 0]
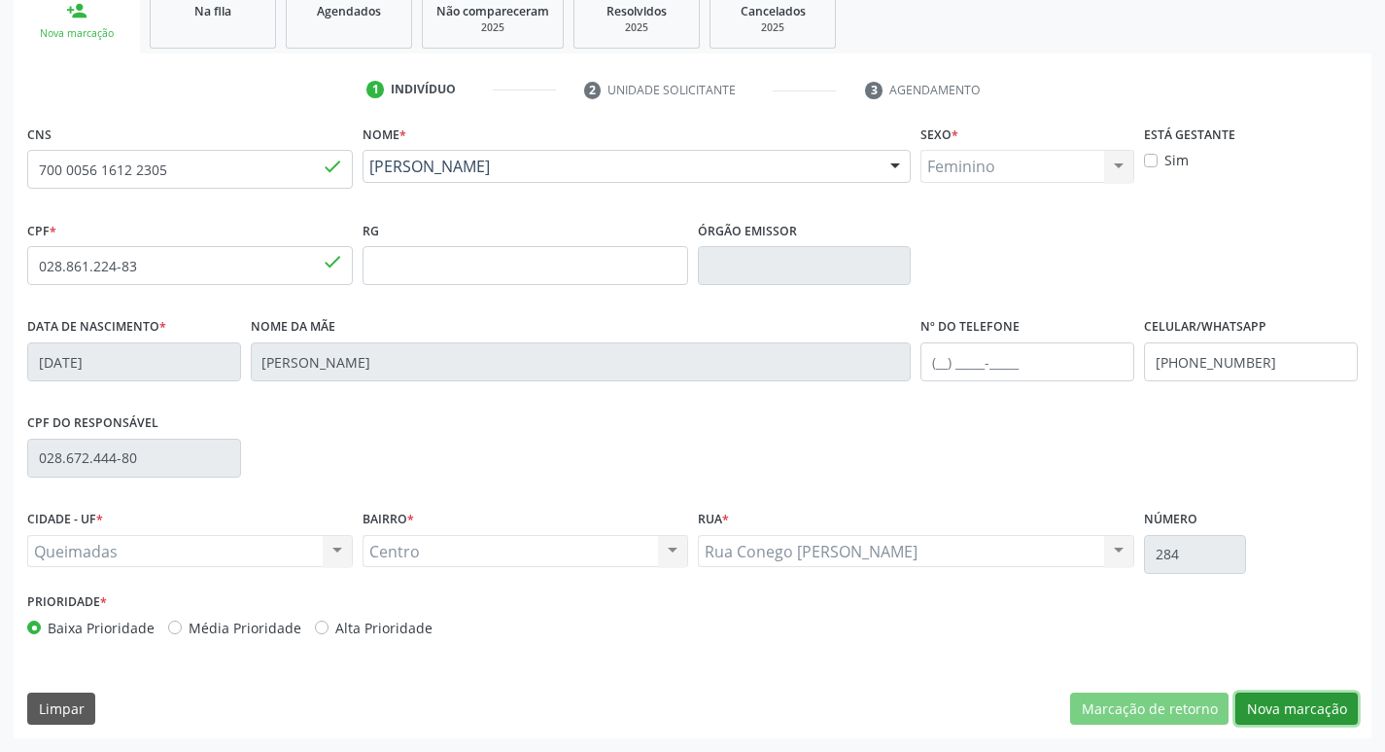
click at [1326, 705] on button "Nova marcação" at bounding box center [1297, 708] width 122 height 33
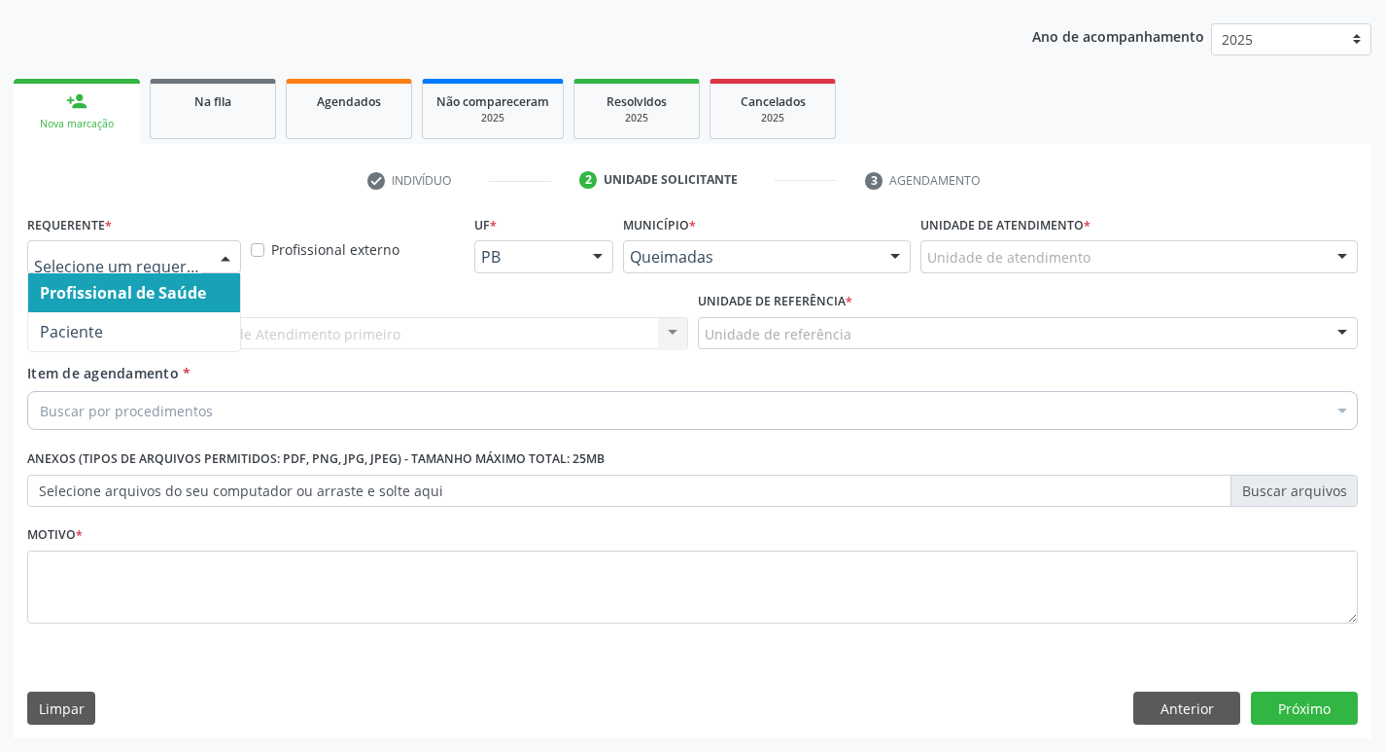
click at [232, 256] on div at bounding box center [225, 257] width 29 height 33
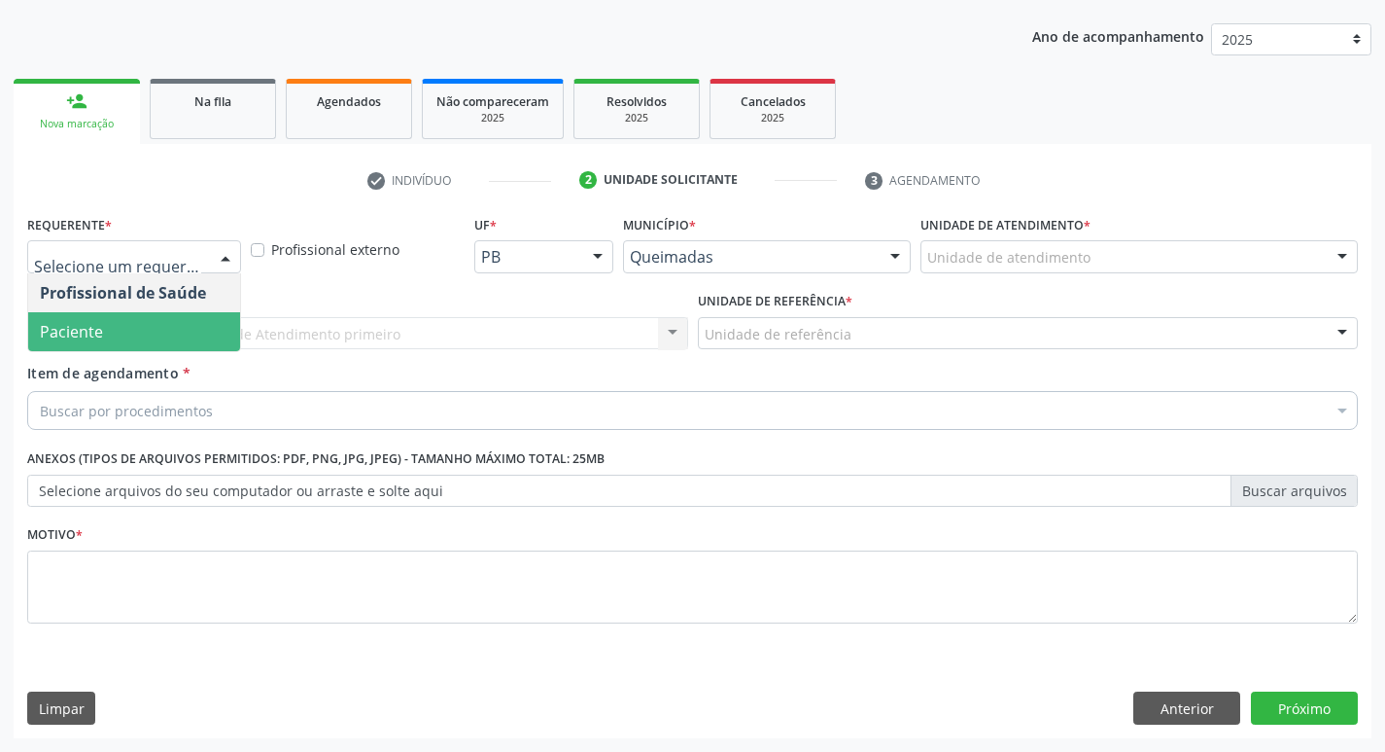
click at [189, 340] on span "Paciente" at bounding box center [134, 331] width 212 height 39
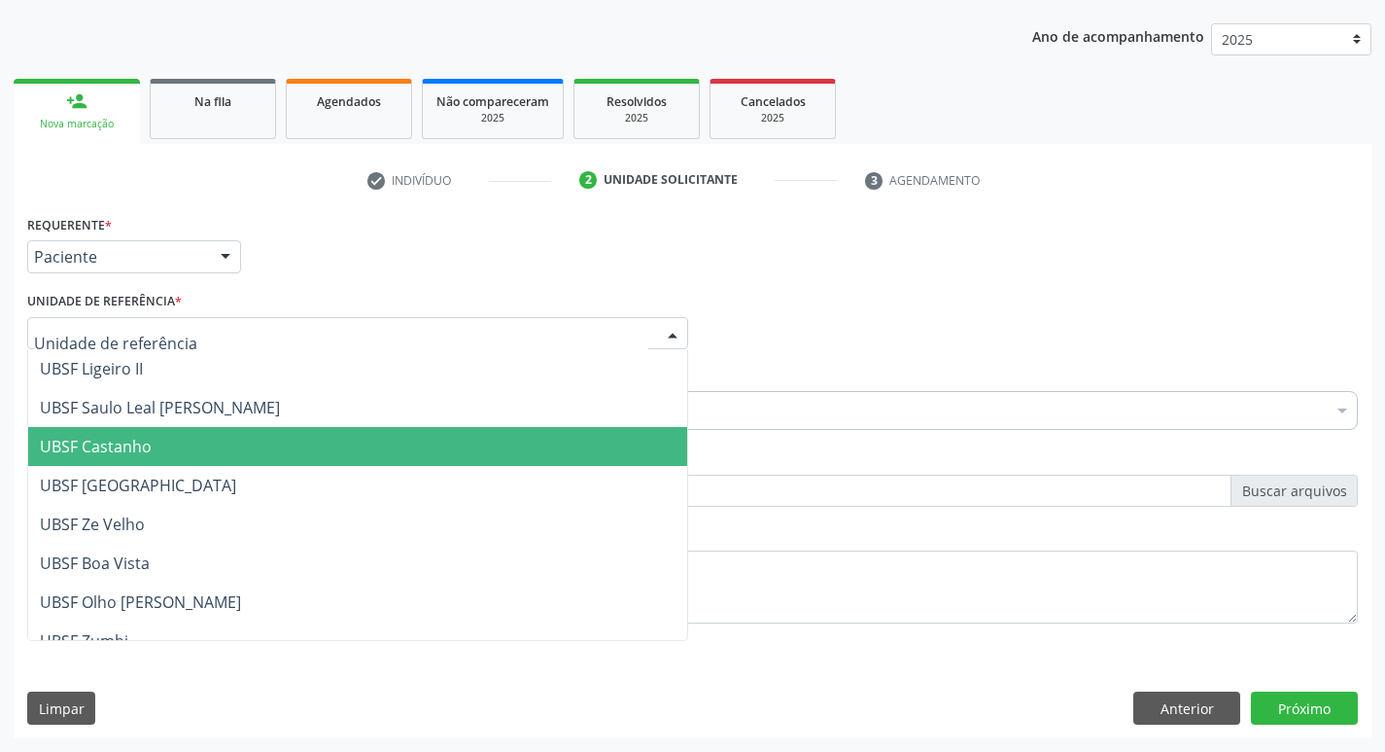
click at [96, 442] on span "UBSF Castanho" at bounding box center [96, 446] width 112 height 21
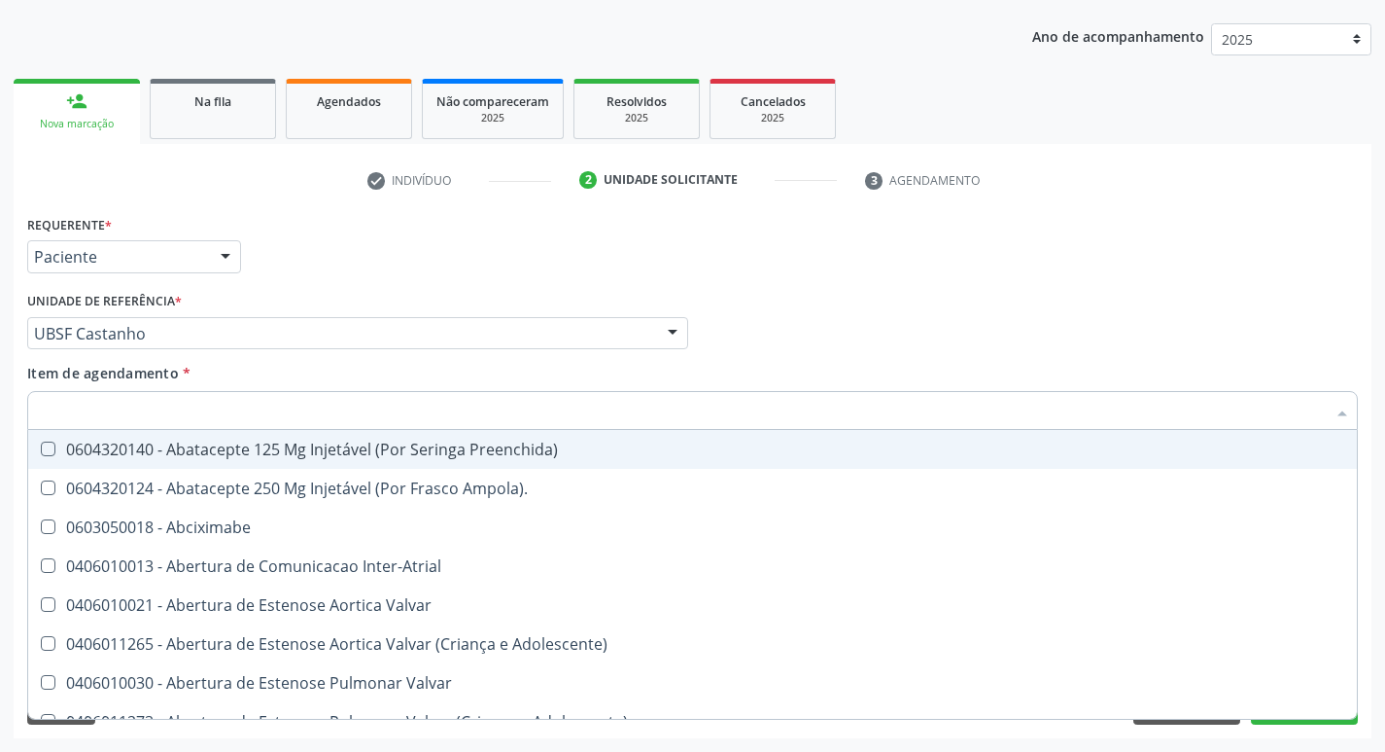
click at [93, 410] on input "Item de agendamento *" at bounding box center [683, 410] width 1286 height 39
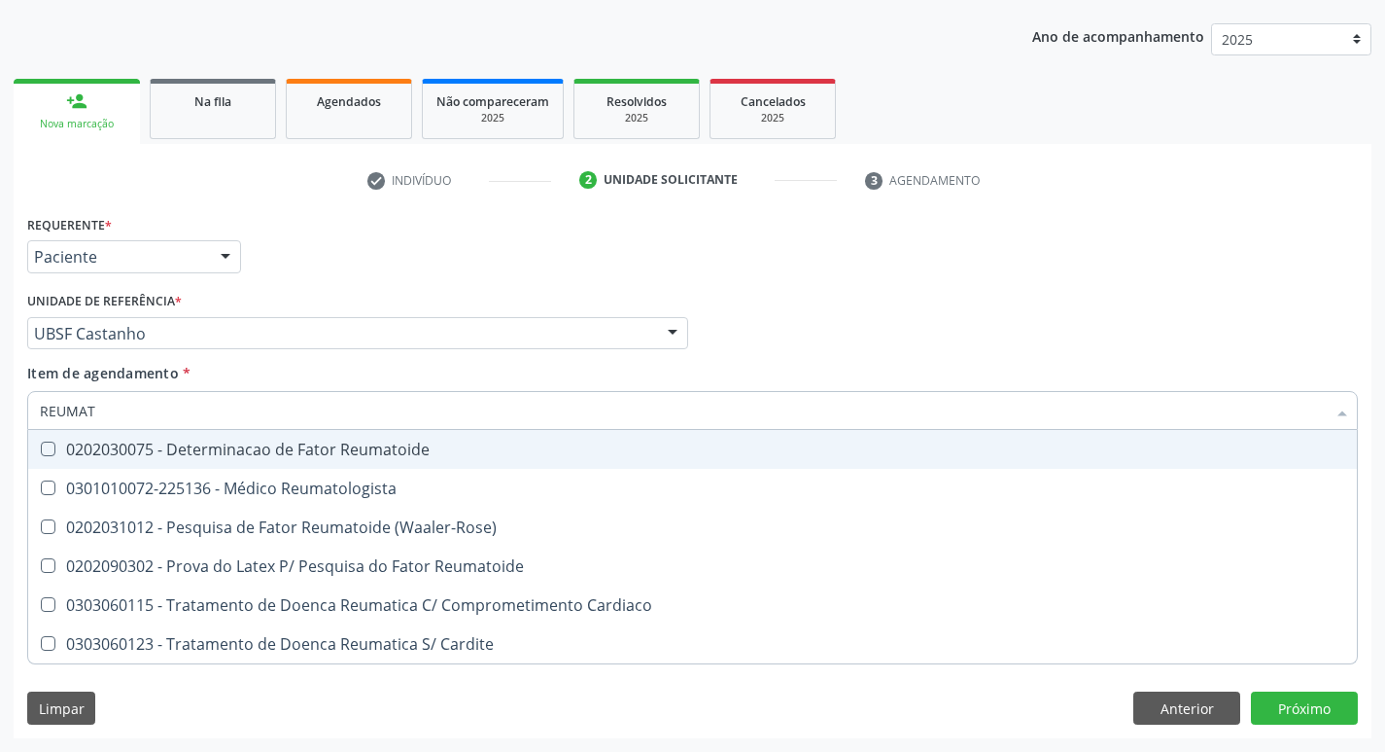
type input "REUMATO"
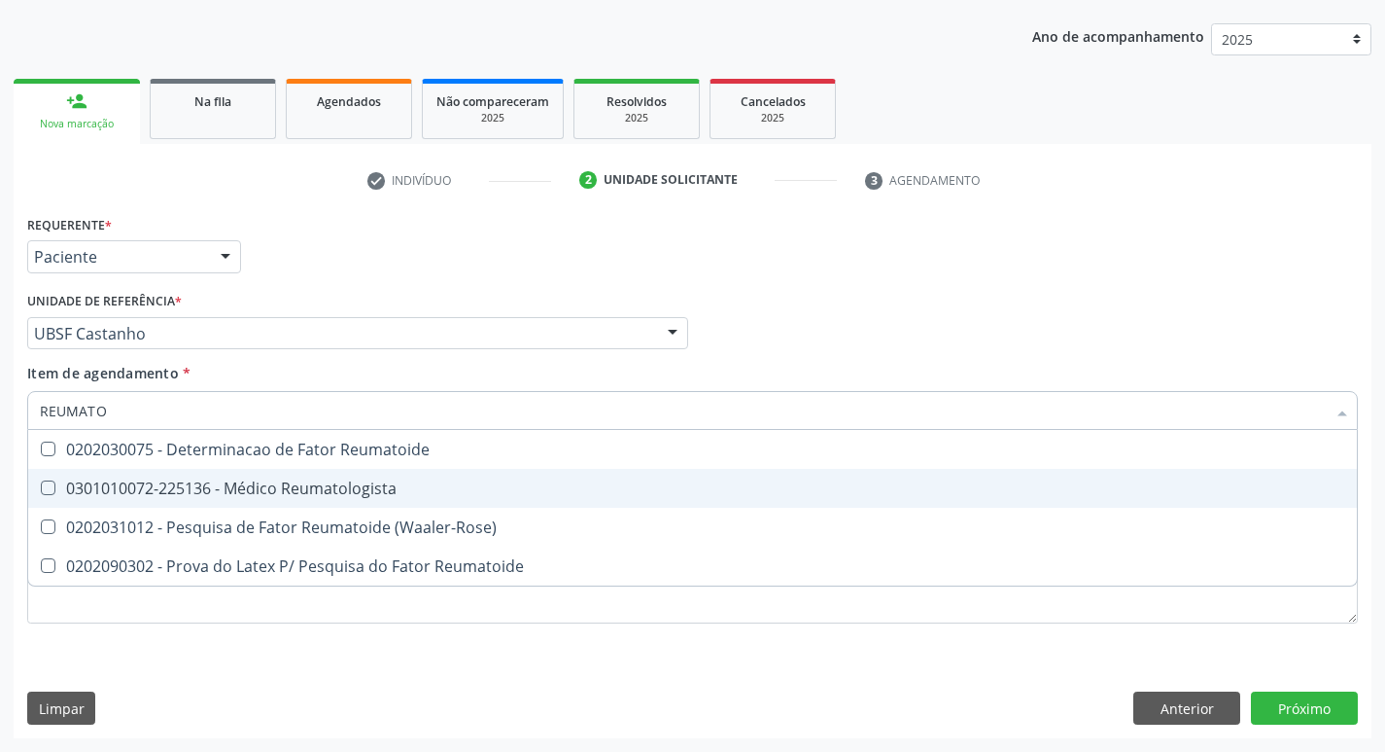
click at [44, 480] on span "0301010072-225136 - Médico Reumatologista" at bounding box center [692, 488] width 1329 height 39
checkbox Reumatologista "true"
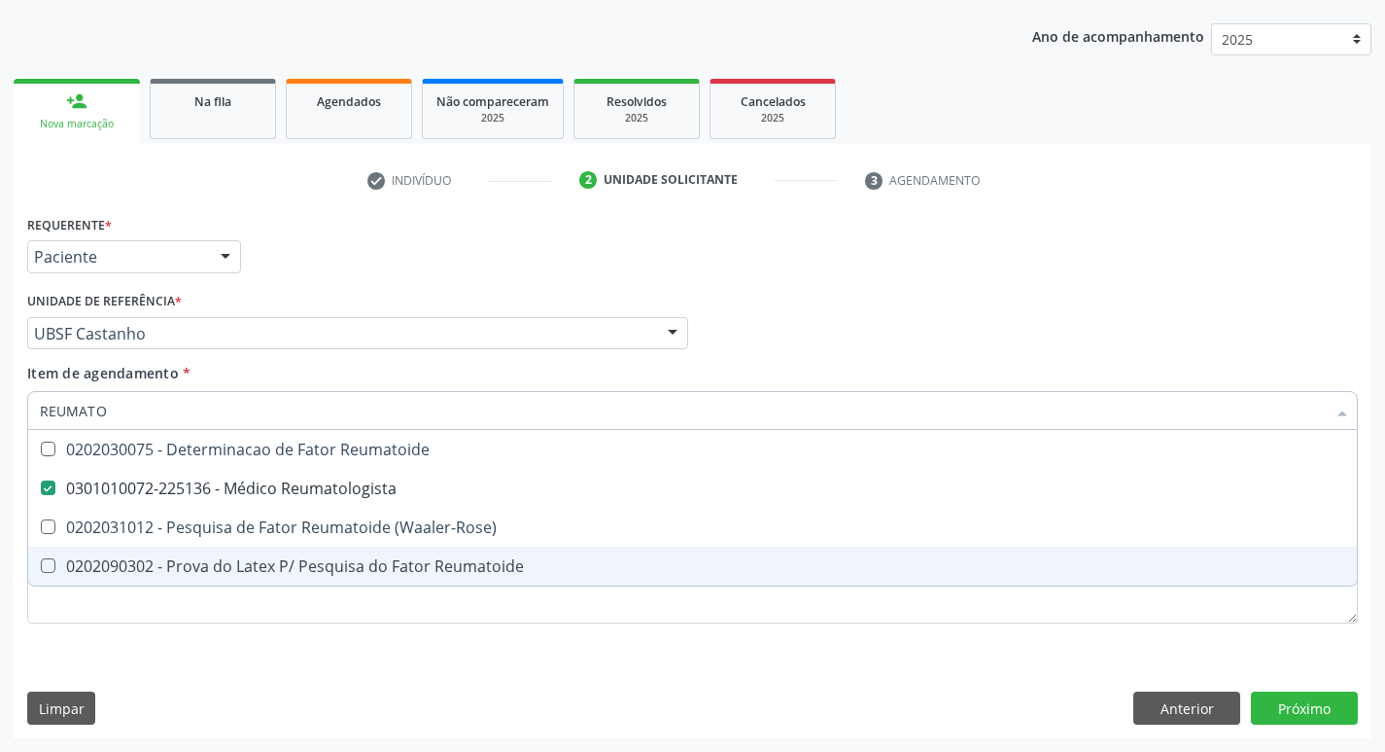
click at [884, 650] on div "Requerente * Paciente Profissional de Saúde Paciente Nenhum resultado encontrad…" at bounding box center [692, 430] width 1331 height 440
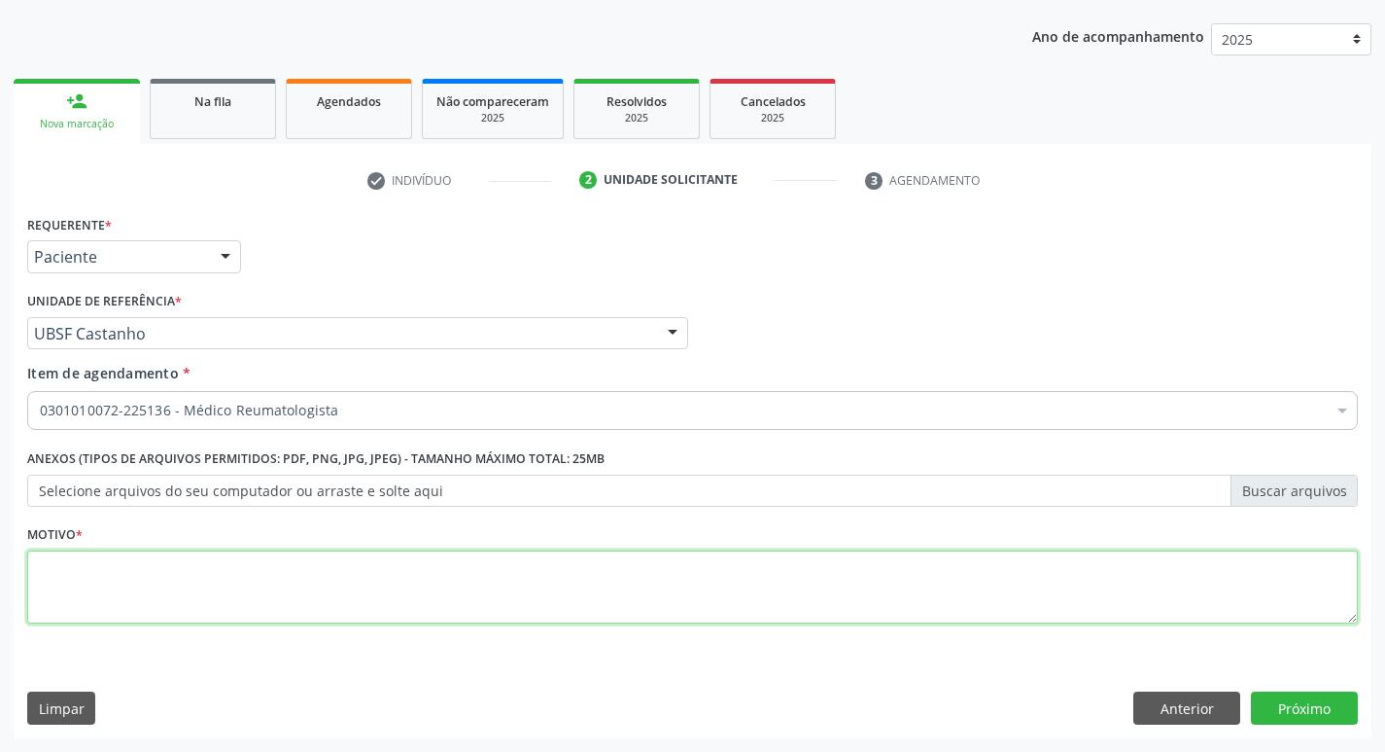
click at [67, 562] on textarea at bounding box center [692, 587] width 1331 height 74
type textarea "AVALIACAO"
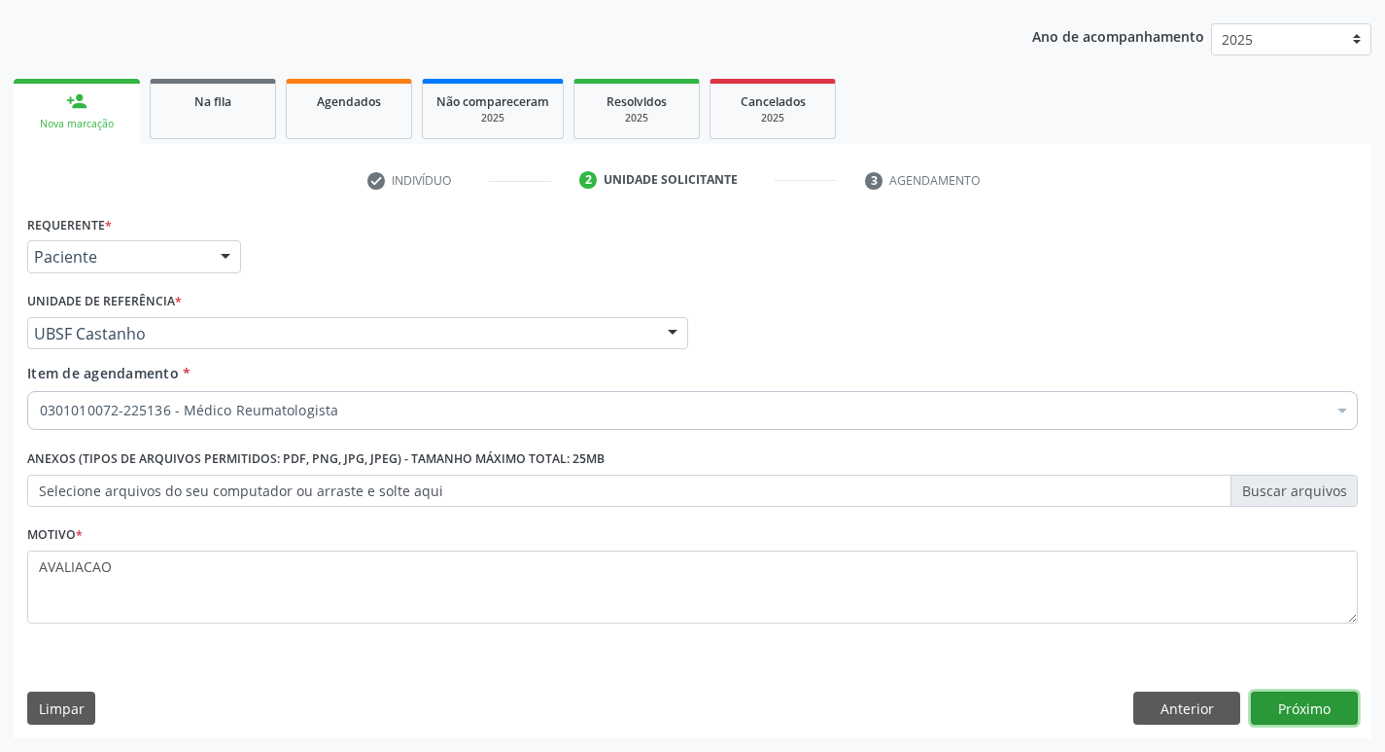
click at [1321, 713] on button "Próximo" at bounding box center [1304, 707] width 107 height 33
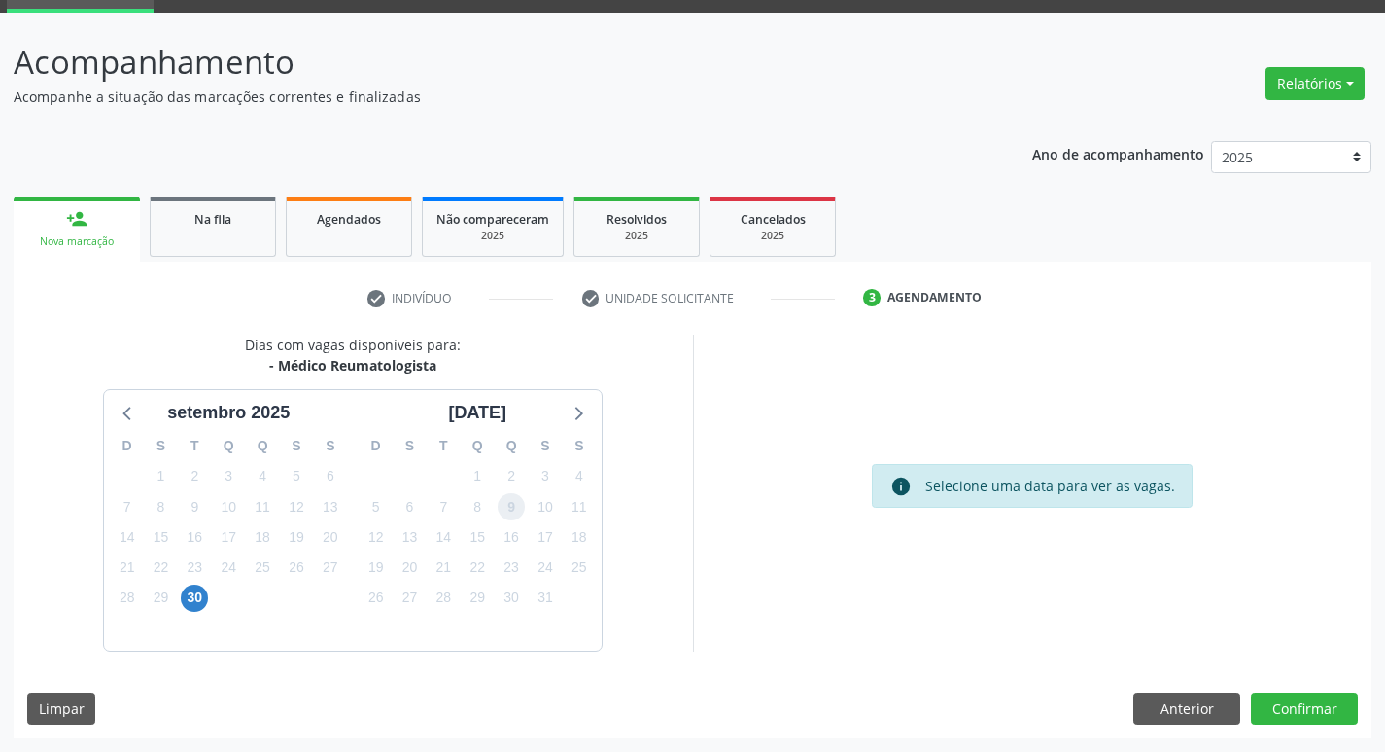
click at [513, 517] on span "9" at bounding box center [511, 506] width 27 height 27
click at [548, 502] on span "10" at bounding box center [545, 506] width 27 height 27
click at [1293, 712] on button "Confirmar" at bounding box center [1304, 708] width 107 height 33
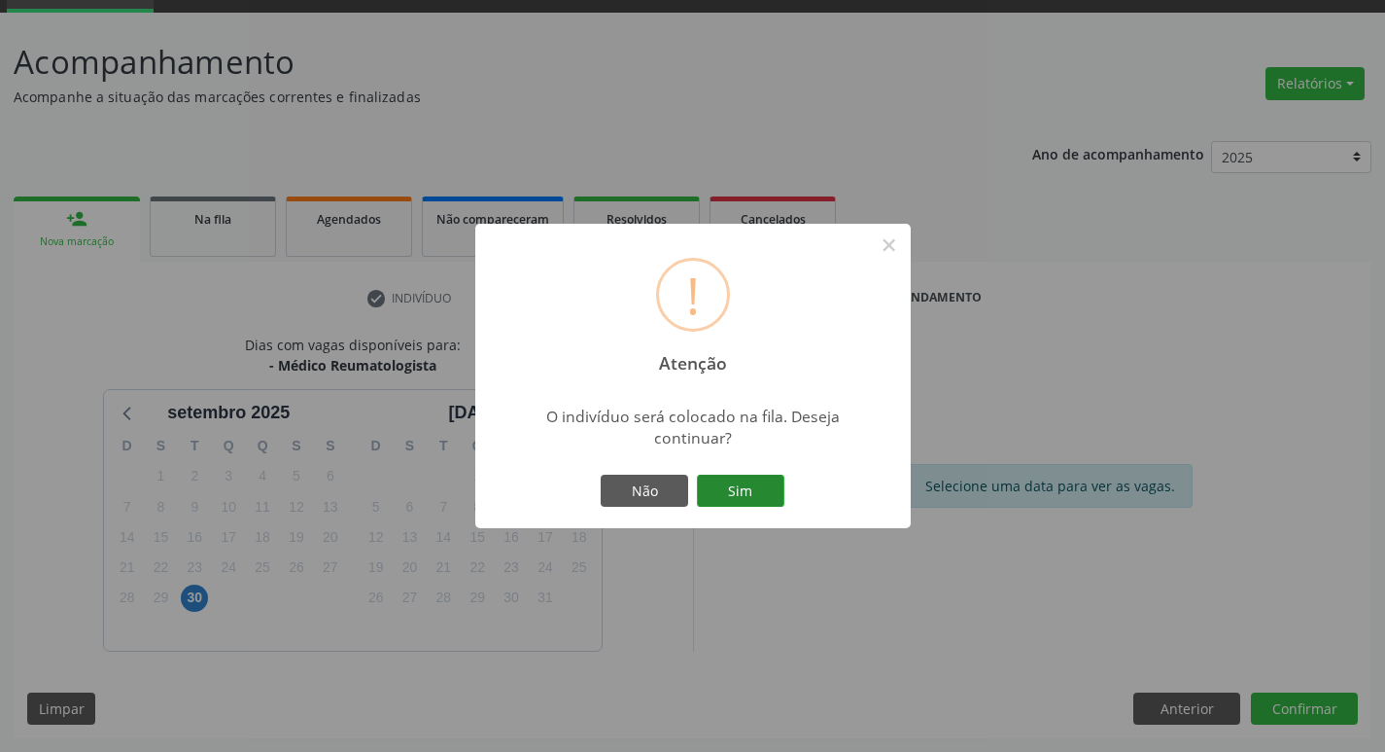
click at [730, 483] on button "Sim" at bounding box center [740, 490] width 87 height 33
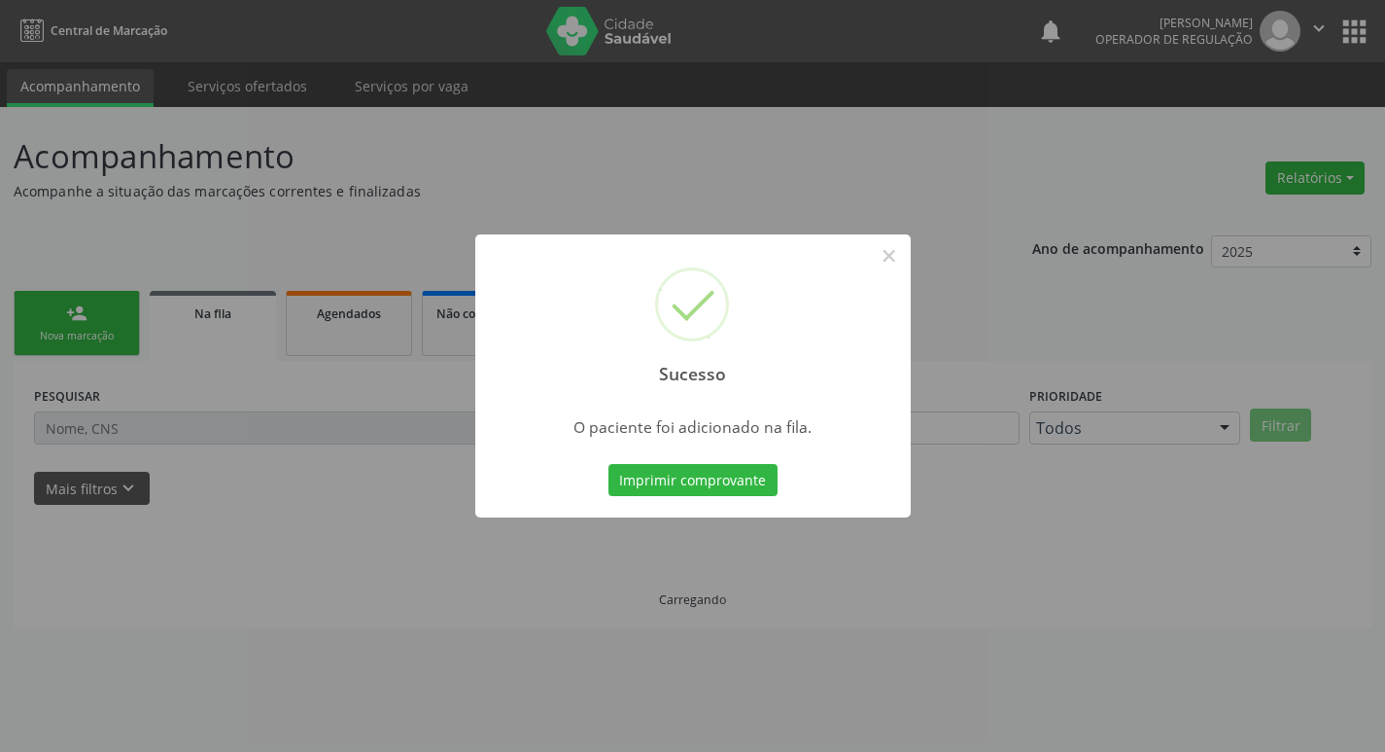
scroll to position [0, 0]
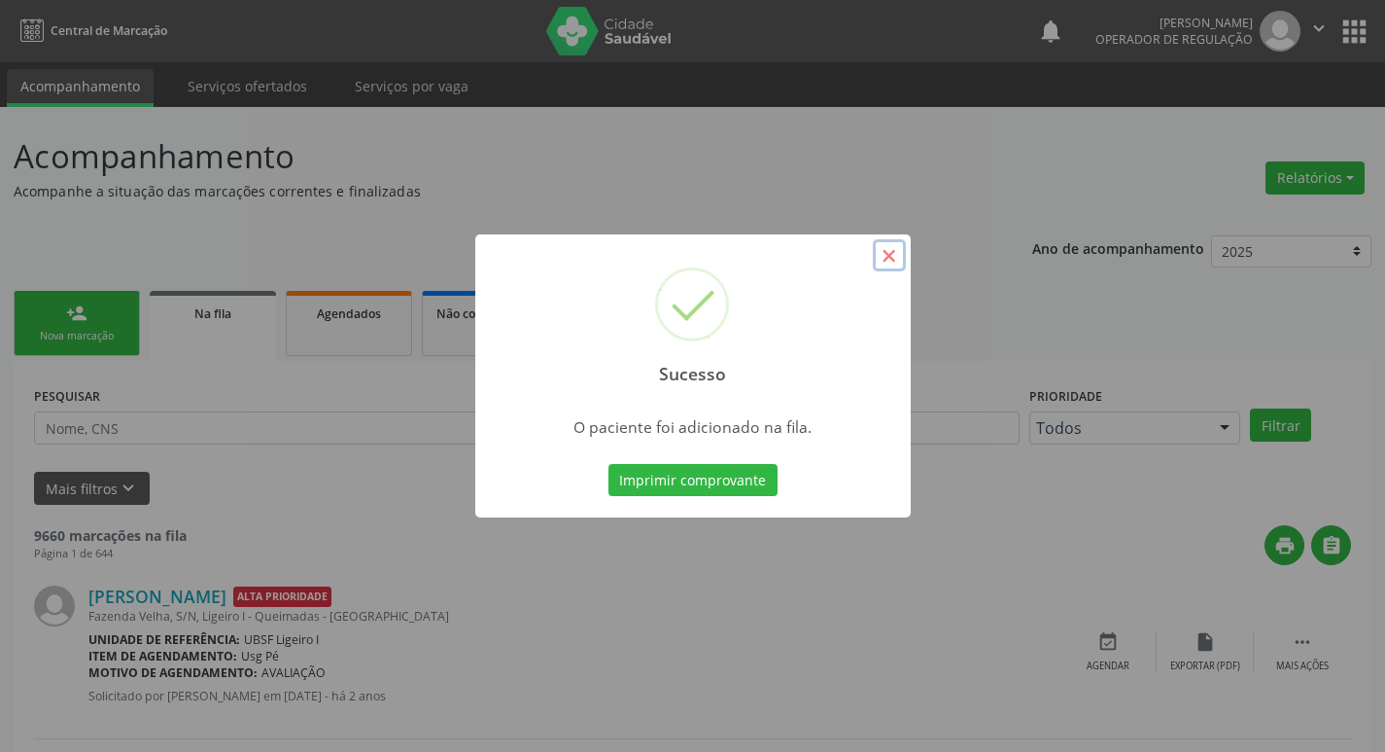
click at [898, 253] on button "×" at bounding box center [889, 255] width 33 height 33
